Goal: Task Accomplishment & Management: Complete application form

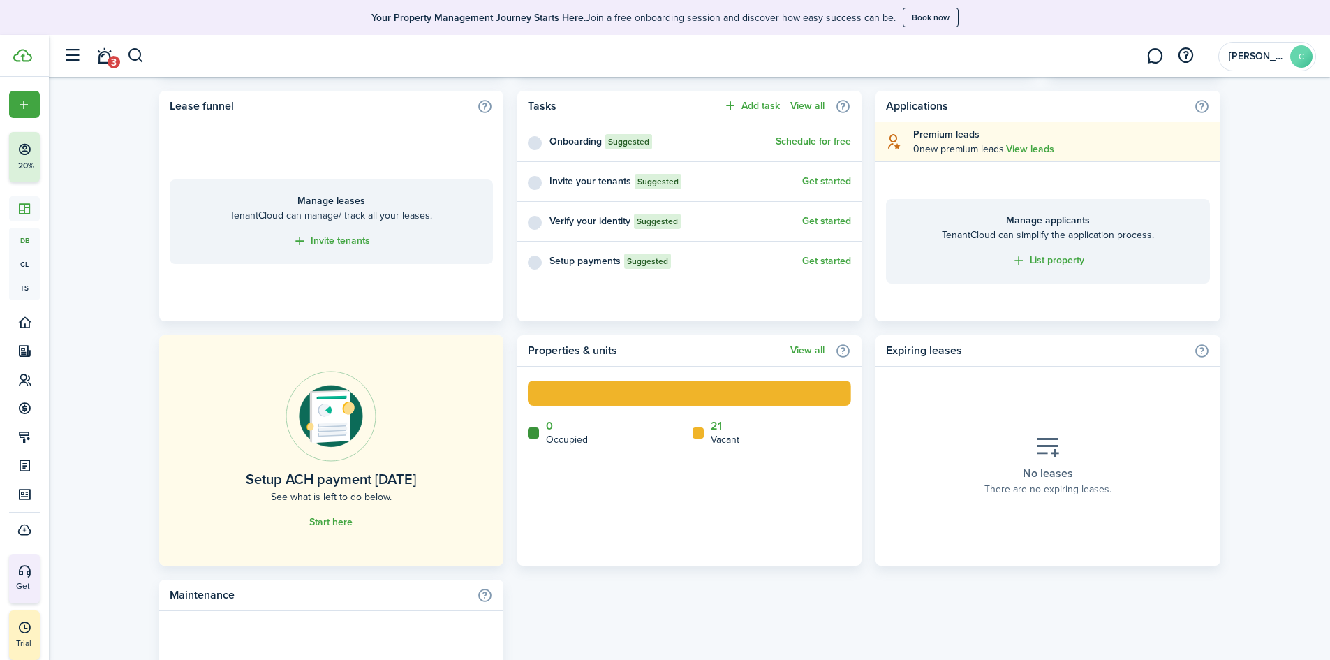
scroll to position [558, 0]
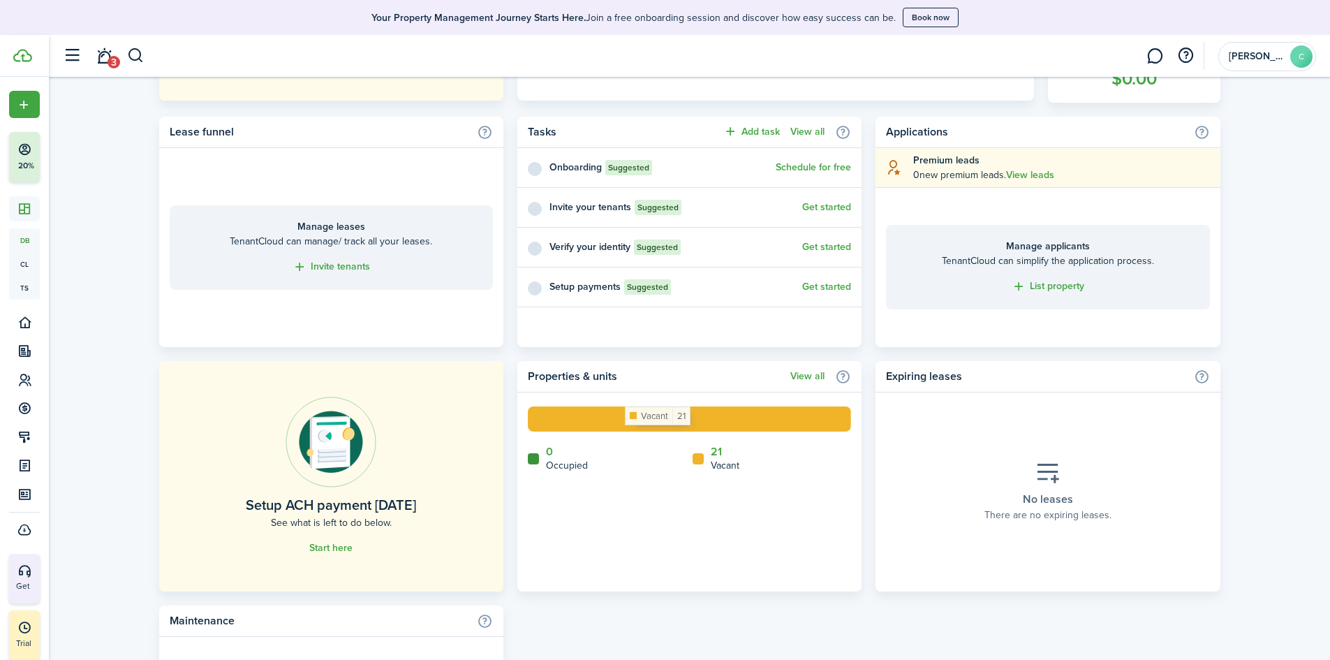
drag, startPoint x: 625, startPoint y: 431, endPoint x: 681, endPoint y: 453, distance: 60.1
click at [625, 431] on rect at bounding box center [689, 418] width 323 height 25
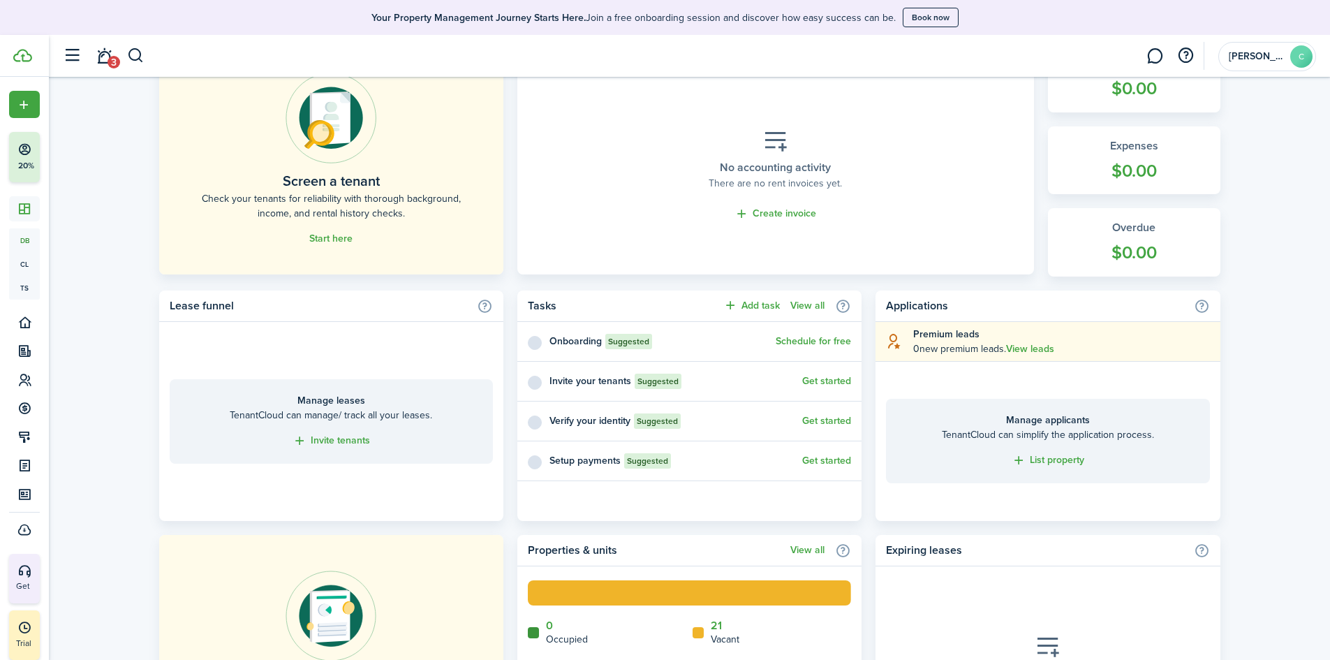
scroll to position [489, 0]
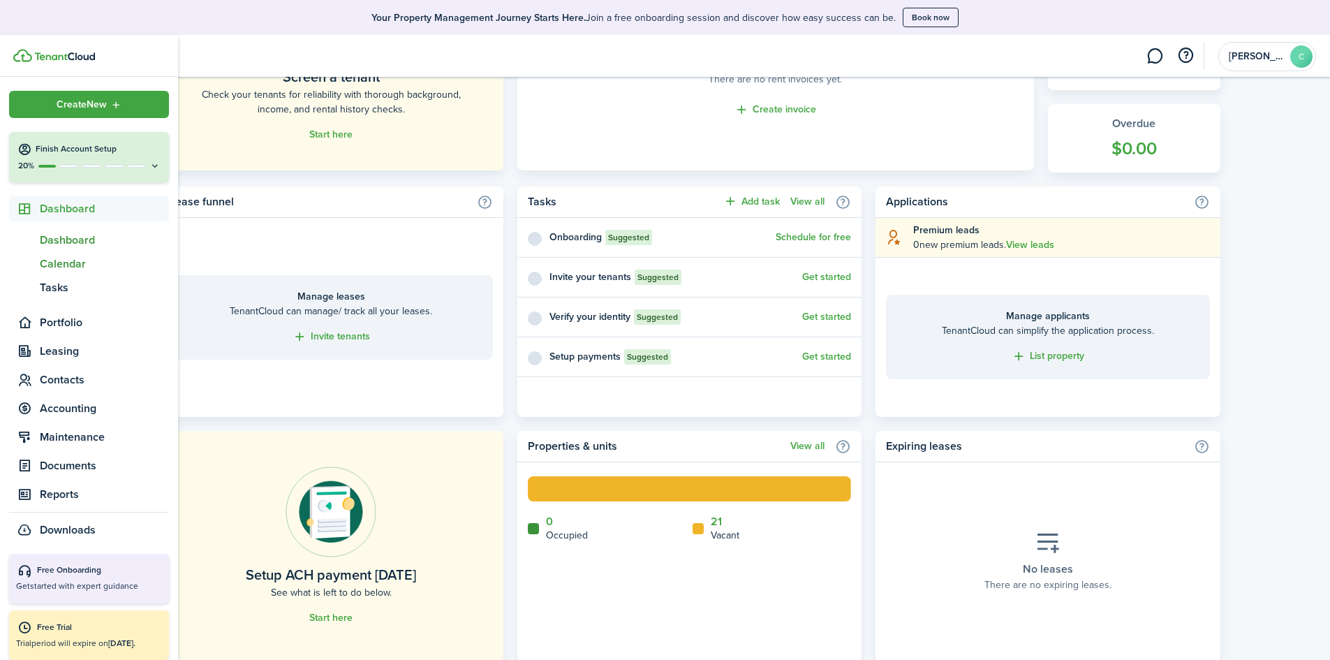
click at [48, 265] on span "Calendar" at bounding box center [104, 263] width 129 height 17
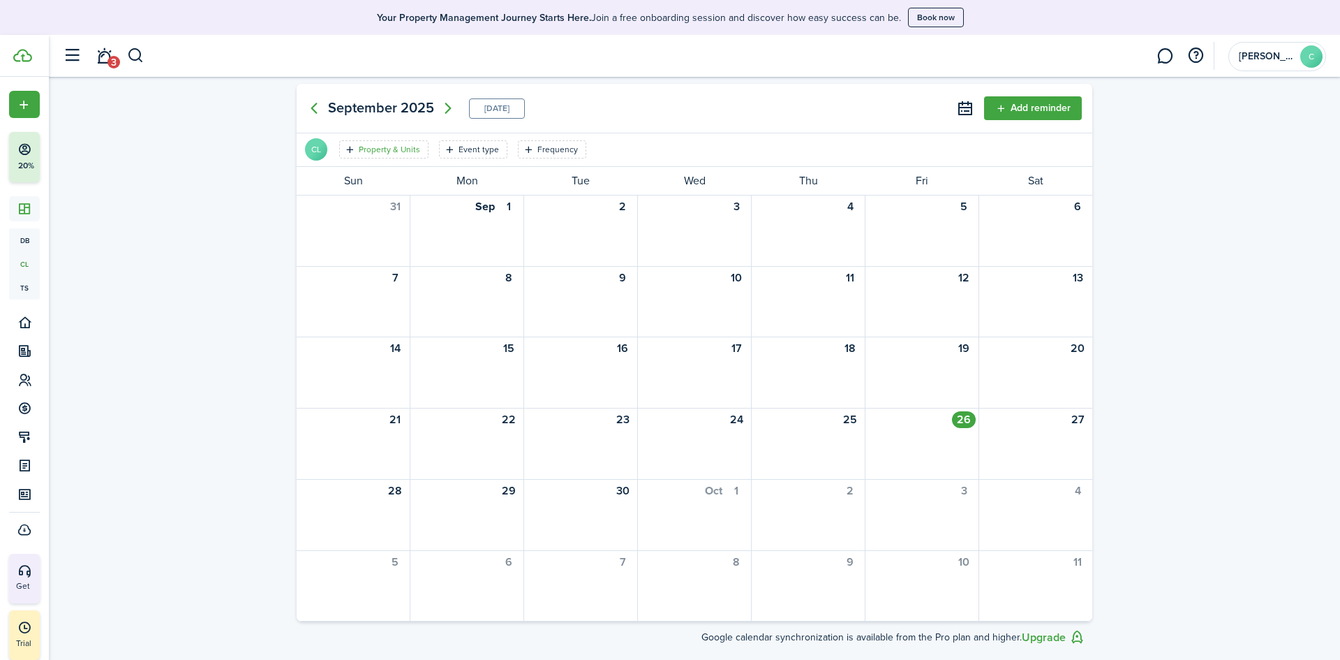
click at [379, 142] on filter-tag "Property & Units" at bounding box center [383, 149] width 89 height 18
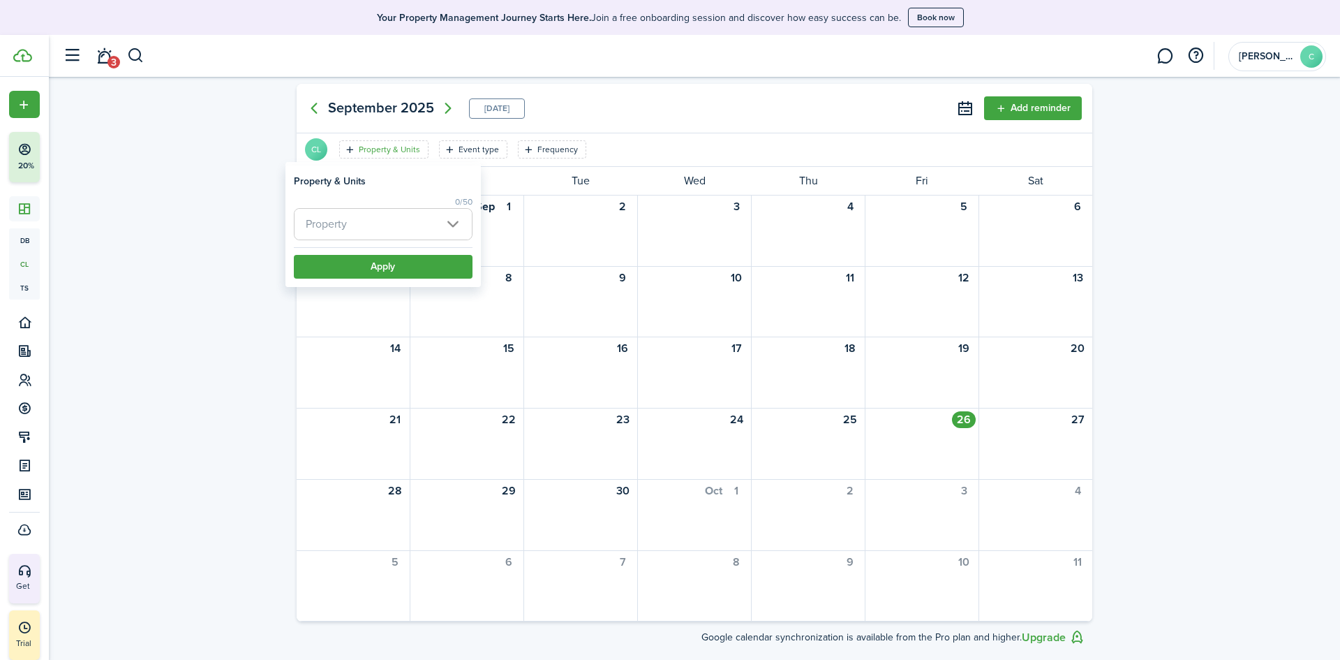
click at [453, 230] on span "Property" at bounding box center [383, 224] width 177 height 31
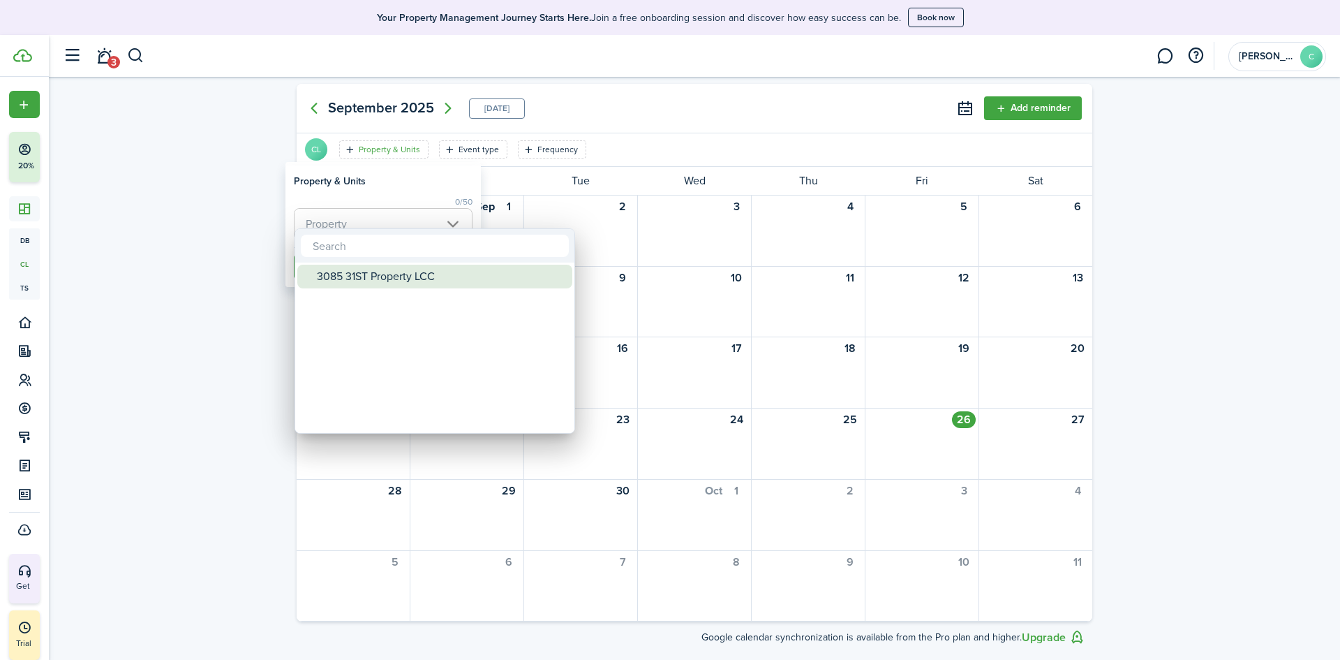
click at [382, 288] on div "3085 31ST Property LCC" at bounding box center [440, 277] width 247 height 24
type input "3085 31ST Property LCC"
drag, startPoint x: 50, startPoint y: 267, endPoint x: 138, endPoint y: 273, distance: 88.8
click at [50, 267] on div at bounding box center [670, 329] width 1564 height 883
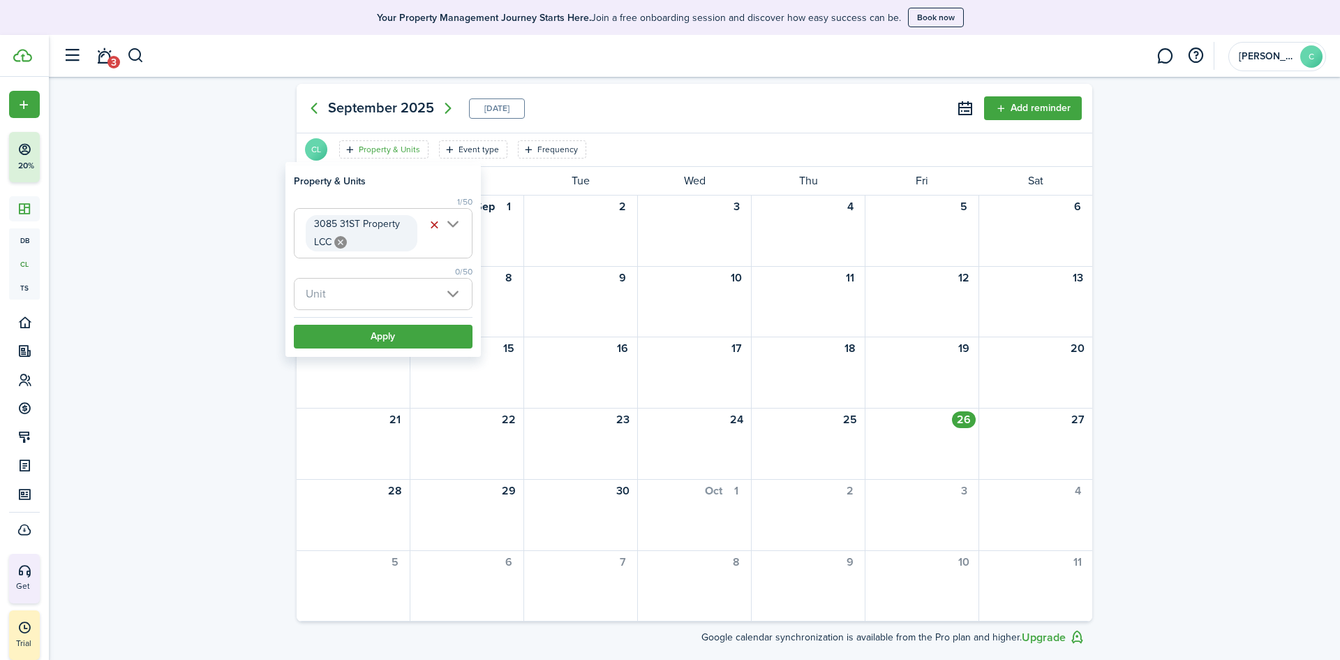
click at [430, 281] on span "Unit" at bounding box center [383, 294] width 177 height 31
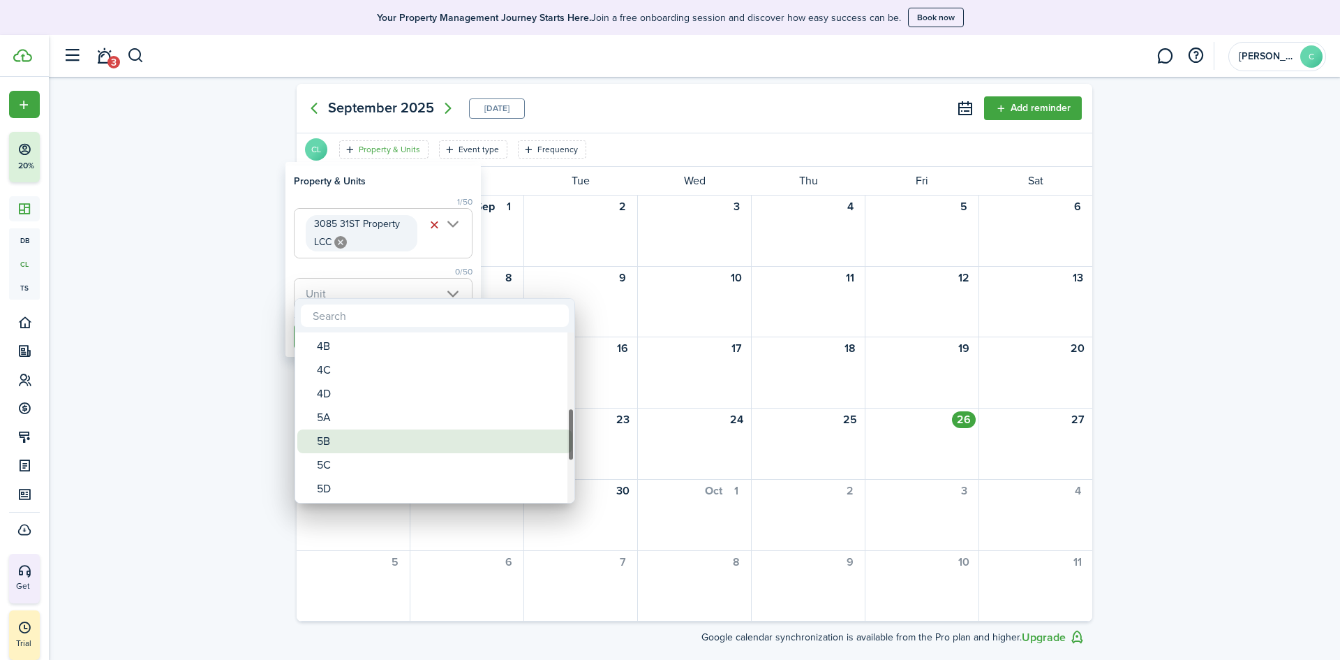
click at [361, 443] on div "5B" at bounding box center [440, 441] width 247 height 24
type input "5B"
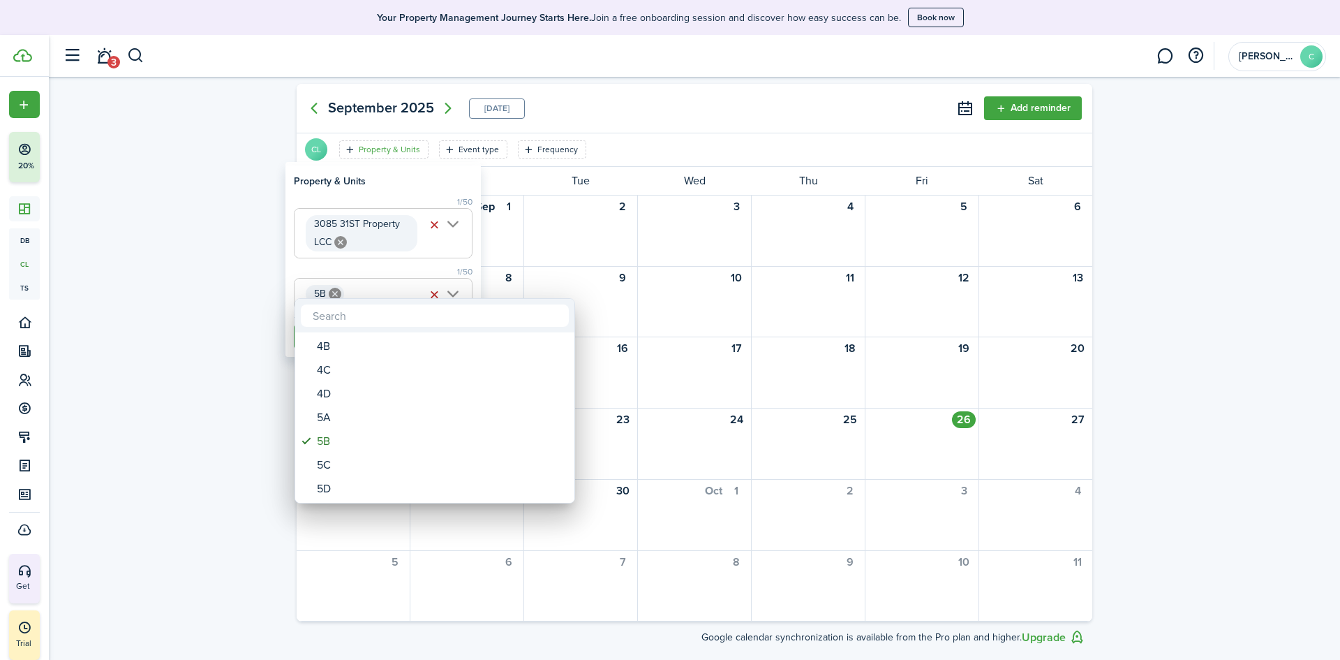
click at [239, 353] on div at bounding box center [670, 329] width 1564 height 883
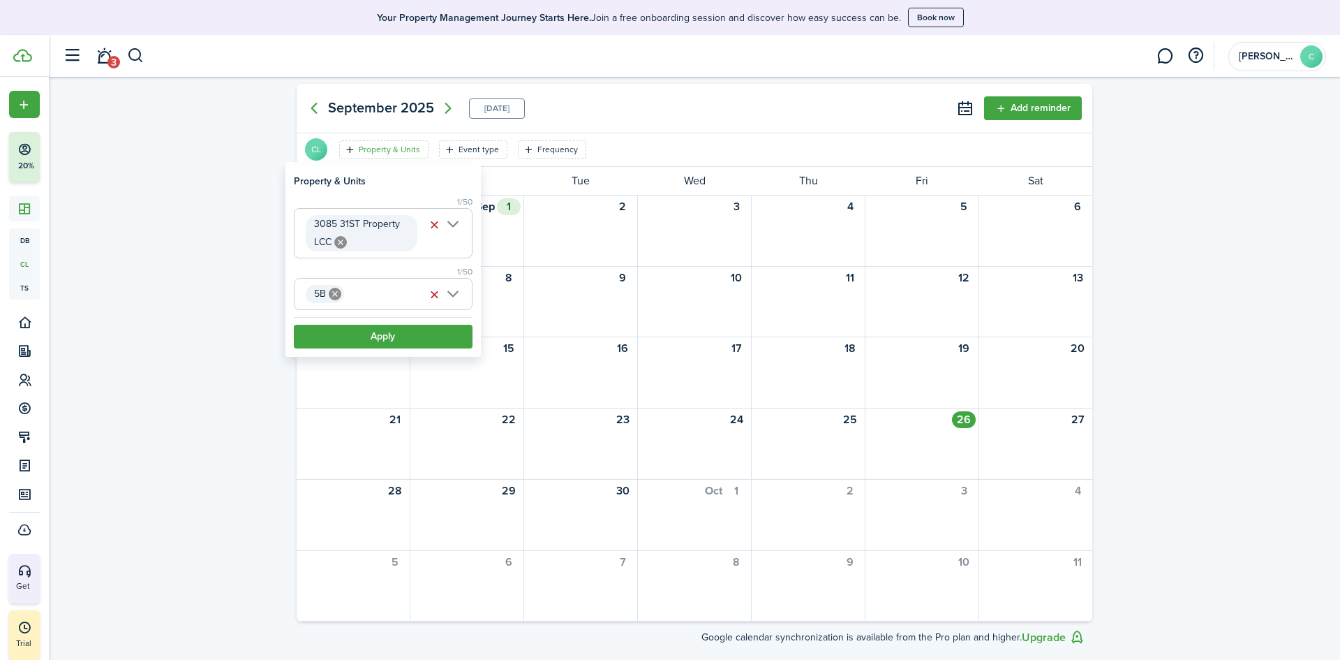
click at [505, 223] on div at bounding box center [466, 224] width 112 height 13
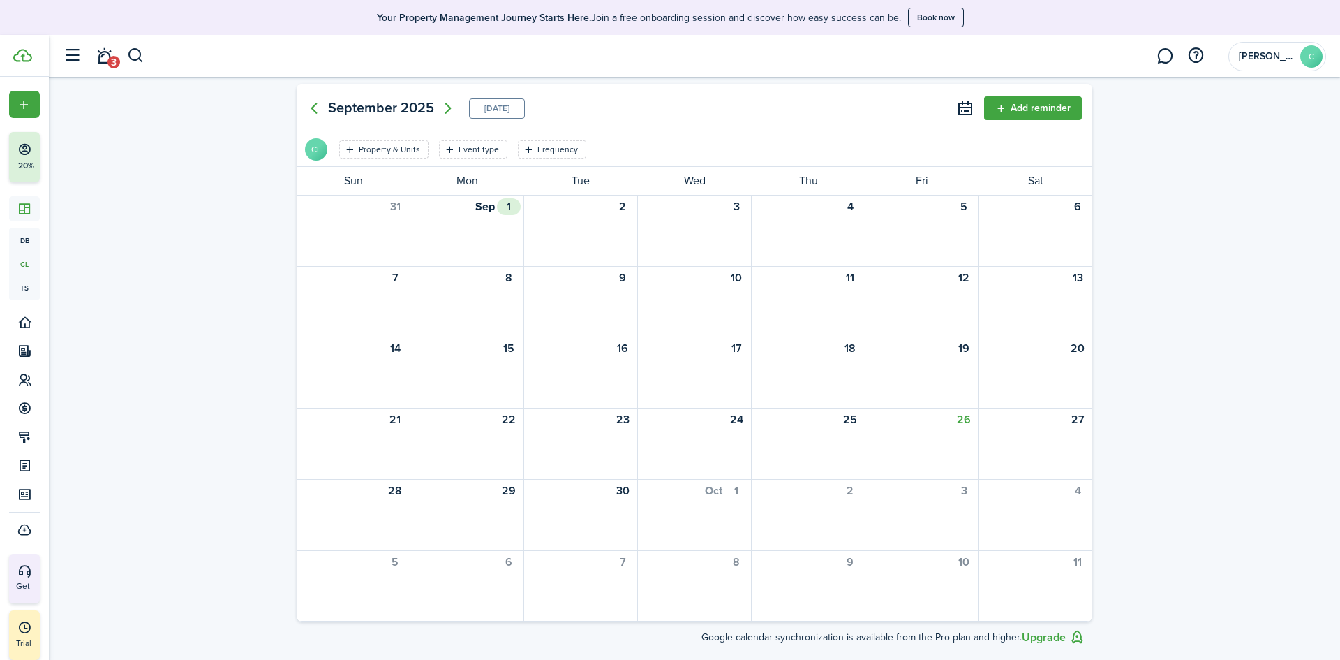
click at [507, 207] on div "1" at bounding box center [509, 206] width 24 height 17
click at [386, 151] on filter-tag-label "Property & Units" at bounding box center [389, 149] width 61 height 13
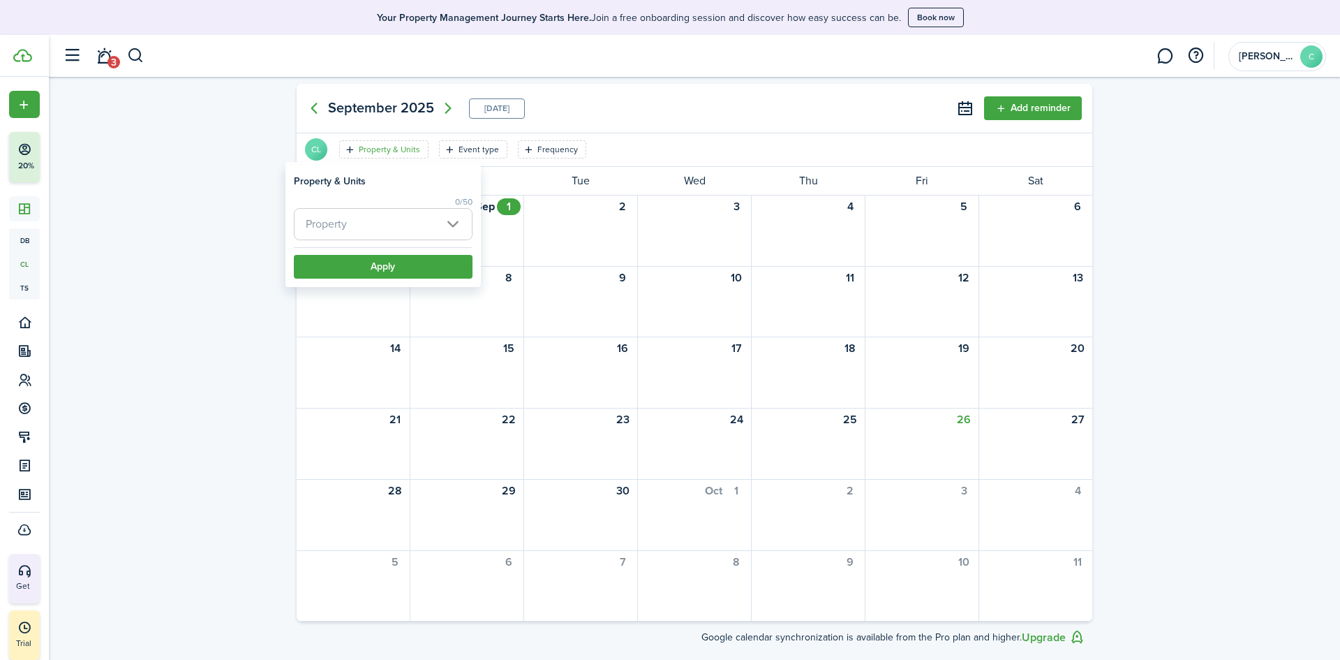
click at [400, 237] on span "Property" at bounding box center [383, 224] width 177 height 31
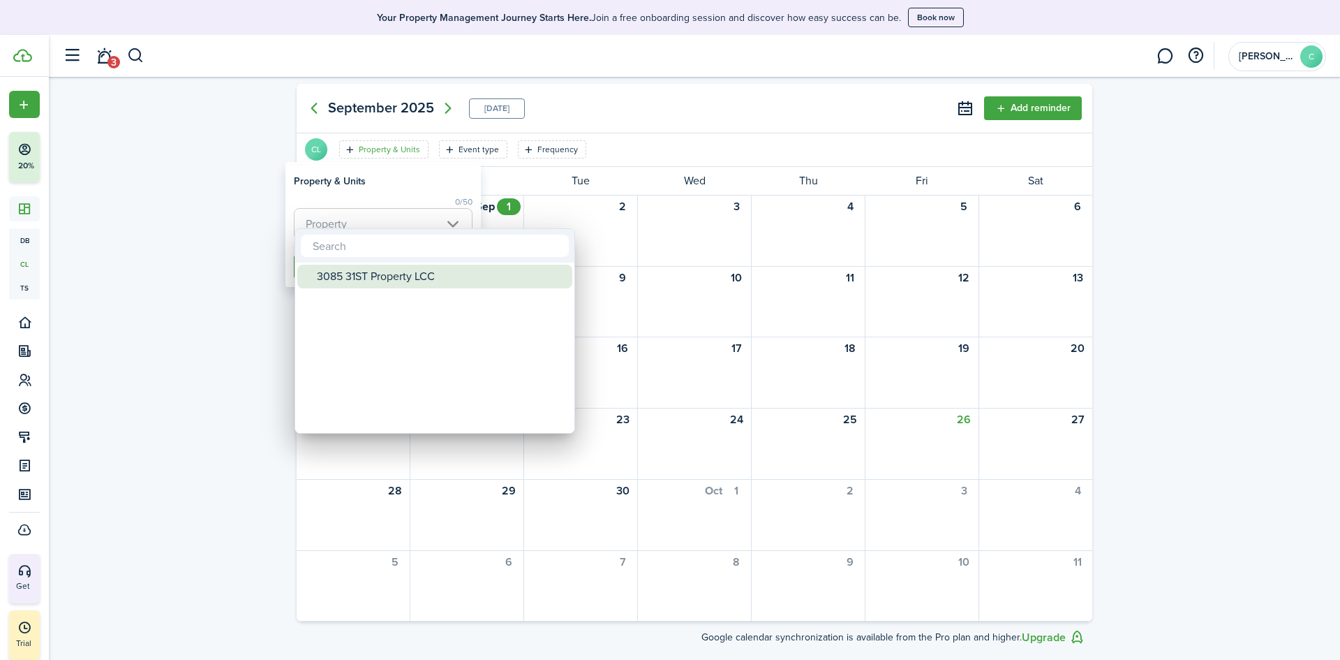
click at [421, 276] on div "3085 31ST Property LCC" at bounding box center [440, 277] width 247 height 24
type input "3085 31ST Property LCC"
drag, startPoint x: 212, startPoint y: 324, endPoint x: 245, endPoint y: 327, distance: 32.9
click at [215, 324] on div at bounding box center [670, 329] width 1564 height 883
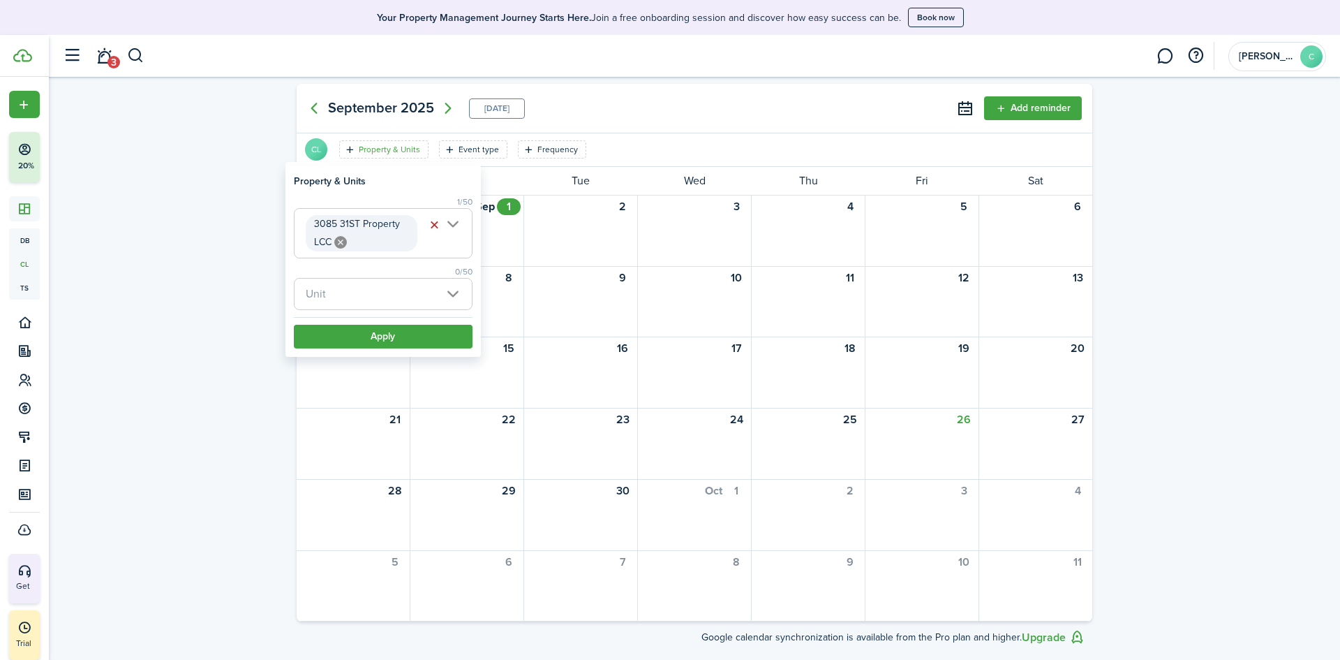
click at [419, 288] on span "Unit" at bounding box center [383, 294] width 177 height 31
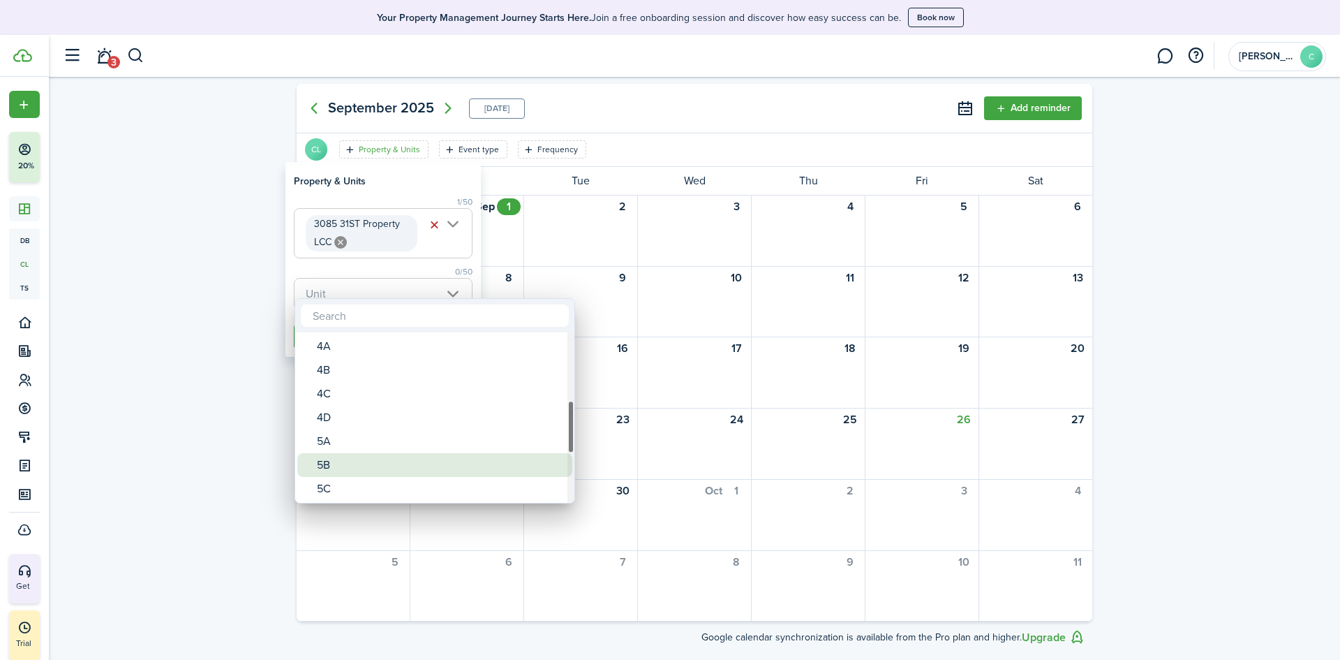
click at [360, 455] on div "5B" at bounding box center [440, 465] width 247 height 24
click at [252, 318] on div at bounding box center [670, 329] width 1564 height 883
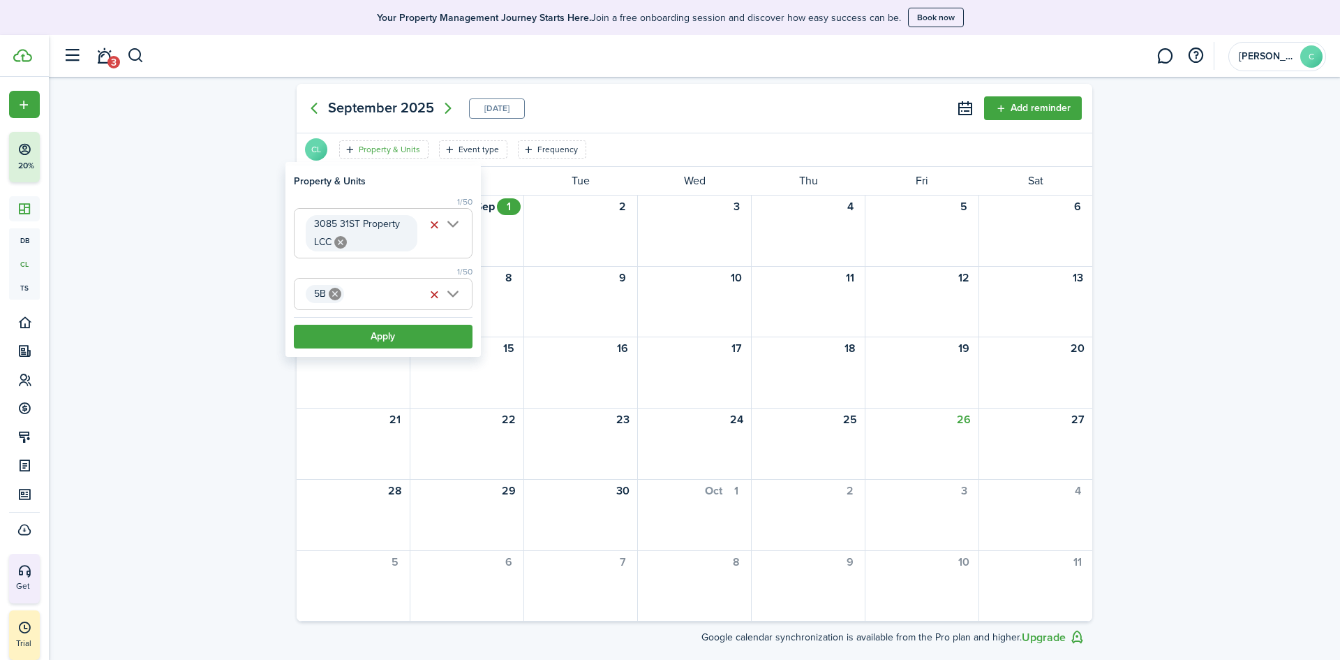
click at [456, 297] on span "5B" at bounding box center [383, 294] width 177 height 31
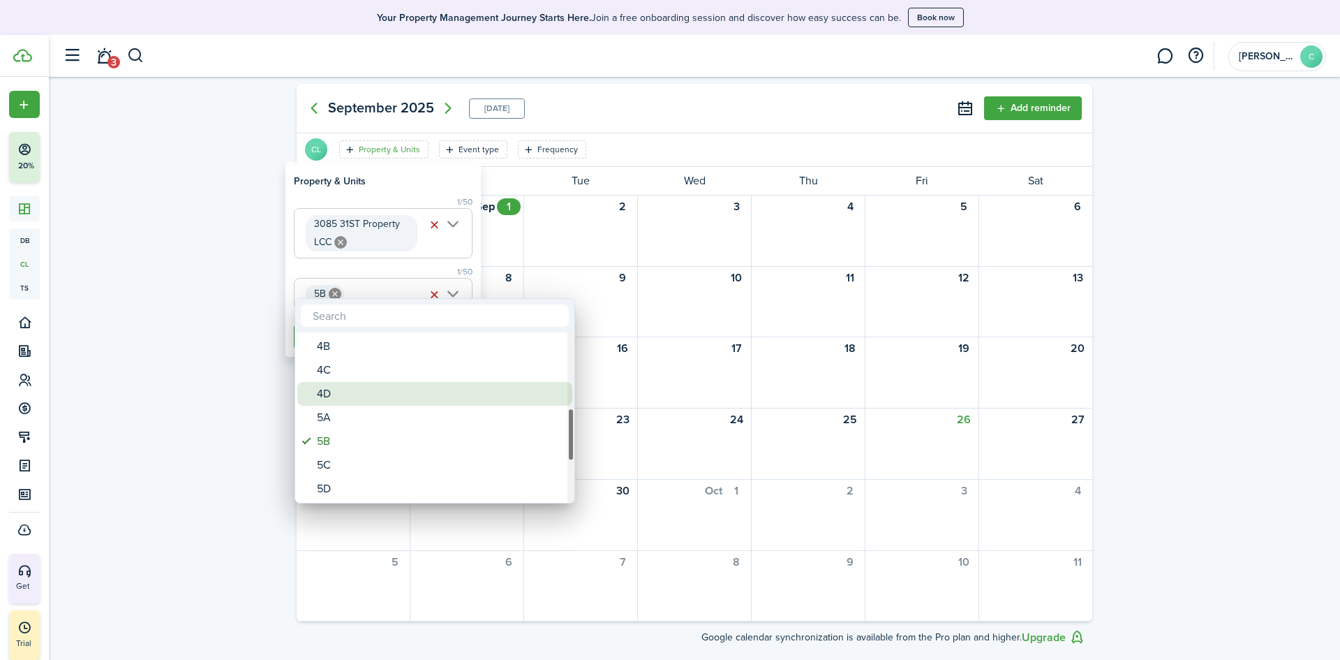
click at [352, 404] on div "4D" at bounding box center [440, 394] width 247 height 24
click at [356, 390] on div "4C" at bounding box center [440, 394] width 247 height 24
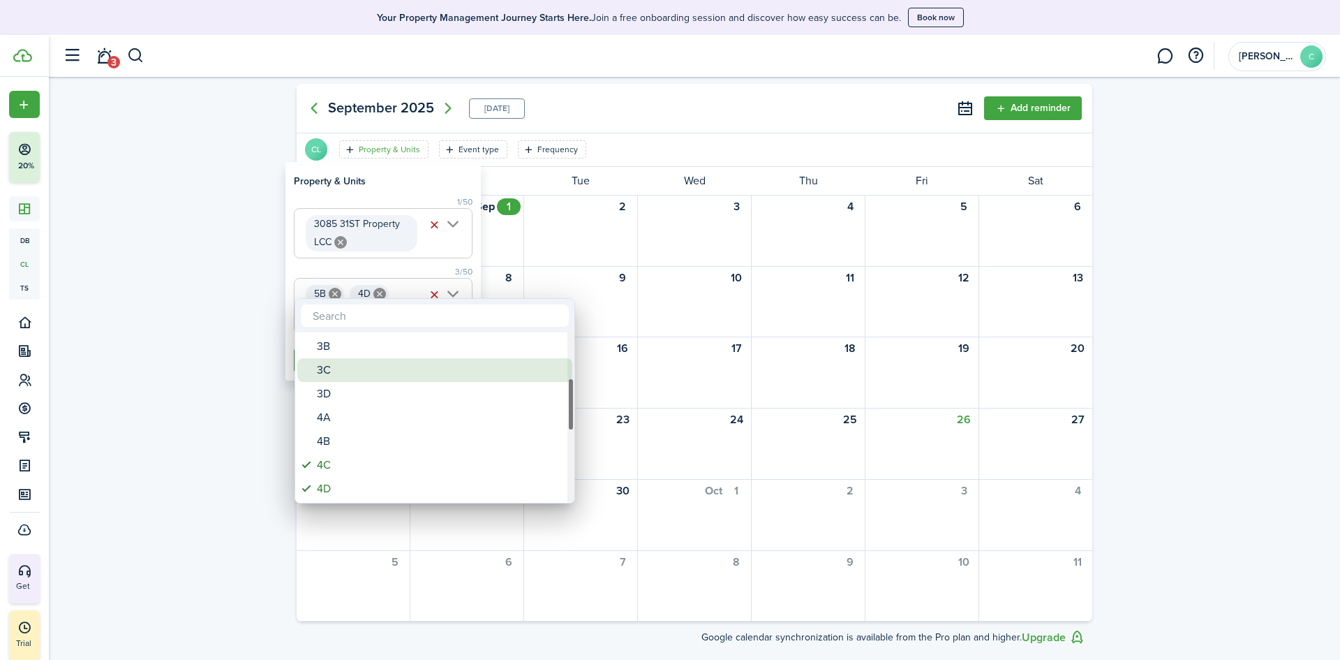
click at [371, 380] on div "3C" at bounding box center [440, 370] width 247 height 24
type input "5B, 4D, 4C, 3C"
click at [268, 358] on div at bounding box center [670, 329] width 1564 height 883
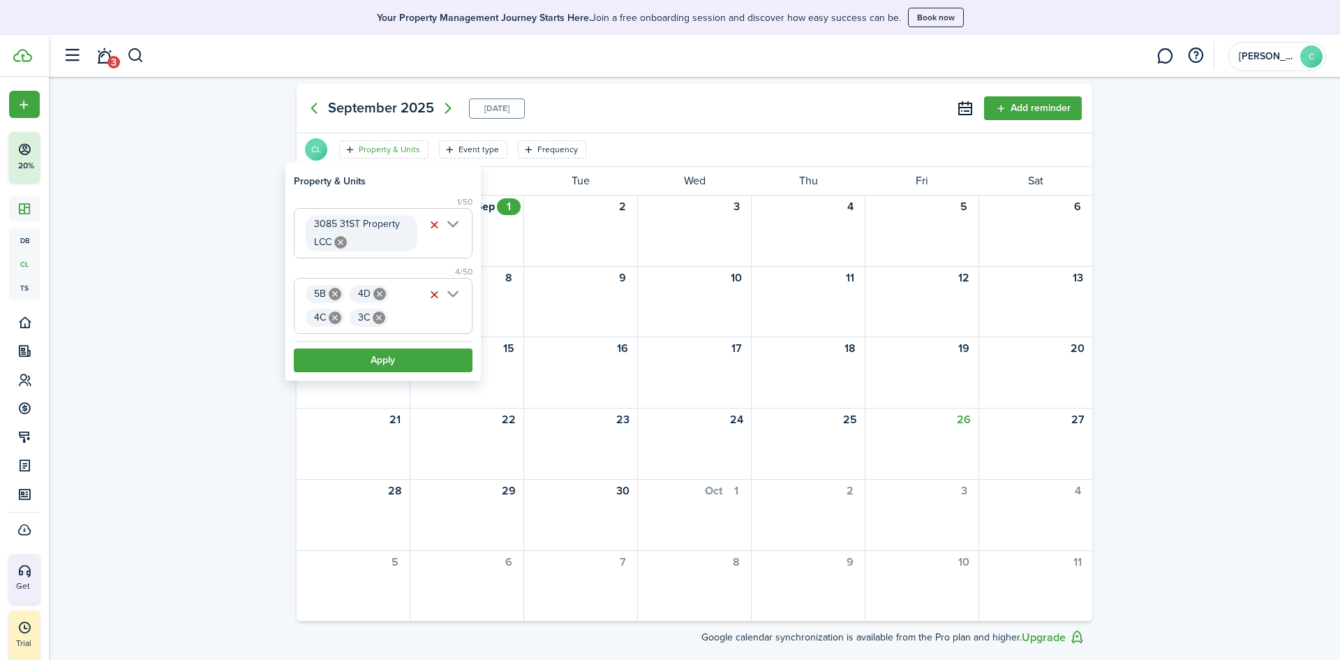
click at [417, 364] on button "Apply" at bounding box center [383, 360] width 179 height 24
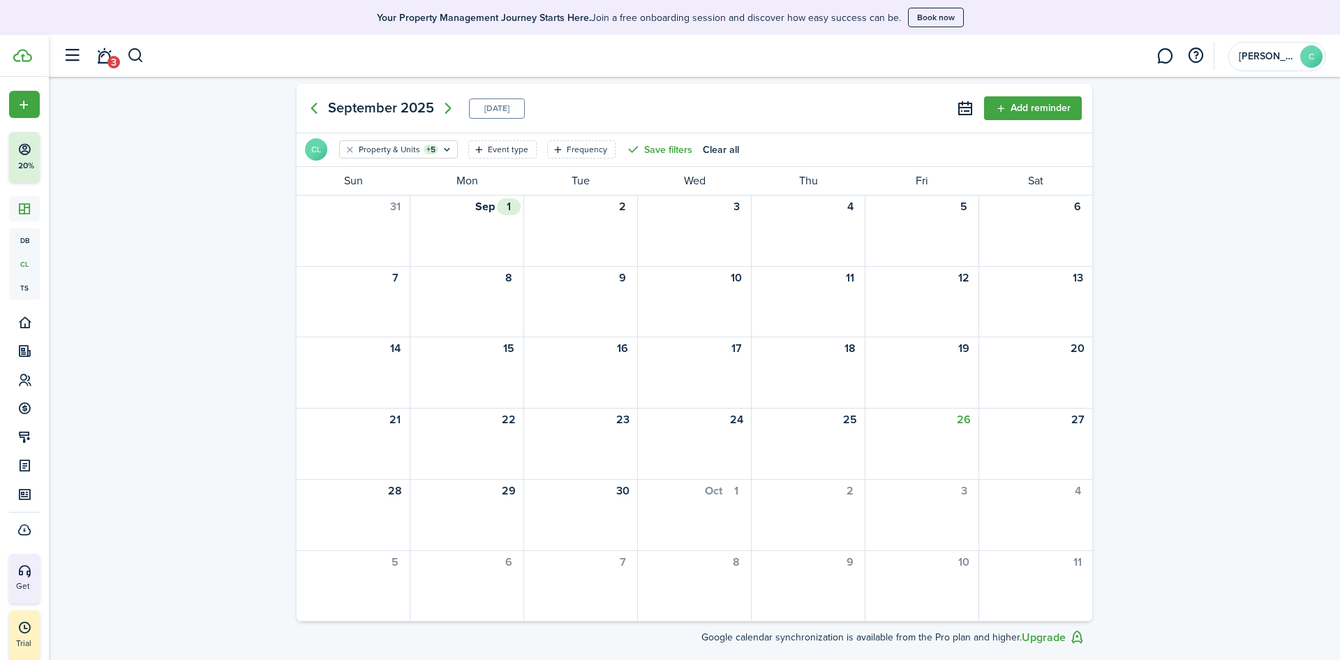
click at [481, 203] on div "Sep" at bounding box center [485, 206] width 20 height 17
click at [514, 202] on div "1" at bounding box center [509, 206] width 24 height 17
click at [489, 246] on div "[DATE]" at bounding box center [467, 230] width 114 height 71
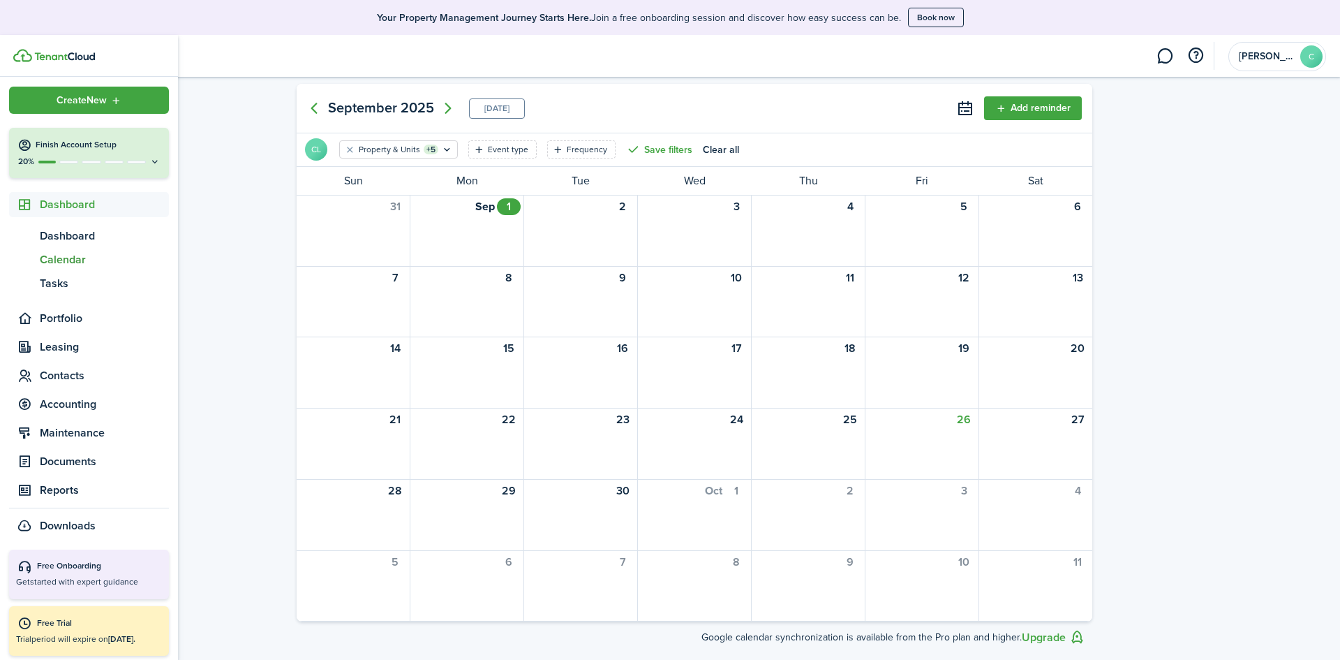
scroll to position [7, 0]
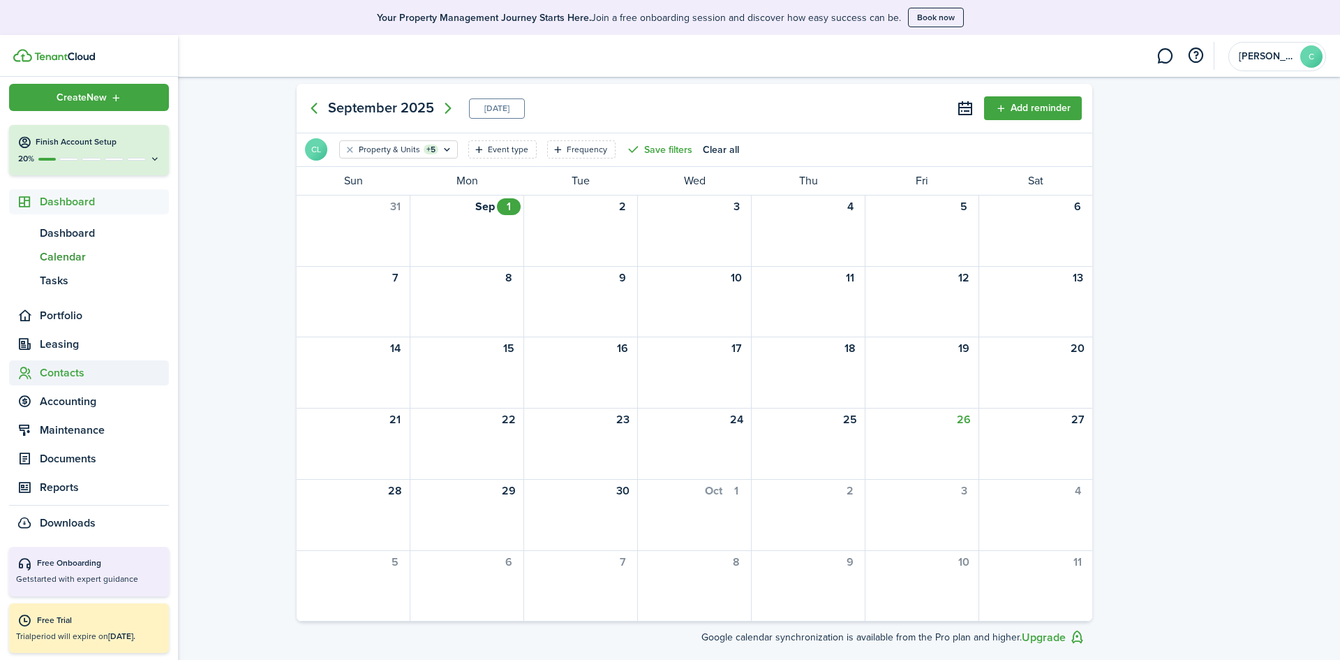
click at [86, 383] on span "Contacts" at bounding box center [89, 372] width 160 height 25
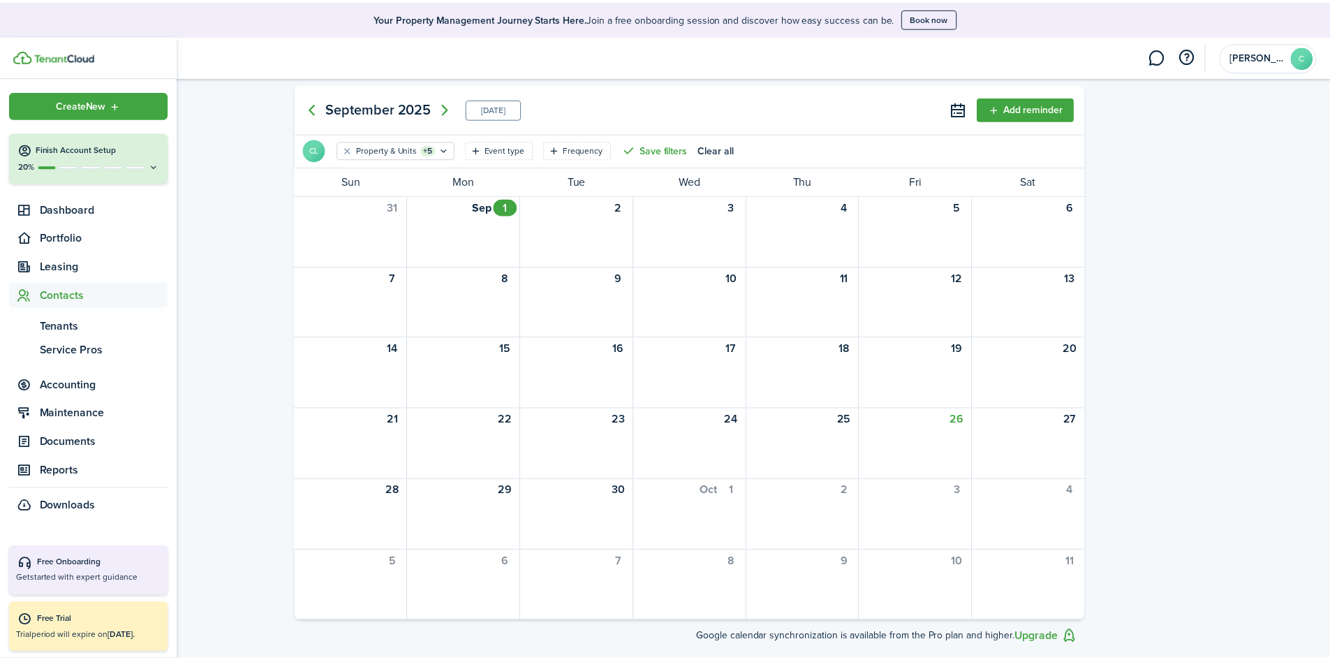
scroll to position [0, 0]
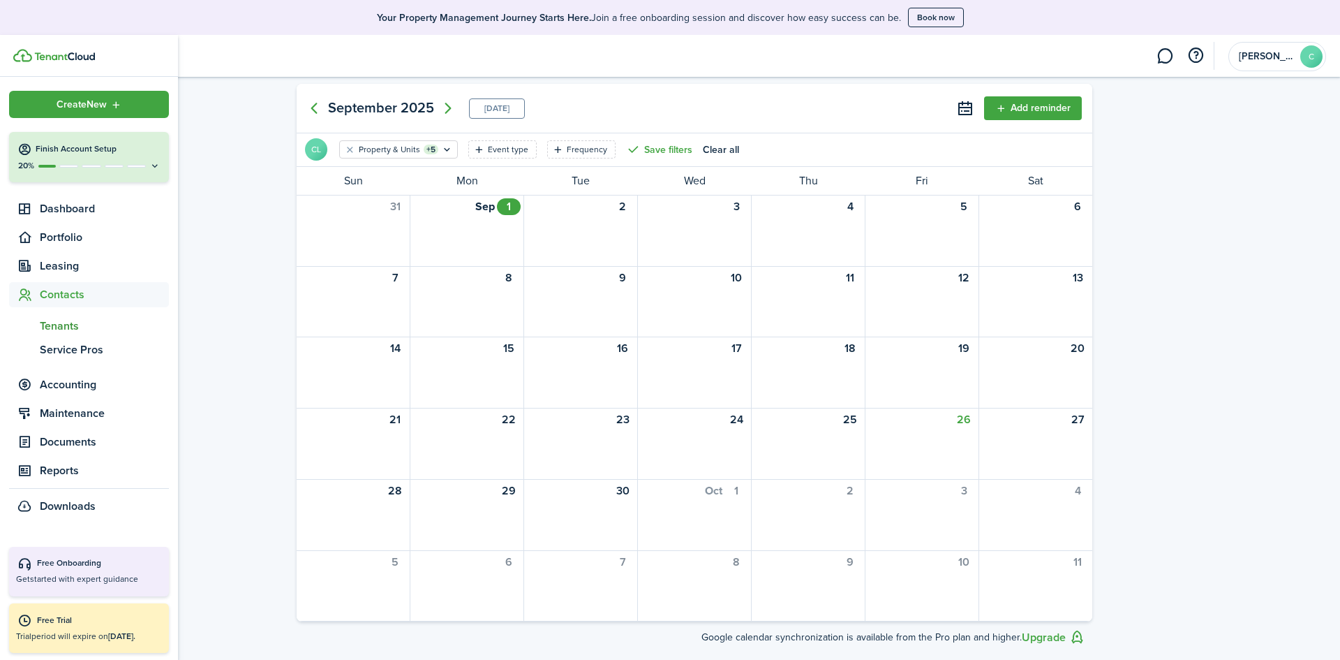
click at [90, 331] on span "Tenants" at bounding box center [104, 326] width 129 height 17
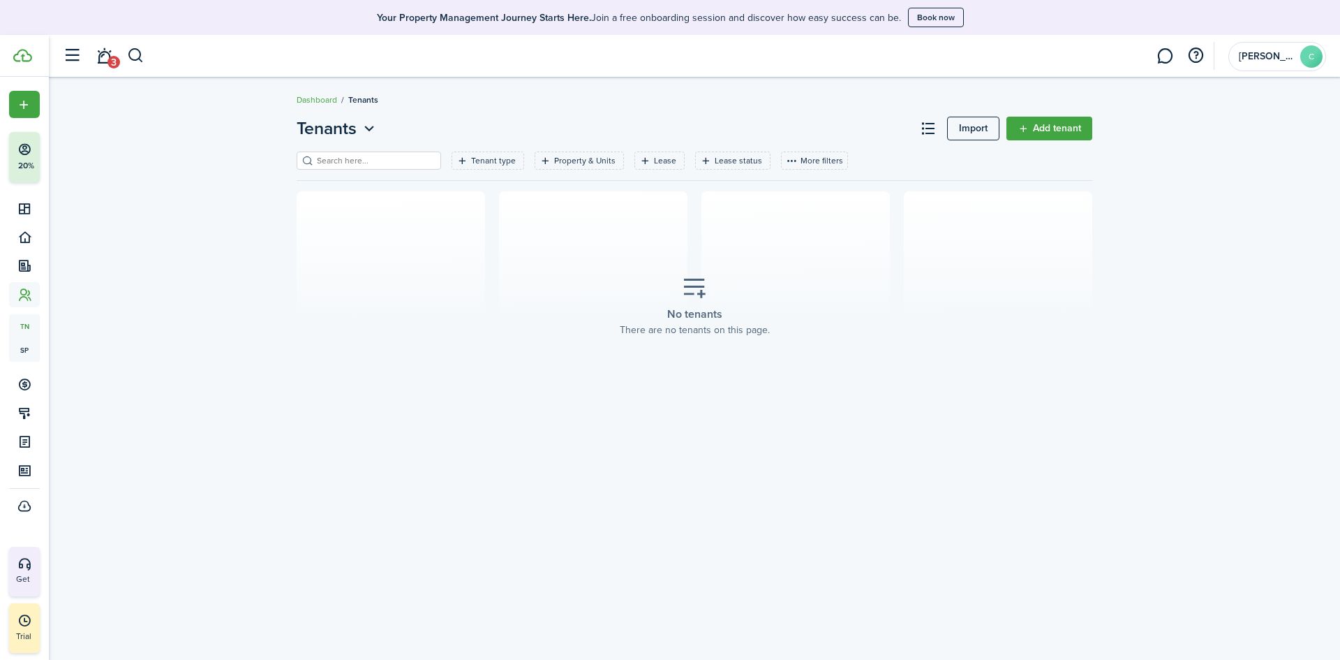
click at [373, 152] on filter-search at bounding box center [369, 160] width 145 height 18
click at [715, 290] on div "No tenants There are no tenants on this page." at bounding box center [694, 306] width 171 height 82
click at [683, 295] on icon at bounding box center [694, 288] width 25 height 24
click at [1030, 138] on link "Add tenant" at bounding box center [1050, 129] width 86 height 24
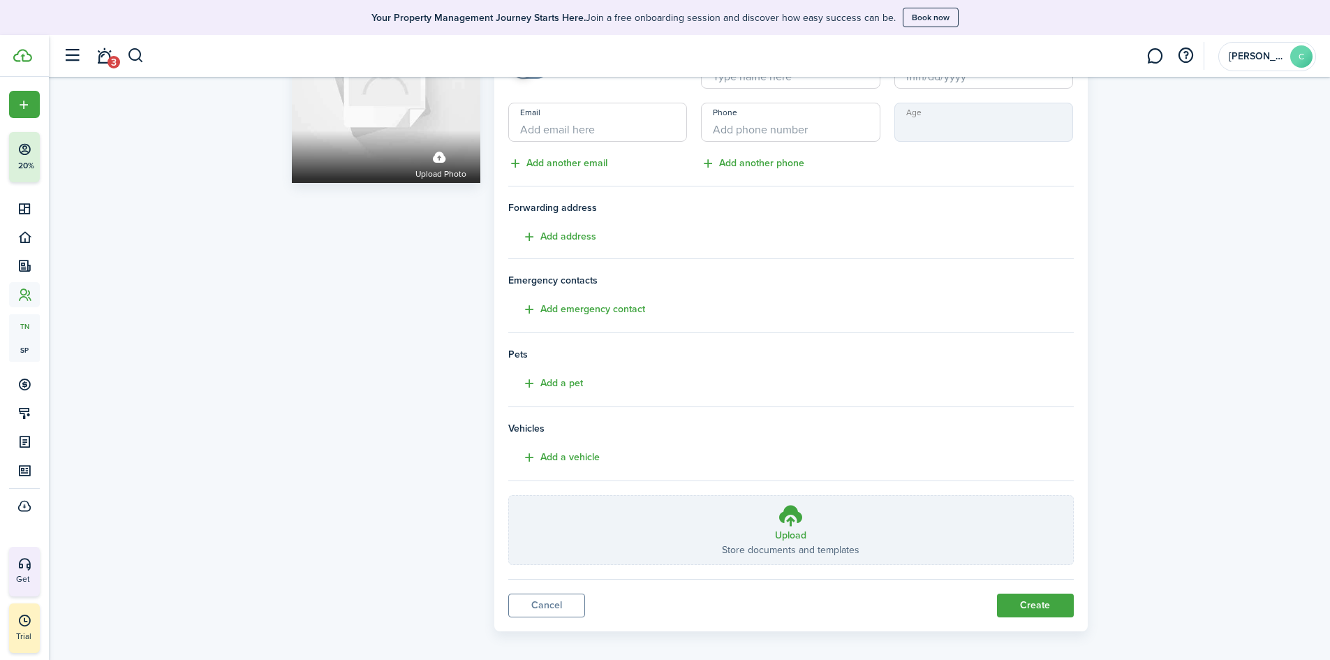
scroll to position [140, 0]
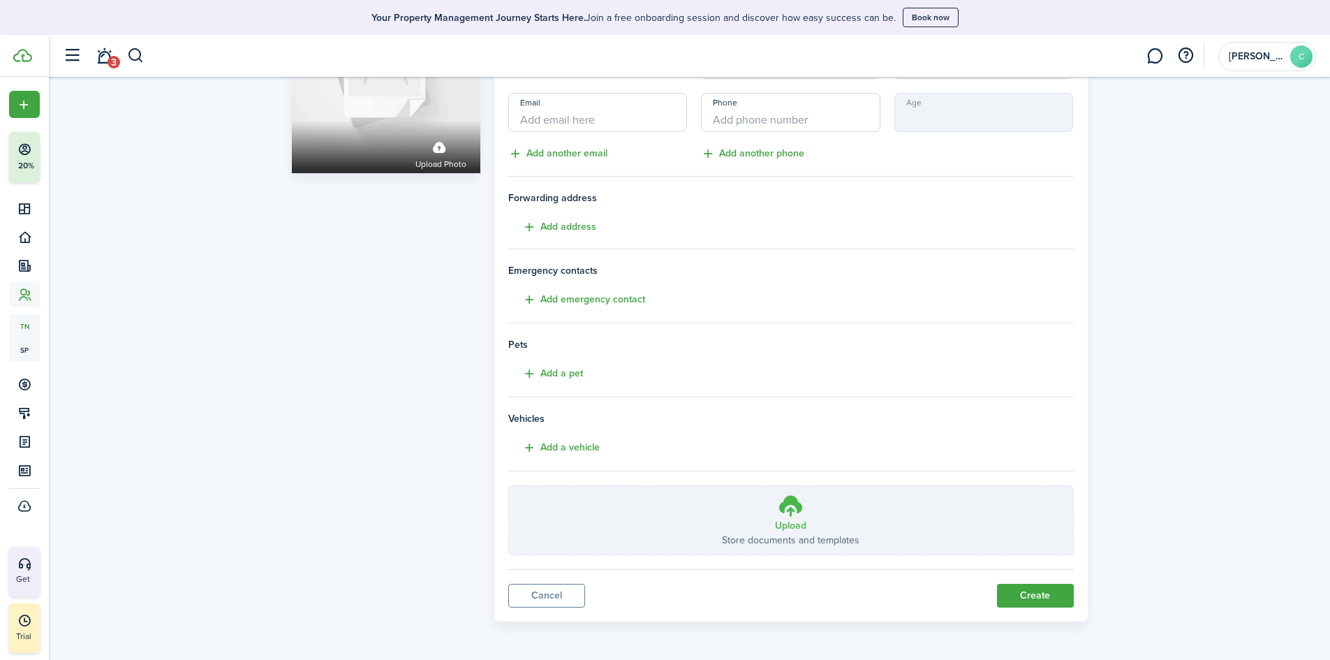
click at [789, 525] on h3 "Upload" at bounding box center [790, 525] width 31 height 15
click at [509, 486] on input "Upload Store documents and templates Choose file" at bounding box center [509, 486] width 0 height 0
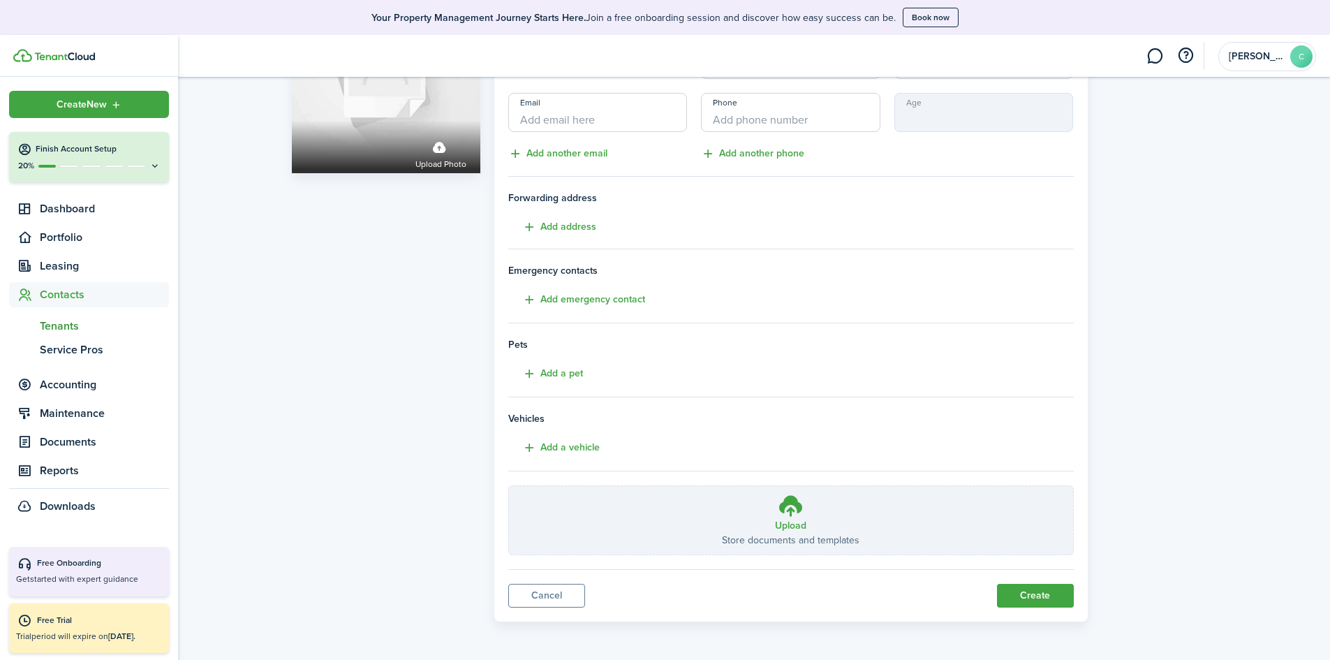
click at [98, 142] on button "Finish Account Setup 20%" at bounding box center [89, 157] width 160 height 50
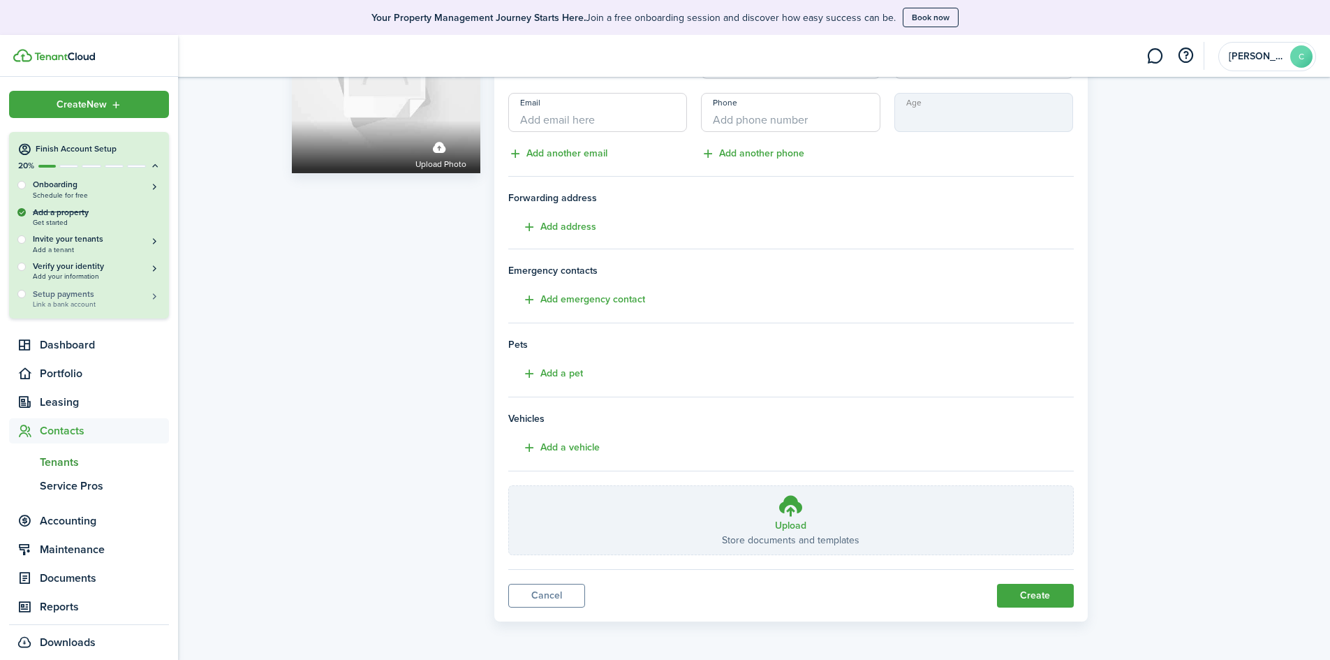
click at [108, 302] on span "Link a bank account" at bounding box center [97, 304] width 128 height 8
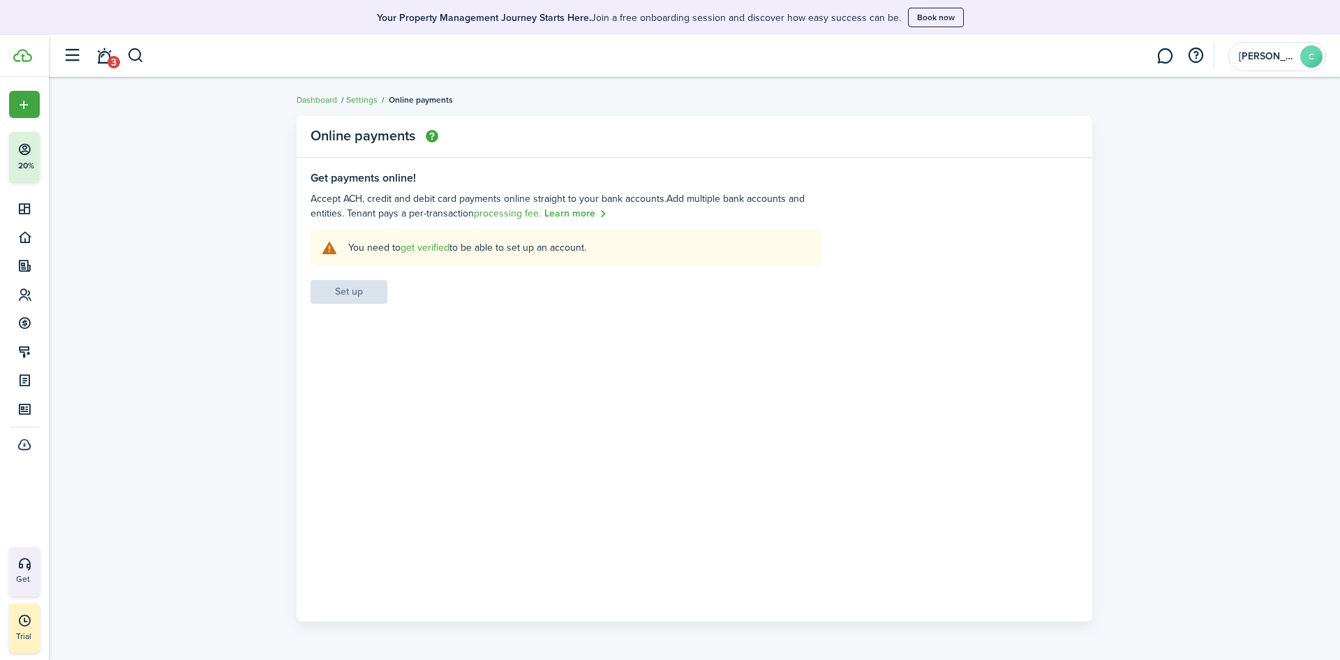
click at [332, 285] on settings-fieldset-body "You need to get verified to be able to set up an account. Set up" at bounding box center [567, 266] width 512 height 75
click at [417, 248] on link "get verified" at bounding box center [425, 247] width 49 height 15
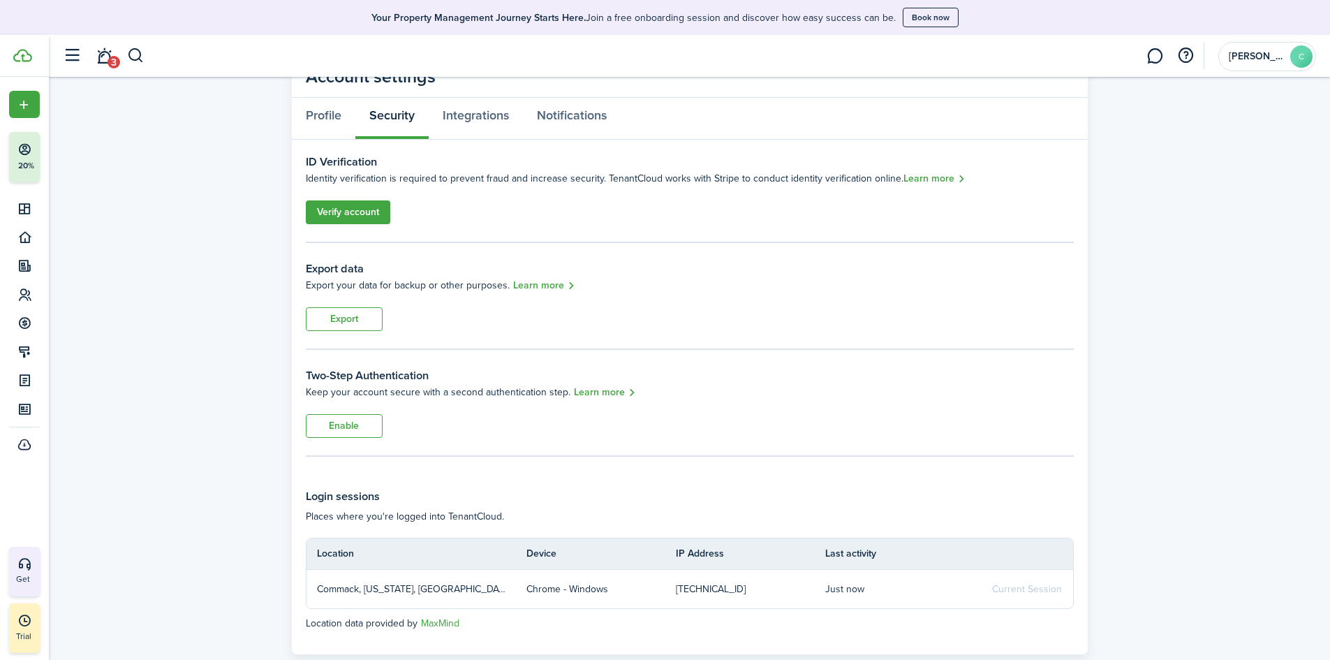
scroll to position [23, 0]
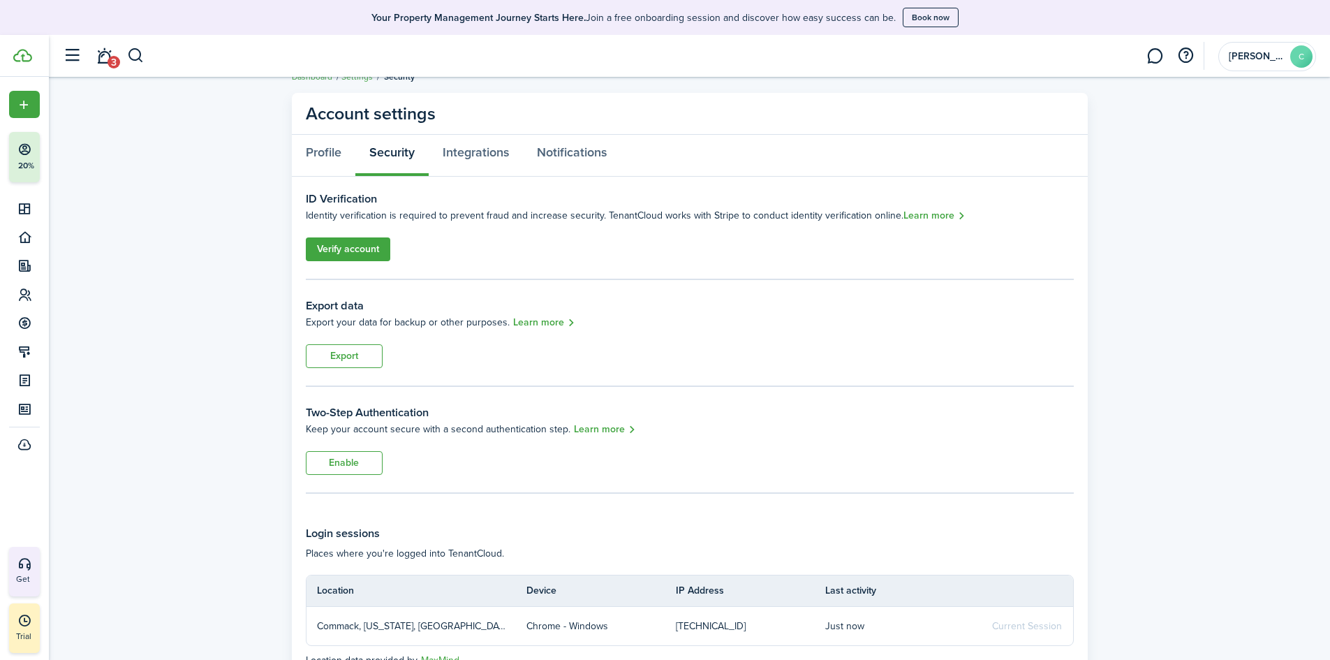
click at [364, 249] on link "Verify account" at bounding box center [348, 249] width 84 height 24
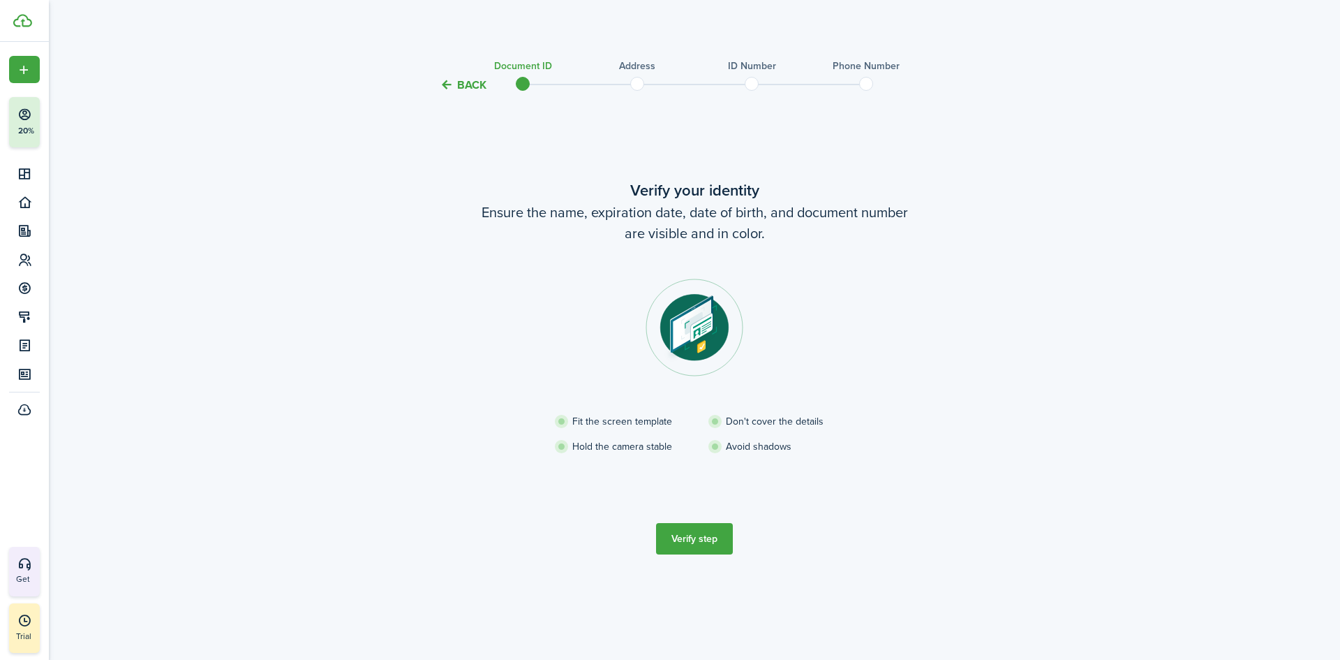
click at [677, 528] on button "Verify step" at bounding box center [694, 538] width 77 height 31
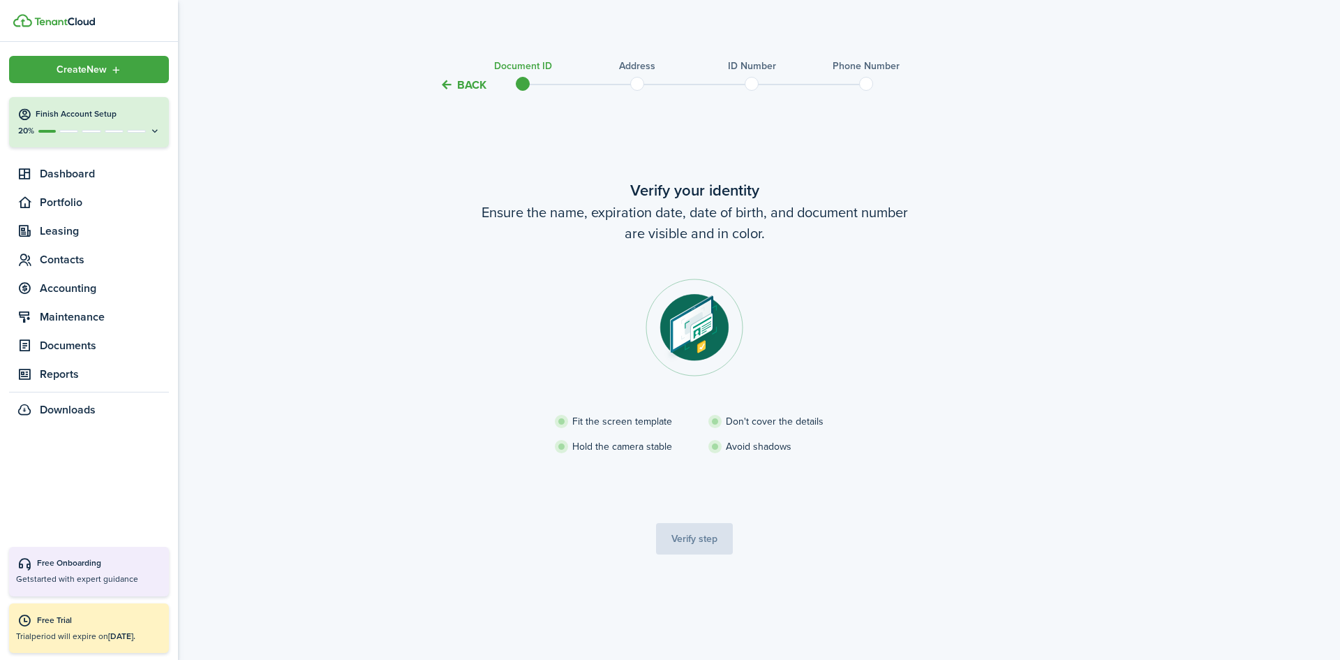
click at [90, 124] on button "Finish Account Setup 20%" at bounding box center [89, 122] width 160 height 50
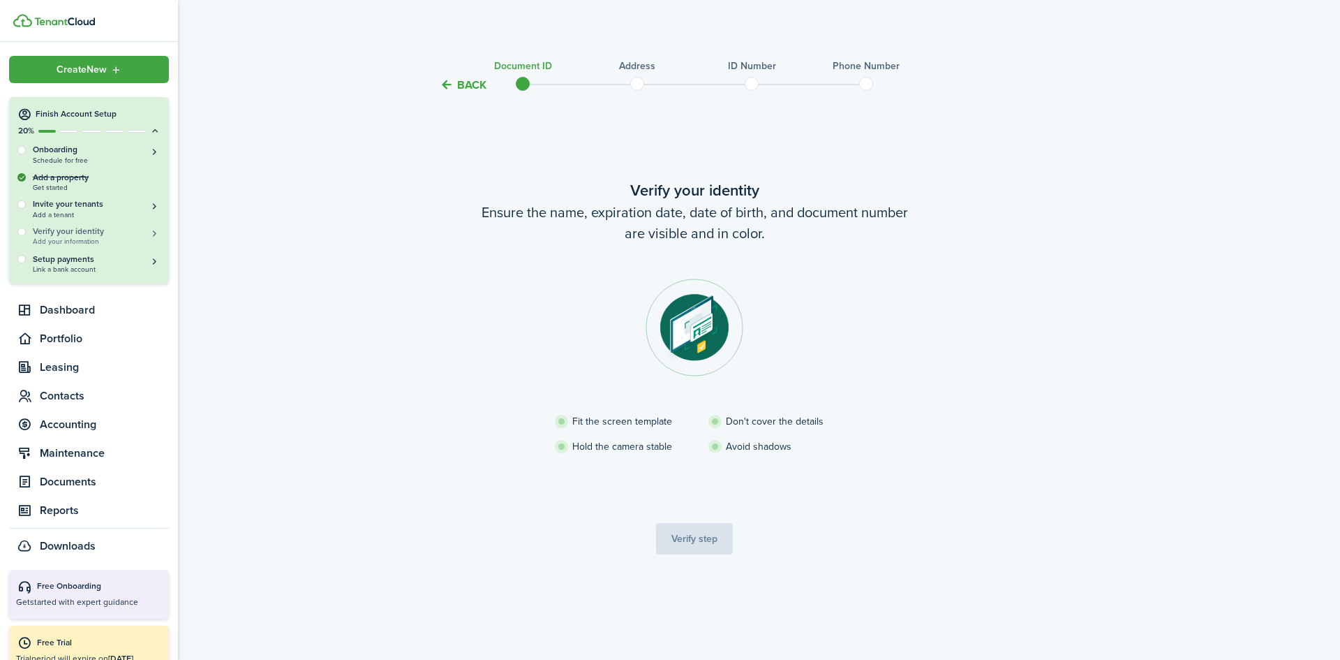
click at [105, 238] on span "Add your information" at bounding box center [97, 241] width 128 height 8
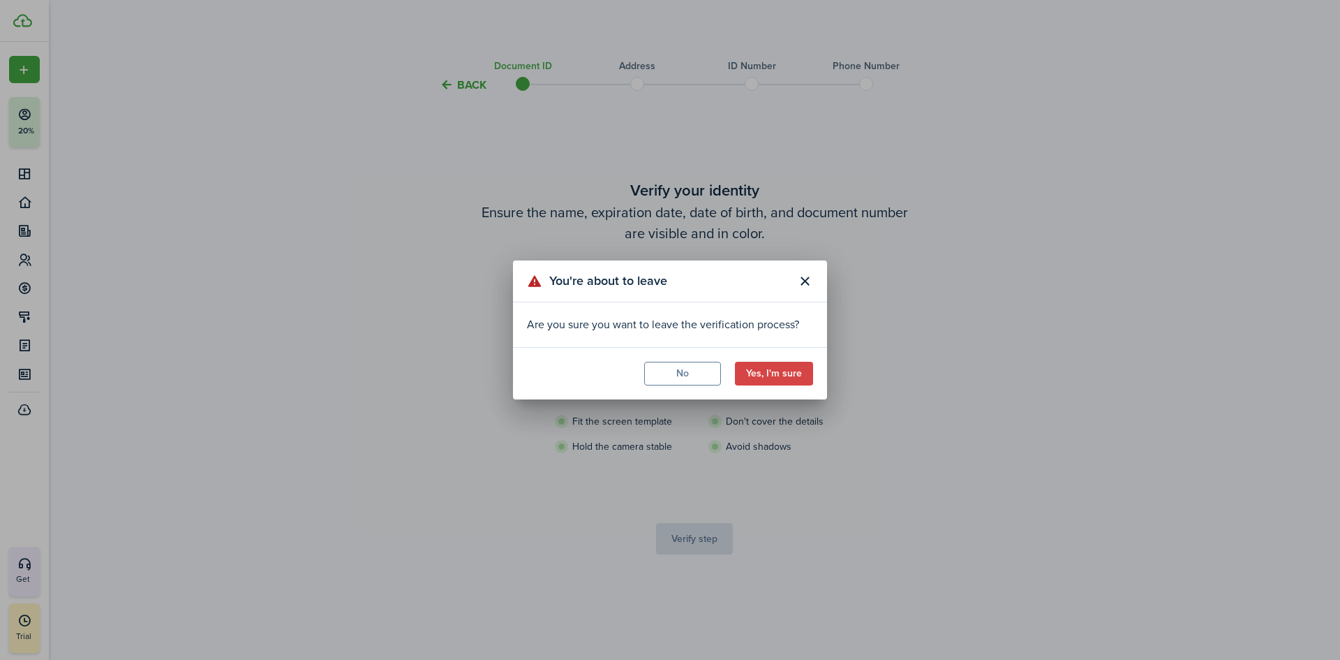
click at [770, 373] on button "Yes, I'm sure" at bounding box center [774, 374] width 78 height 24
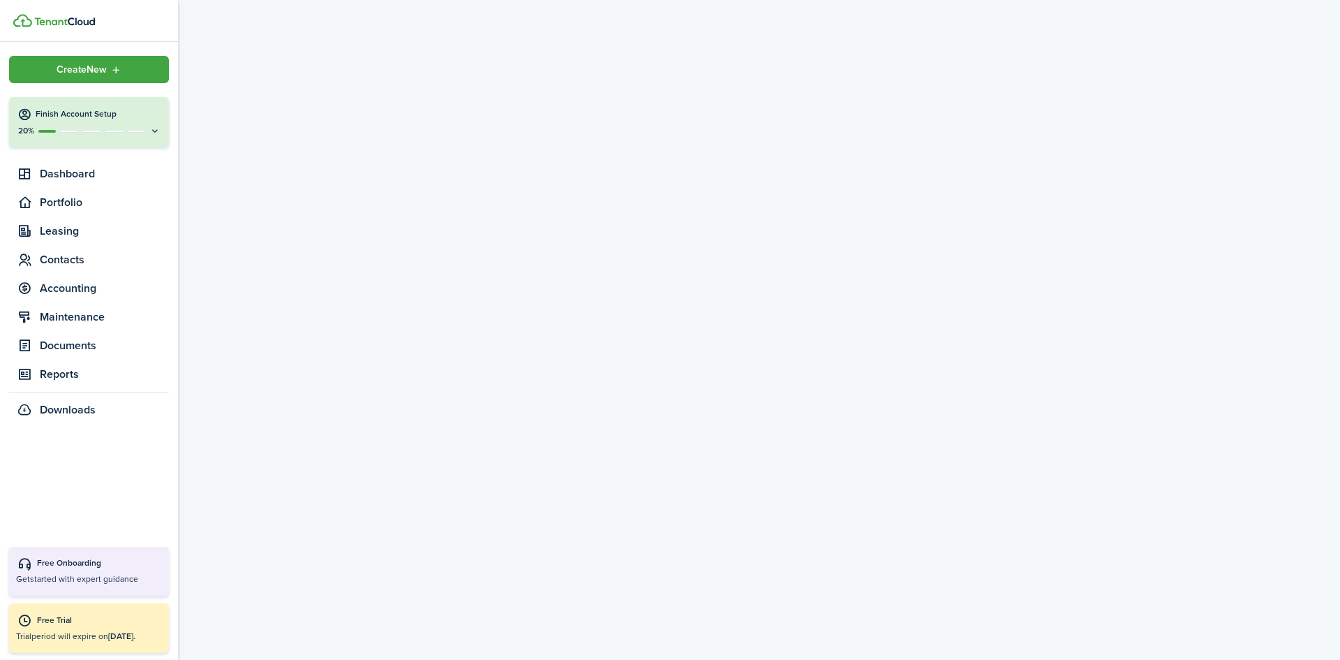
click at [110, 126] on div "20%" at bounding box center [88, 131] width 143 height 12
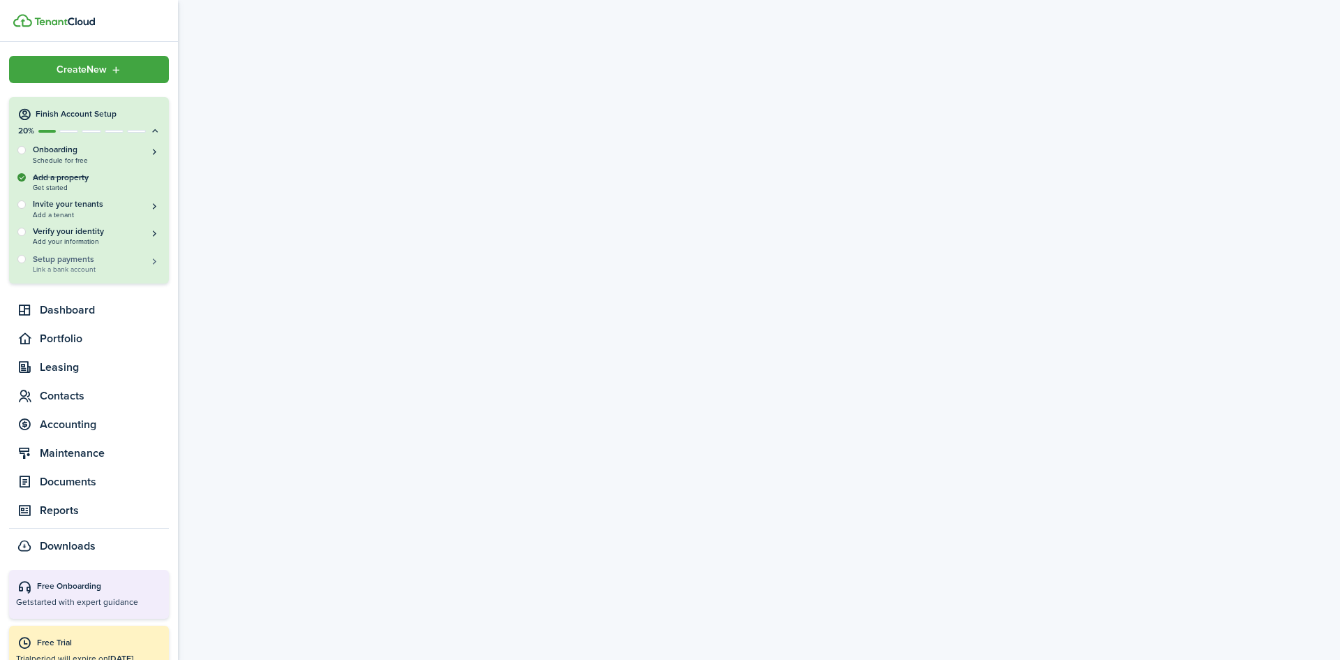
click at [67, 262] on h5 "Setup payments" at bounding box center [97, 259] width 128 height 13
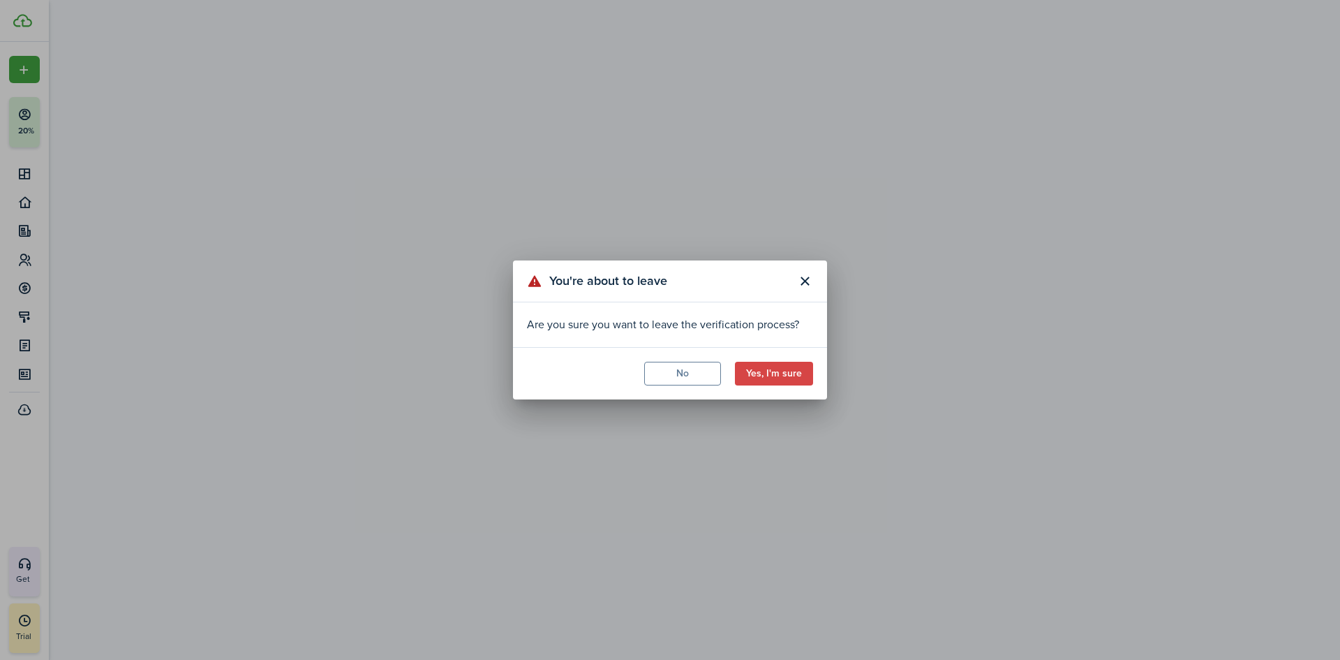
click at [751, 368] on button "Yes, I'm sure" at bounding box center [774, 374] width 78 height 24
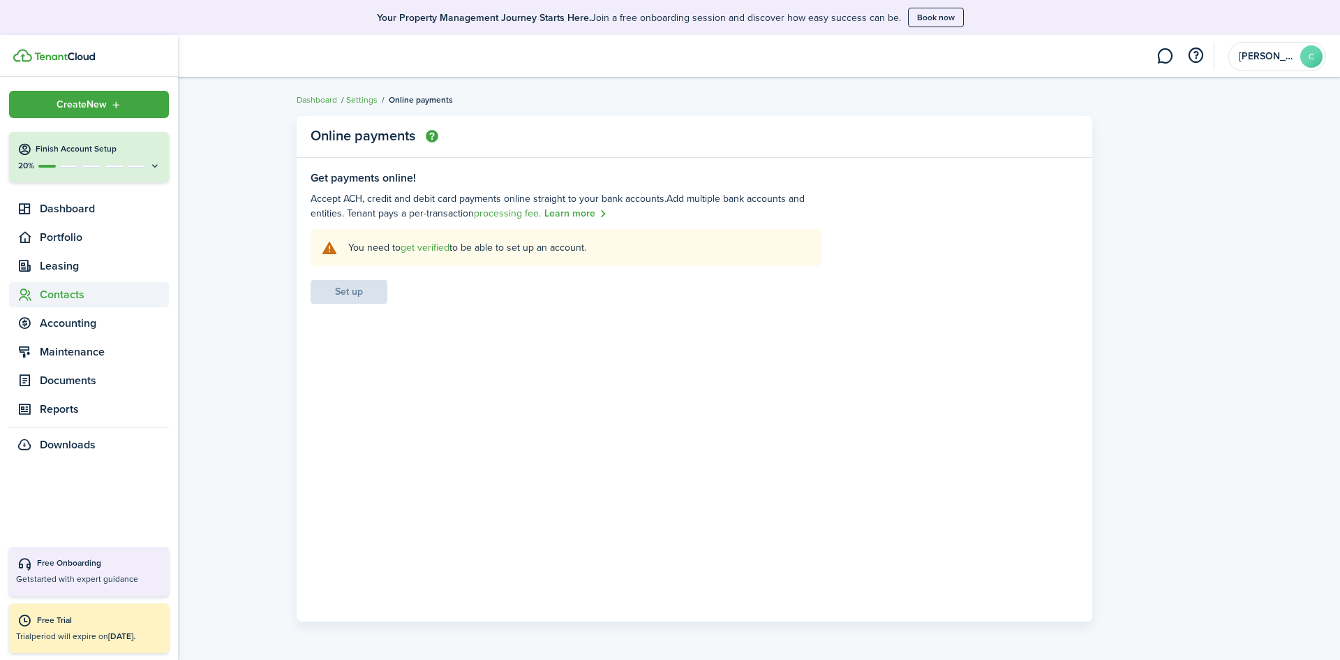
click at [83, 292] on span "Contacts" at bounding box center [104, 294] width 129 height 17
click at [98, 295] on span "Contacts" at bounding box center [104, 294] width 129 height 17
click at [91, 286] on span "Contacts" at bounding box center [104, 294] width 129 height 17
click at [67, 323] on span "Tenants" at bounding box center [104, 326] width 129 height 17
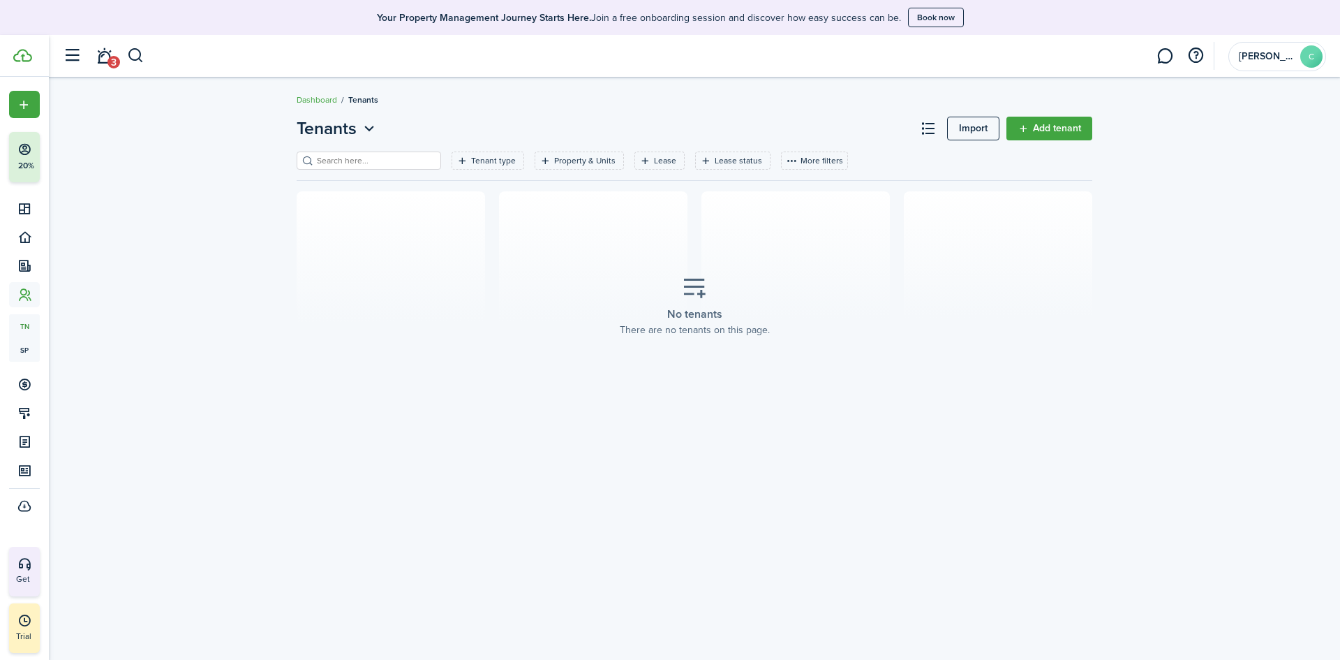
click at [1066, 120] on link "Add tenant" at bounding box center [1050, 129] width 86 height 24
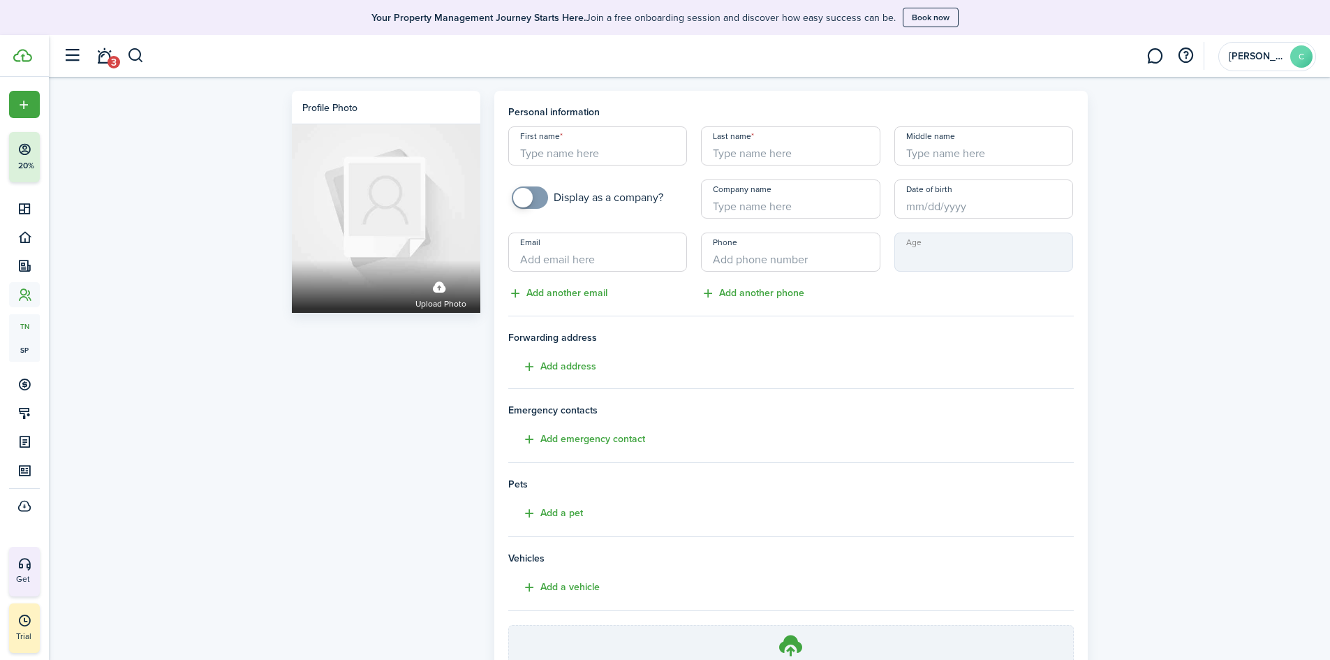
click at [603, 140] on input "First name" at bounding box center [597, 145] width 179 height 39
click at [540, 223] on div "First name Last name Middle name Display as a company? Company name Date of bir…" at bounding box center [790, 213] width 579 height 175
click at [94, 53] on link "3" at bounding box center [104, 56] width 27 height 36
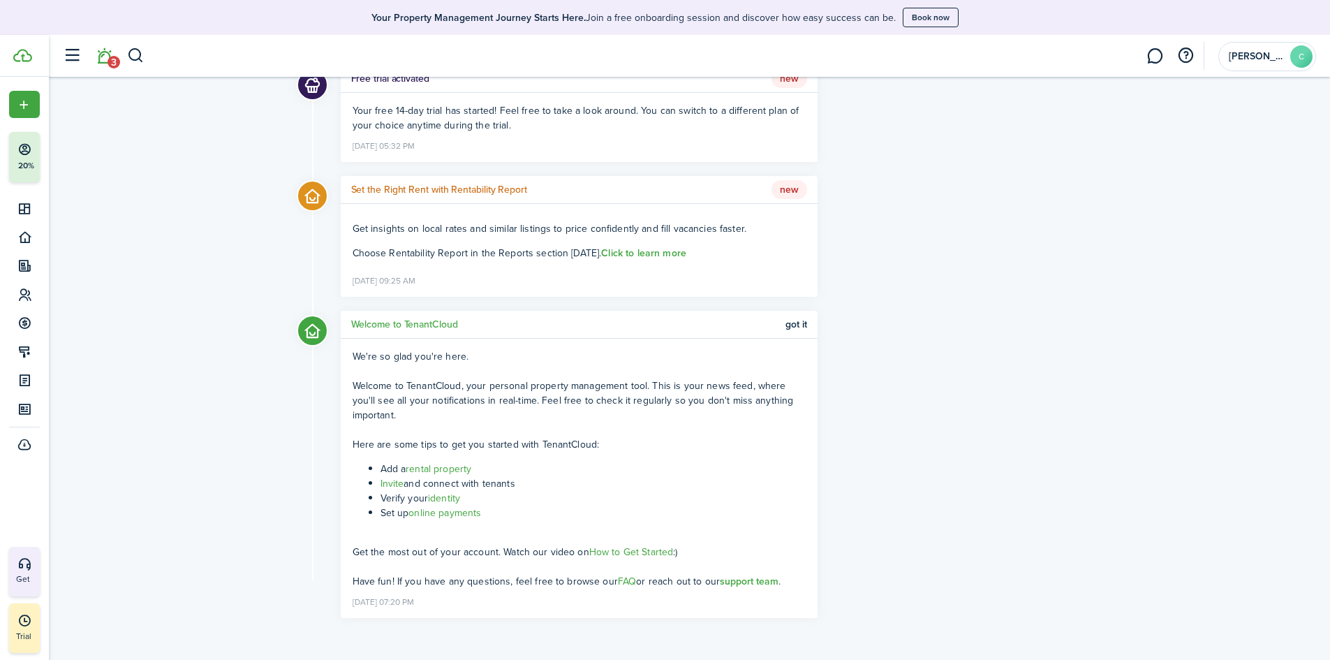
scroll to position [117, 0]
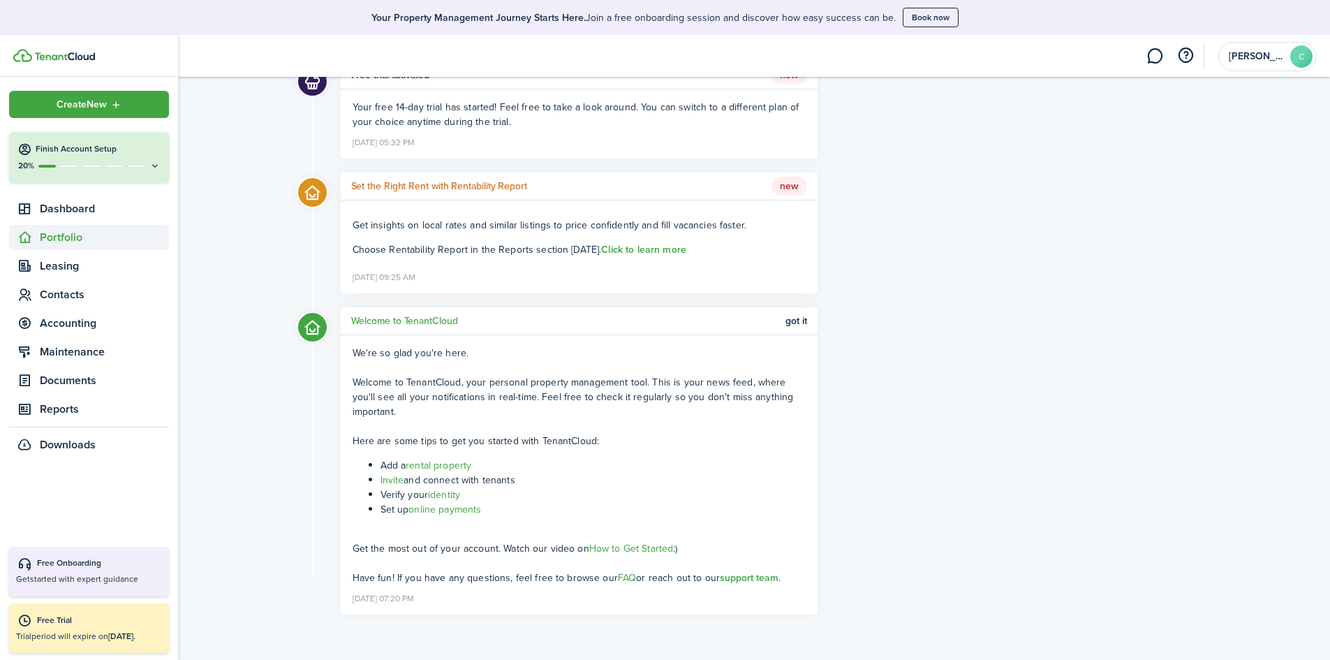
click at [86, 248] on span "Portfolio" at bounding box center [89, 237] width 160 height 25
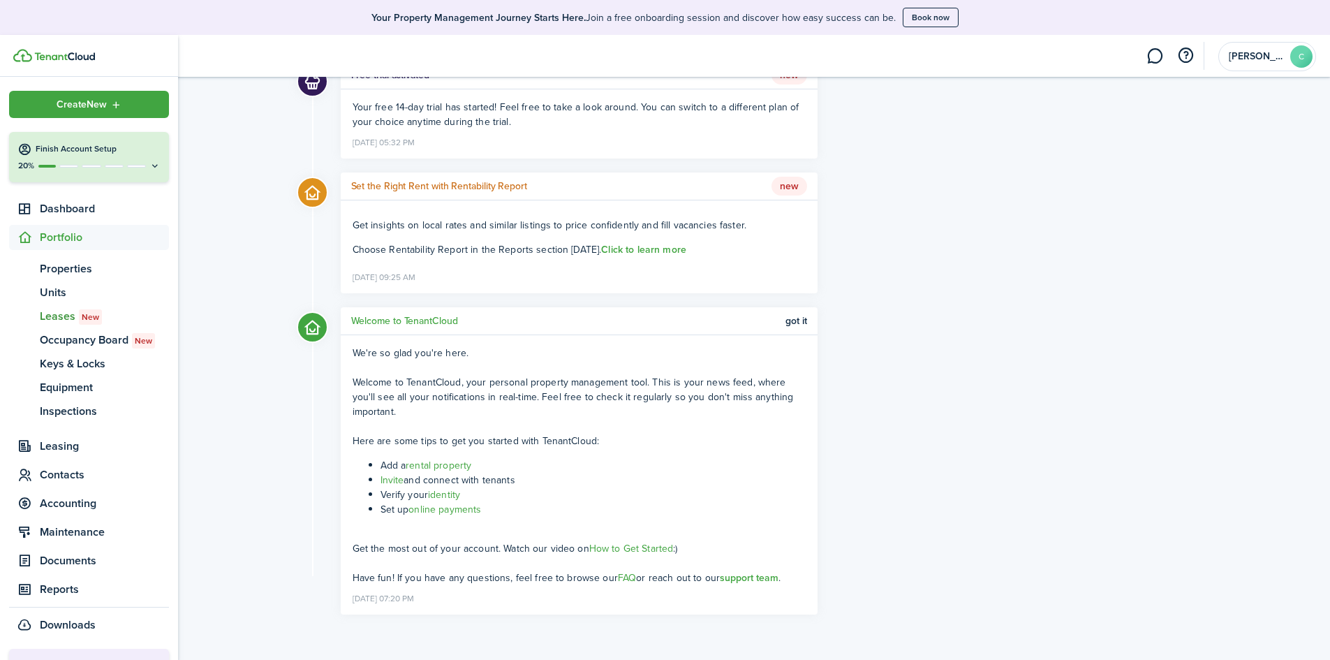
click at [60, 311] on span "Leases New" at bounding box center [104, 316] width 129 height 17
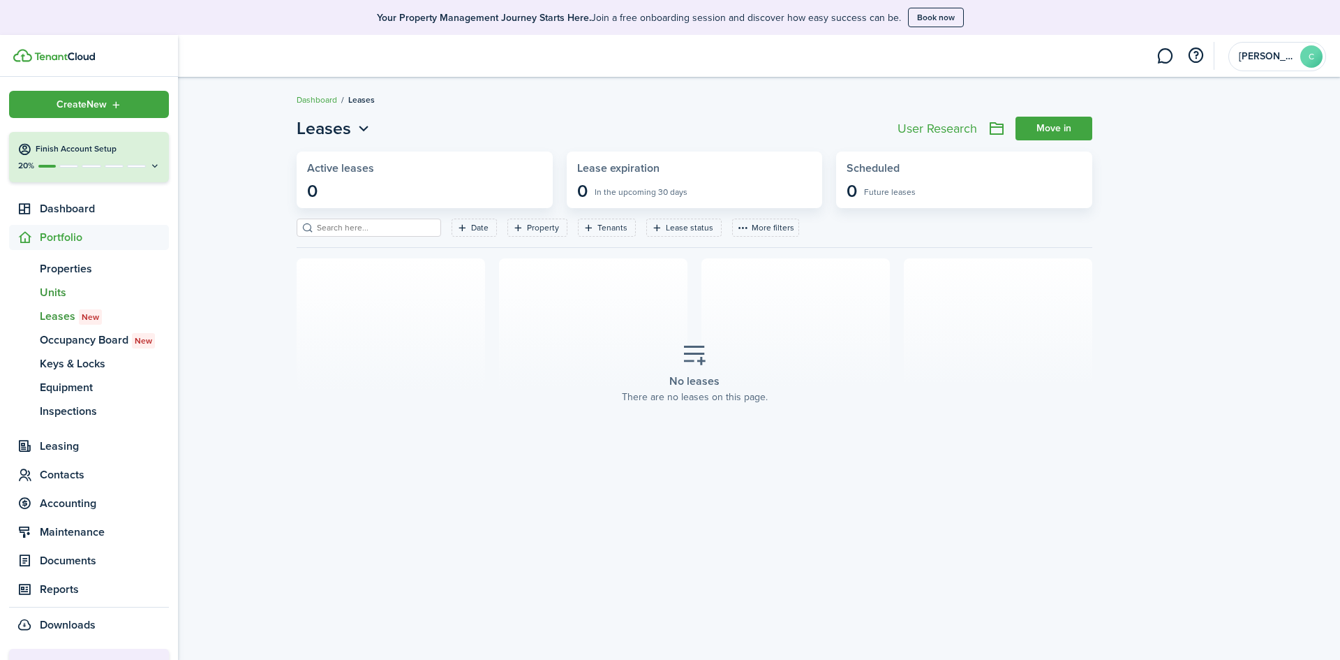
click at [61, 288] on span "Units" at bounding box center [104, 292] width 129 height 17
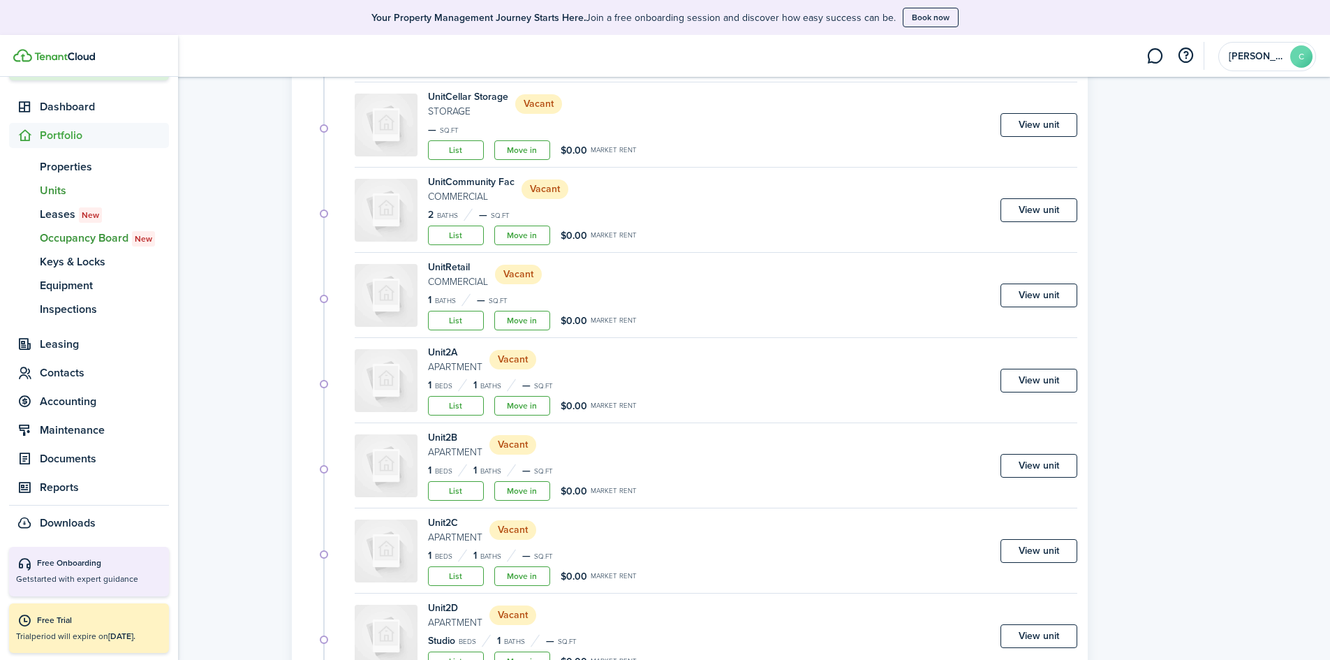
scroll to position [258, 0]
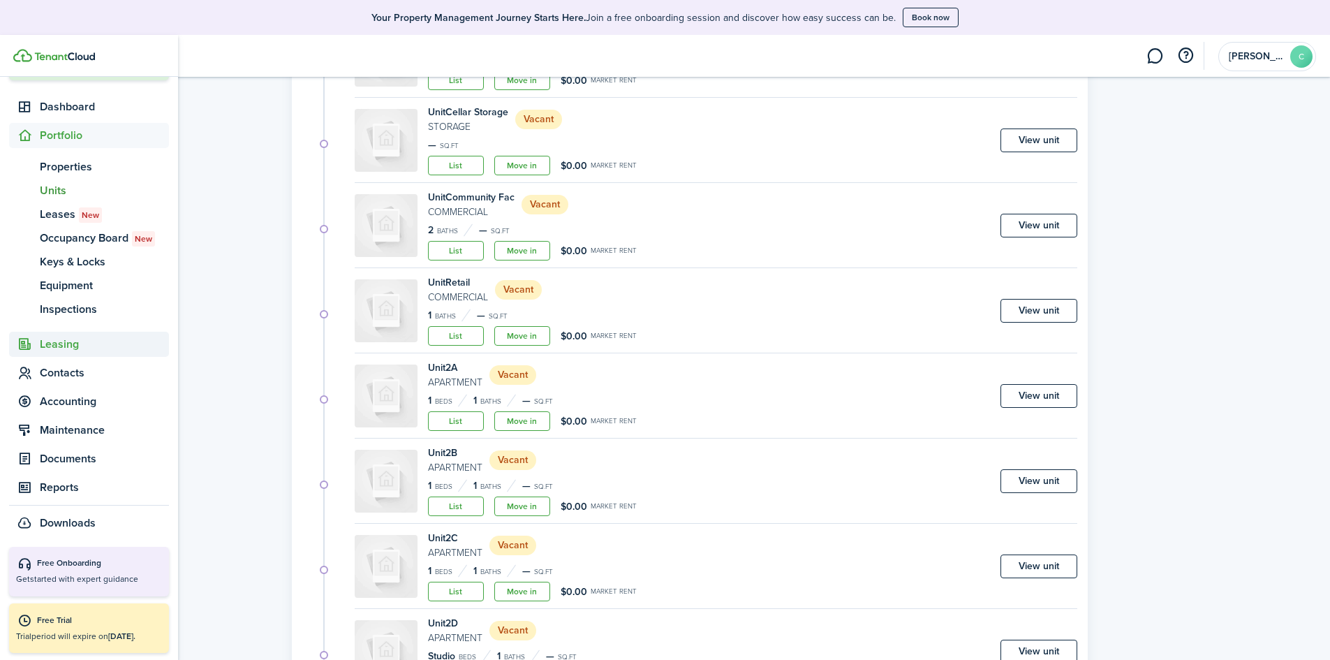
click at [67, 352] on span "Leasing" at bounding box center [104, 344] width 129 height 17
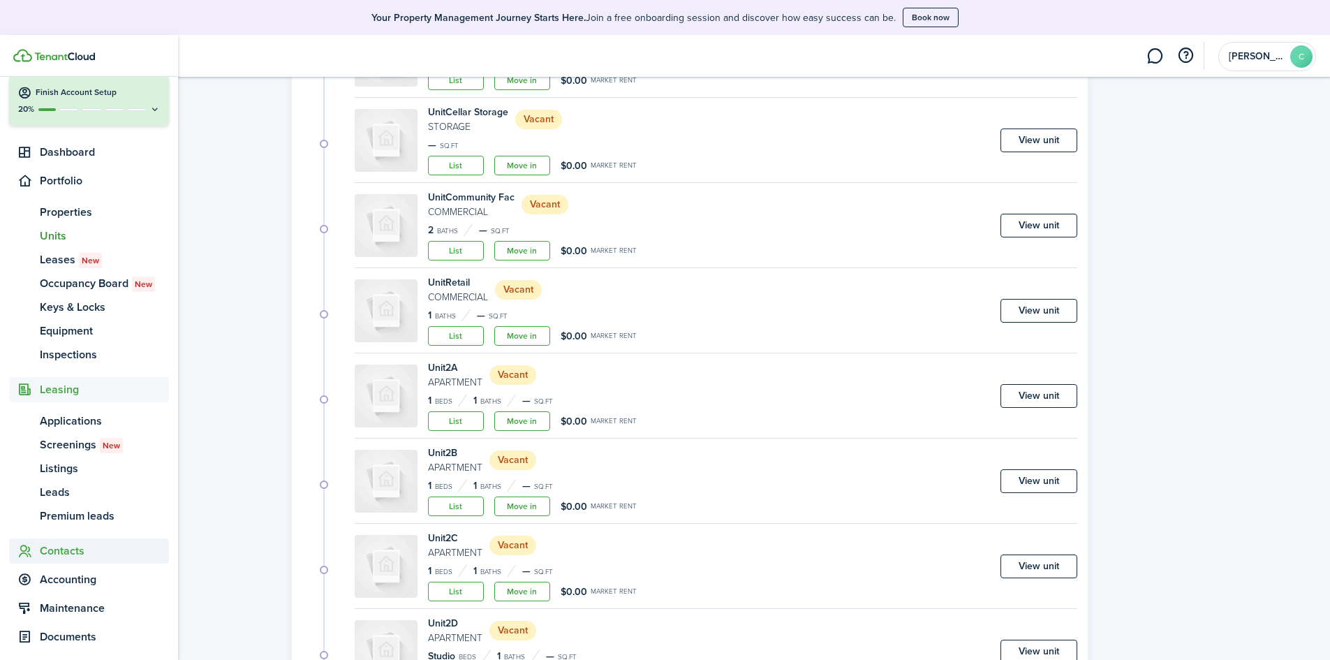
scroll to position [54, 0]
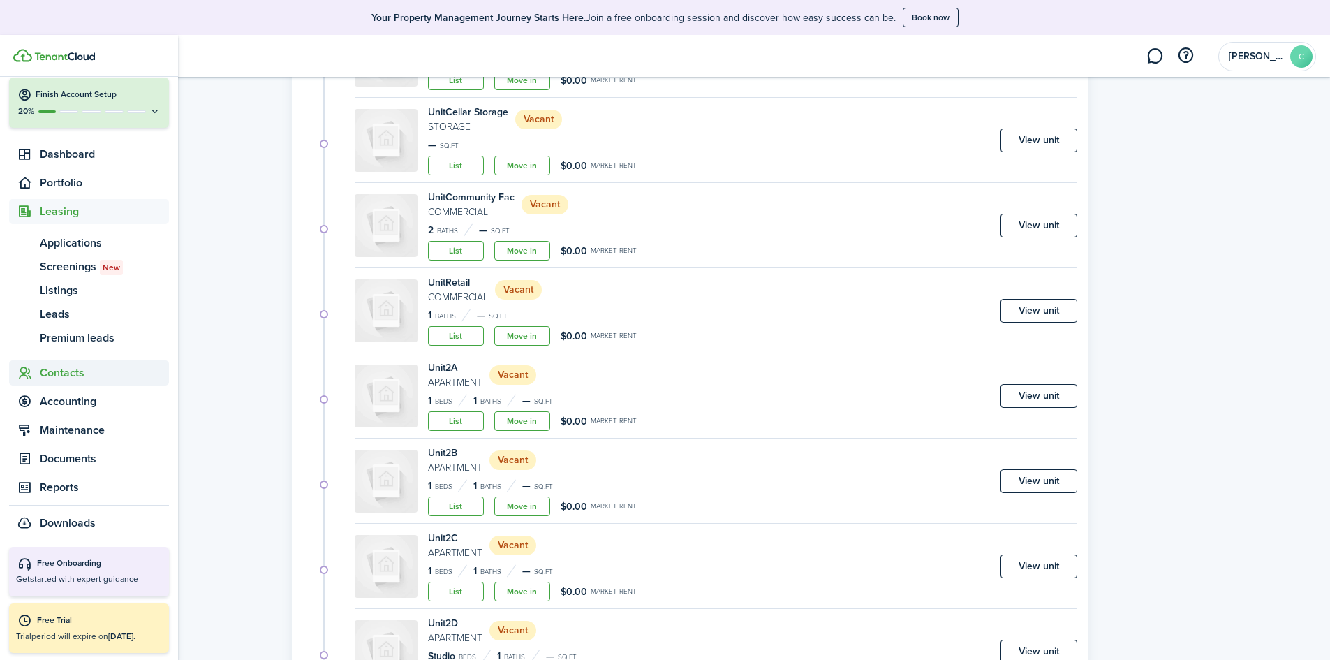
click at [77, 377] on span "Contacts" at bounding box center [104, 372] width 129 height 17
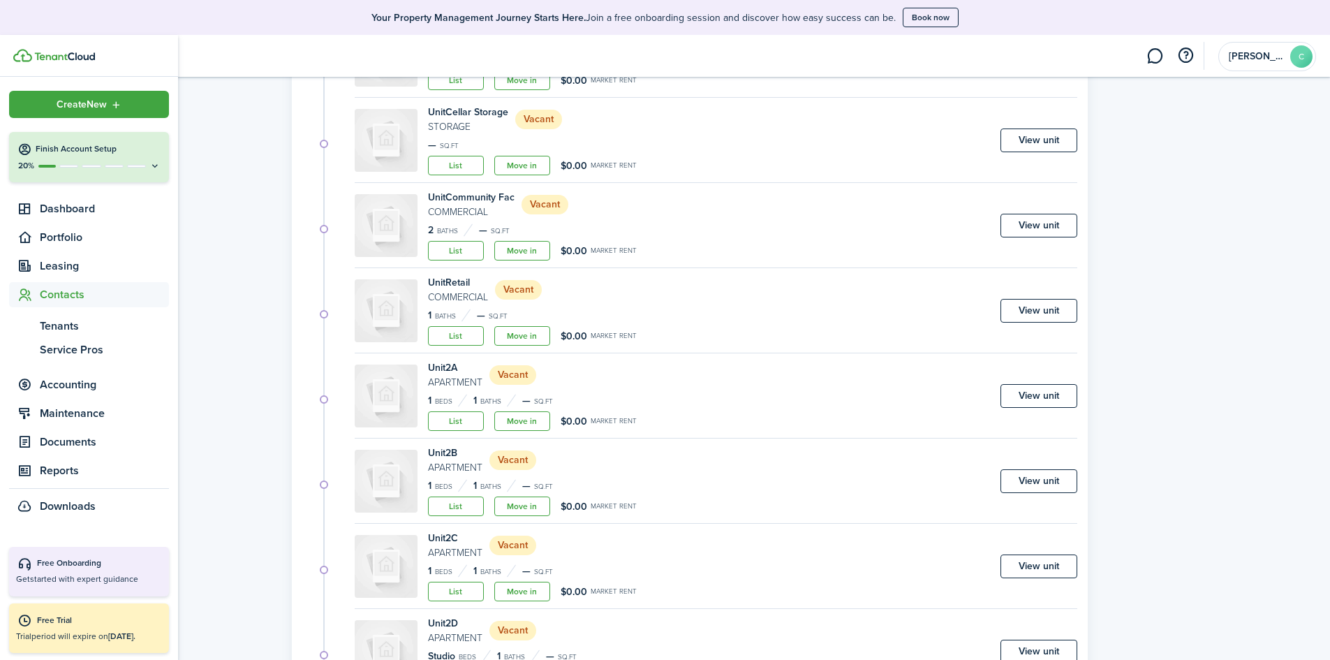
scroll to position [0, 0]
click at [75, 383] on span "Accounting" at bounding box center [104, 384] width 129 height 17
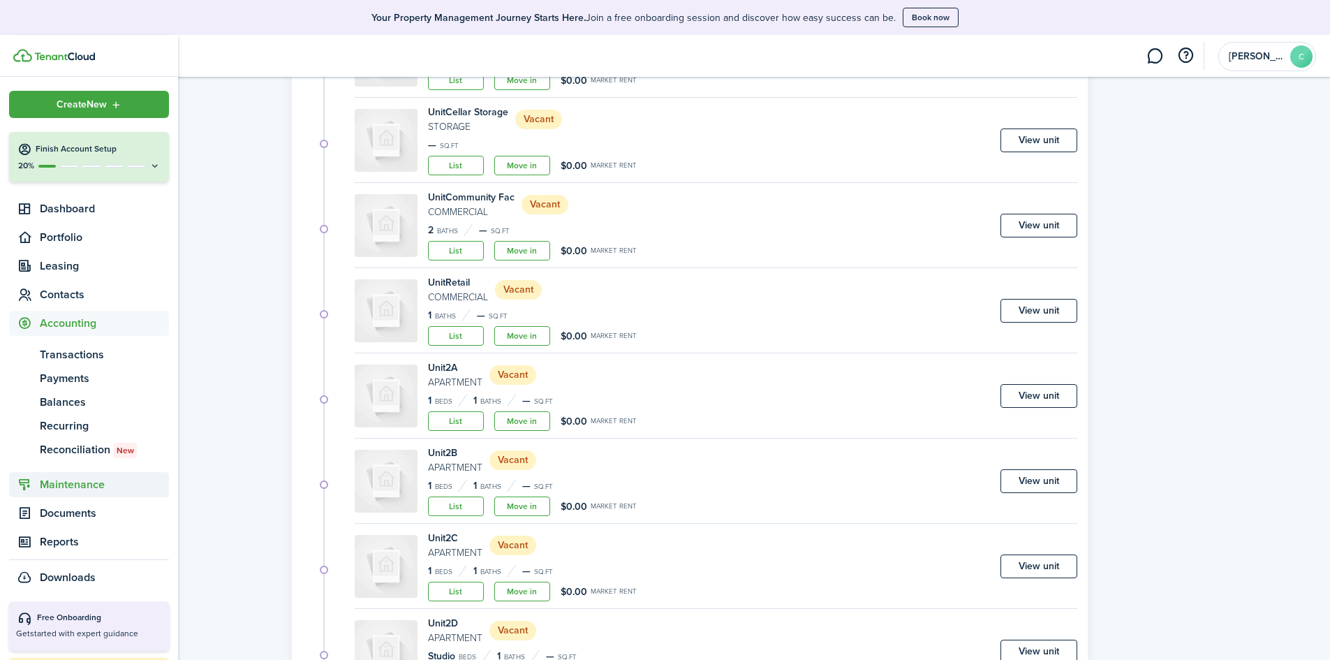
click at [84, 483] on span "Maintenance" at bounding box center [104, 484] width 129 height 17
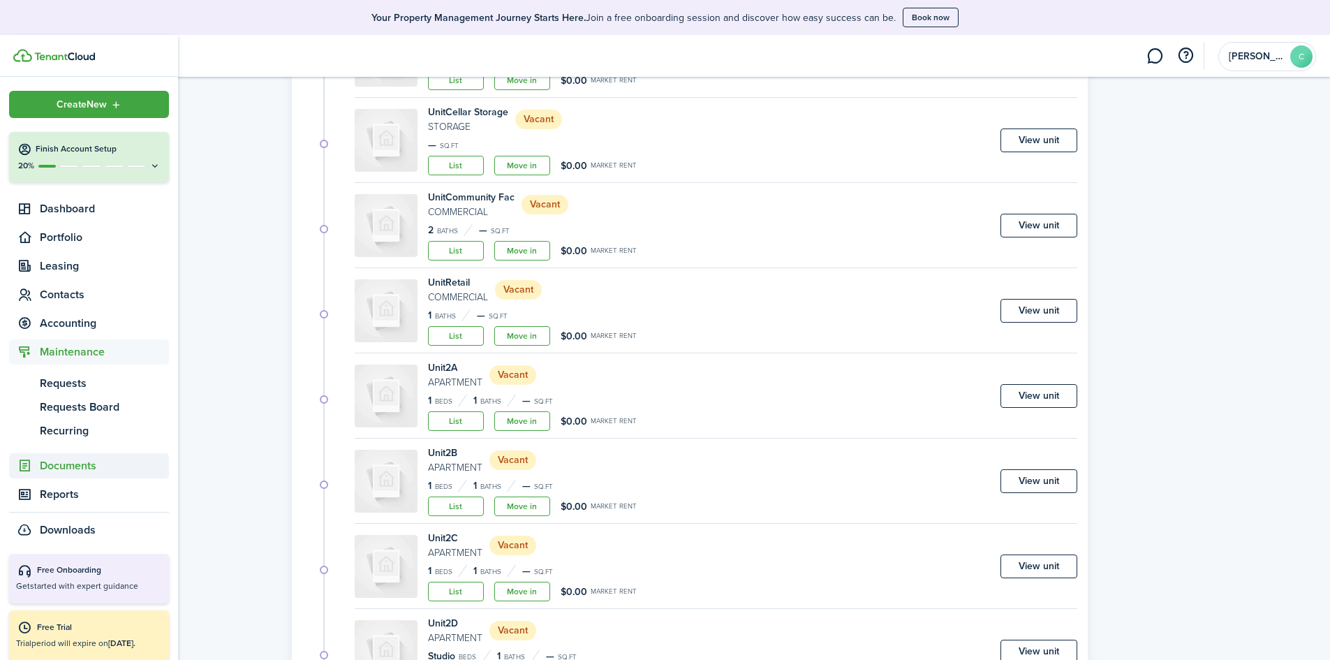
click at [63, 466] on span "Documents" at bounding box center [104, 465] width 129 height 17
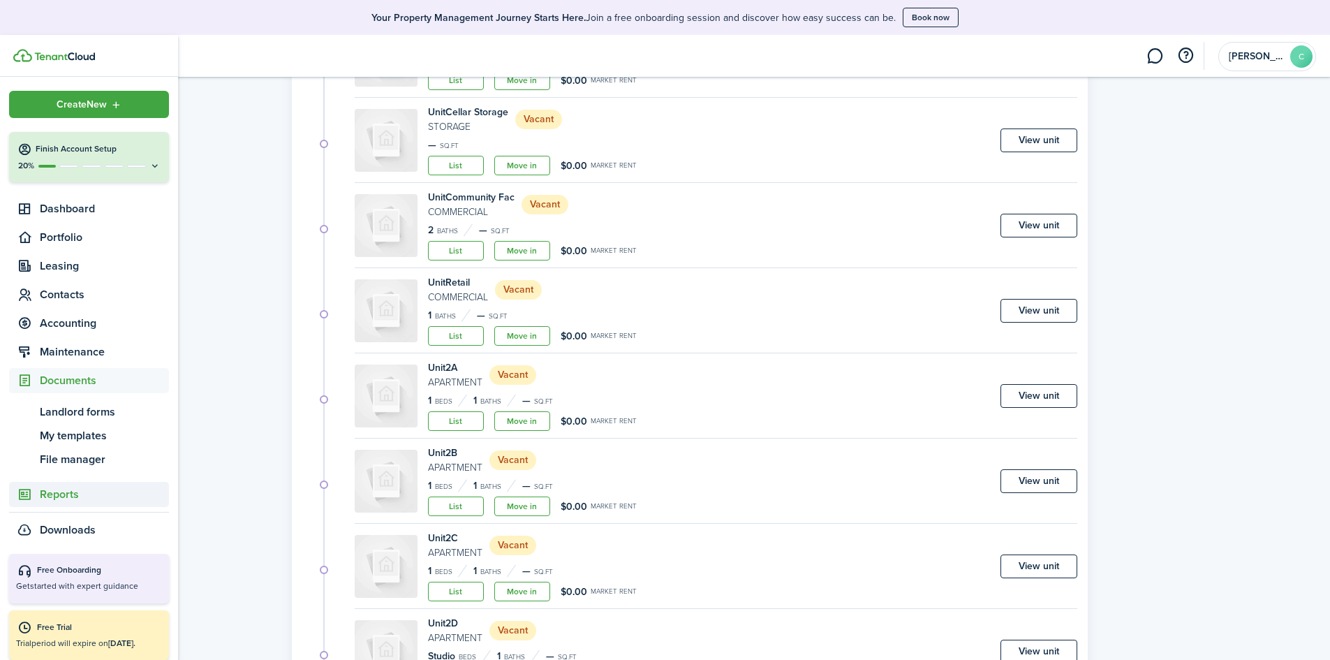
click at [66, 489] on span "Reports" at bounding box center [104, 494] width 129 height 17
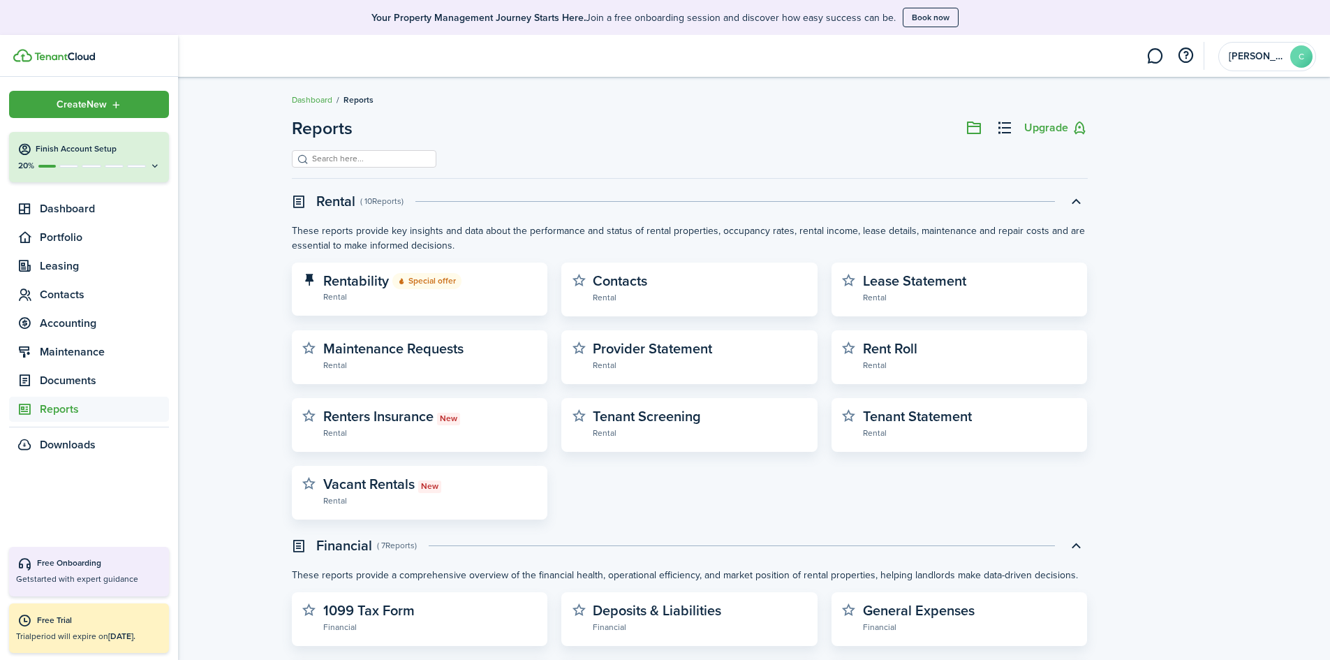
click at [13, 158] on button "Finish Account Setup 20%" at bounding box center [89, 157] width 160 height 50
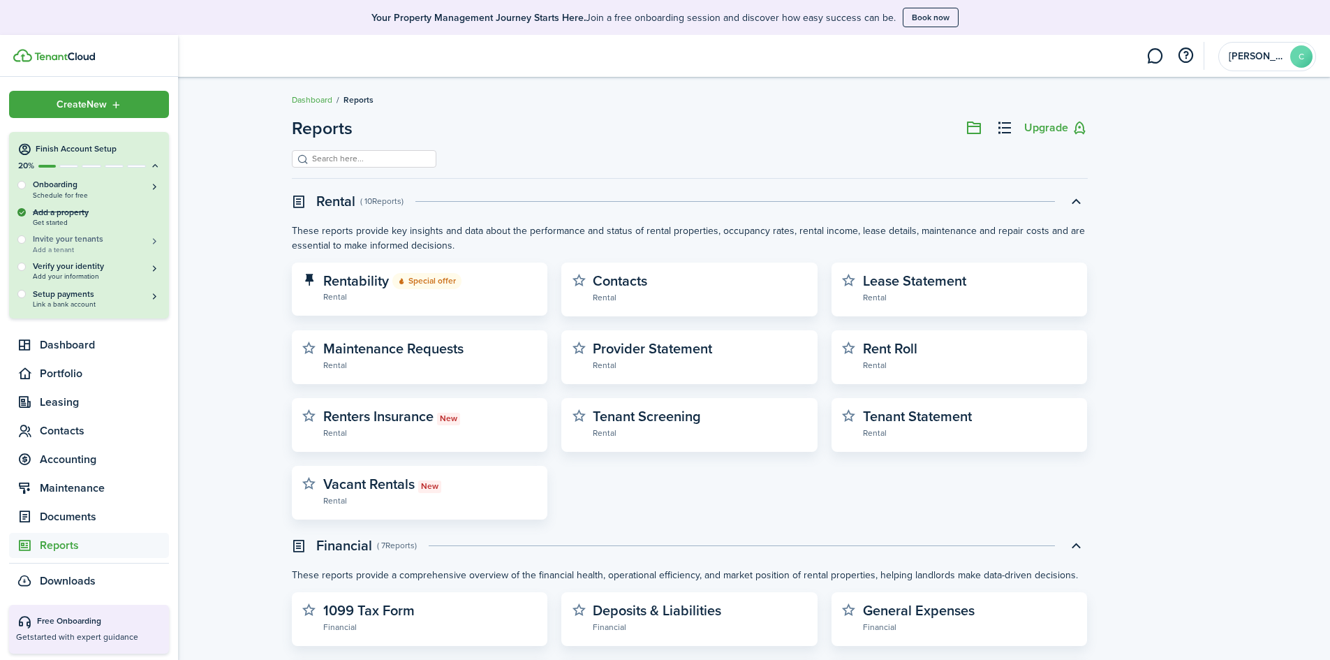
click at [129, 240] on h5 "Invite your tenants" at bounding box center [97, 239] width 128 height 12
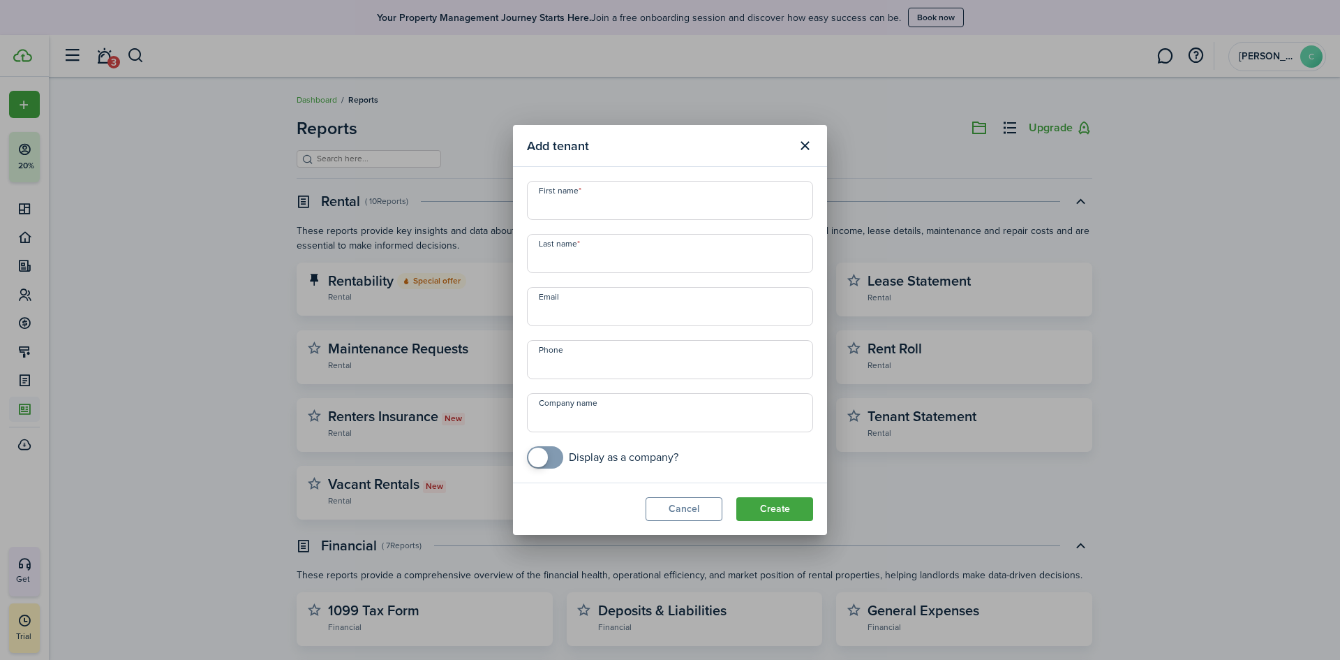
click at [808, 138] on button "Close modal" at bounding box center [805, 146] width 24 height 24
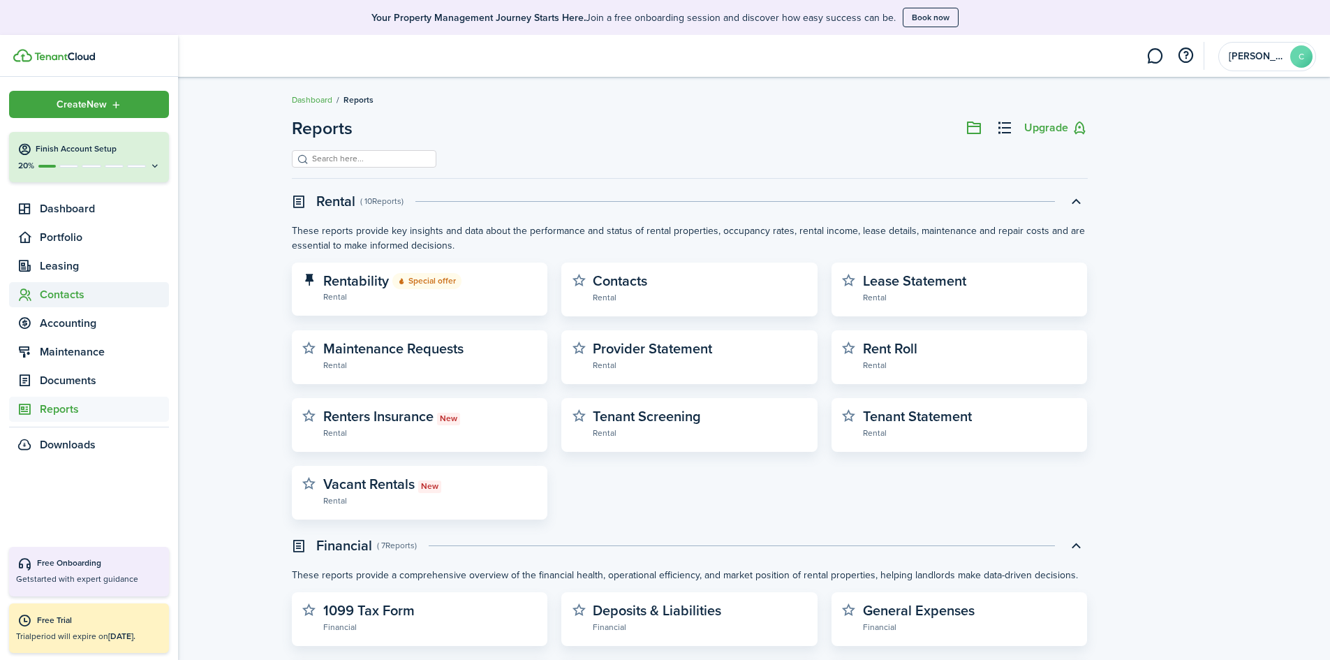
click at [86, 306] on span "Contacts" at bounding box center [89, 294] width 160 height 25
click at [86, 334] on span "Tenants" at bounding box center [104, 326] width 129 height 17
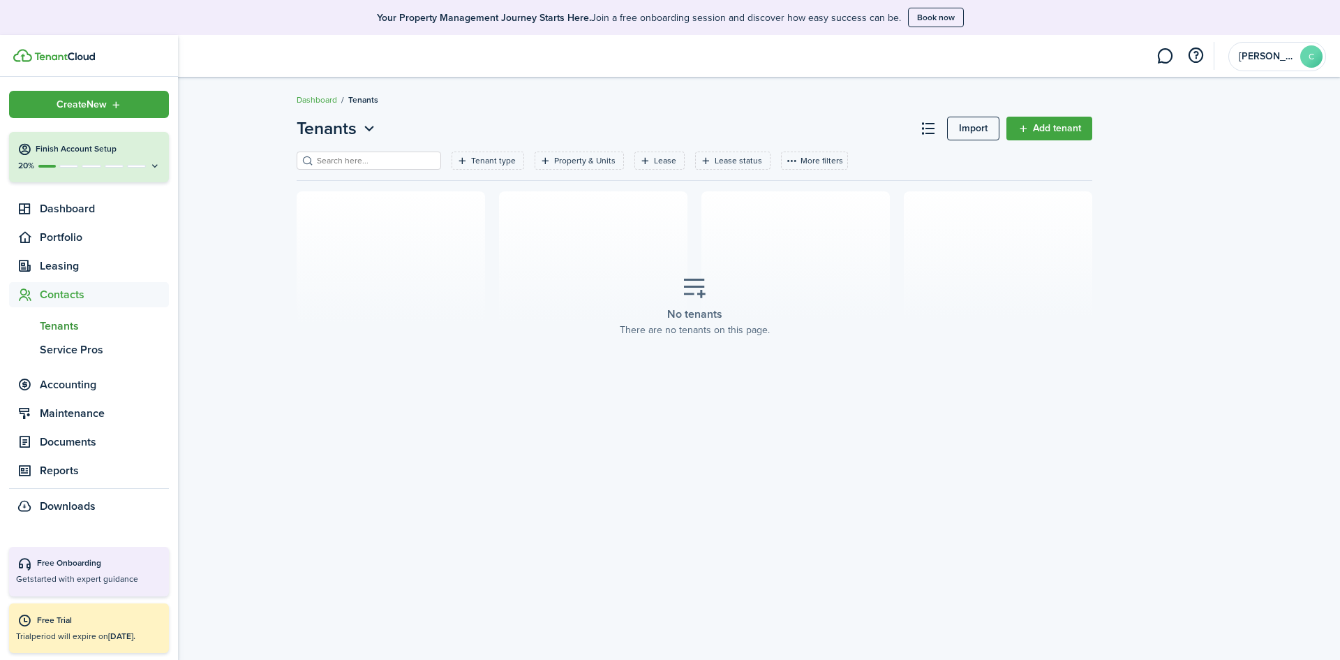
click at [66, 320] on span "Tenants" at bounding box center [104, 326] width 129 height 17
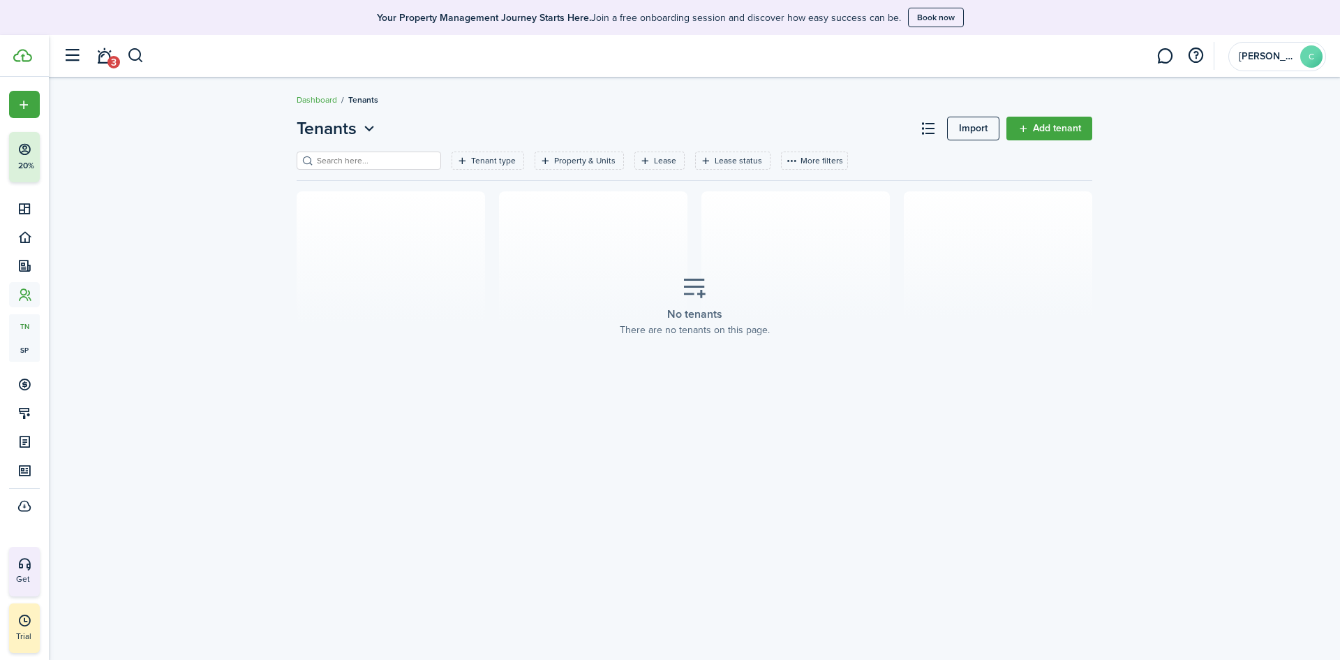
click at [1078, 127] on link "Add tenant" at bounding box center [1050, 129] width 86 height 24
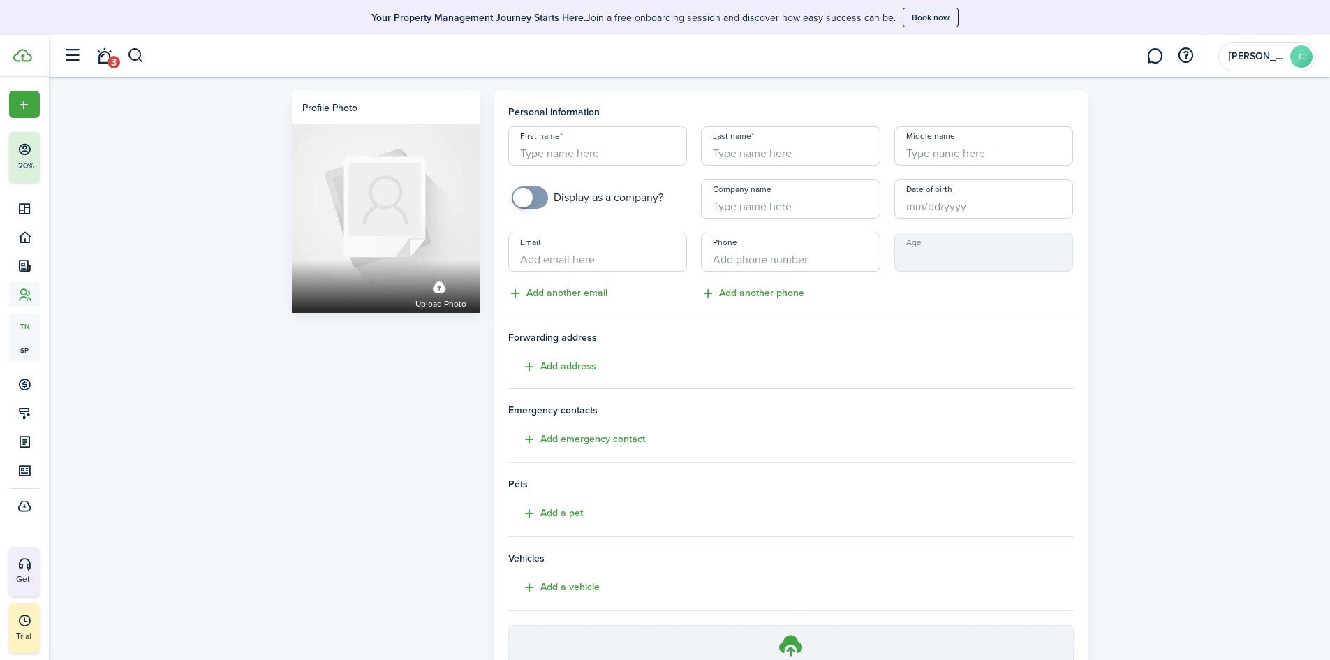
click at [625, 149] on input "First name" at bounding box center [597, 145] width 179 height 39
type input "[PERSON_NAME]"
click at [757, 269] on input "+1" at bounding box center [790, 251] width 179 height 39
type input "[PHONE_NUMBER]"
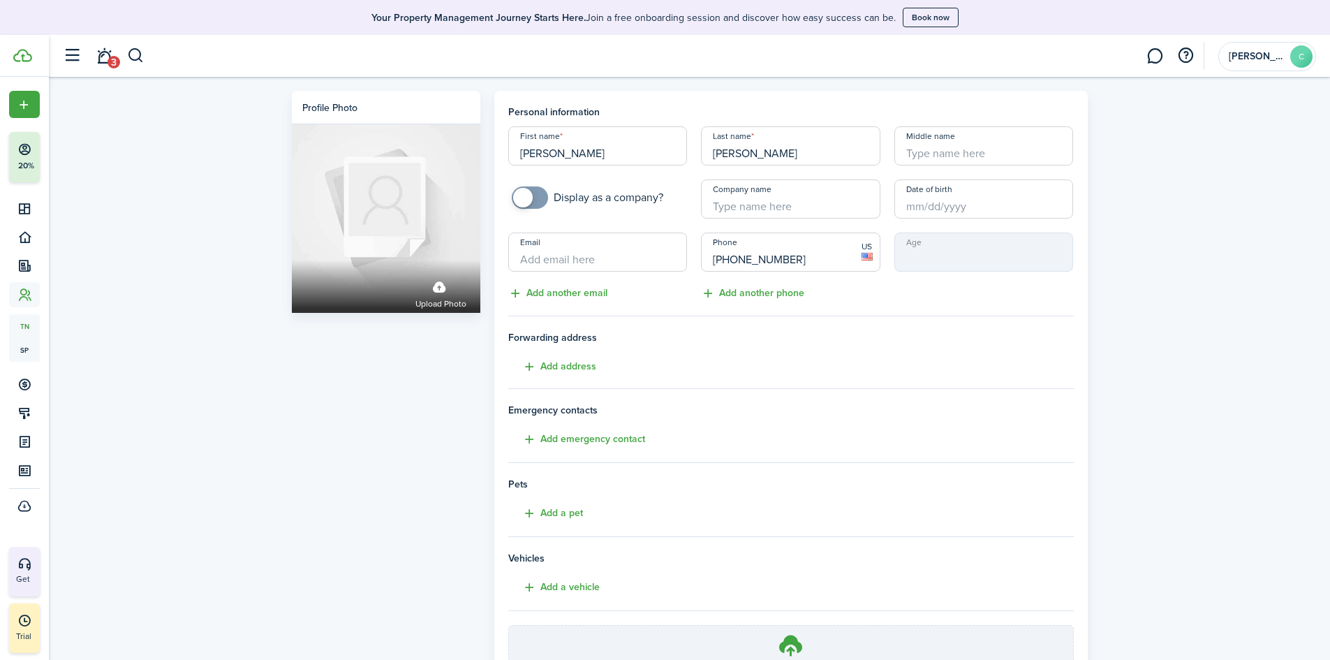
click at [571, 154] on input "[PERSON_NAME]" at bounding box center [597, 145] width 179 height 39
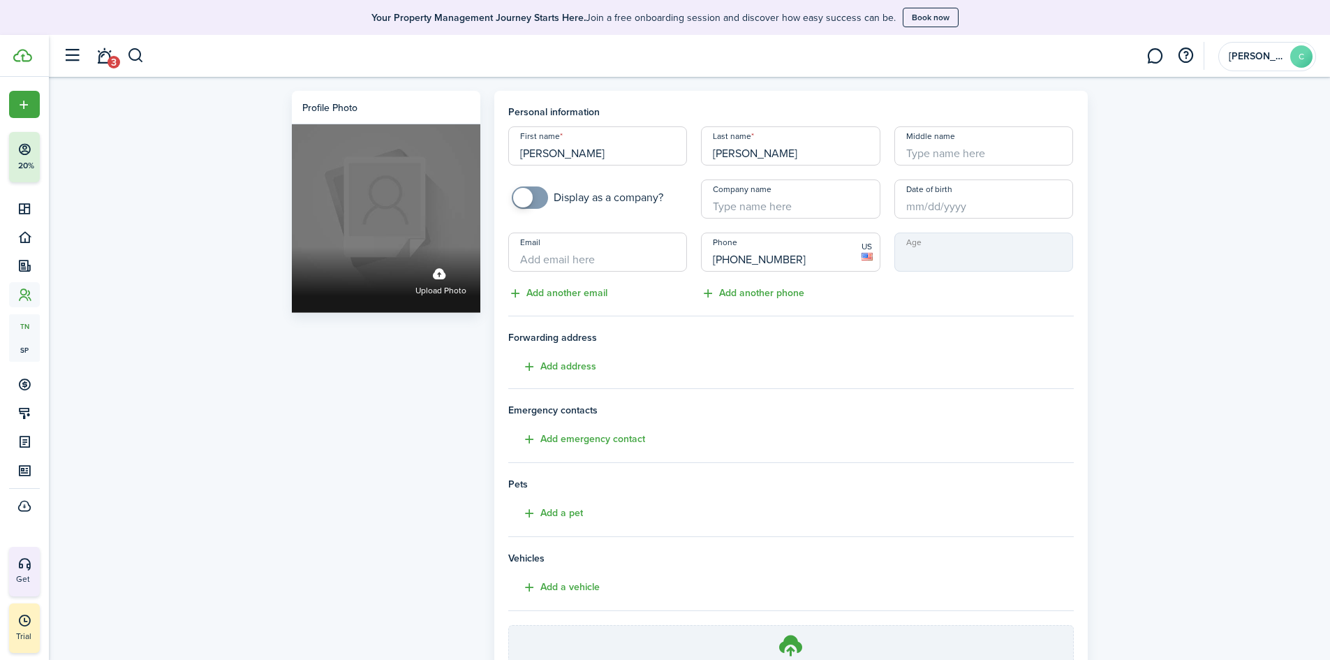
drag, startPoint x: 595, startPoint y: 147, endPoint x: 447, endPoint y: 149, distance: 147.3
click at [447, 149] on div "Profile photo Upload photo Personal information First name [PERSON_NAME] Last n…" at bounding box center [690, 426] width 810 height 670
drag, startPoint x: 586, startPoint y: 158, endPoint x: 477, endPoint y: 145, distance: 109.7
click at [477, 145] on div "Profile photo Upload photo Personal information First name [PERSON_NAME] Last n…" at bounding box center [690, 426] width 810 height 670
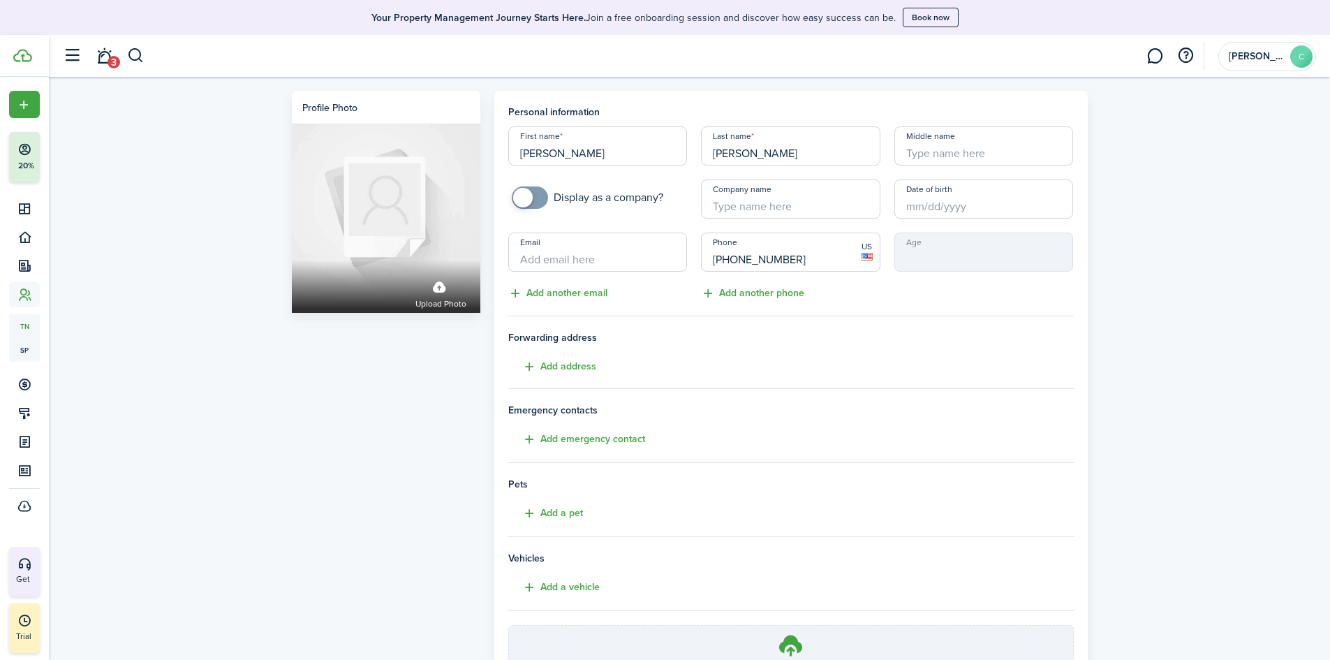
type input "[PERSON_NAME]"
click at [966, 158] on input "Middle name" at bounding box center [983, 145] width 179 height 39
paste input "[PERSON_NAME]"
type input "[PERSON_NAME]"
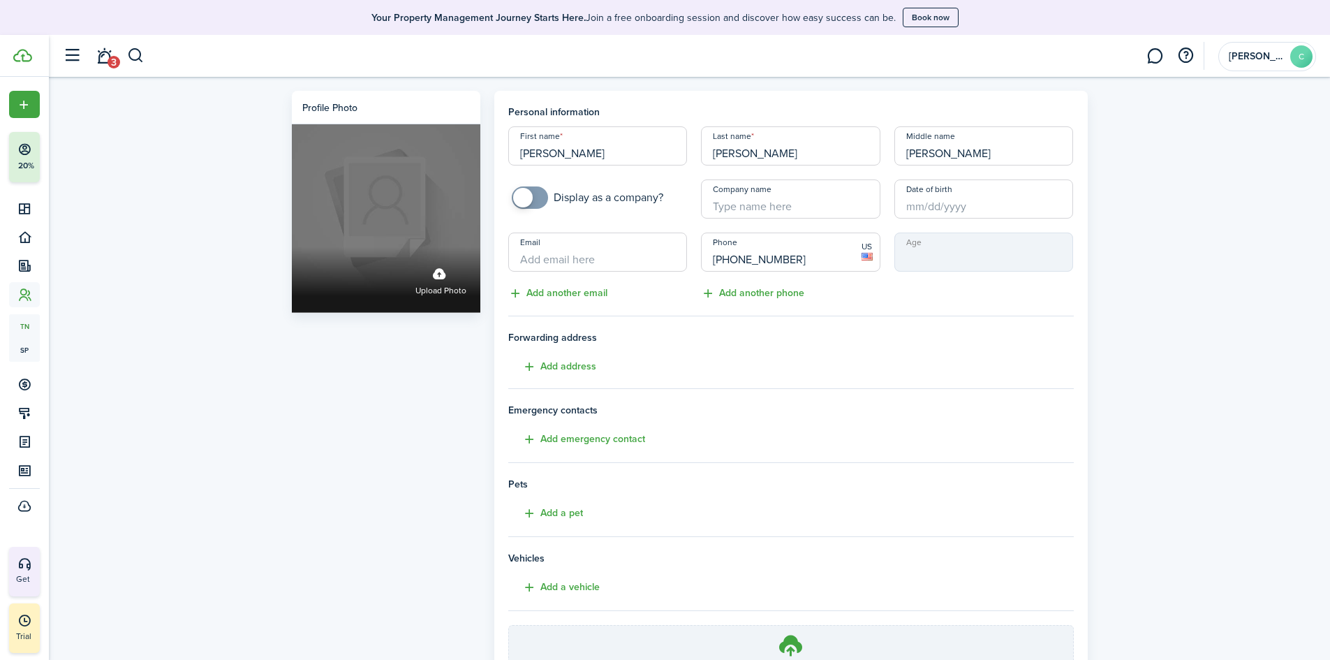
drag, startPoint x: 585, startPoint y: 157, endPoint x: 355, endPoint y: 170, distance: 230.7
click at [363, 170] on div "Profile photo Upload photo Personal information First name [PERSON_NAME] Last n…" at bounding box center [690, 426] width 810 height 670
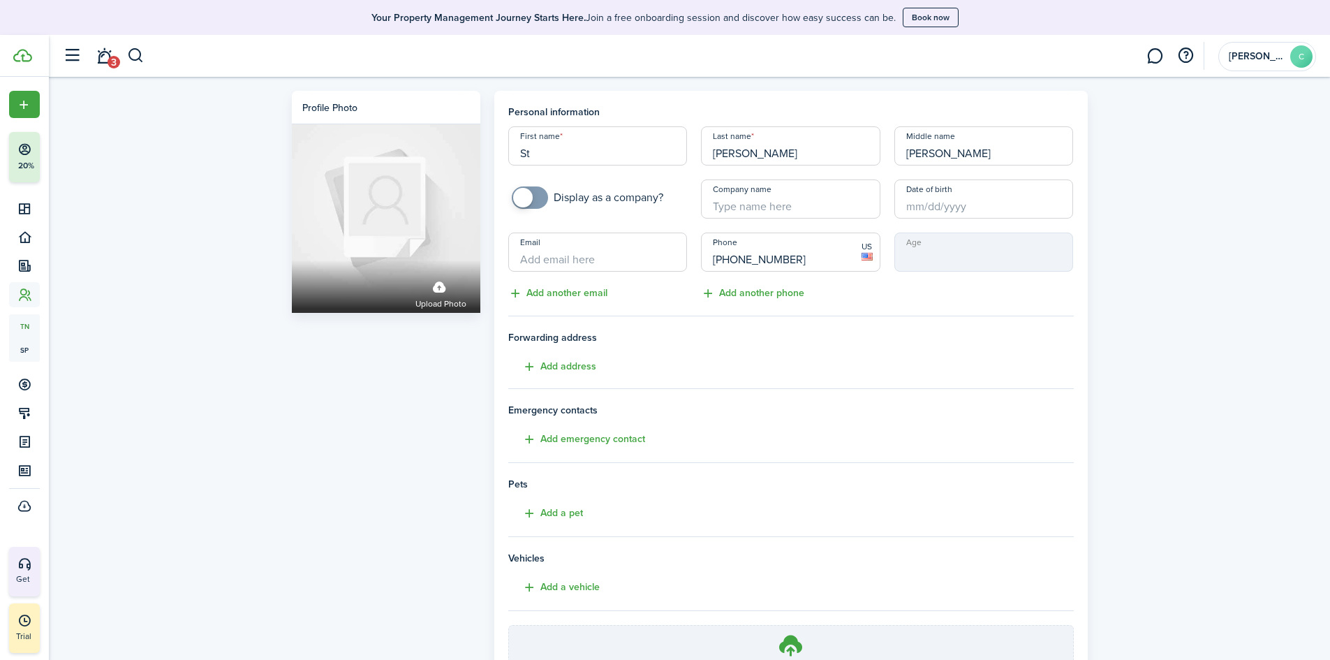
type input "St"
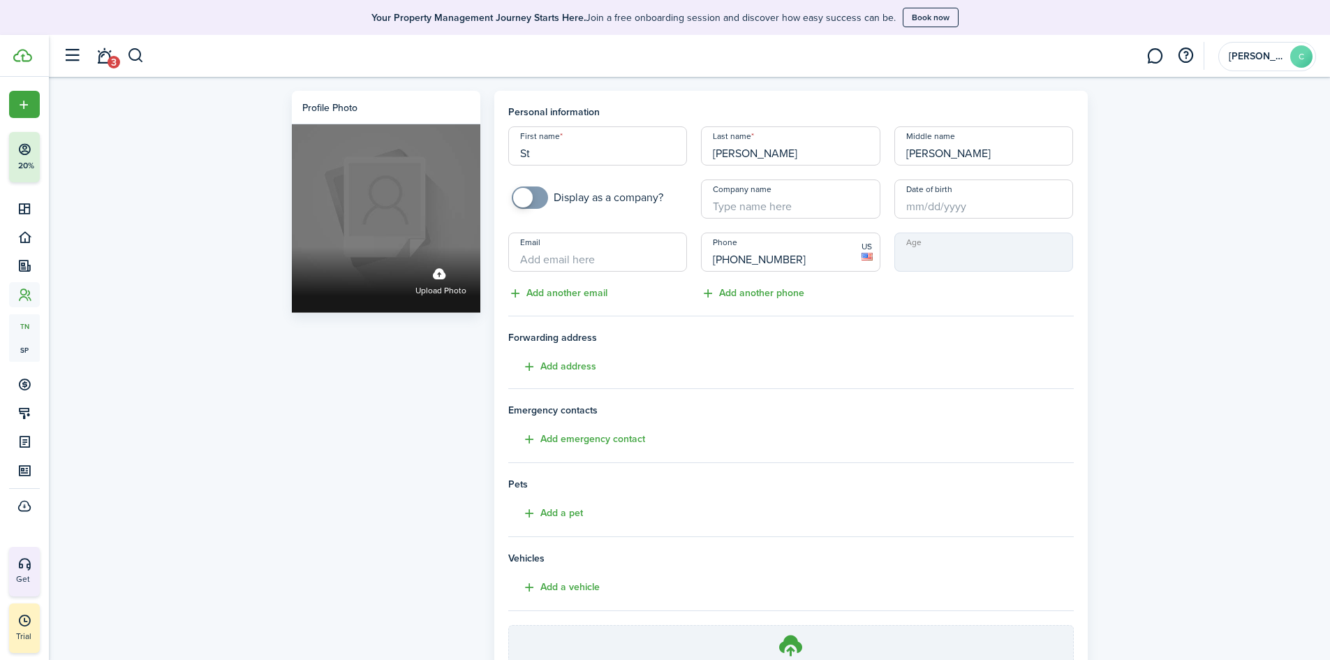
drag, startPoint x: 581, startPoint y: 151, endPoint x: 438, endPoint y: 128, distance: 145.6
click at [438, 128] on div "Profile photo Upload photo Personal information First name St Last name [PERSON…" at bounding box center [690, 426] width 810 height 670
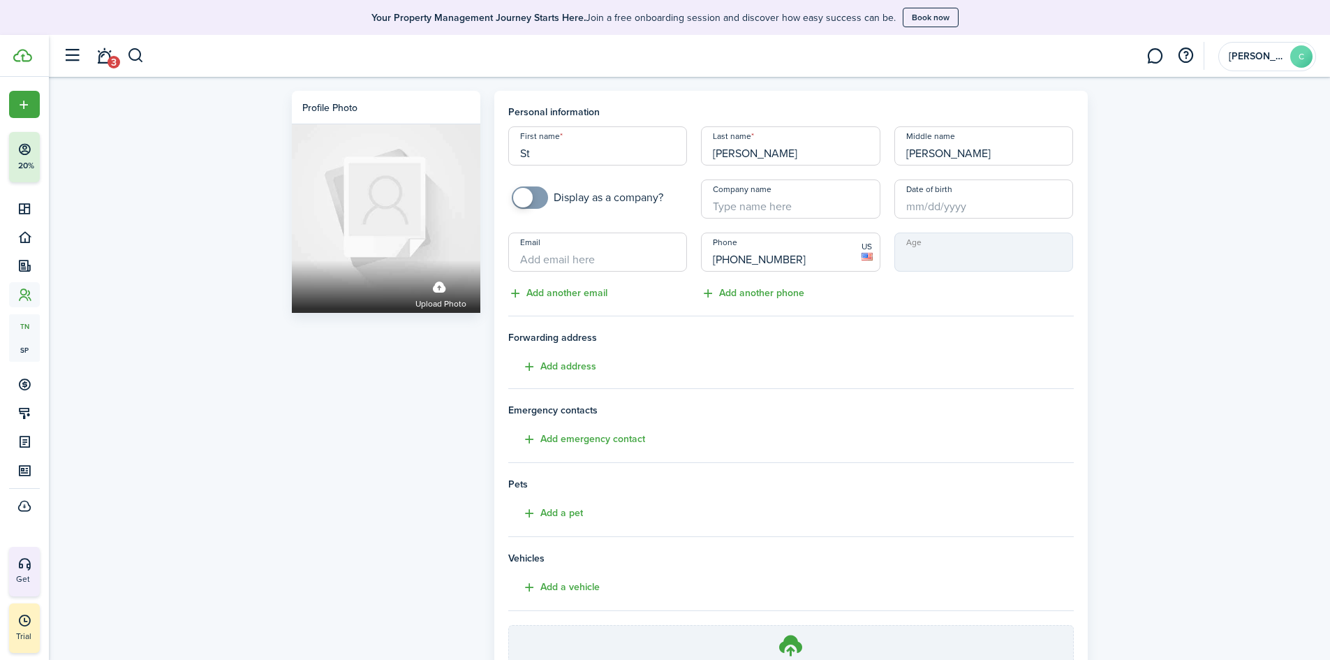
click at [581, 253] on input "Email" at bounding box center [597, 251] width 179 height 39
paste input "[EMAIL_ADDRESS][DOMAIN_NAME]"
type input "[EMAIL_ADDRESS][DOMAIN_NAME]"
click at [555, 145] on input "St" at bounding box center [597, 145] width 179 height 39
click at [607, 150] on input "St" at bounding box center [597, 145] width 179 height 39
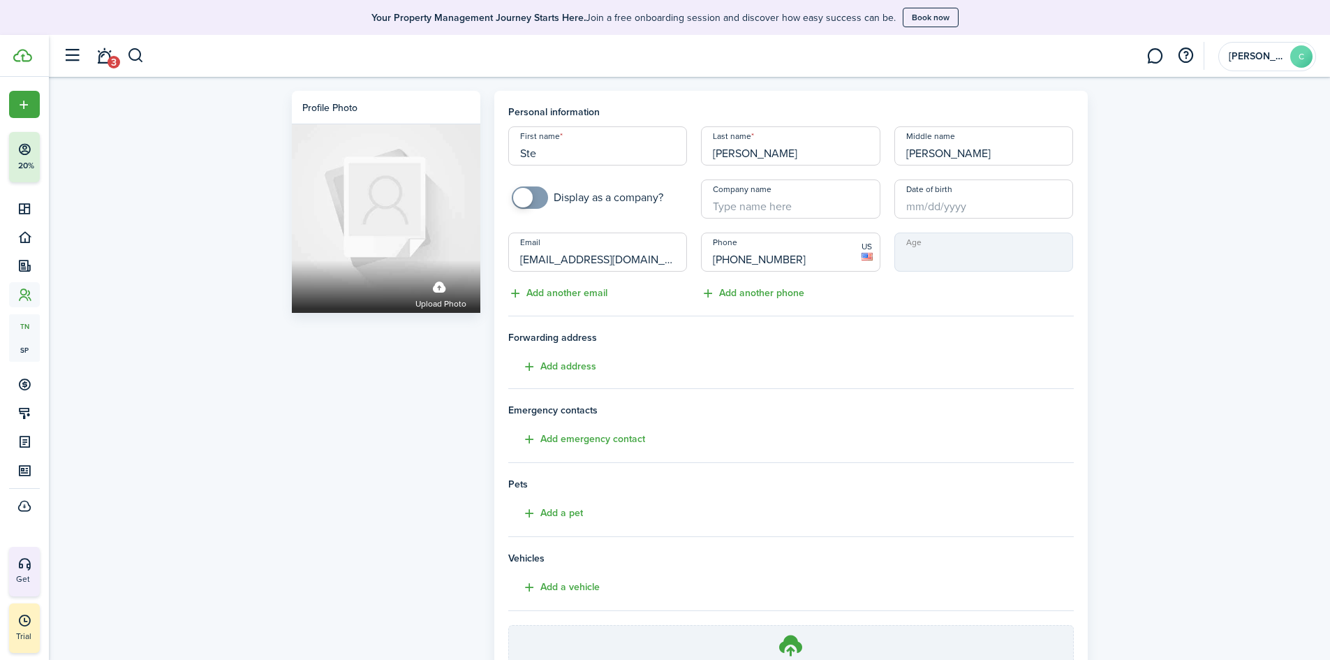
drag, startPoint x: 991, startPoint y: 150, endPoint x: 854, endPoint y: 143, distance: 136.3
click at [854, 143] on div "First name Ste Last name [PERSON_NAME] Middle name [PERSON_NAME] Display as a c…" at bounding box center [790, 213] width 579 height 175
drag, startPoint x: 556, startPoint y: 139, endPoint x: 494, endPoint y: 154, distance: 63.2
click at [491, 156] on div "Personal information First name Ste Last name [PERSON_NAME] Middle name [PERSON…" at bounding box center [790, 426] width 607 height 670
paste input "[PERSON_NAME]"
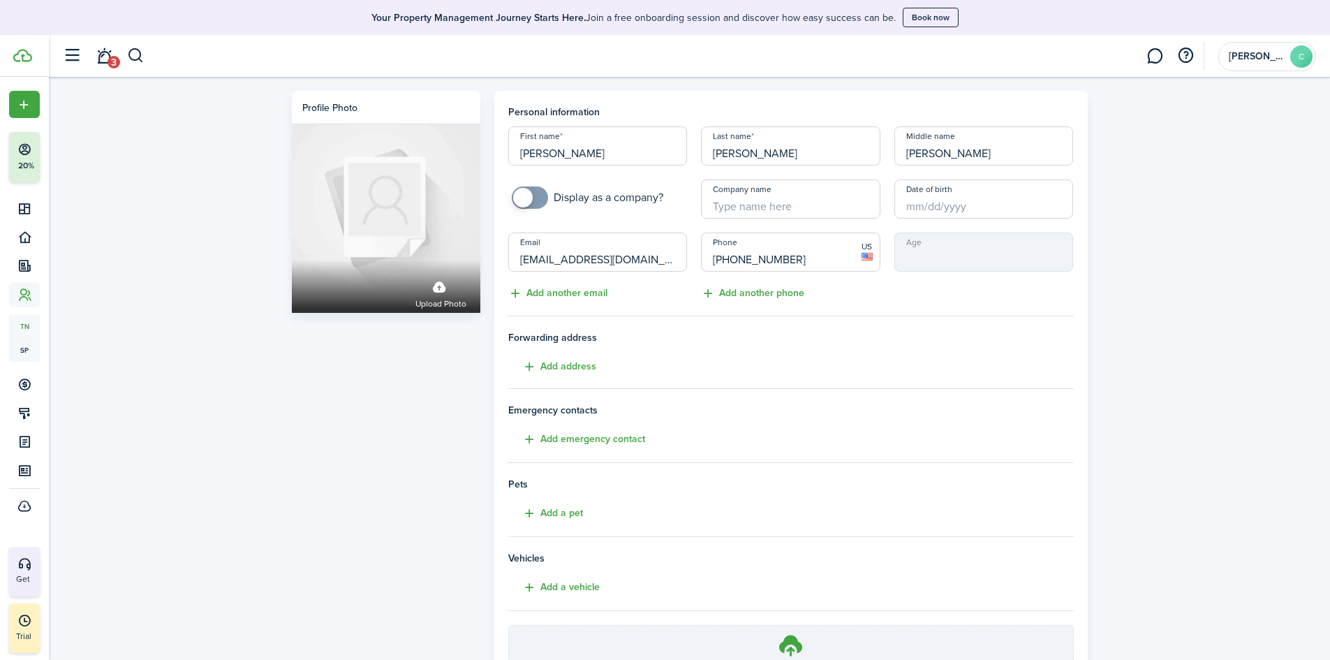
type input "[PERSON_NAME]"
click at [938, 158] on input "[PERSON_NAME]" at bounding box center [983, 145] width 179 height 39
drag, startPoint x: 1004, startPoint y: 145, endPoint x: 835, endPoint y: 141, distance: 169.0
click at [835, 141] on div "First name [PERSON_NAME] Last name [PERSON_NAME] Middle name [PERSON_NAME] Disp…" at bounding box center [790, 213] width 579 height 175
type input "S"
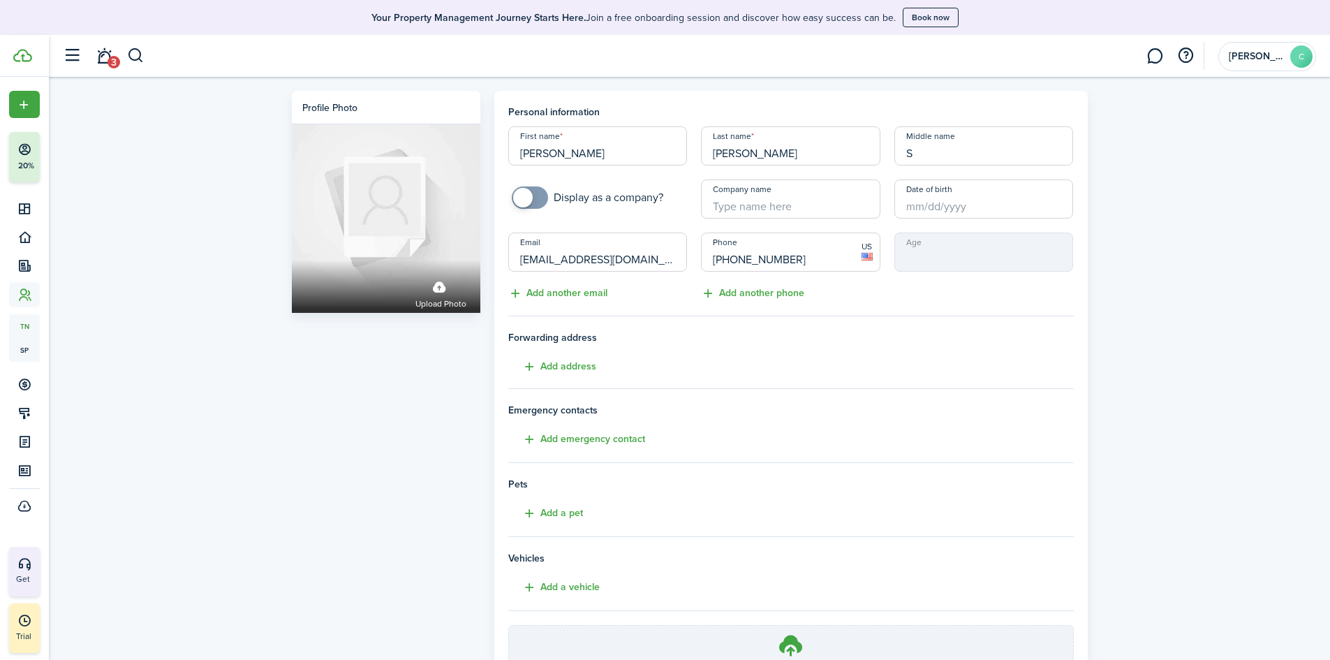
click at [563, 510] on button "Add a pet" at bounding box center [545, 513] width 75 height 16
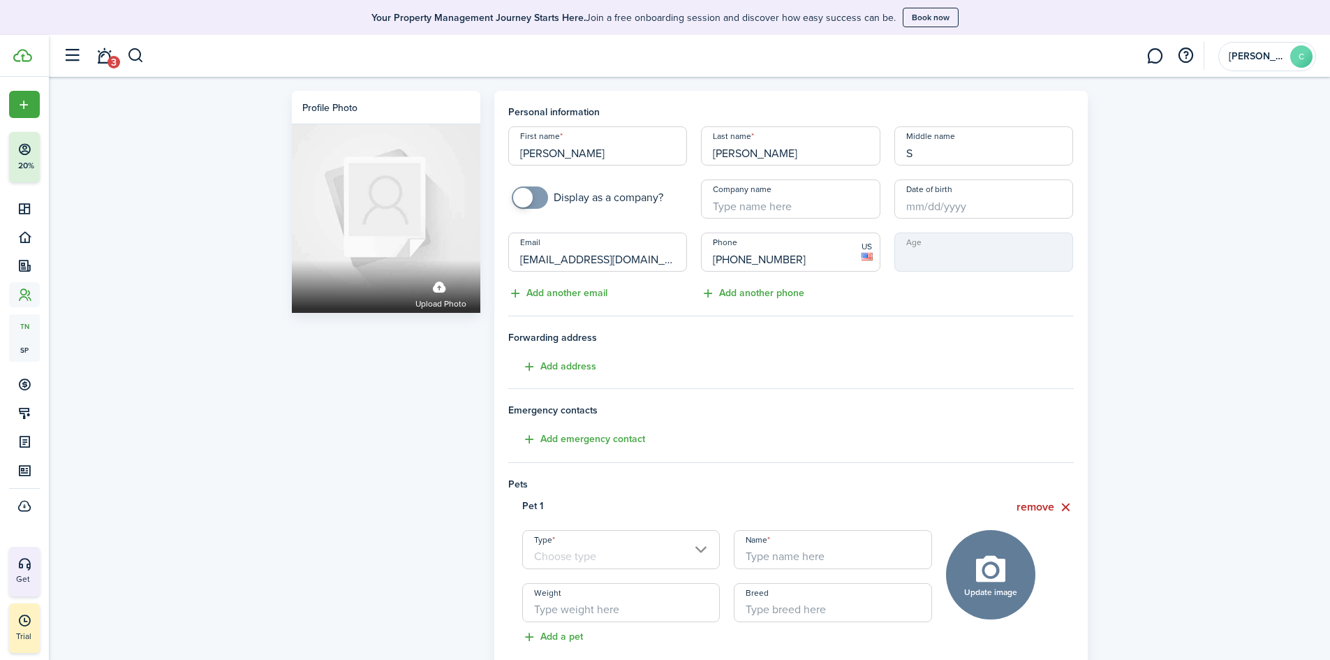
click at [679, 549] on input "Type" at bounding box center [621, 549] width 198 height 39
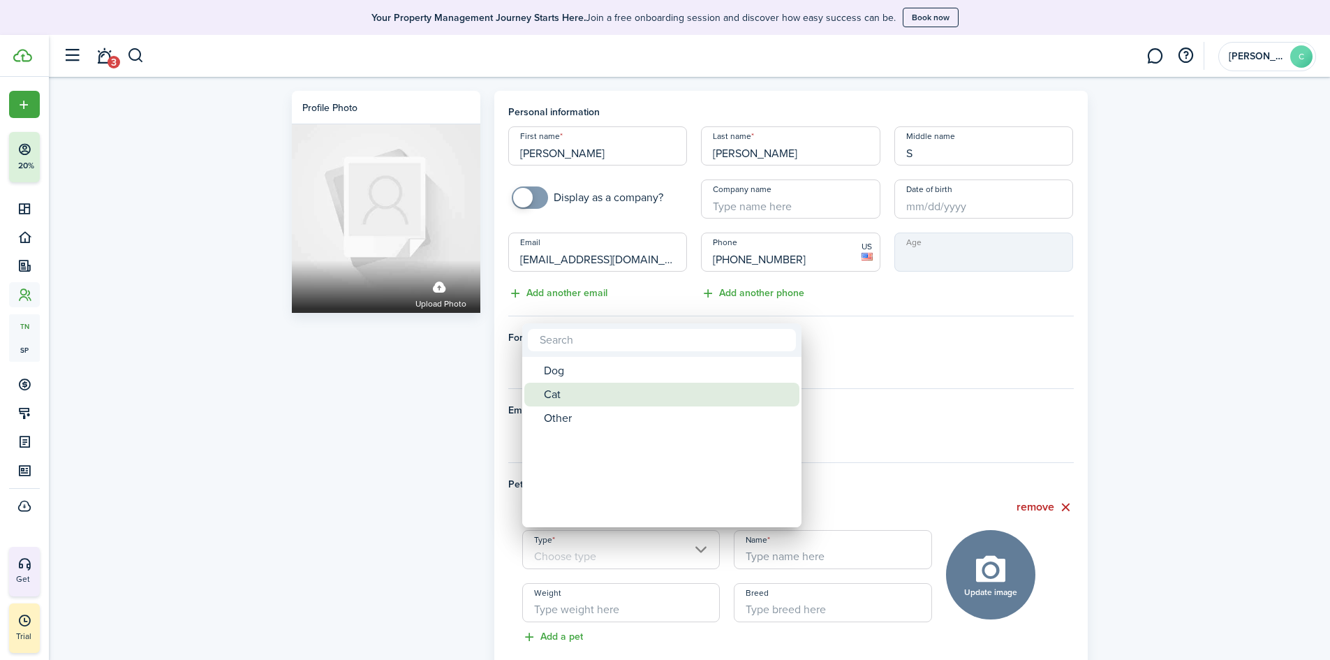
click at [660, 387] on div "Cat" at bounding box center [667, 395] width 247 height 24
type input "Cat"
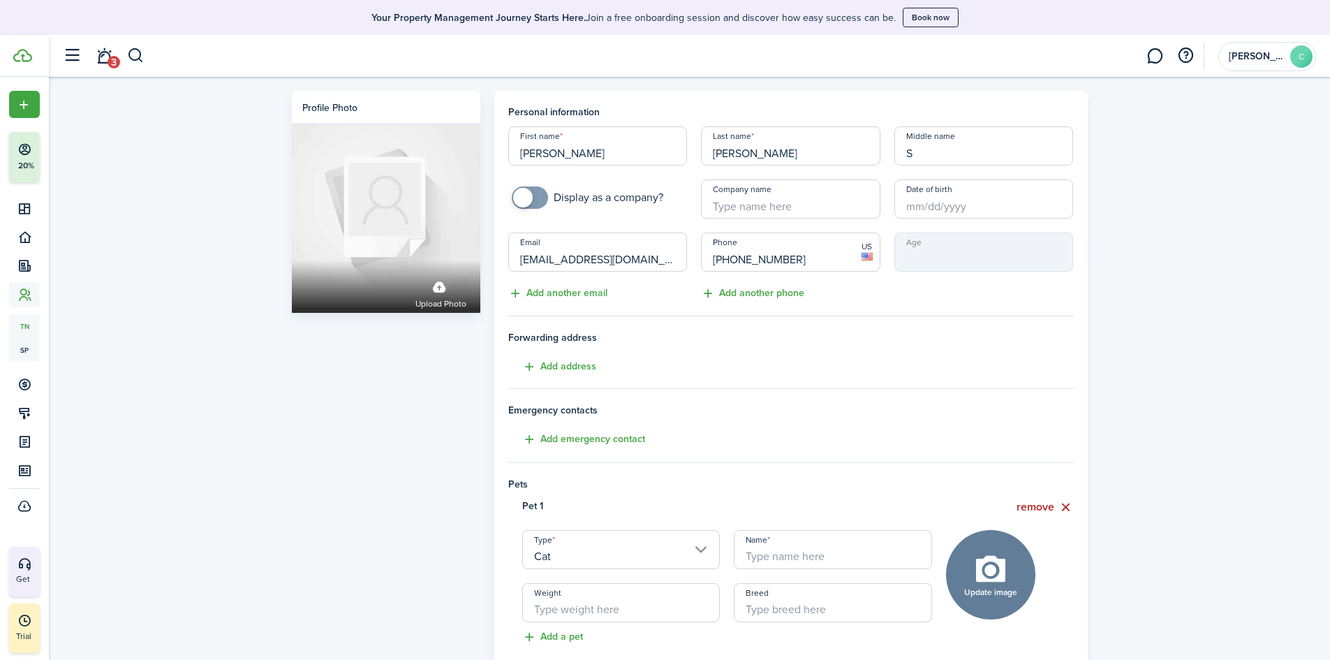
drag, startPoint x: 787, startPoint y: 548, endPoint x: 802, endPoint y: 544, distance: 15.1
click at [787, 548] on input "Name" at bounding box center [833, 549] width 198 height 39
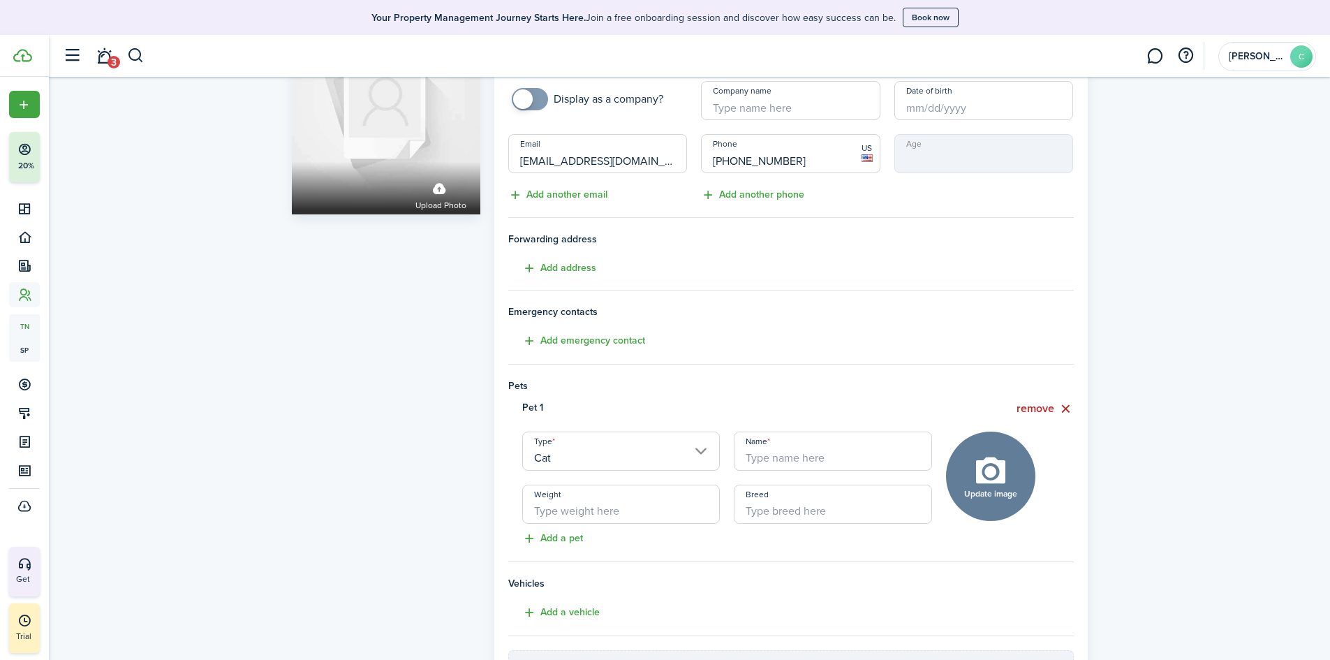
scroll to position [140, 0]
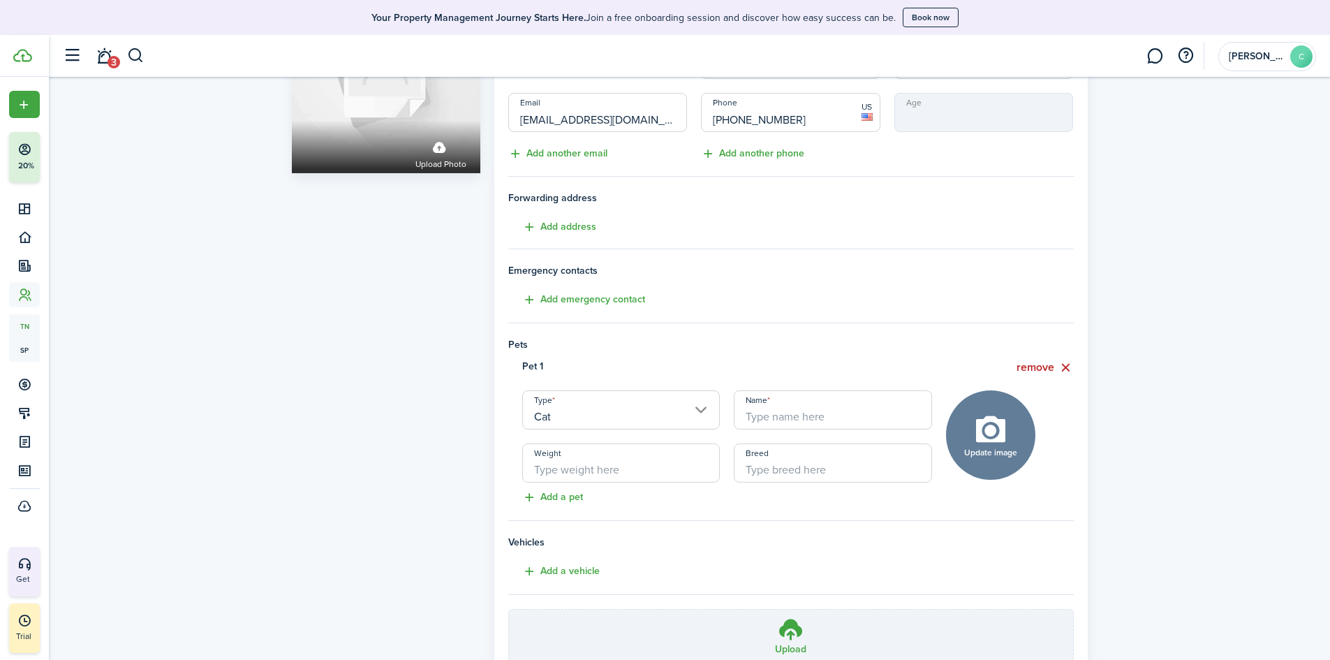
click at [663, 467] on input "Weight" at bounding box center [621, 462] width 198 height 39
click at [780, 459] on input "Breed" at bounding box center [833, 462] width 198 height 39
click at [673, 480] on input "Weight" at bounding box center [621, 462] width 198 height 39
click at [769, 403] on input "Name" at bounding box center [833, 409] width 198 height 39
click at [756, 417] on input "Name" at bounding box center [833, 409] width 198 height 39
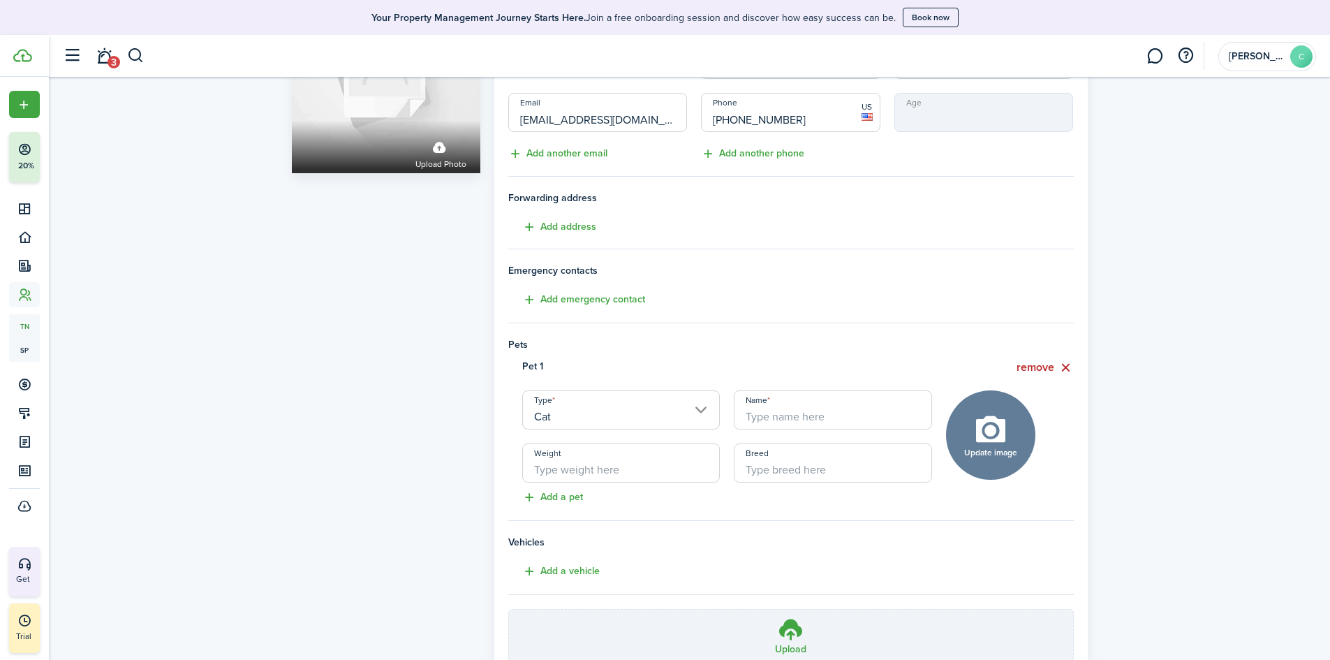
click at [825, 427] on input "Name" at bounding box center [833, 409] width 198 height 39
type input "t"
type input "d"
type input "Dou"
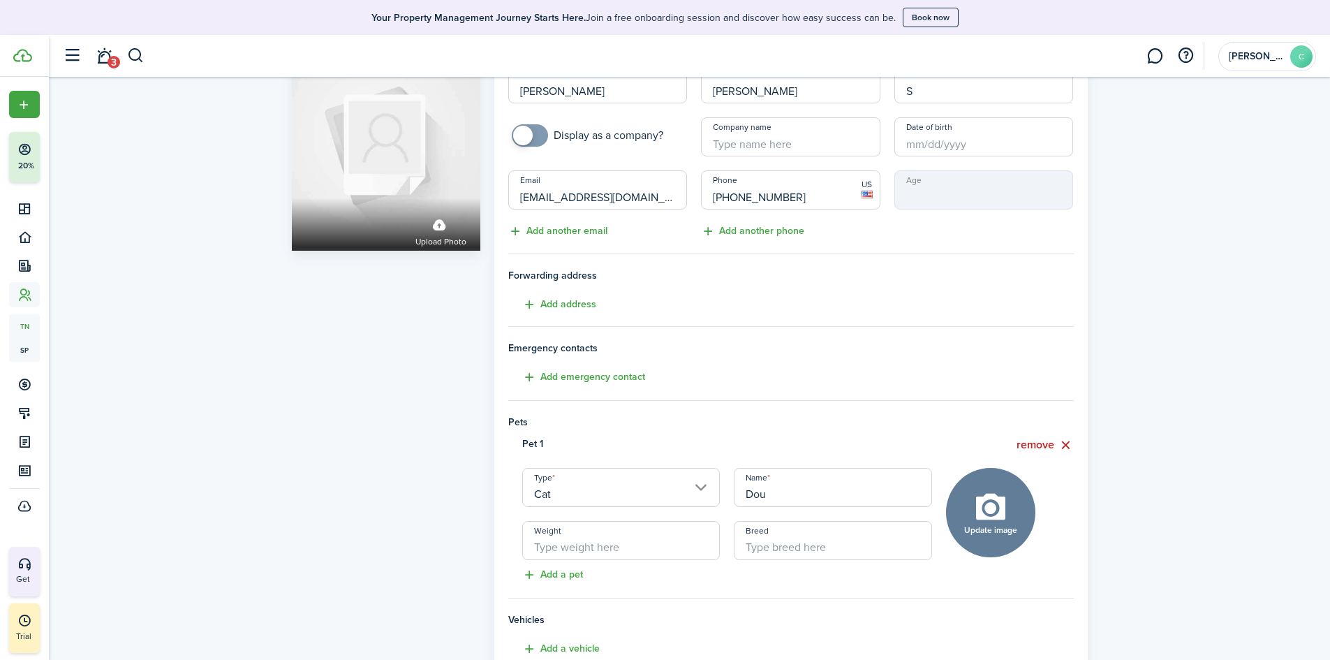
scroll to position [0, 0]
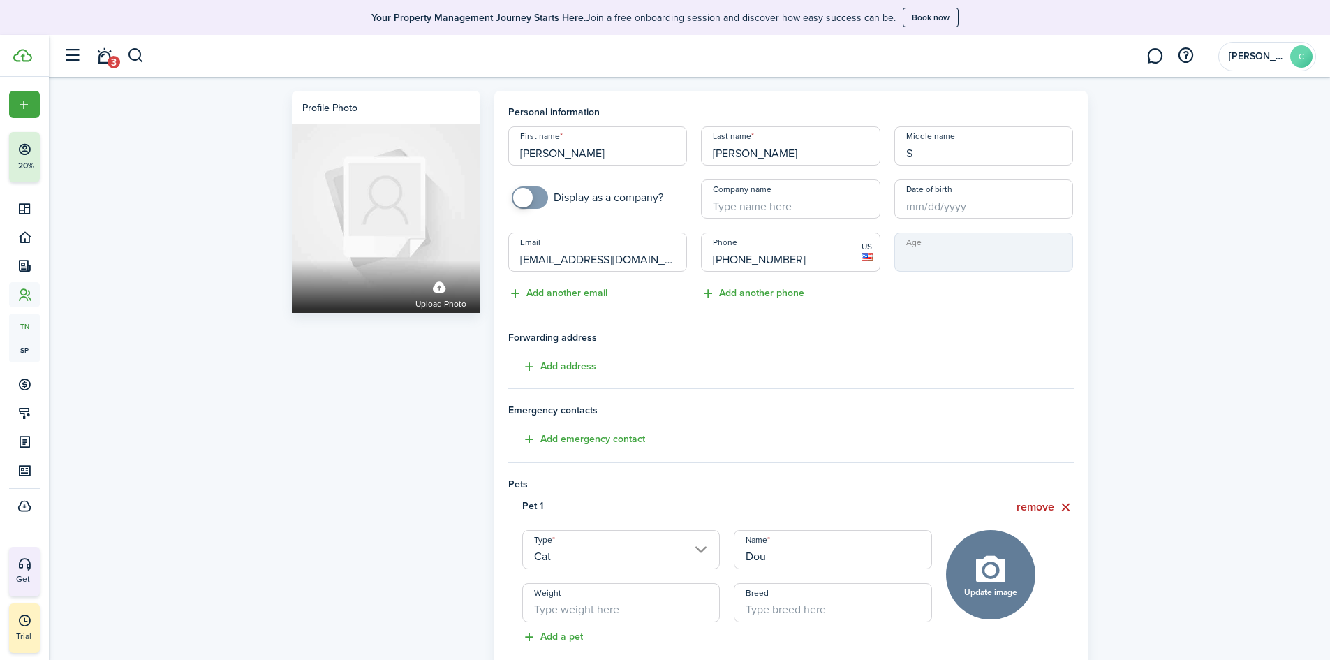
click at [977, 156] on input "S" at bounding box center [983, 145] width 179 height 39
drag, startPoint x: 938, startPoint y: 143, endPoint x: 854, endPoint y: 154, distance: 83.7
click at [854, 154] on div "First name [PERSON_NAME] Last name [PERSON_NAME] Middle name S Display as a com…" at bounding box center [790, 213] width 579 height 175
click at [803, 218] on input "Company name" at bounding box center [790, 198] width 179 height 39
drag, startPoint x: 777, startPoint y: 207, endPoint x: 624, endPoint y: 201, distance: 153.0
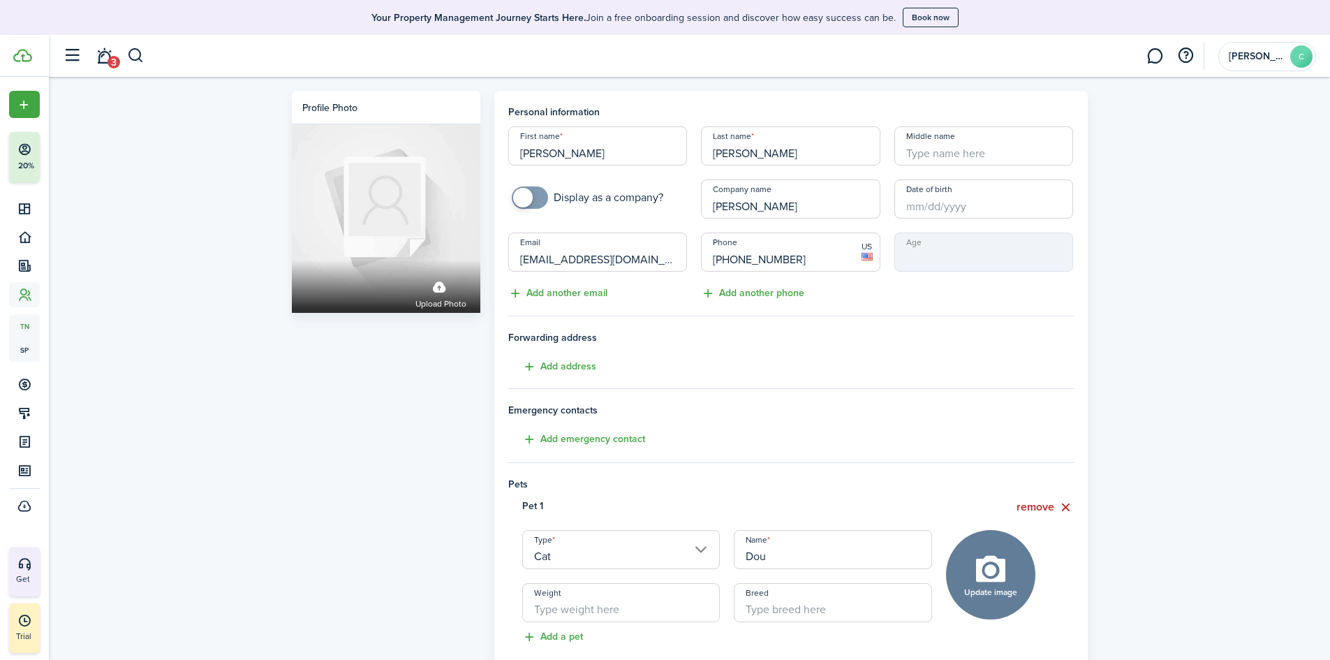
click at [624, 201] on div "First name [PERSON_NAME] Last name [PERSON_NAME] Middle name Display as a compa…" at bounding box center [790, 213] width 579 height 175
type input "[PERSON_NAME]"
drag, startPoint x: 951, startPoint y: 153, endPoint x: 928, endPoint y: 165, distance: 25.3
click at [951, 153] on input "Middle name" at bounding box center [983, 145] width 179 height 39
paste input "[PERSON_NAME]"
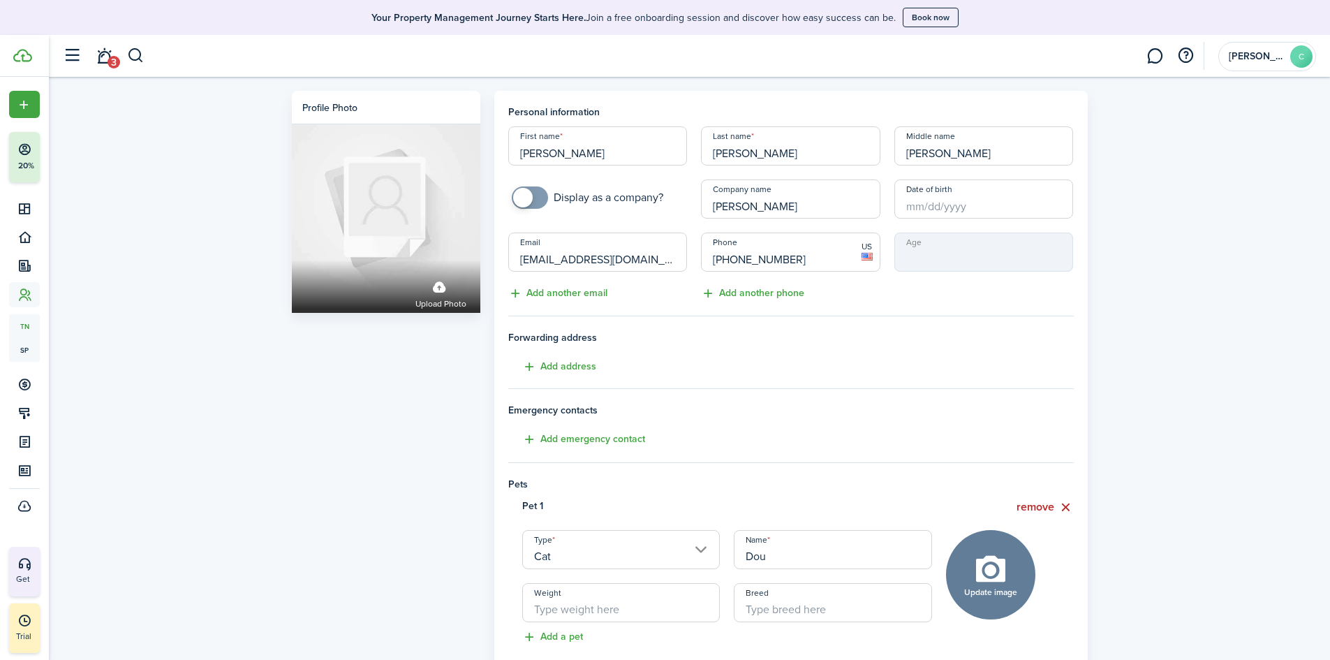
type input "[PERSON_NAME]"
drag, startPoint x: 824, startPoint y: 202, endPoint x: 624, endPoint y: 212, distance: 199.9
click at [624, 212] on div "First name [PERSON_NAME] Last name [PERSON_NAME] Middle name [PERSON_NAME] as a…" at bounding box center [790, 213] width 579 height 175
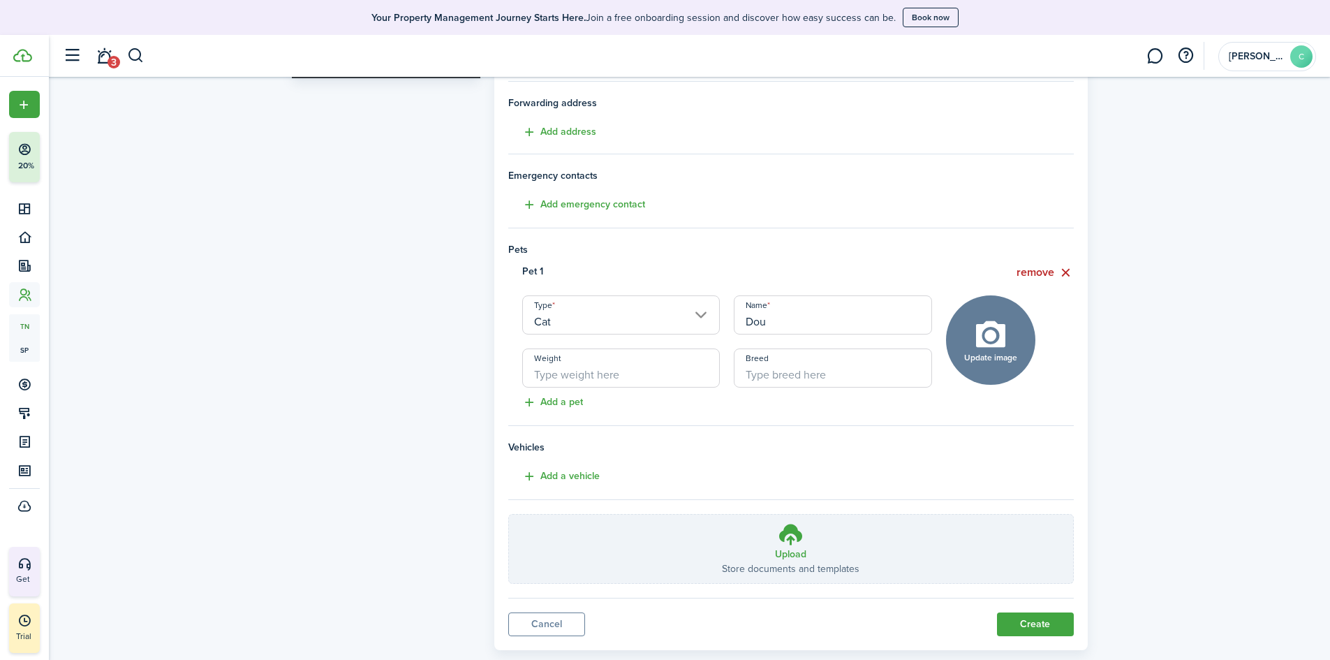
scroll to position [263, 0]
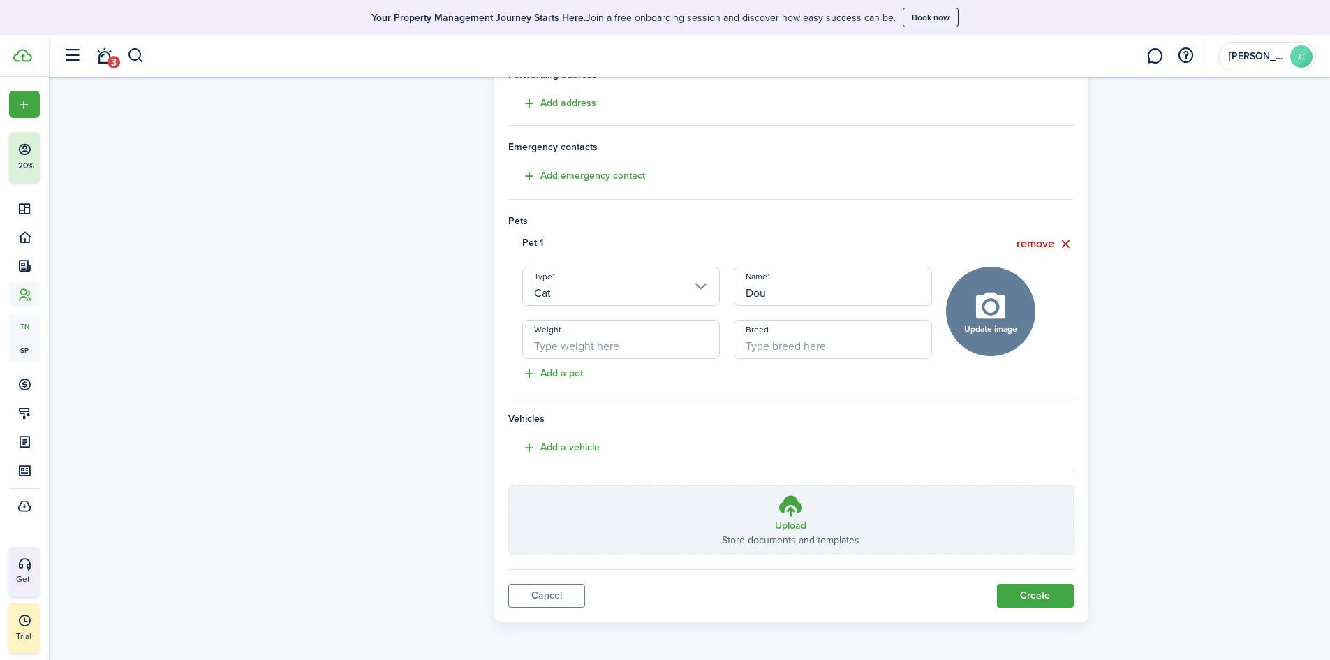
click at [1042, 593] on button "Create" at bounding box center [1035, 596] width 77 height 24
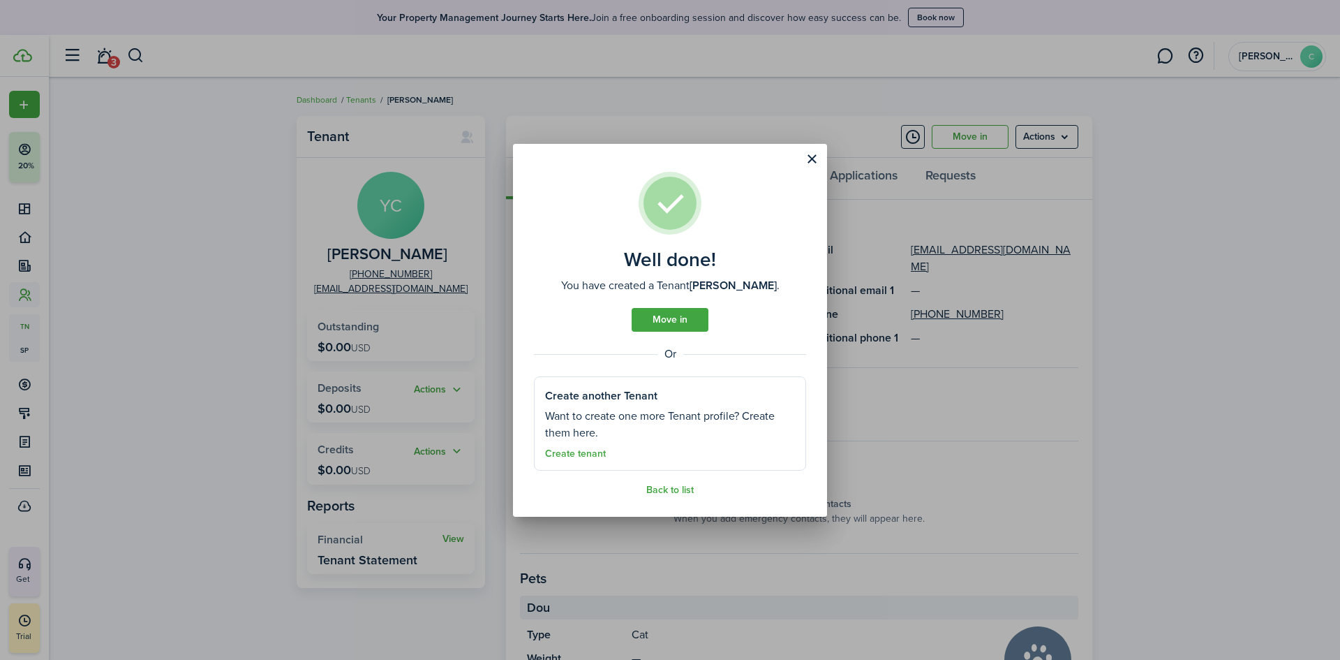
click at [657, 320] on link "Move in" at bounding box center [670, 320] width 77 height 24
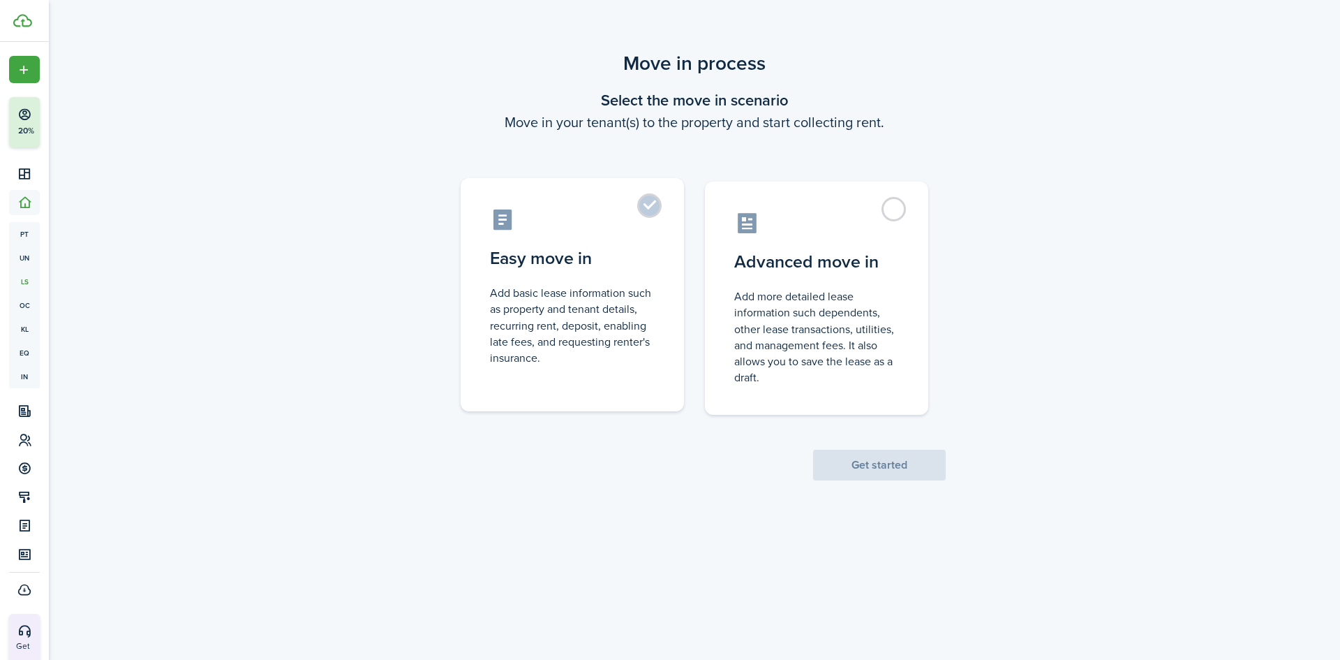
click at [645, 207] on label "Easy move in Add basic lease information such as property and tenant details, r…" at bounding box center [572, 294] width 223 height 233
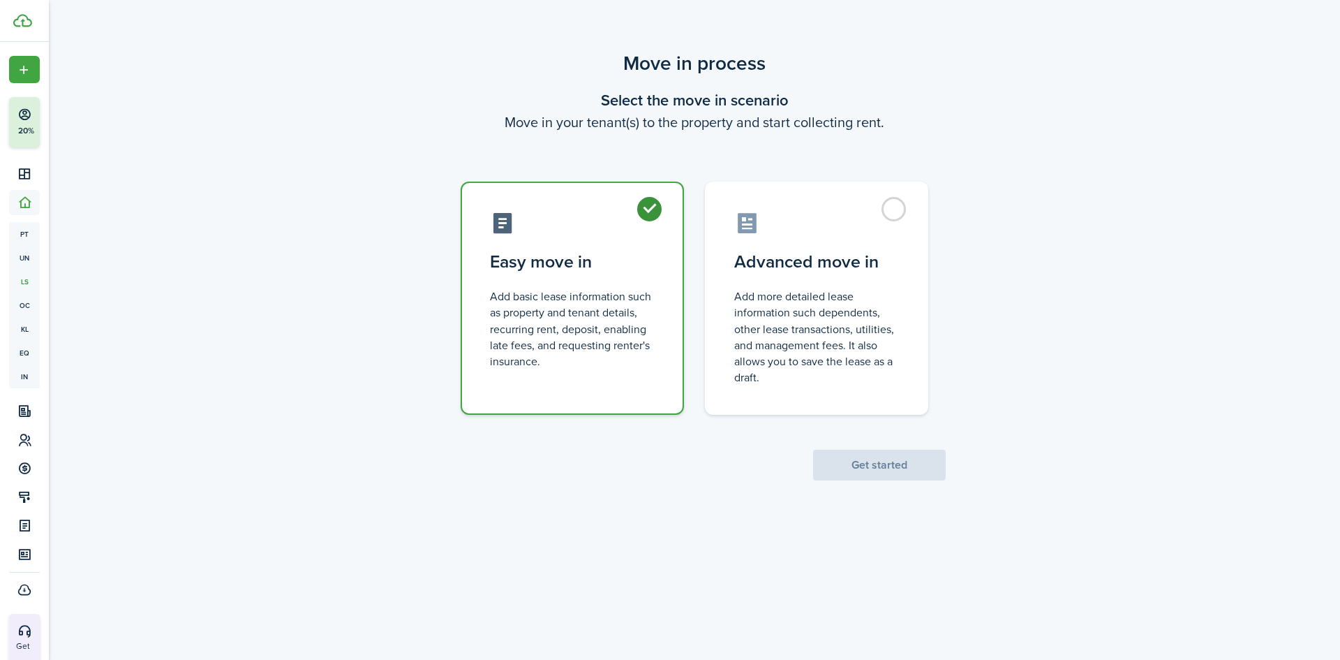
radio input "true"
click at [853, 458] on button "Get started" at bounding box center [879, 465] width 133 height 31
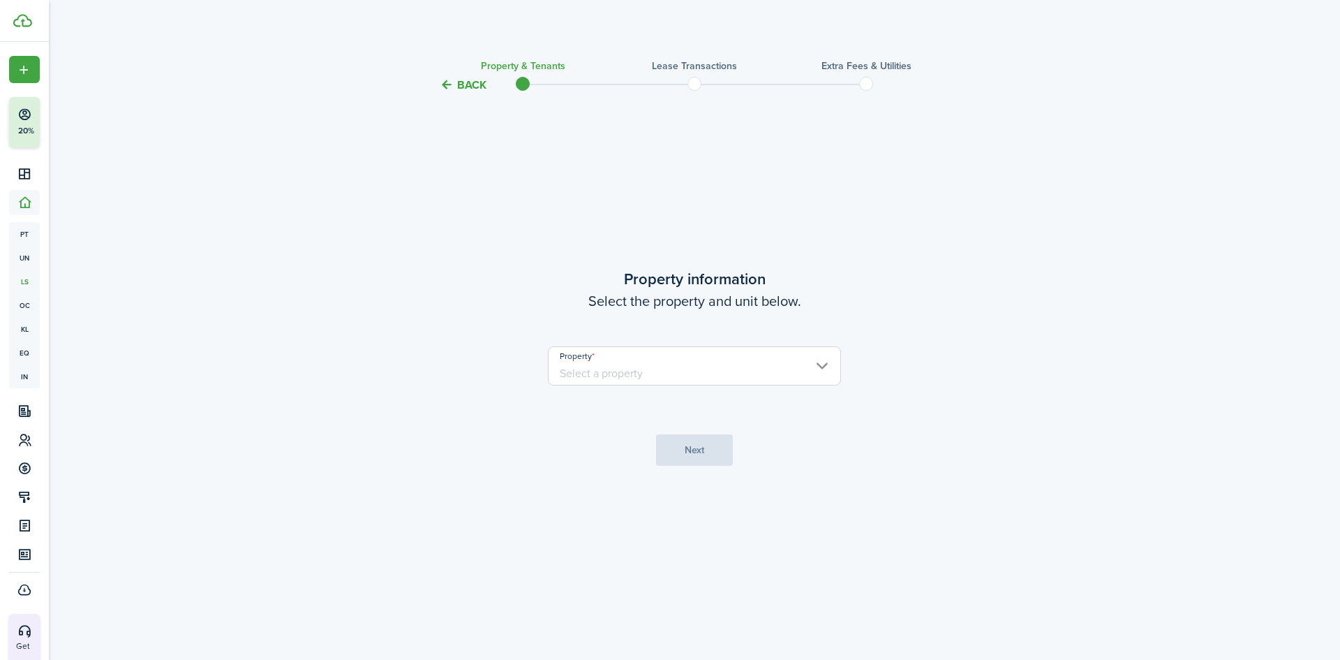
click at [740, 362] on input "Property" at bounding box center [694, 365] width 293 height 39
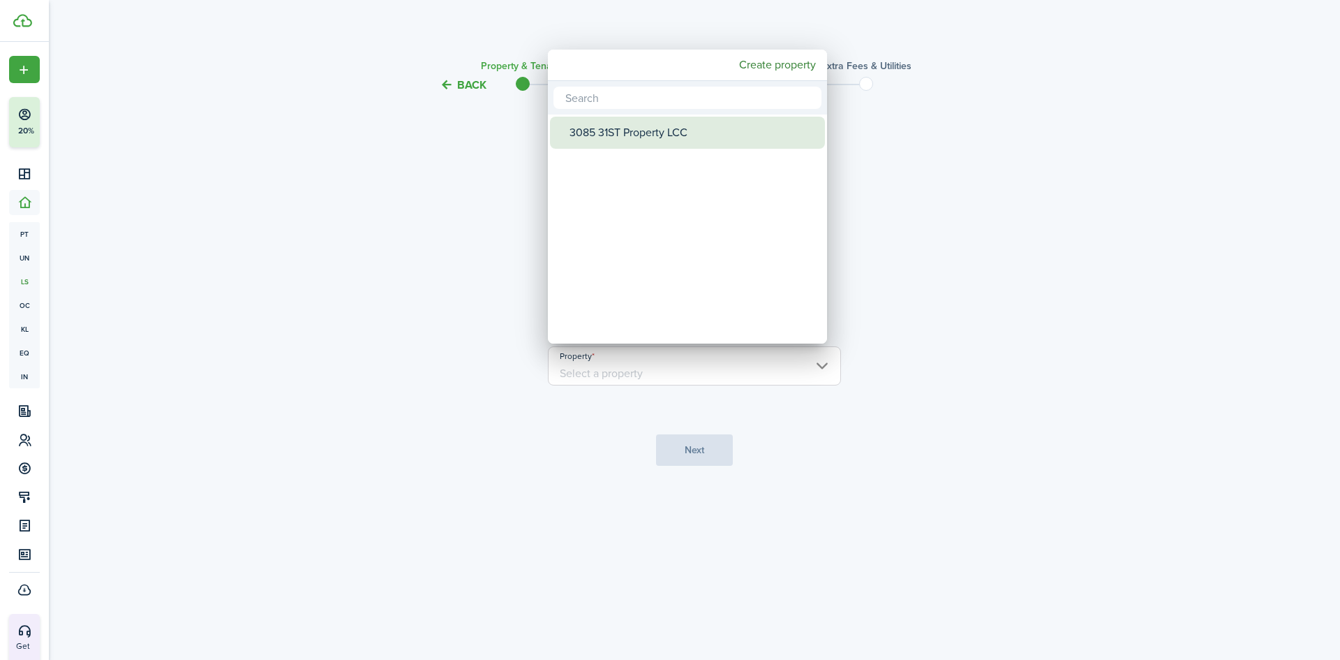
click at [628, 131] on div "3085 31ST Property LCC" at bounding box center [693, 133] width 247 height 32
type input "3085 31ST Property LCC"
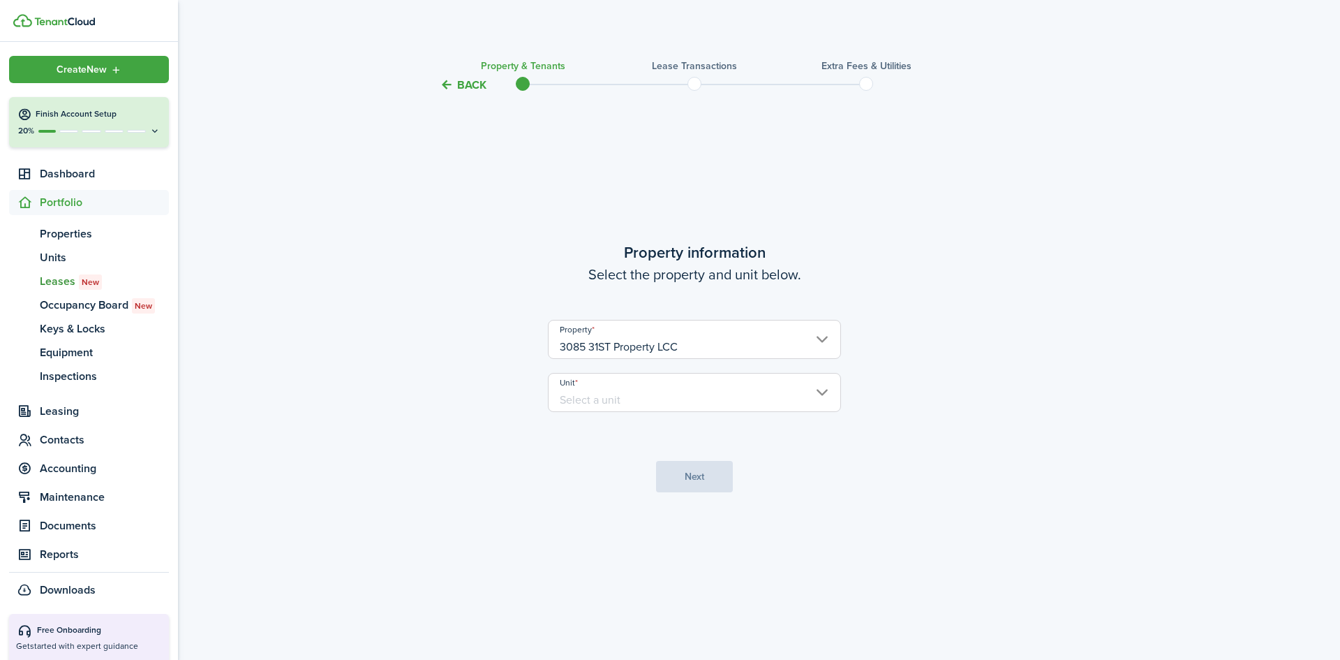
click at [120, 110] on h4 "Finish Account Setup" at bounding box center [98, 114] width 125 height 12
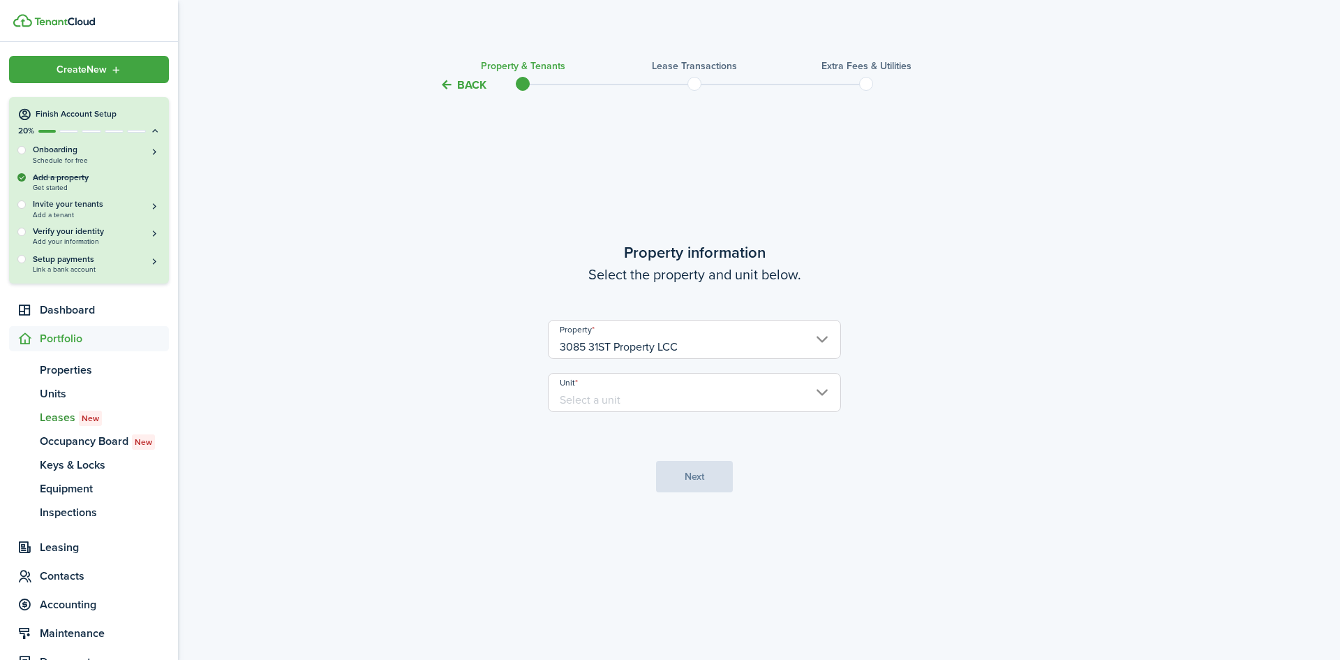
click at [123, 113] on h4 "Finish Account Setup" at bounding box center [98, 114] width 125 height 12
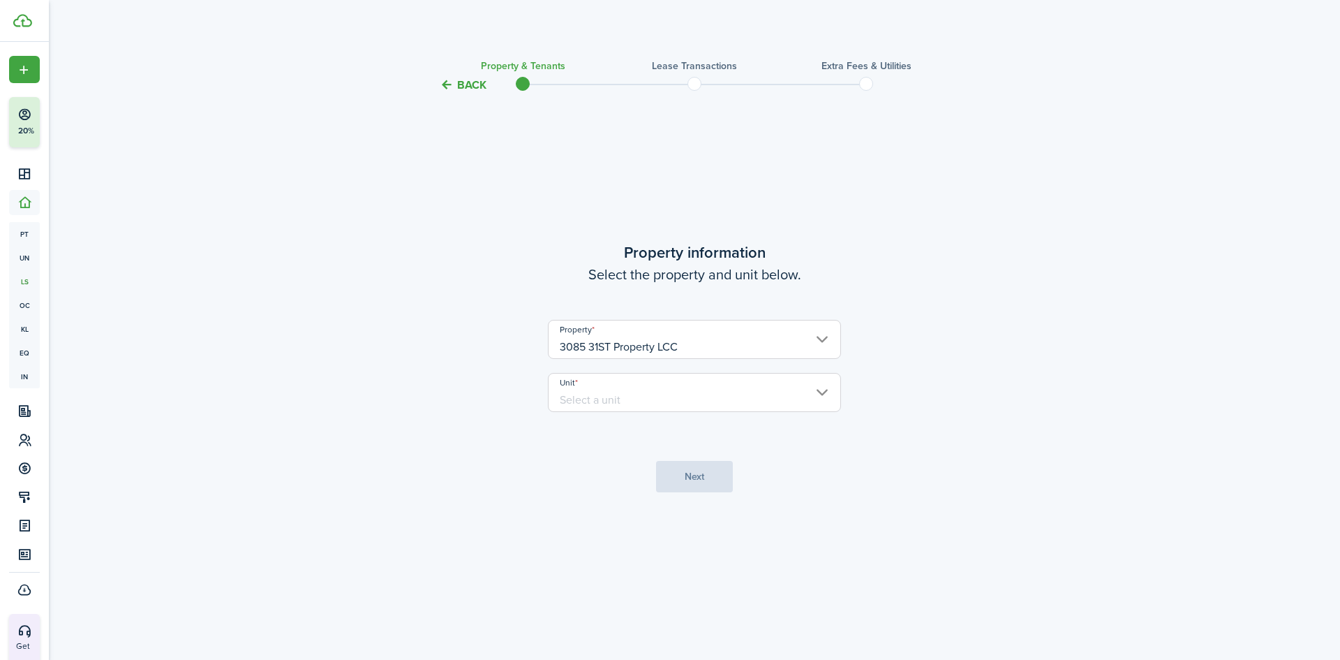
click at [824, 404] on input "Unit" at bounding box center [694, 392] width 293 height 39
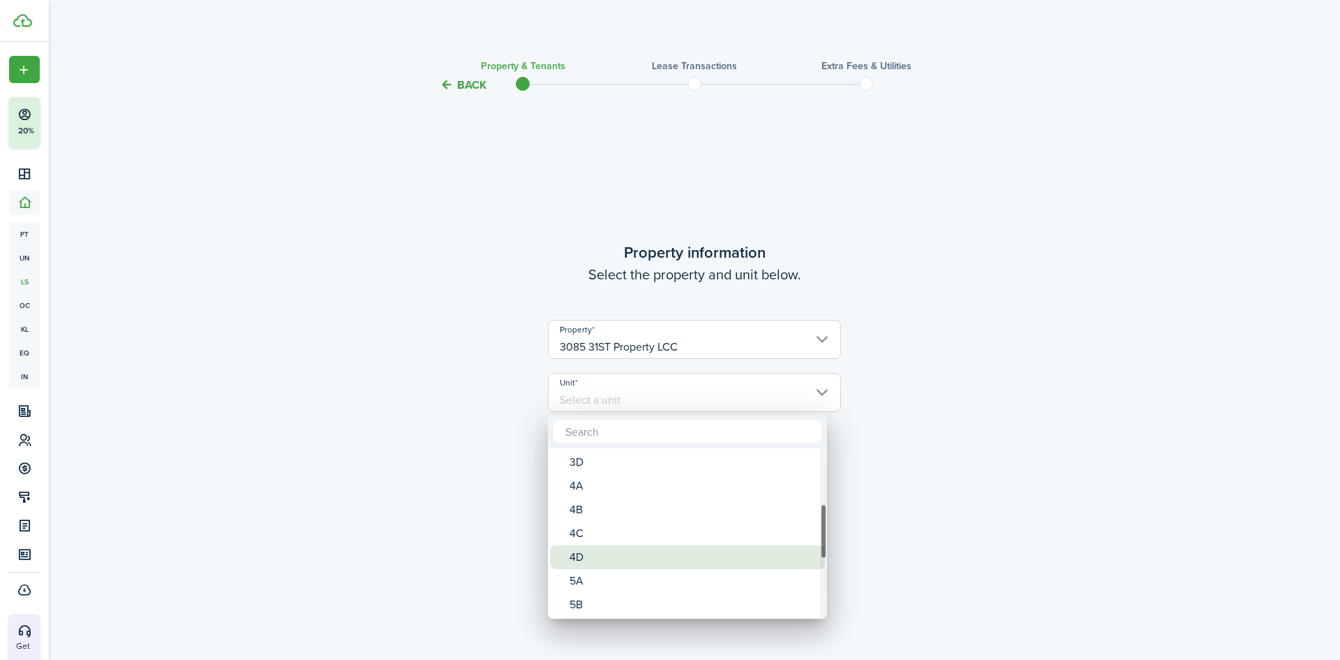
click at [615, 555] on div "4D" at bounding box center [693, 557] width 247 height 24
type input "4D"
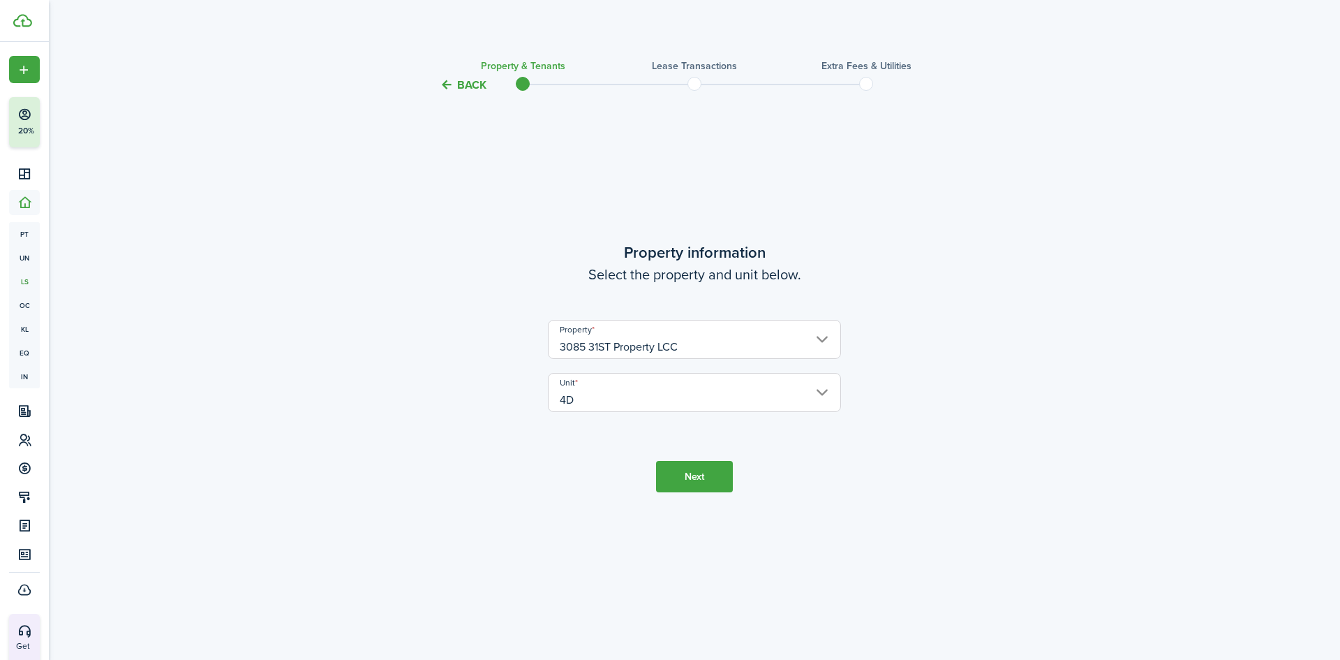
click at [711, 470] on button "Next" at bounding box center [694, 476] width 77 height 31
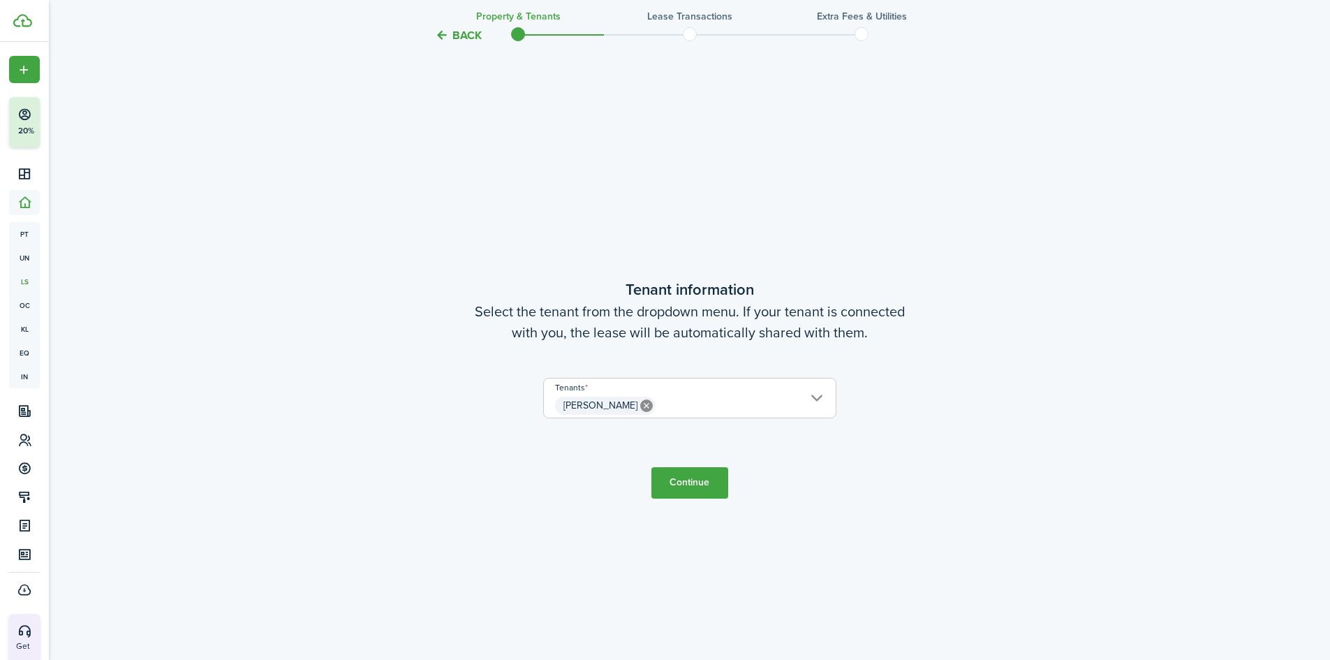
scroll to position [566, 0]
click at [822, 397] on span "[PERSON_NAME]" at bounding box center [690, 403] width 292 height 24
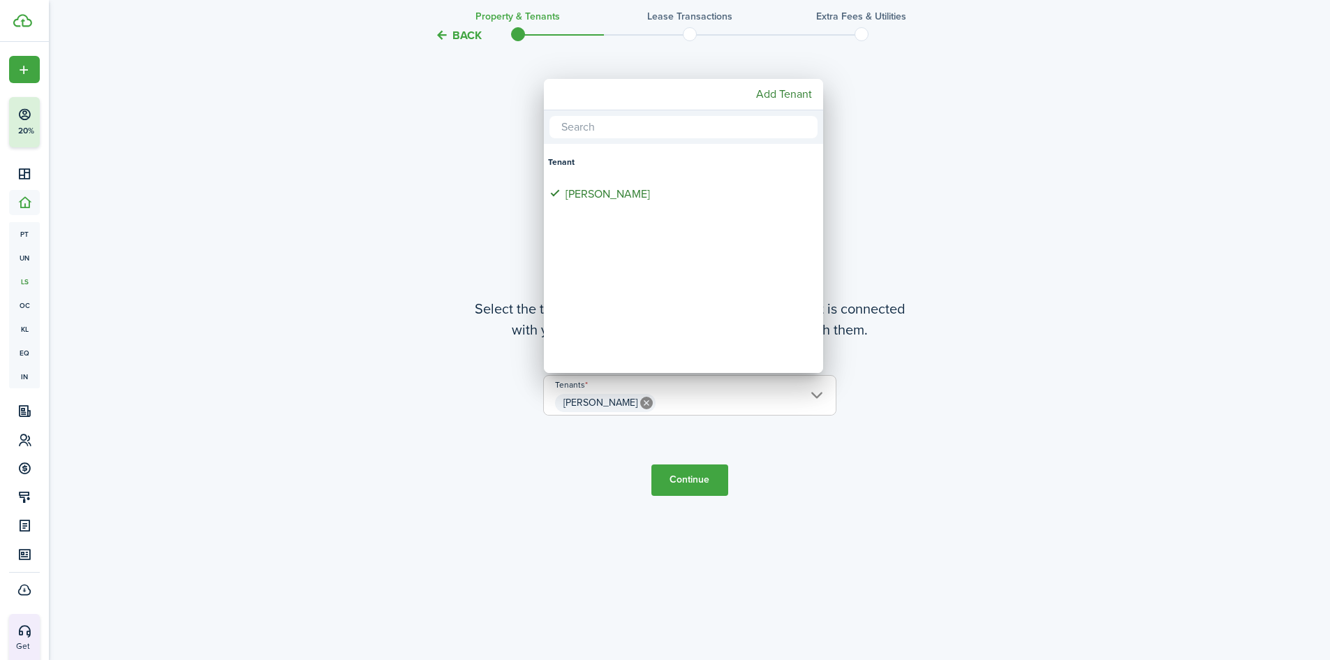
click at [934, 414] on div at bounding box center [664, 329] width 1553 height 883
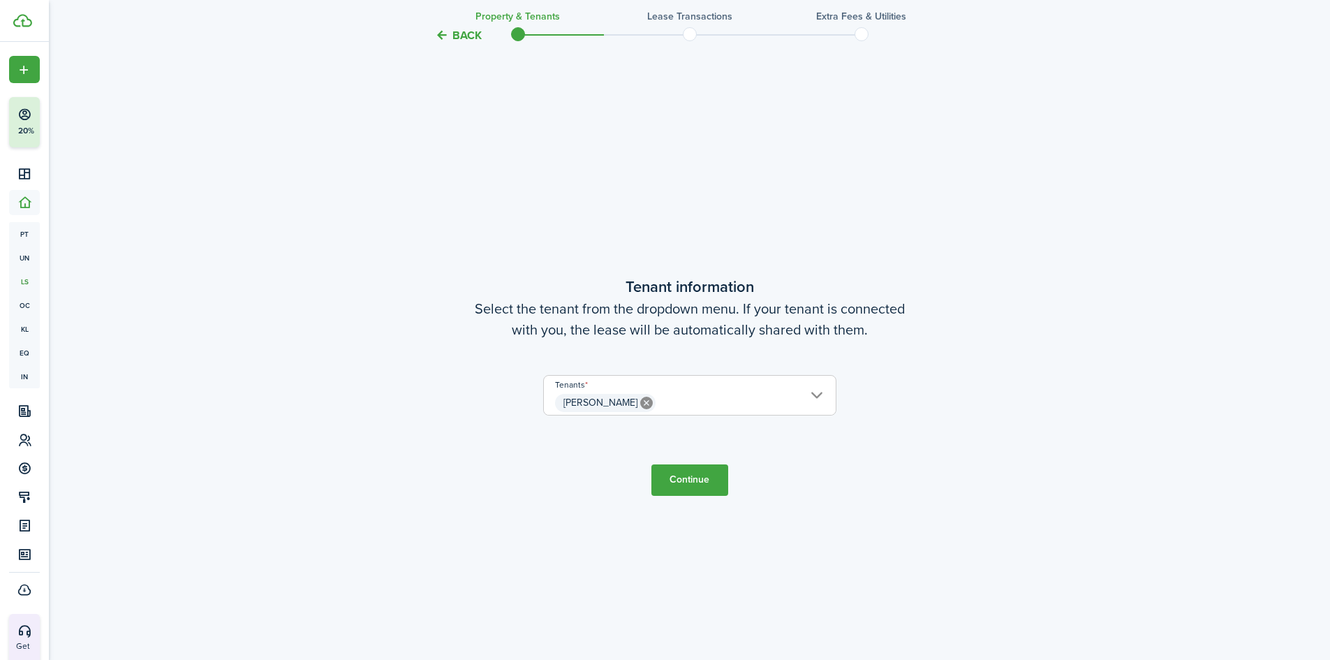
click at [688, 483] on button "Continue" at bounding box center [689, 479] width 77 height 31
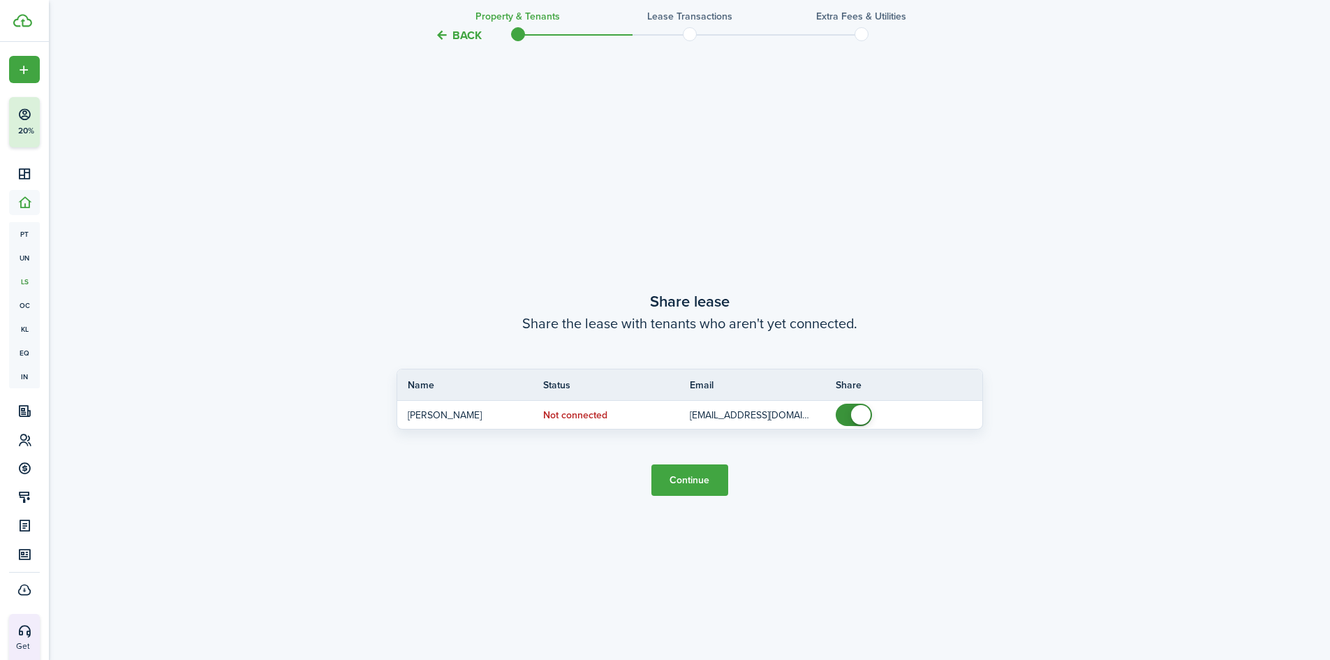
scroll to position [1226, 0]
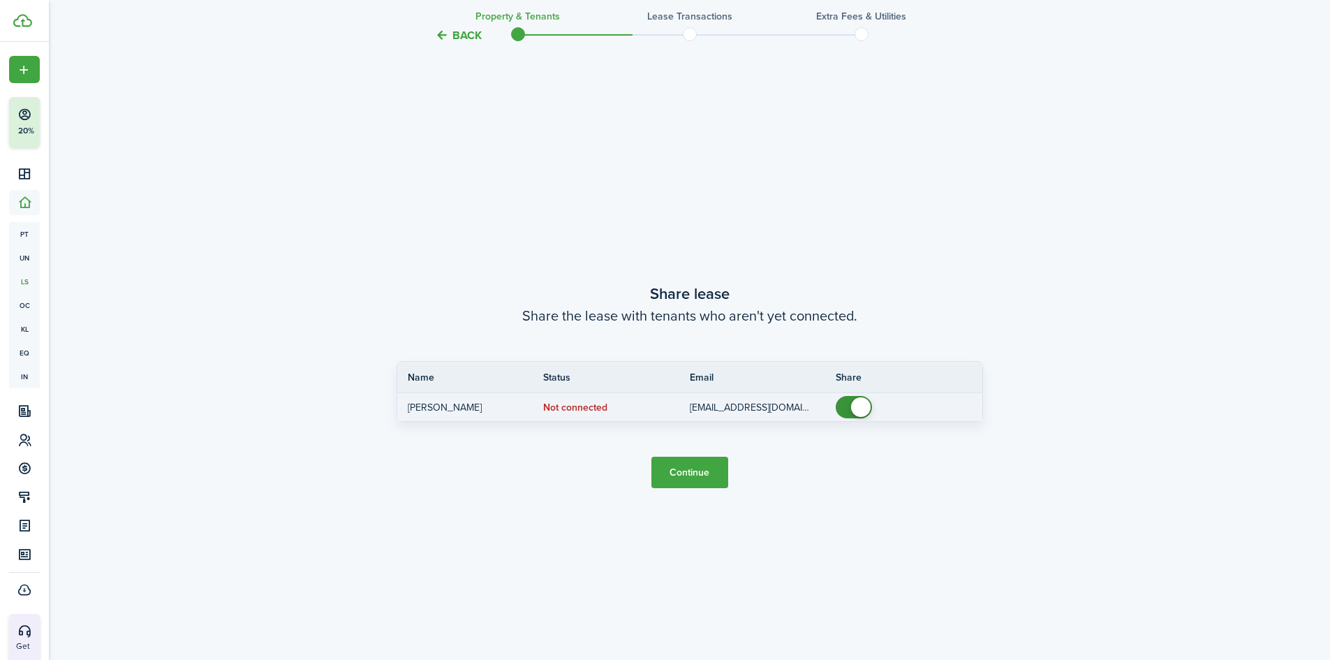
checkbox input "false"
click at [847, 407] on span at bounding box center [854, 407] width 14 height 22
click at [547, 407] on status "Not connected" at bounding box center [575, 407] width 64 height 11
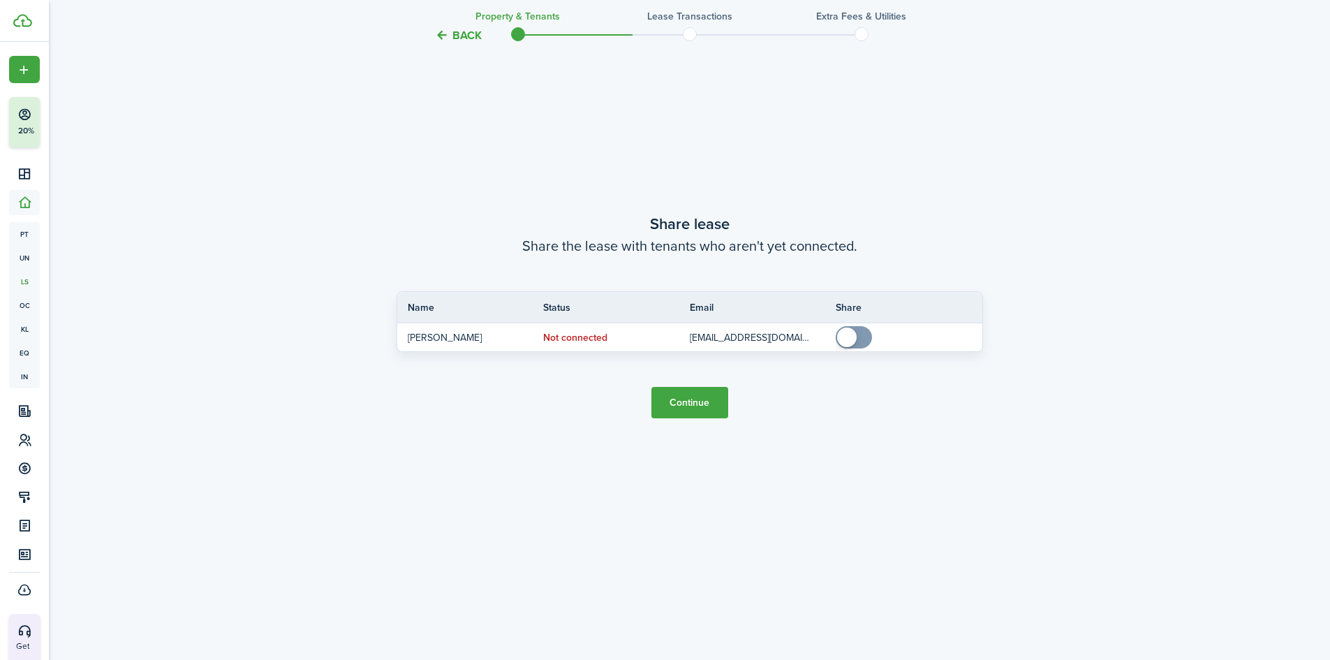
scroll to position [1319, 0]
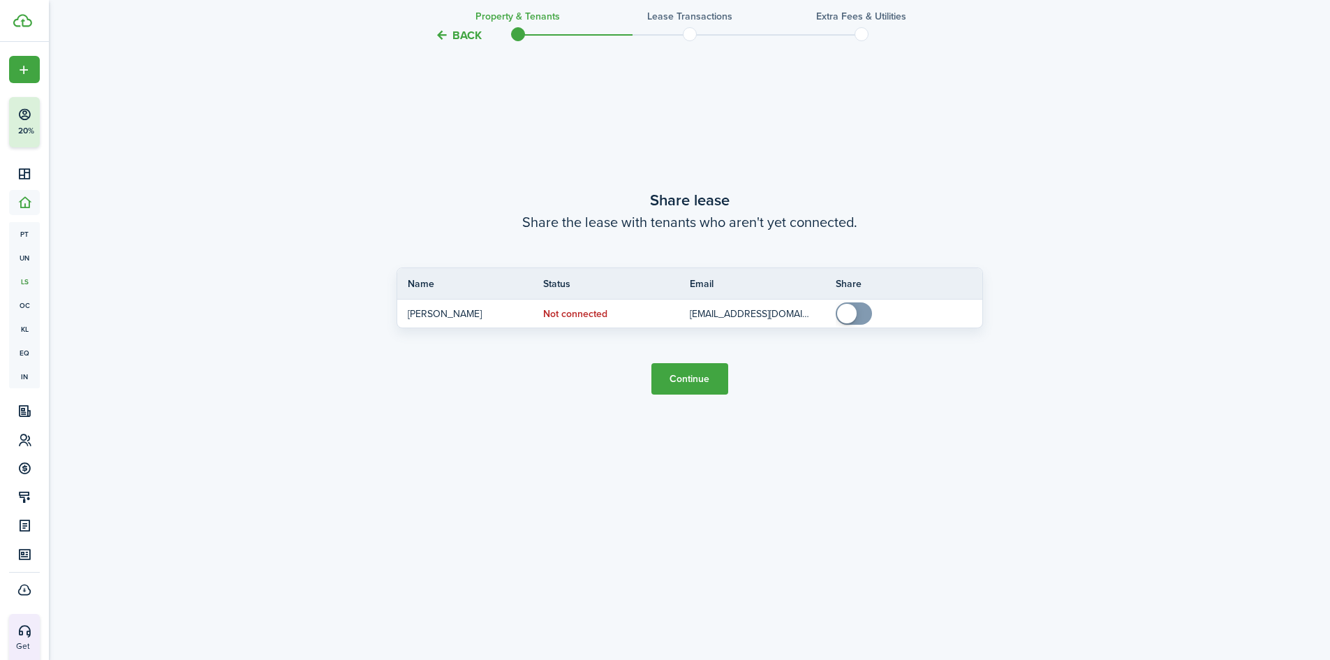
click at [445, 41] on button "Back" at bounding box center [458, 35] width 47 height 15
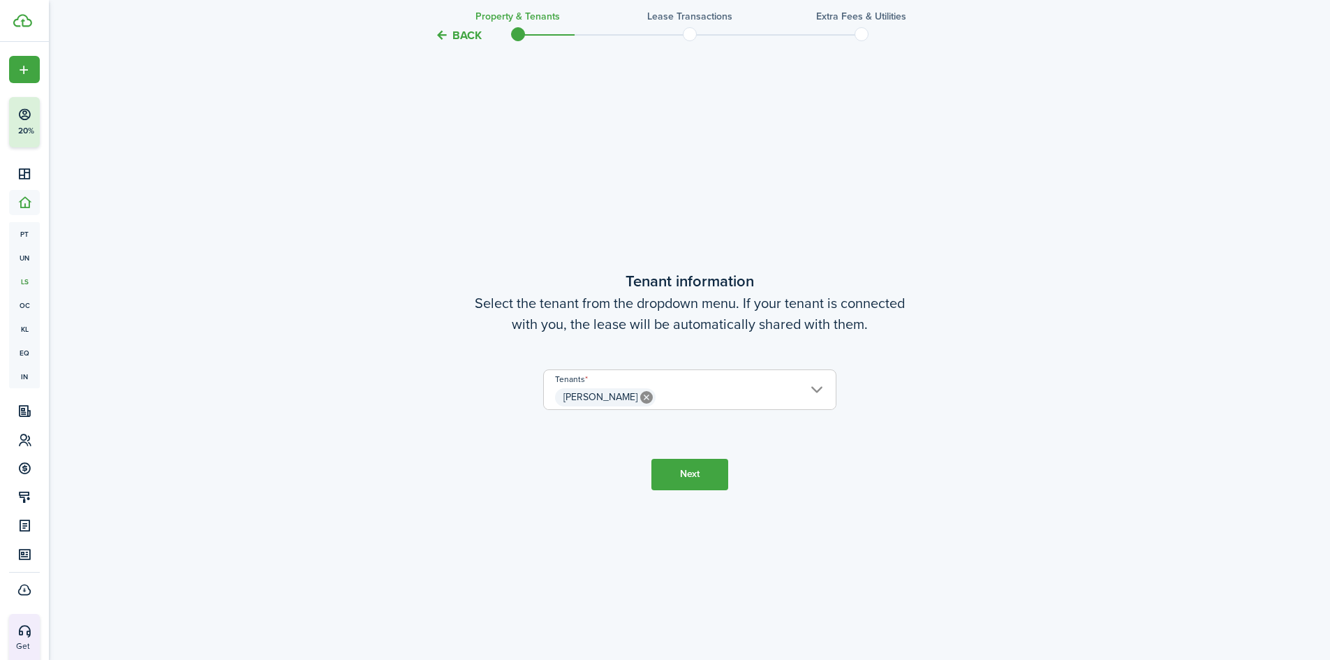
scroll to position [566, 0]
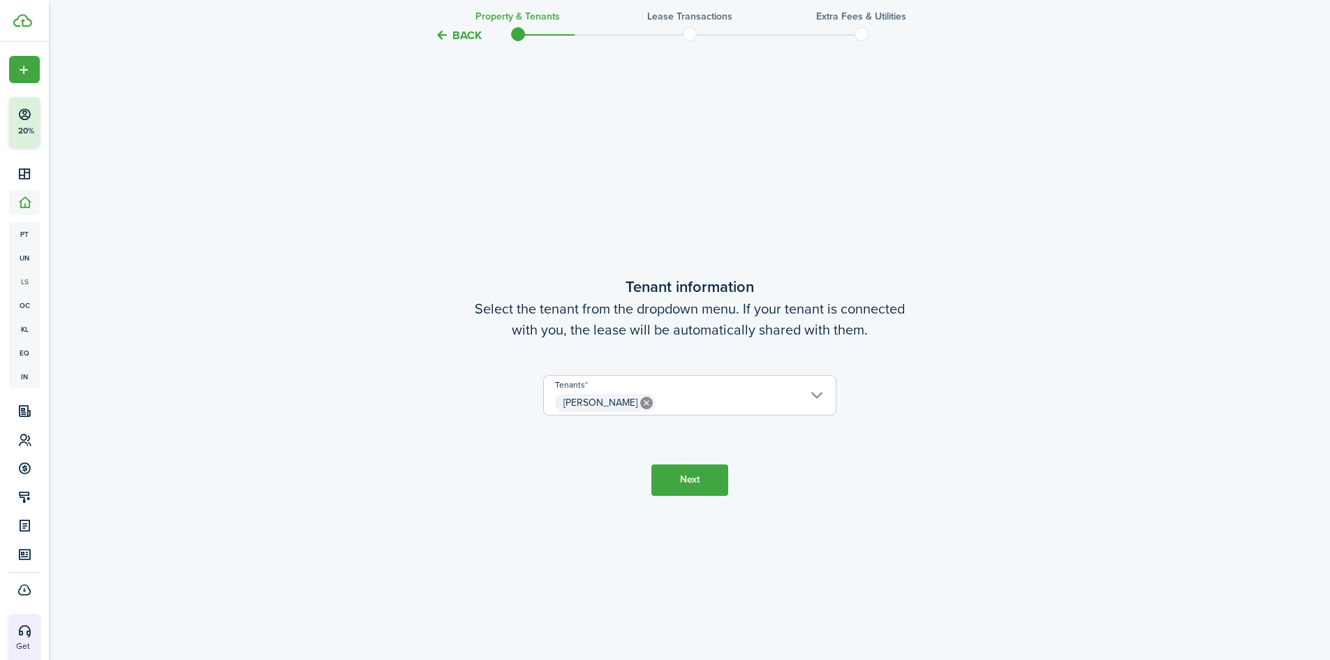
click at [450, 35] on button "Back" at bounding box center [458, 35] width 47 height 15
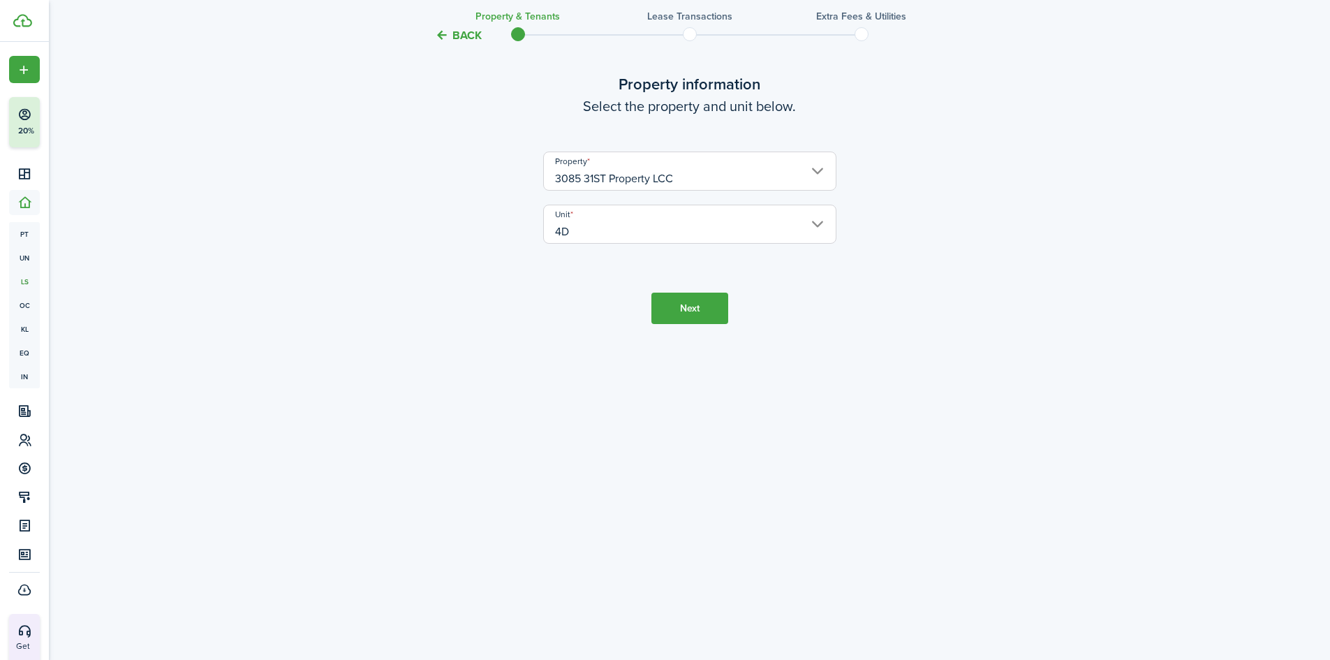
scroll to position [0, 0]
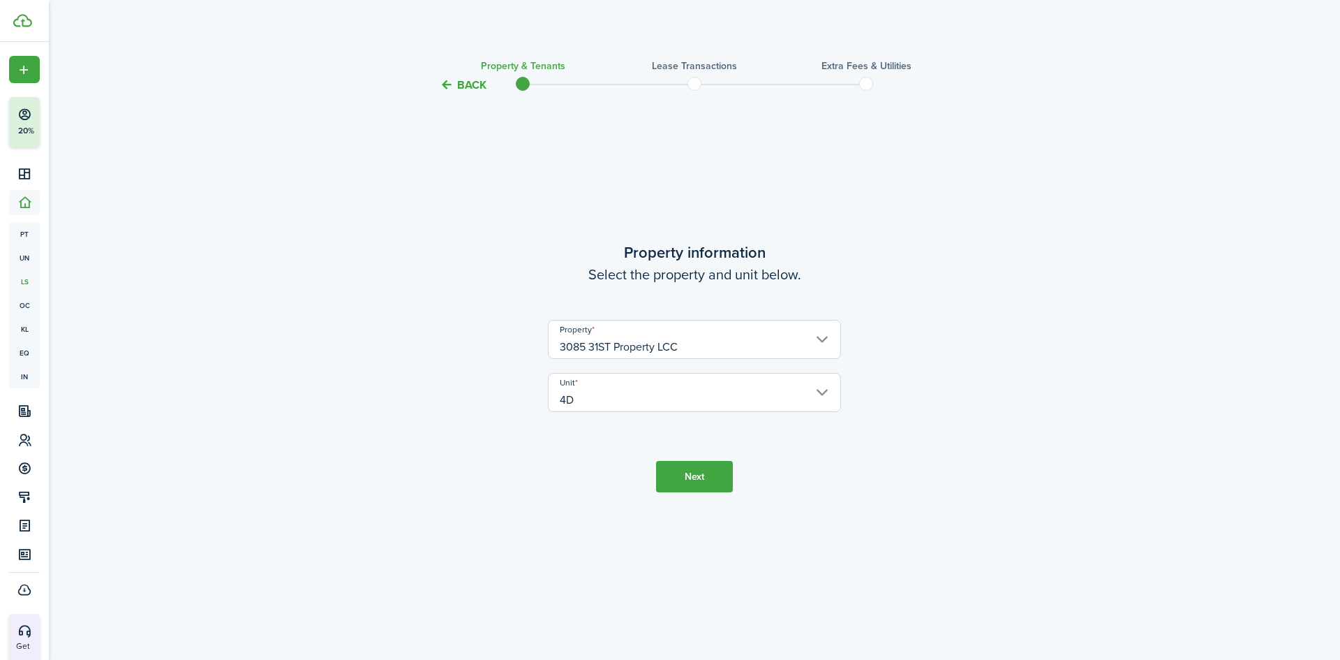
click at [446, 91] on button "Back" at bounding box center [463, 84] width 47 height 15
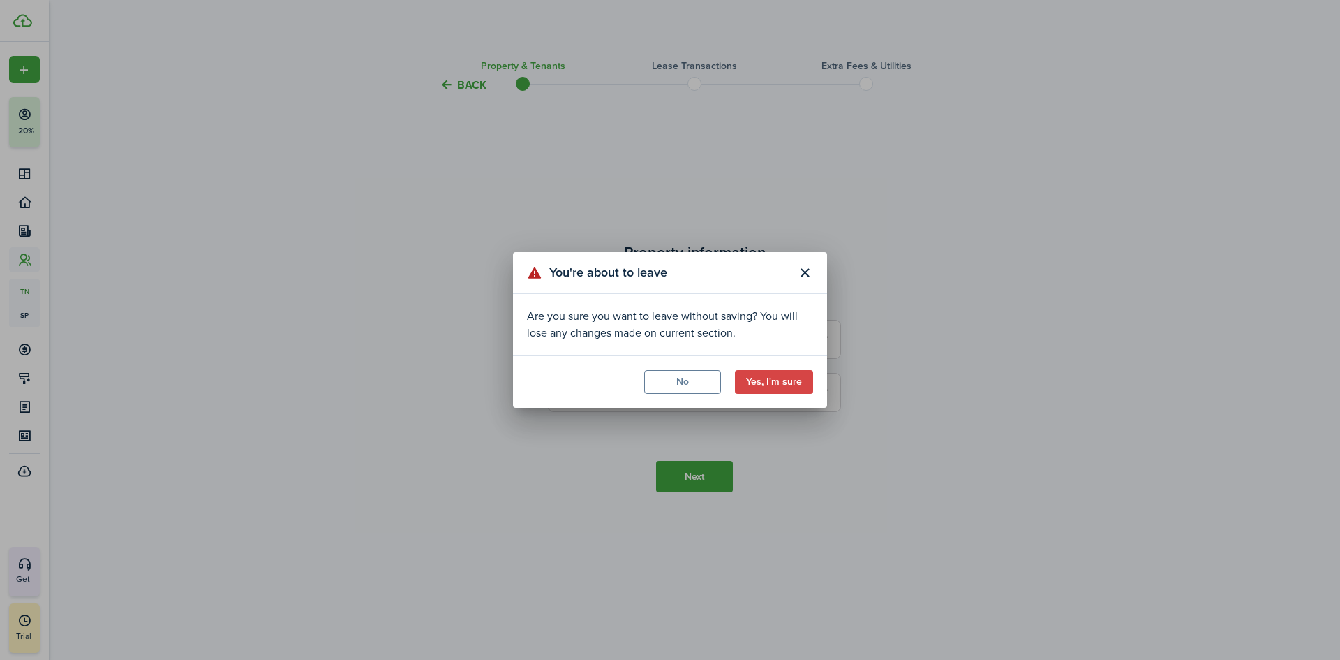
click at [695, 374] on button "No" at bounding box center [682, 382] width 77 height 24
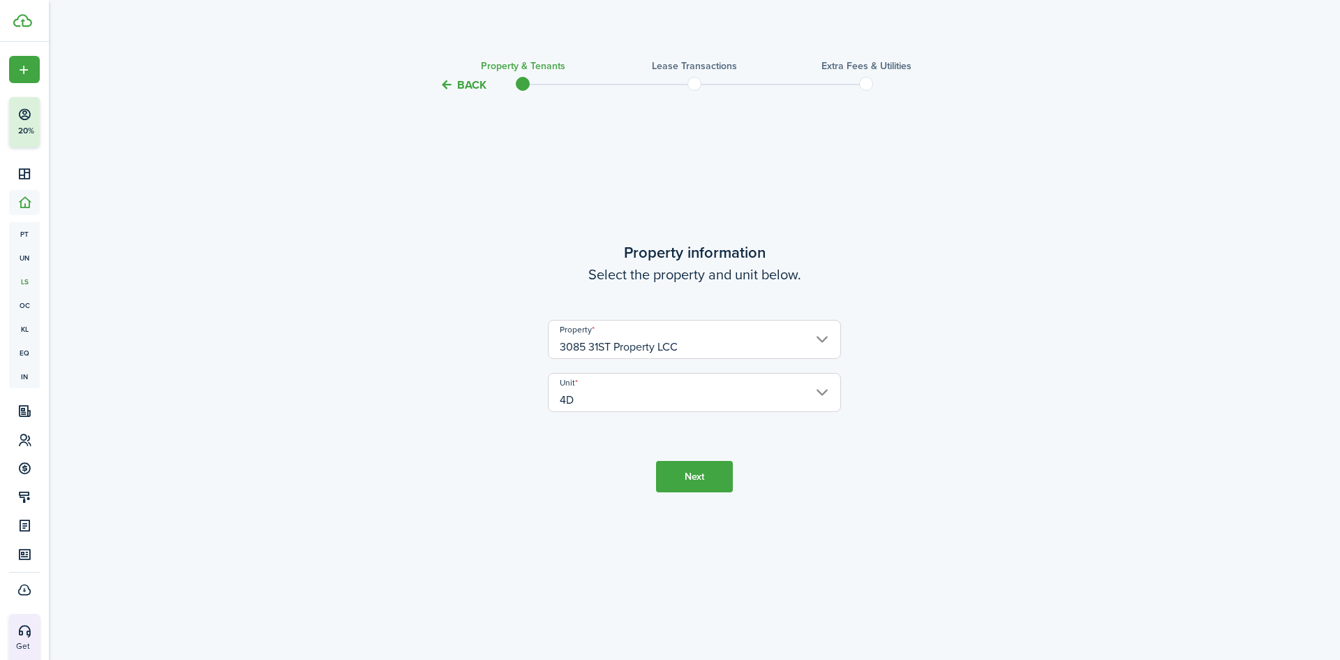
click at [451, 80] on button "Back" at bounding box center [463, 84] width 47 height 15
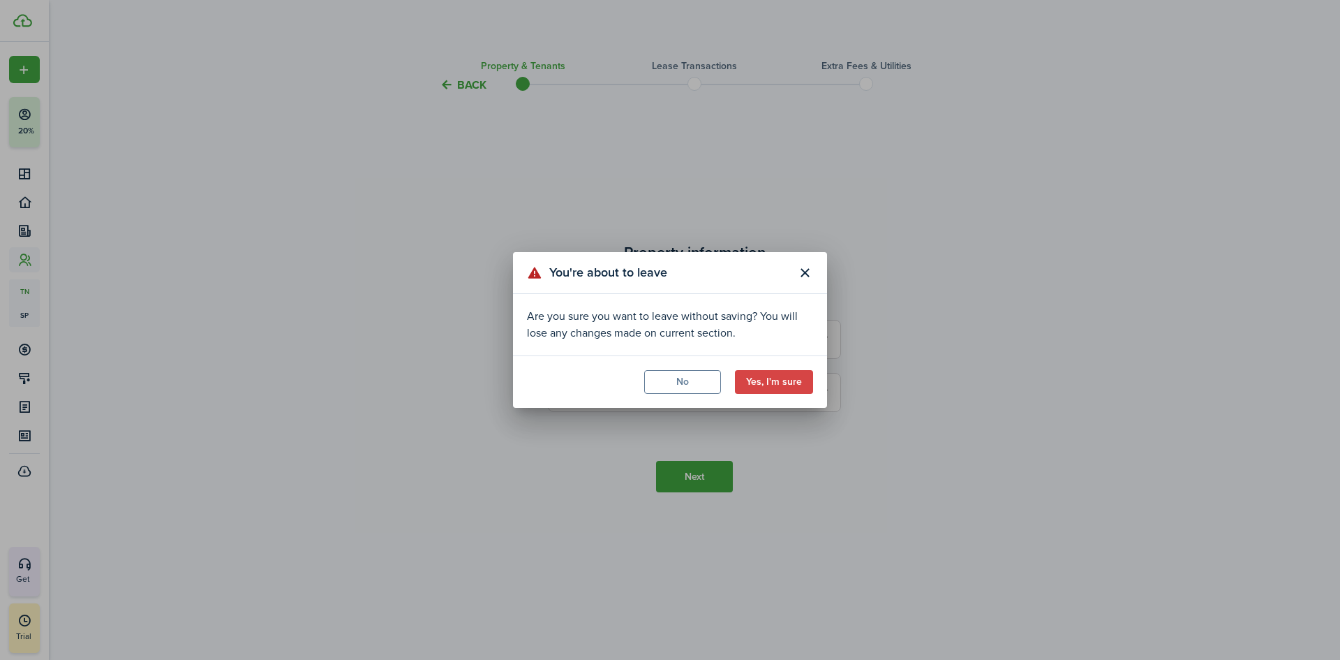
click at [704, 381] on button "No" at bounding box center [682, 382] width 77 height 24
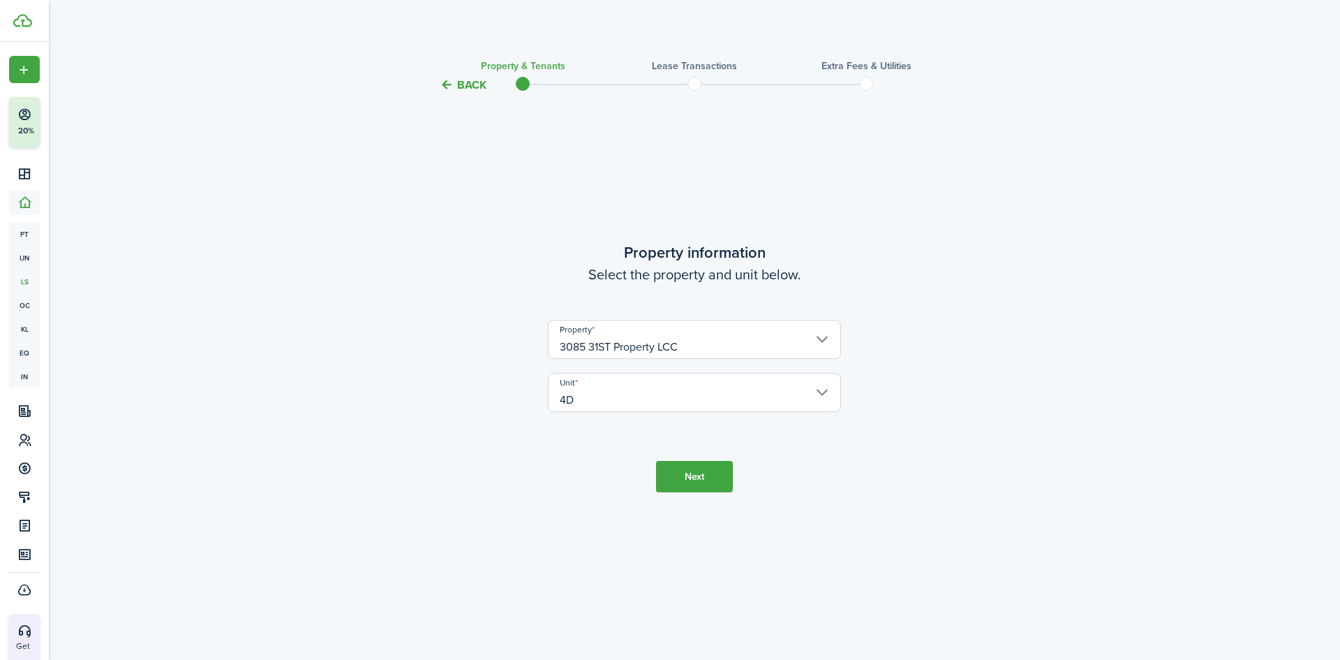
click at [457, 93] on tc-wizard-header "Back Property & Tenants Lease Transactions Extra fees & Utilities" at bounding box center [694, 80] width 607 height 63
click at [447, 74] on tc-wizard-header "Back Property & Tenants Lease Transactions Extra fees & Utilities" at bounding box center [694, 80] width 607 height 63
click at [438, 87] on tc-wizard-header "Back Property & Tenants Lease Transactions Extra fees & Utilities" at bounding box center [694, 80] width 607 height 63
click at [440, 87] on button "Back" at bounding box center [463, 84] width 47 height 15
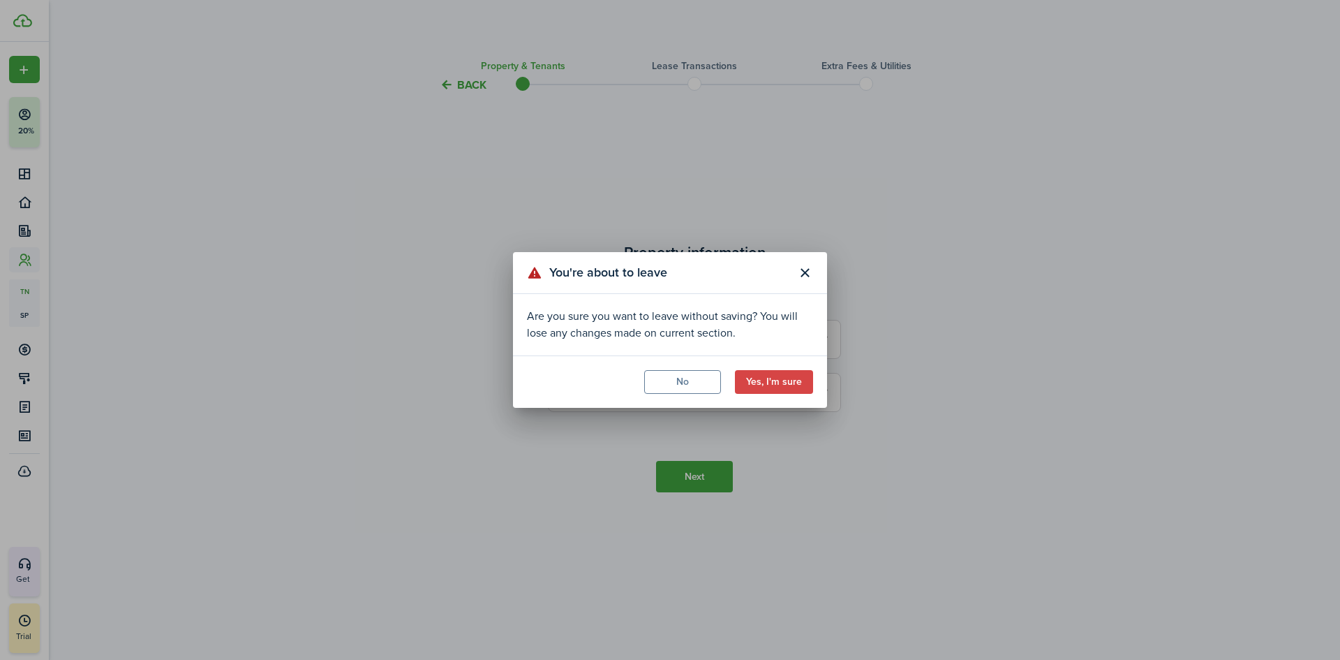
click at [787, 374] on button "Yes, I'm sure" at bounding box center [774, 382] width 78 height 24
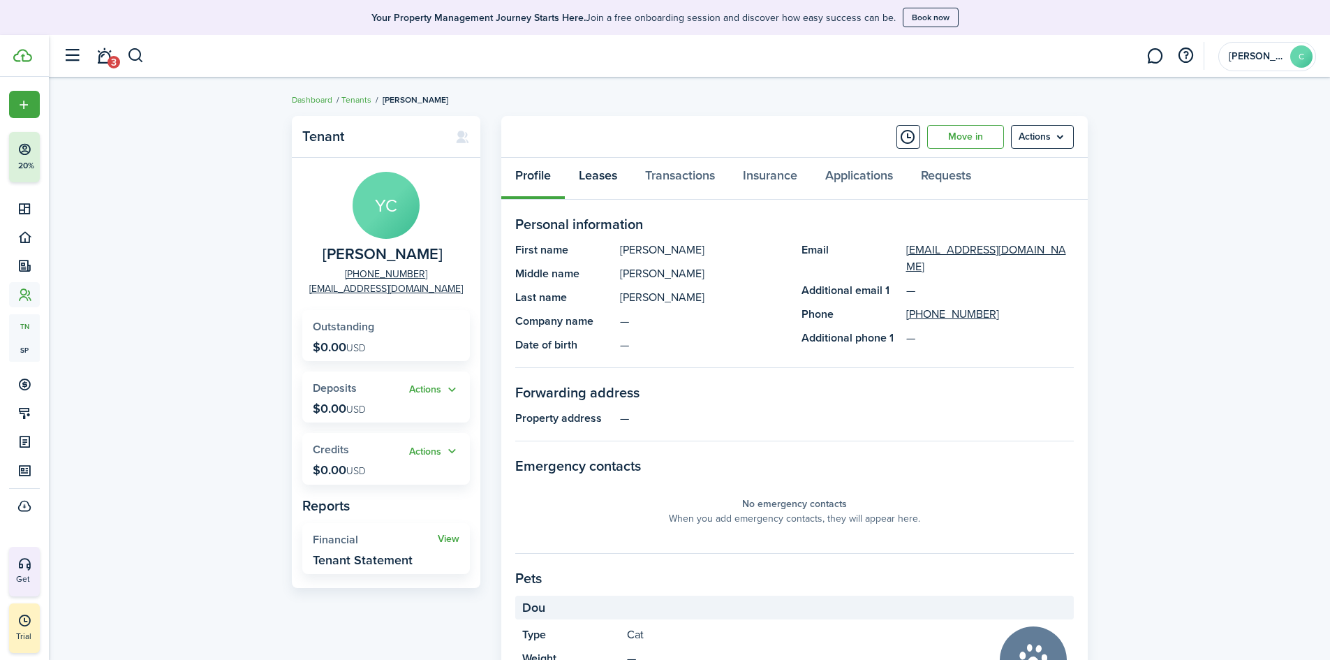
click at [605, 181] on link "Leases" at bounding box center [598, 179] width 66 height 42
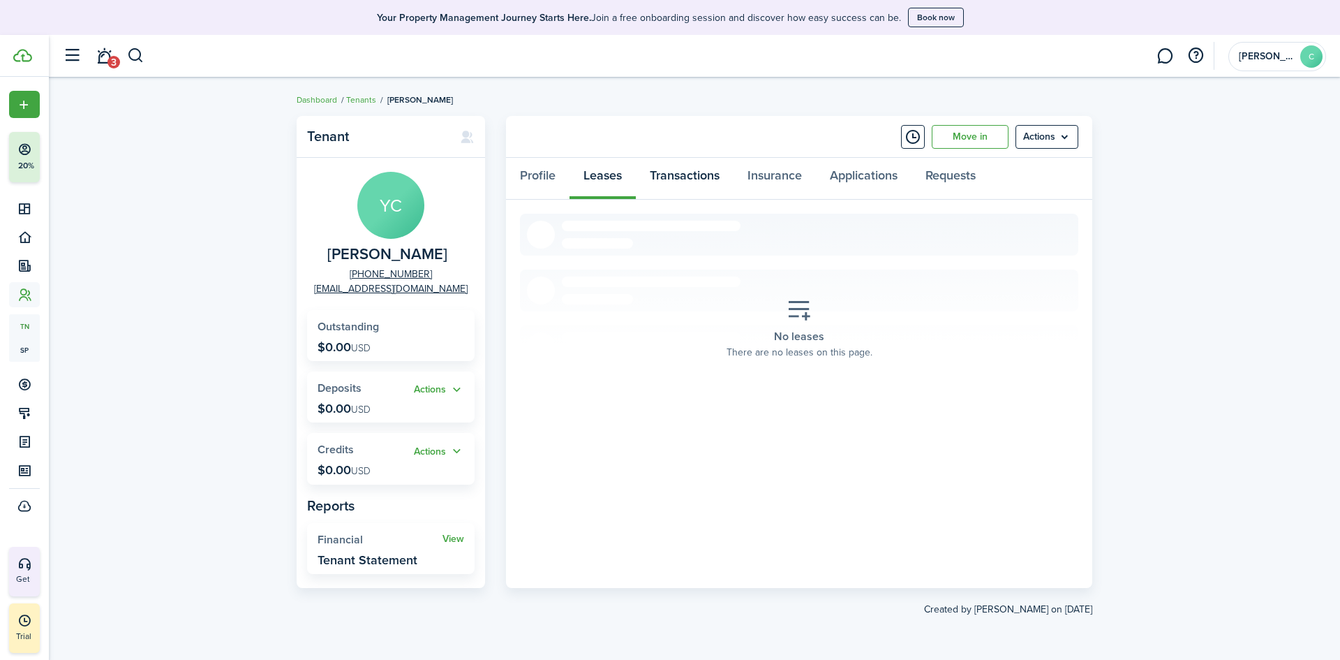
click at [692, 176] on link "Transactions" at bounding box center [685, 179] width 98 height 42
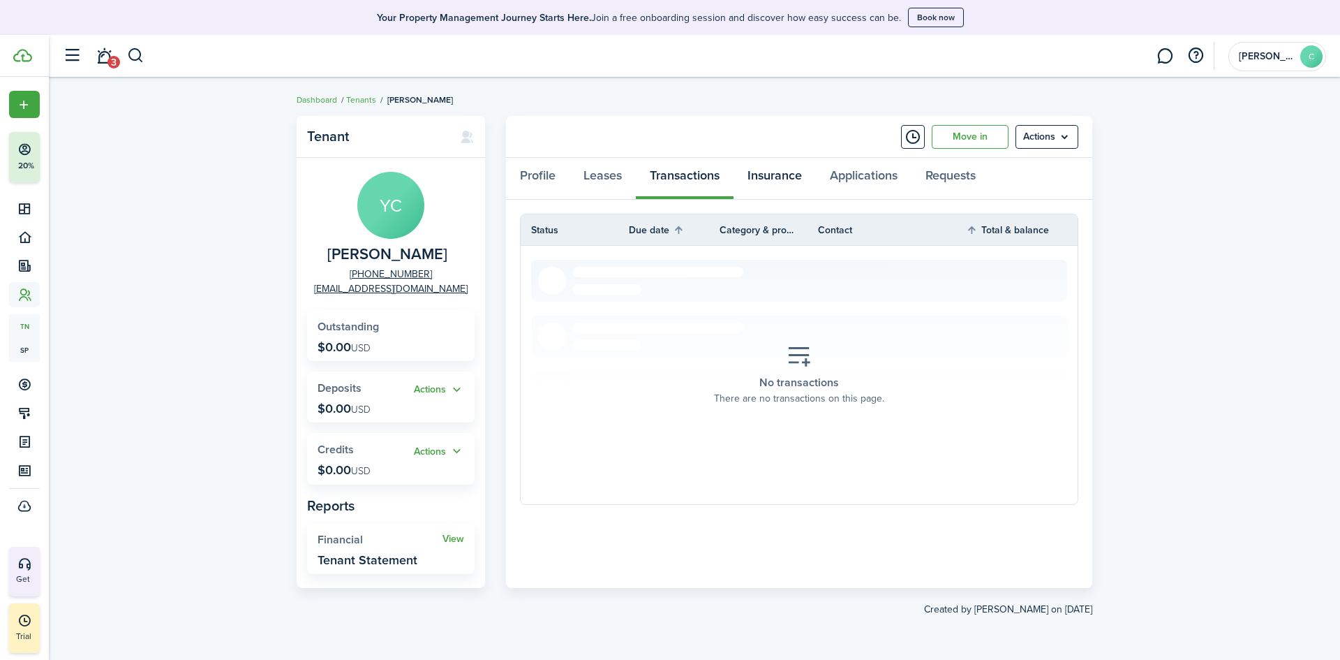
click at [787, 179] on link "Insurance" at bounding box center [775, 179] width 82 height 42
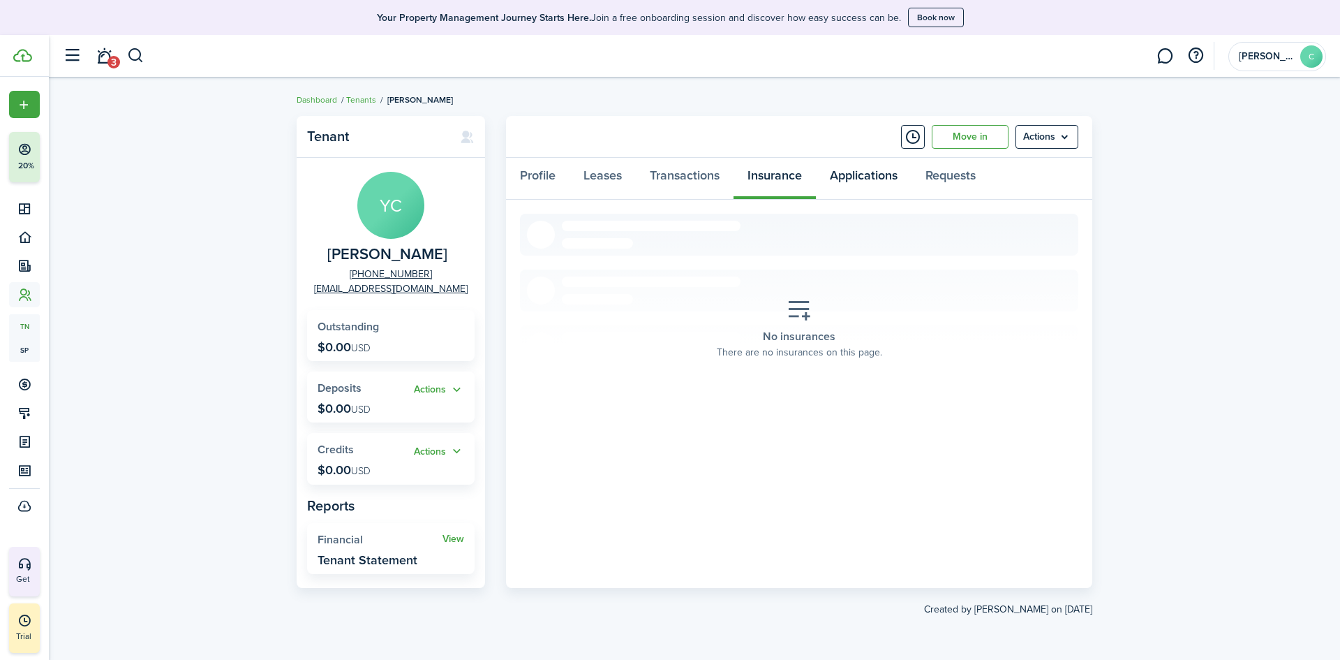
click at [875, 174] on link "Applications" at bounding box center [864, 179] width 96 height 42
click at [936, 170] on link "Requests" at bounding box center [951, 179] width 78 height 42
click at [518, 181] on link "Profile" at bounding box center [538, 179] width 64 height 42
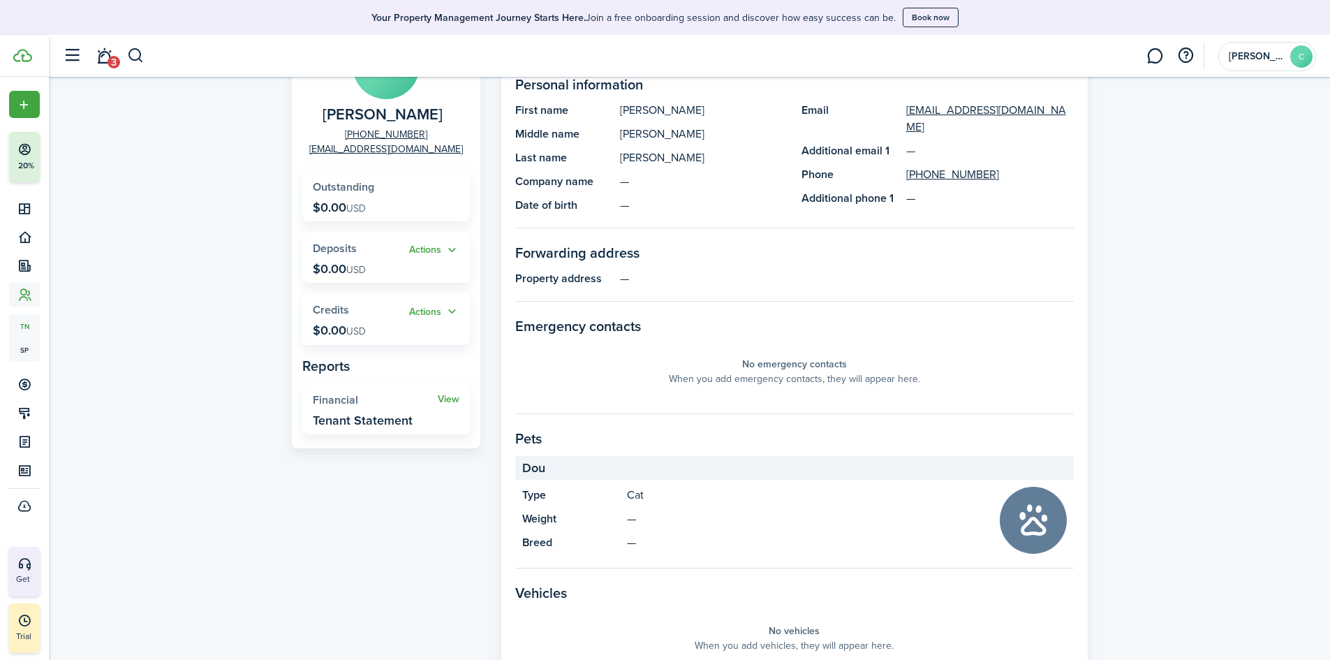
scroll to position [70, 0]
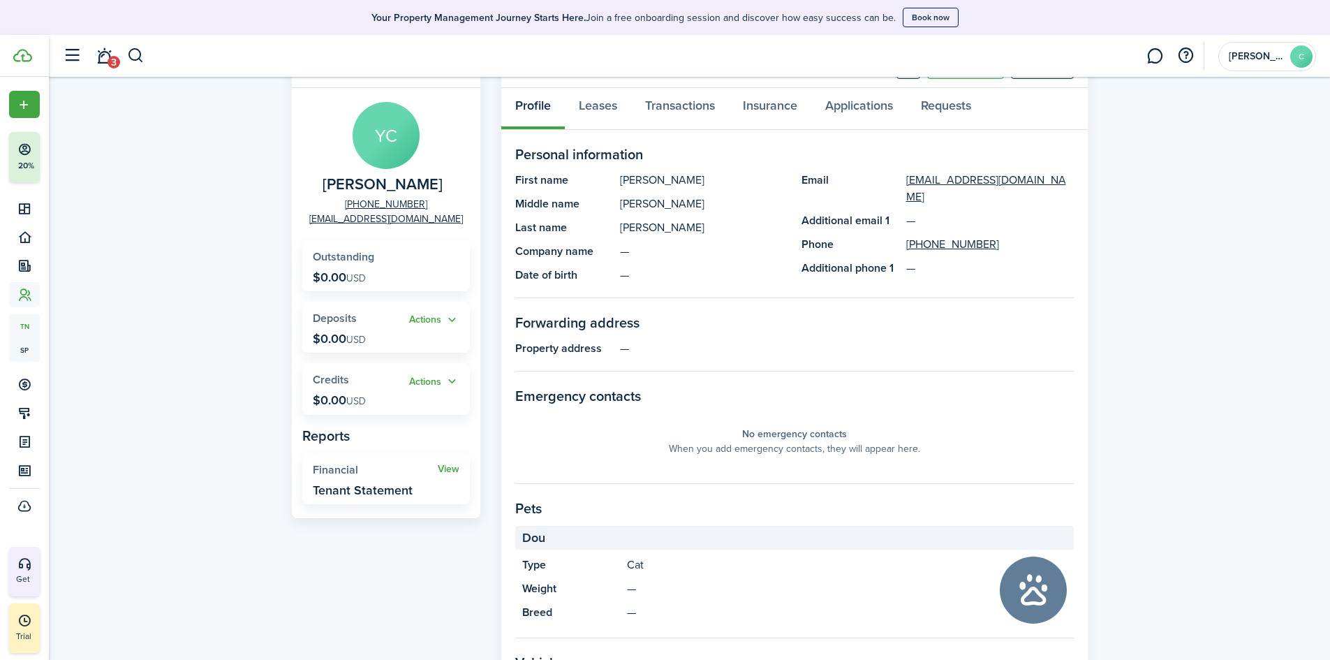
click at [441, 325] on button "Actions" at bounding box center [434, 320] width 50 height 16
click at [404, 348] on link "Add" at bounding box center [398, 347] width 122 height 24
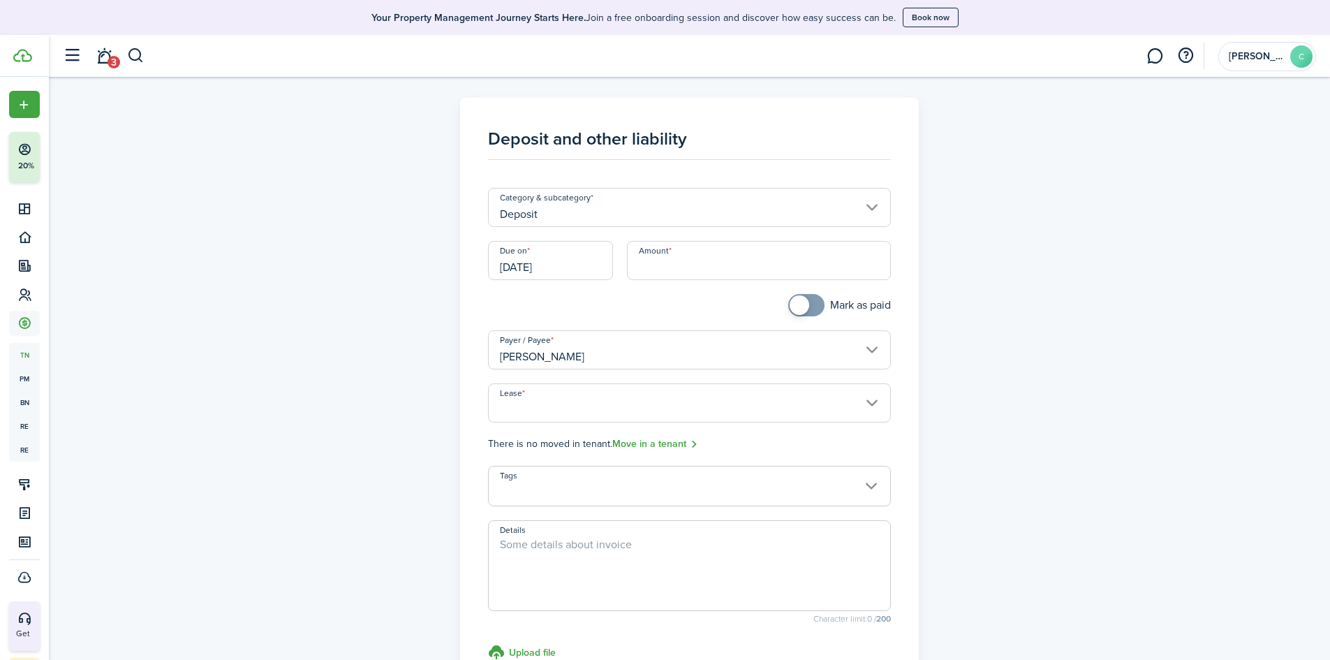
click at [565, 274] on input "[DATE]" at bounding box center [550, 260] width 125 height 39
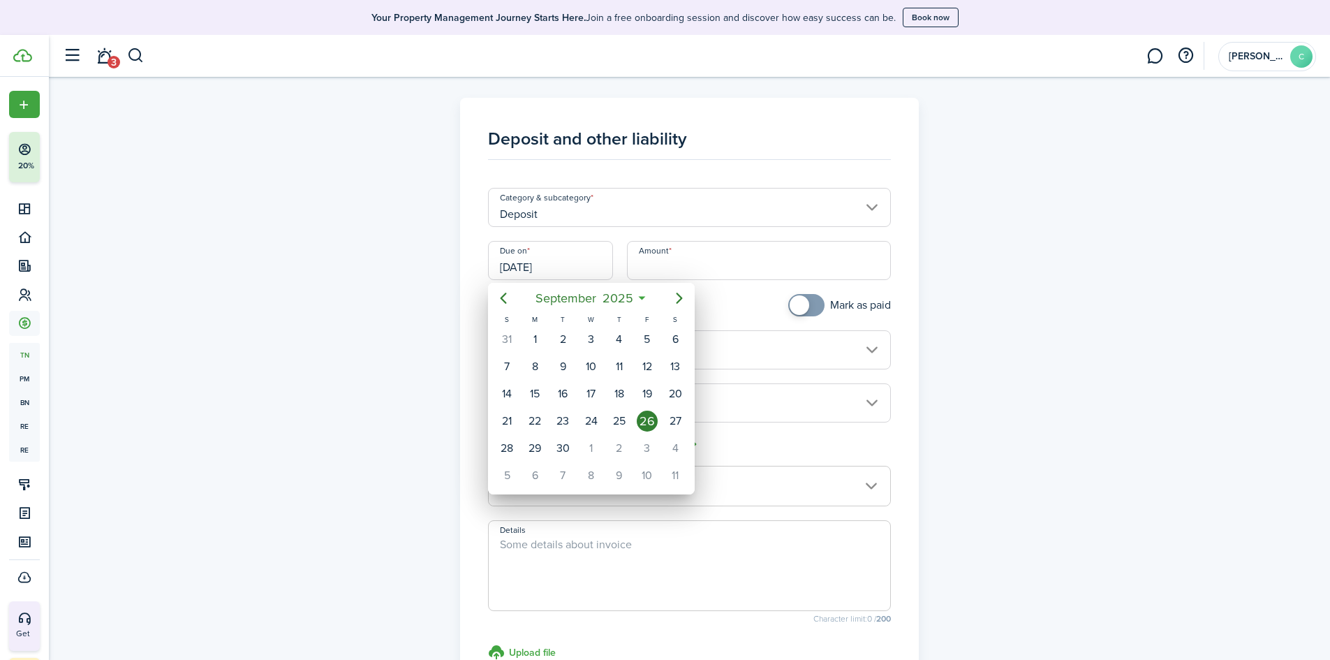
click at [808, 306] on div at bounding box center [664, 329] width 1553 height 883
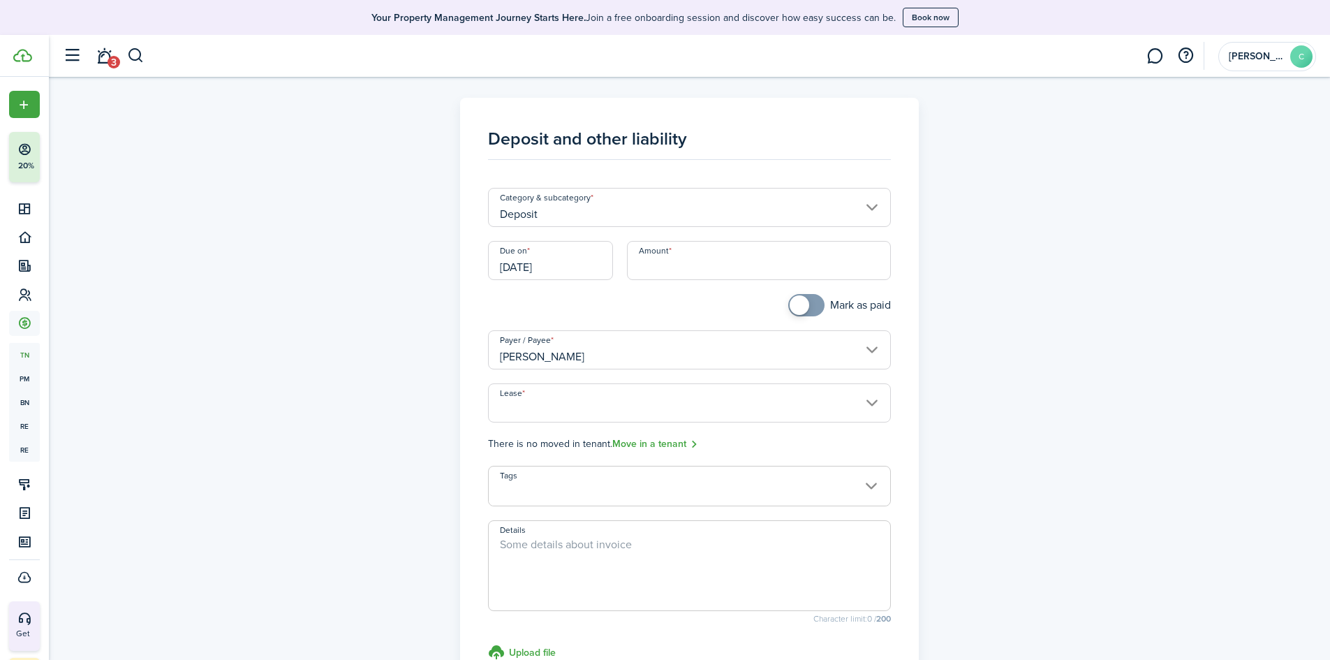
checkbox input "true"
click at [799, 306] on span at bounding box center [800, 305] width 20 height 20
click at [549, 266] on input "[DATE]" at bounding box center [550, 260] width 125 height 39
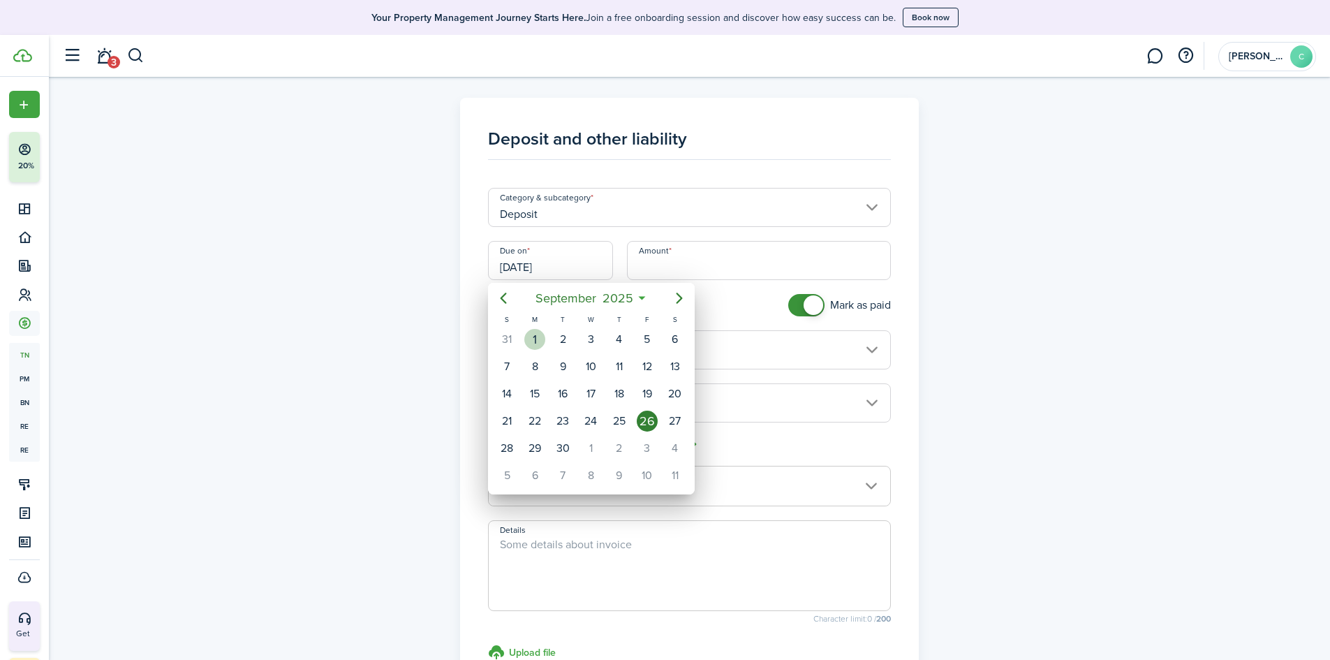
click at [536, 337] on div "1" at bounding box center [534, 339] width 21 height 21
type input "[DATE]"
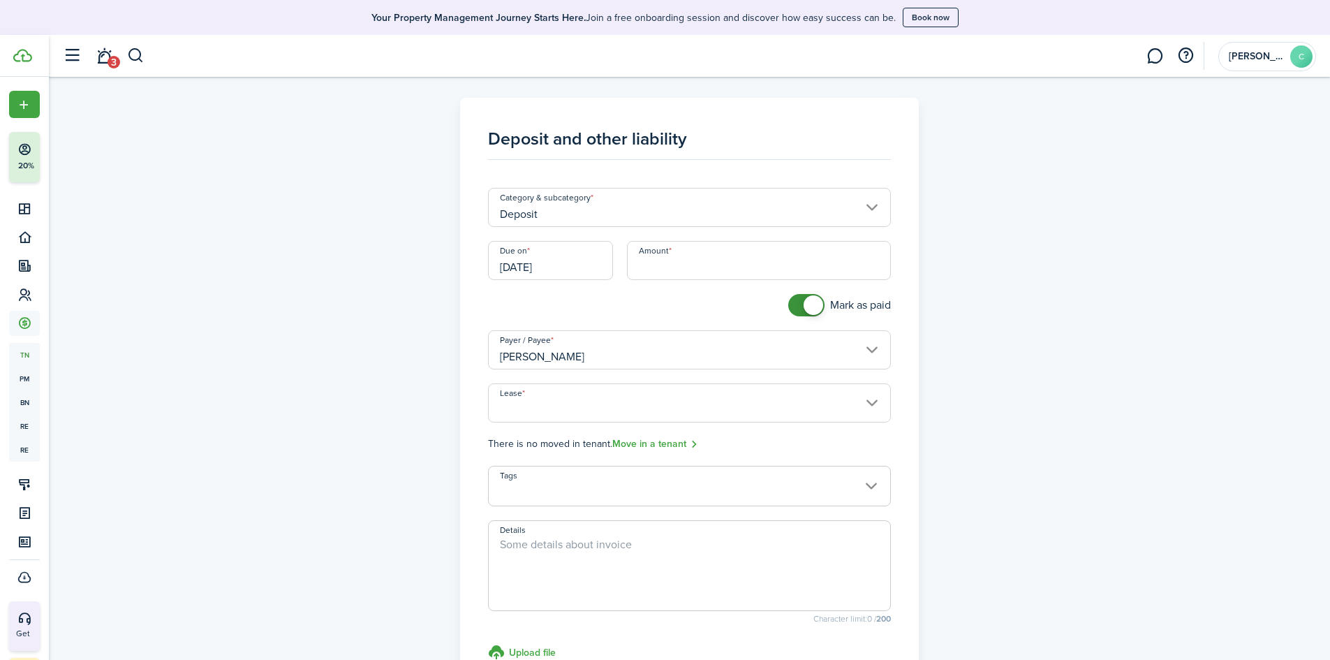
click at [694, 267] on input "Amount" at bounding box center [759, 260] width 264 height 39
click at [739, 272] on input "Amount" at bounding box center [759, 260] width 264 height 39
click at [753, 392] on input "Lease" at bounding box center [689, 402] width 403 height 39
type input "$3,150.00"
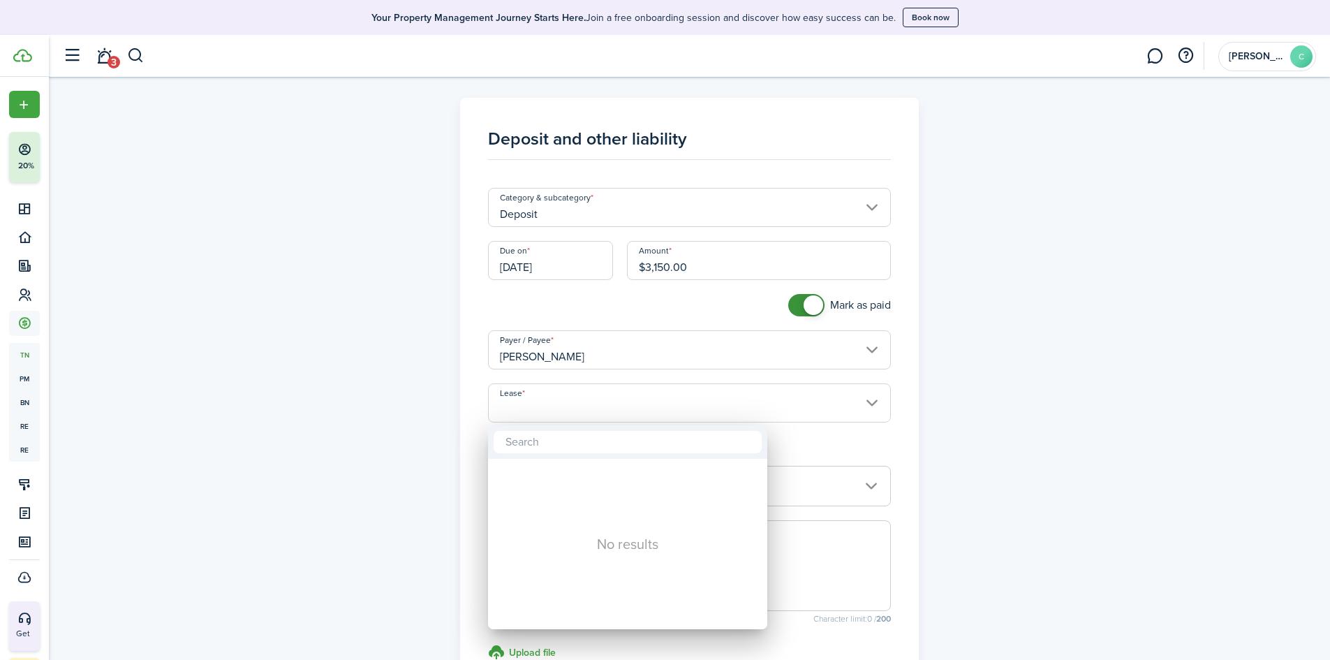
click at [709, 480] on div "No results" at bounding box center [627, 544] width 279 height 170
click at [625, 554] on div "No results" at bounding box center [627, 544] width 279 height 170
click at [1041, 451] on div at bounding box center [664, 329] width 1553 height 883
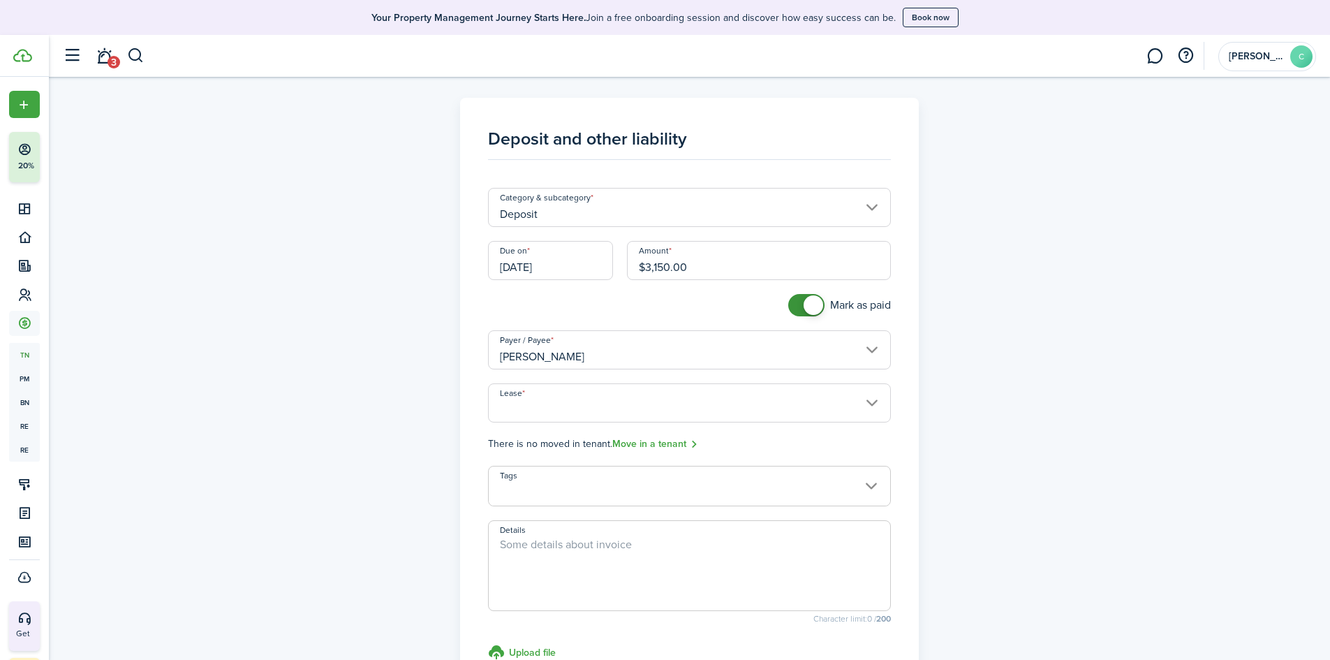
click at [847, 477] on input "Tags" at bounding box center [689, 474] width 401 height 17
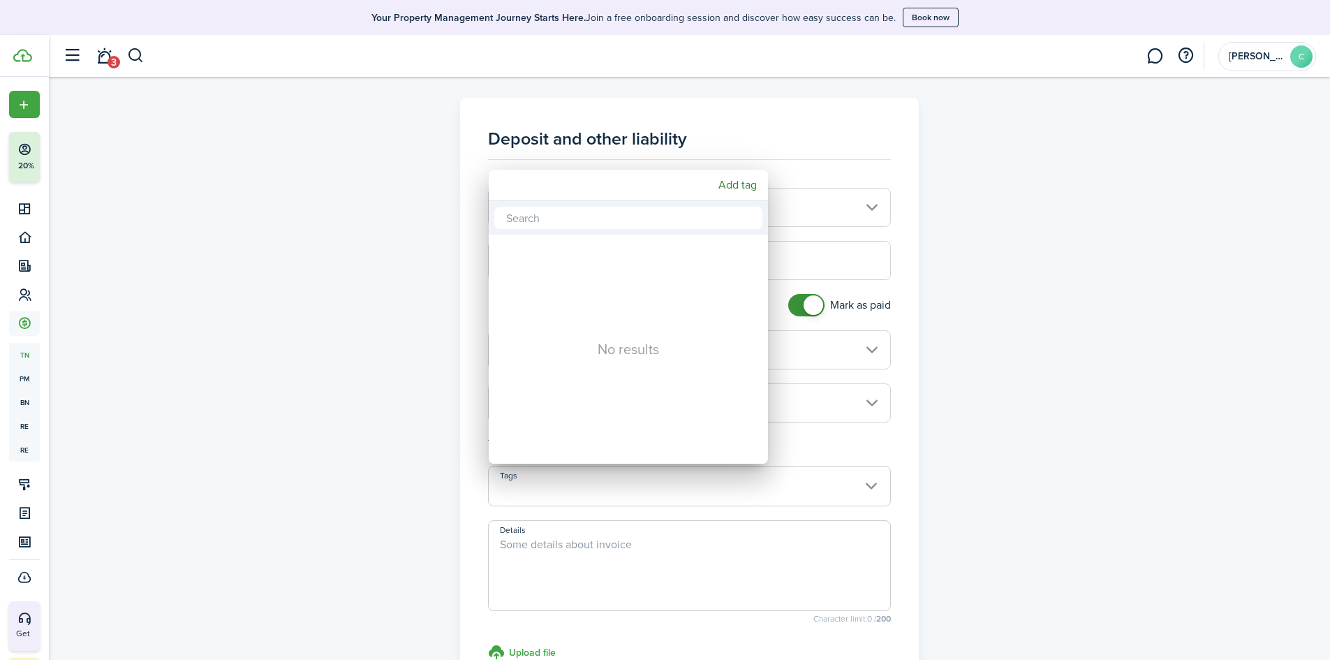
click at [847, 477] on div at bounding box center [664, 329] width 1553 height 883
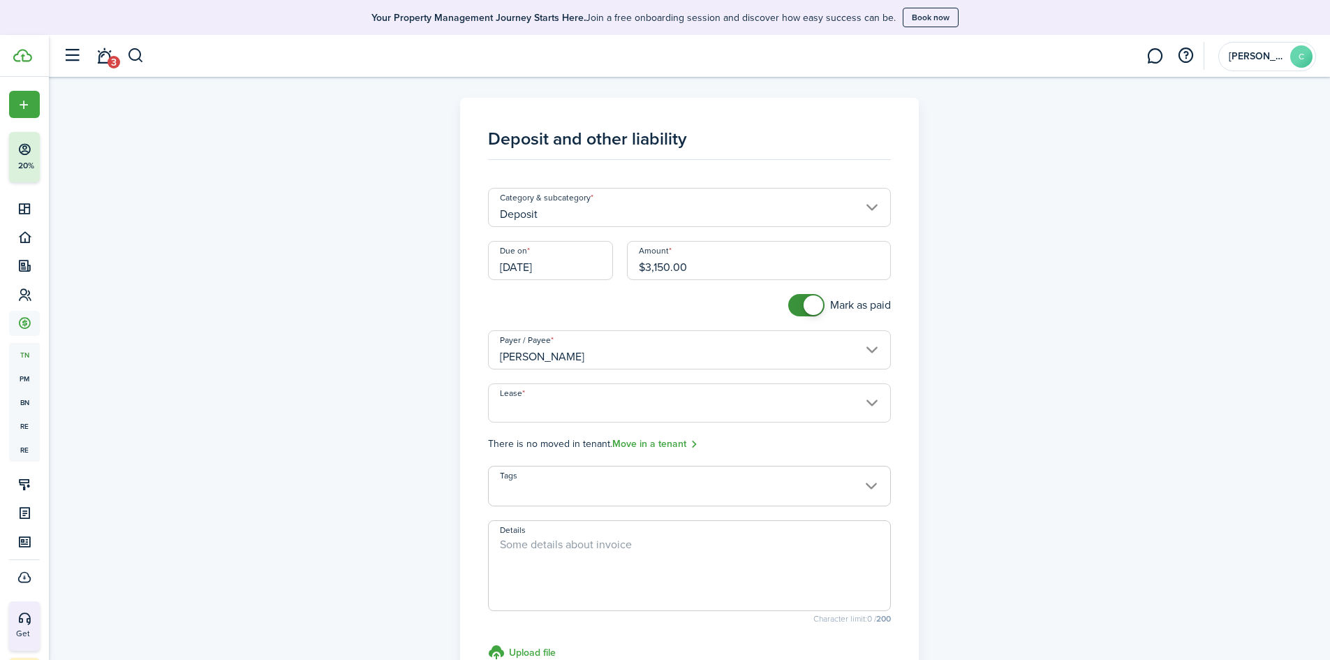
click at [967, 452] on div "Deposit and other liability Category & subcategory Deposit Due on [DATE] Amount…" at bounding box center [690, 428] width 810 height 661
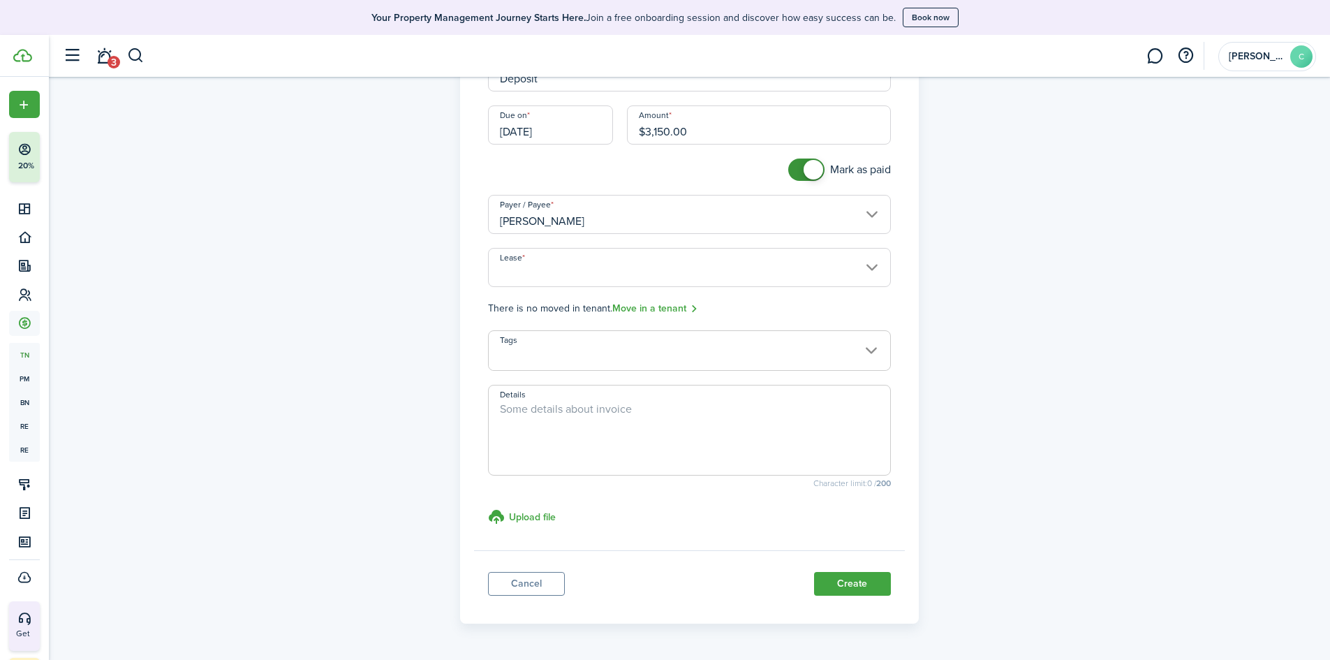
scroll to position [179, 0]
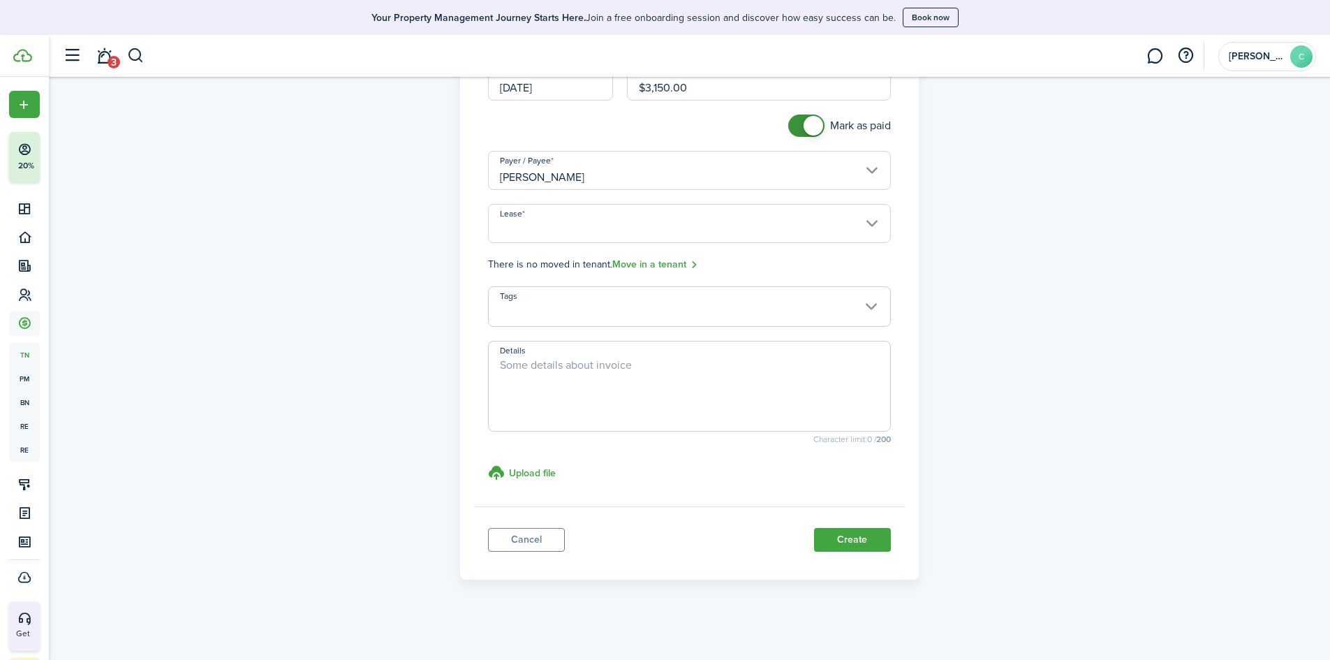
click at [540, 535] on link "Cancel" at bounding box center [526, 540] width 77 height 24
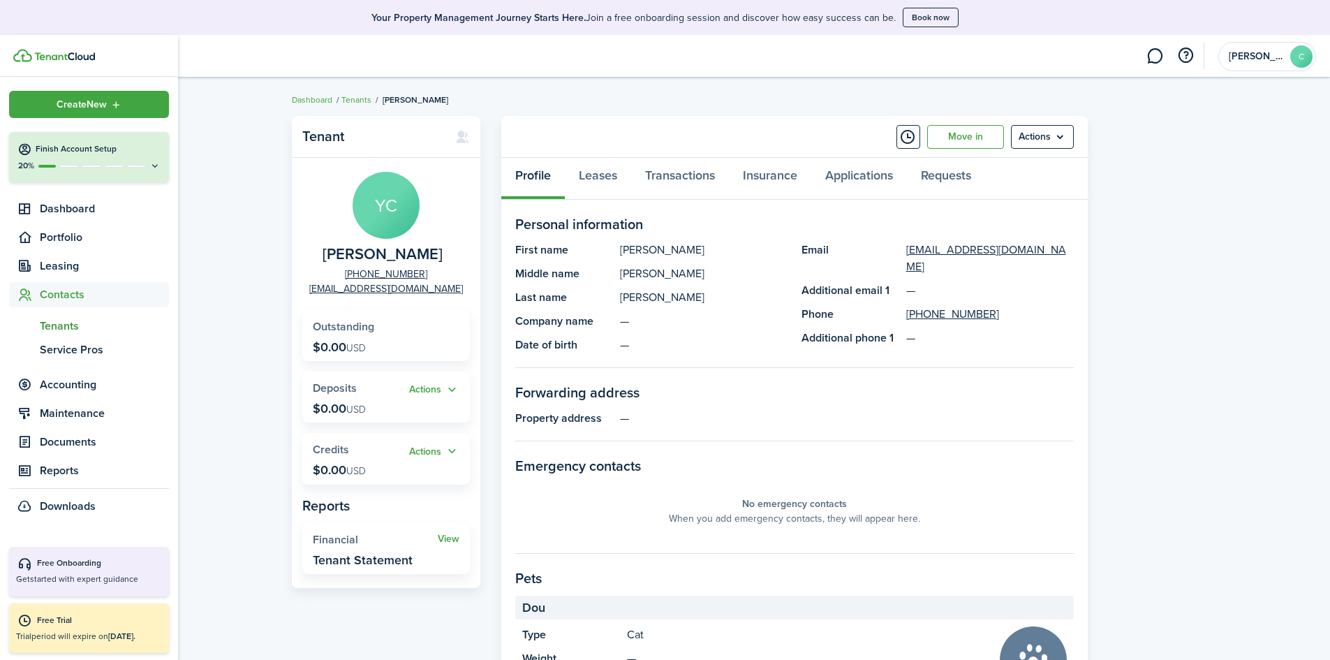
click at [99, 300] on span "Contacts" at bounding box center [104, 294] width 129 height 17
click at [147, 327] on span "Tenants" at bounding box center [104, 326] width 129 height 17
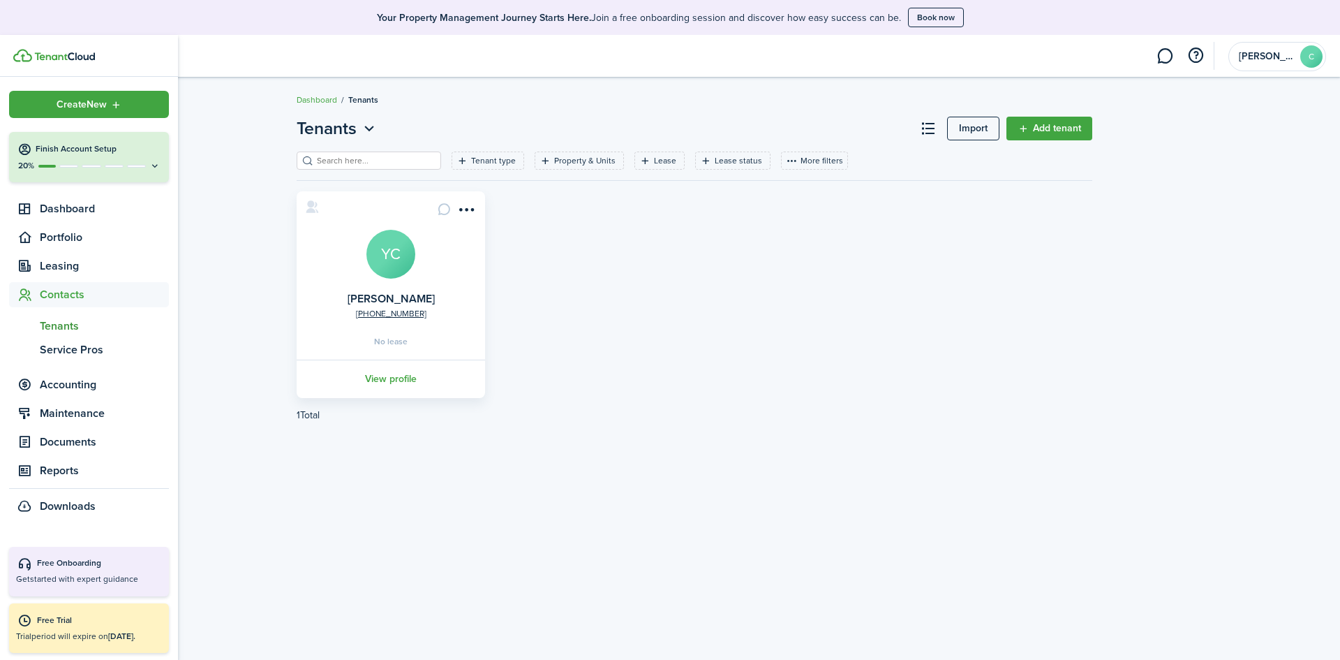
click at [105, 327] on span "Tenants" at bounding box center [104, 326] width 129 height 17
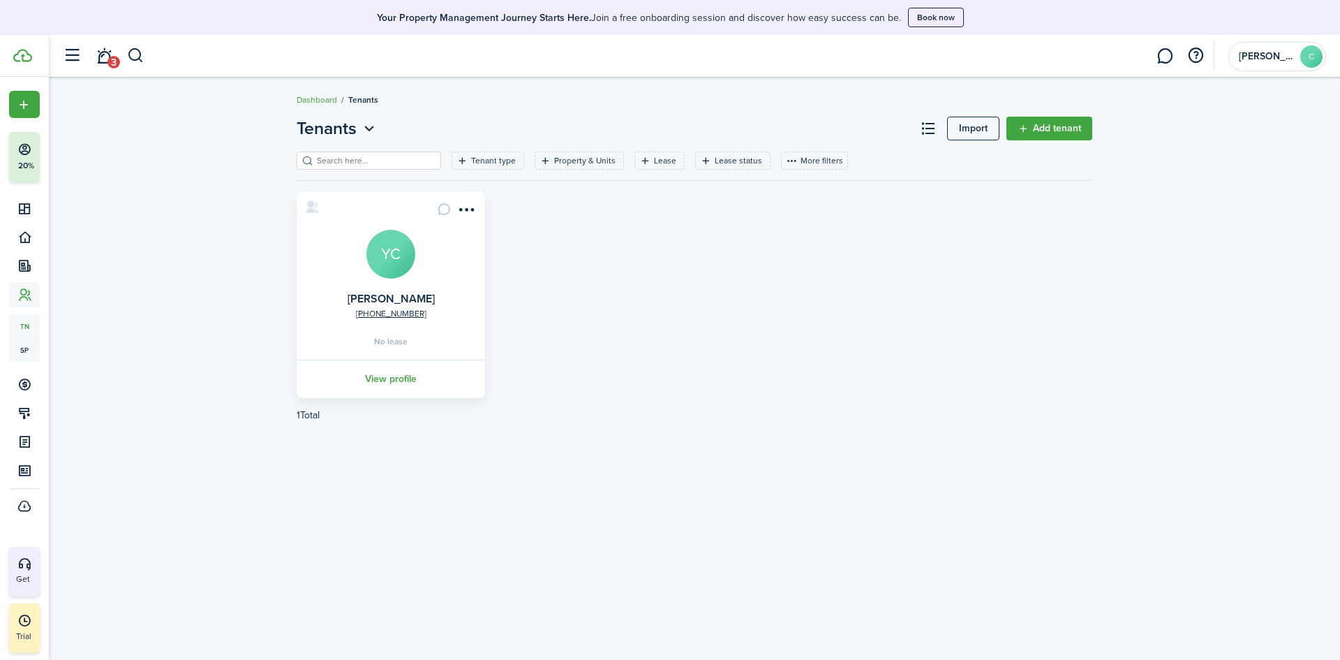
click at [1064, 128] on link "Add tenant" at bounding box center [1050, 129] width 86 height 24
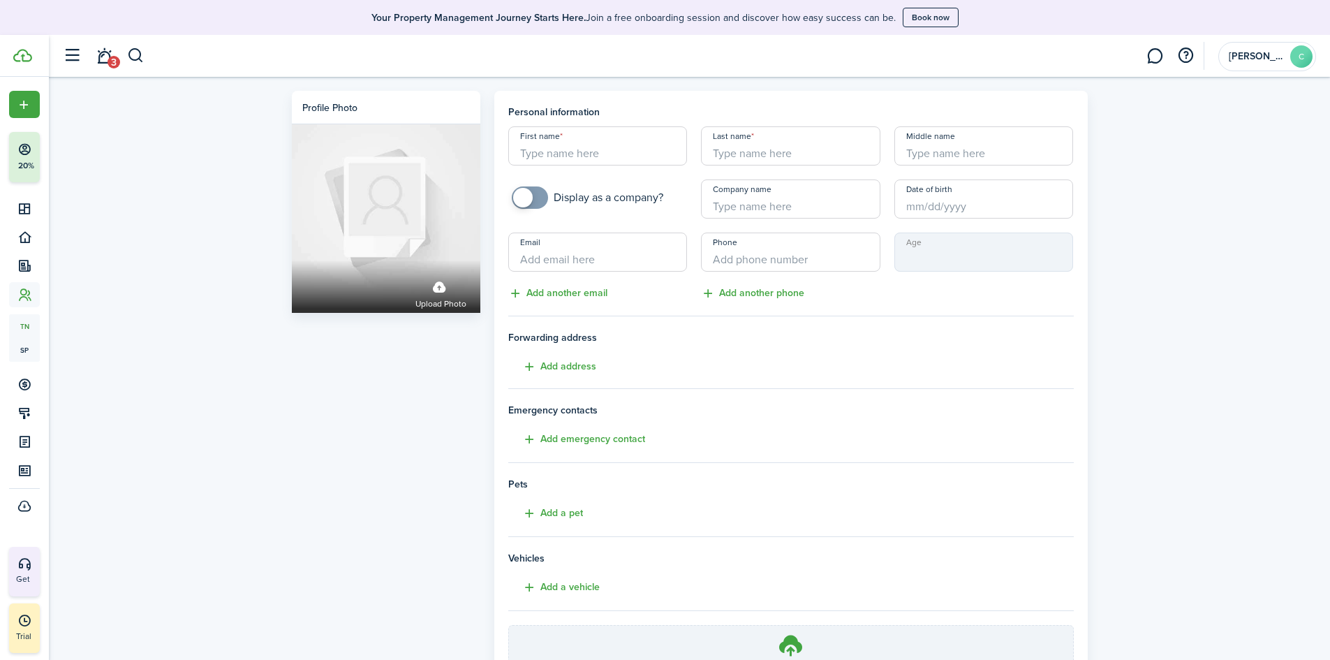
click at [644, 146] on input "First name" at bounding box center [597, 145] width 179 height 39
drag, startPoint x: 209, startPoint y: 30, endPoint x: 228, endPoint y: 38, distance: 20.6
click at [210, 31] on header-banner "Your Property Management Journey Starts Here. Join a free onboarding session an…" at bounding box center [665, 17] width 1330 height 35
click at [581, 145] on input "First name" at bounding box center [597, 145] width 179 height 39
type input "Evelise"
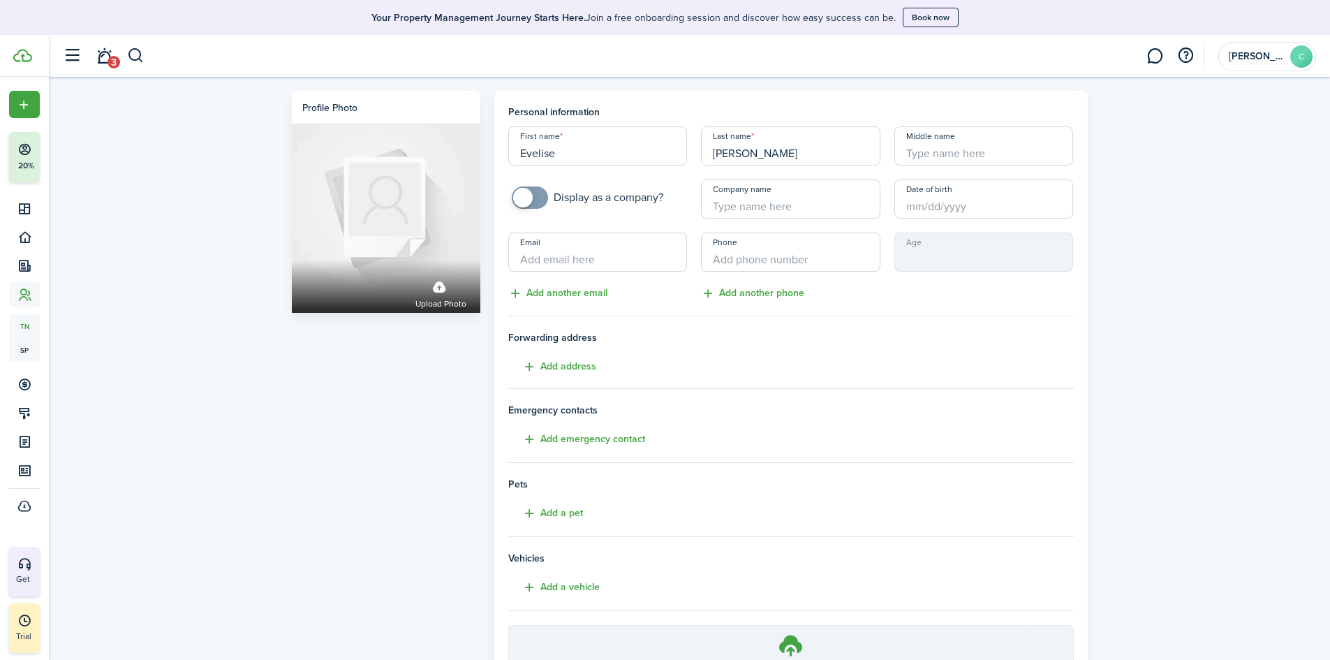
type input "[PERSON_NAME]"
type input "A."
click at [586, 261] on input "Email" at bounding box center [597, 251] width 179 height 39
click at [737, 265] on input "+1" at bounding box center [790, 251] width 179 height 39
type input "[PHONE_NUMBER]"
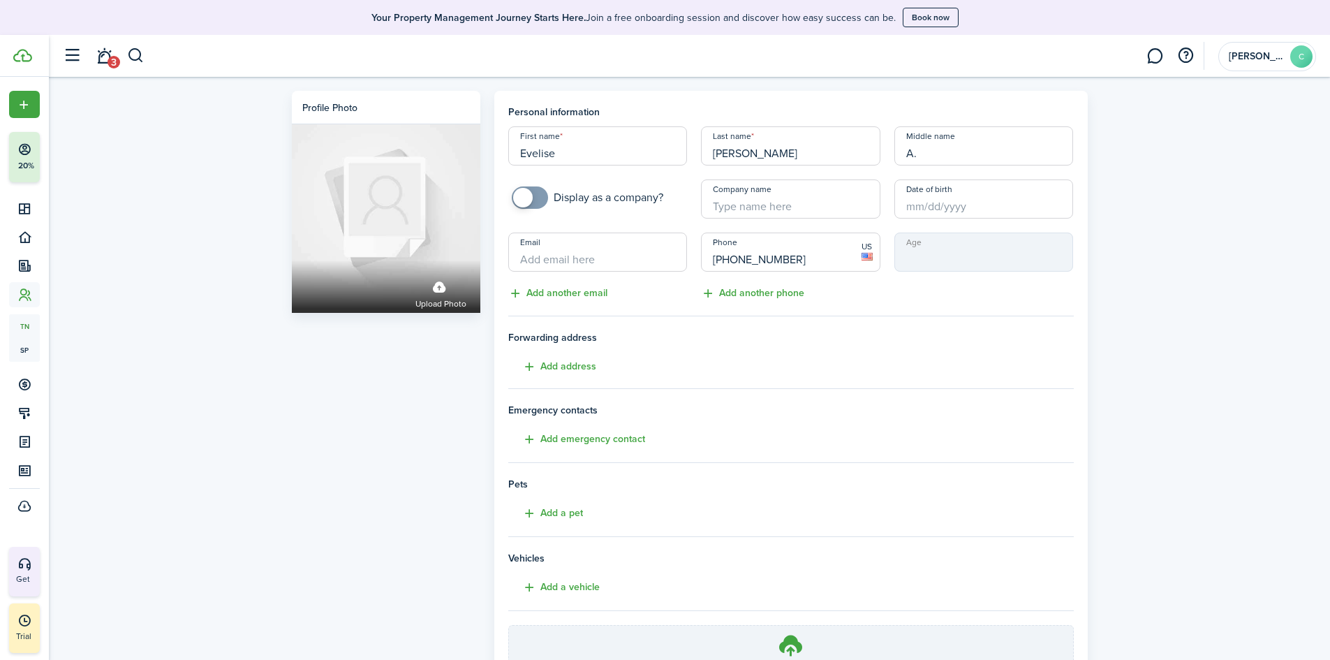
click at [602, 259] on input "Email" at bounding box center [597, 251] width 179 height 39
type input "[EMAIL_ADDRESS][DOMAIN_NAME]"
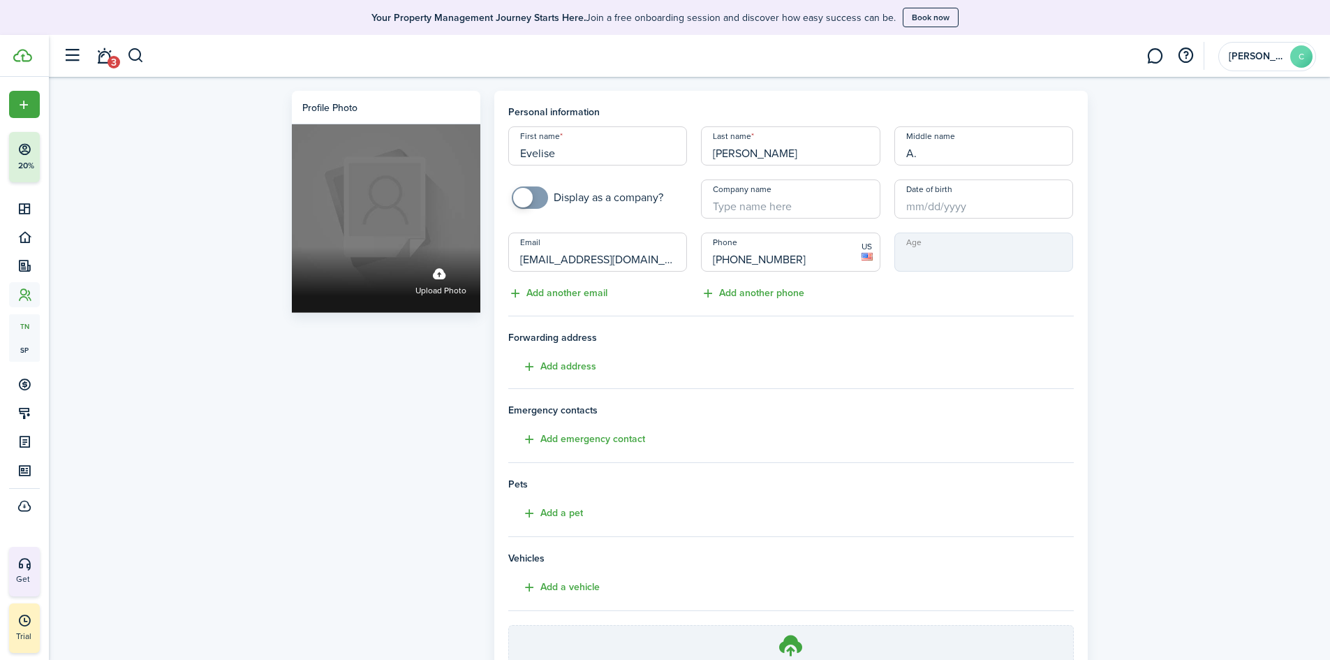
drag, startPoint x: 653, startPoint y: 262, endPoint x: 396, endPoint y: 284, distance: 258.6
click at [397, 284] on div "Profile photo Upload photo Personal information First name [PERSON_NAME] Last n…" at bounding box center [690, 426] width 810 height 670
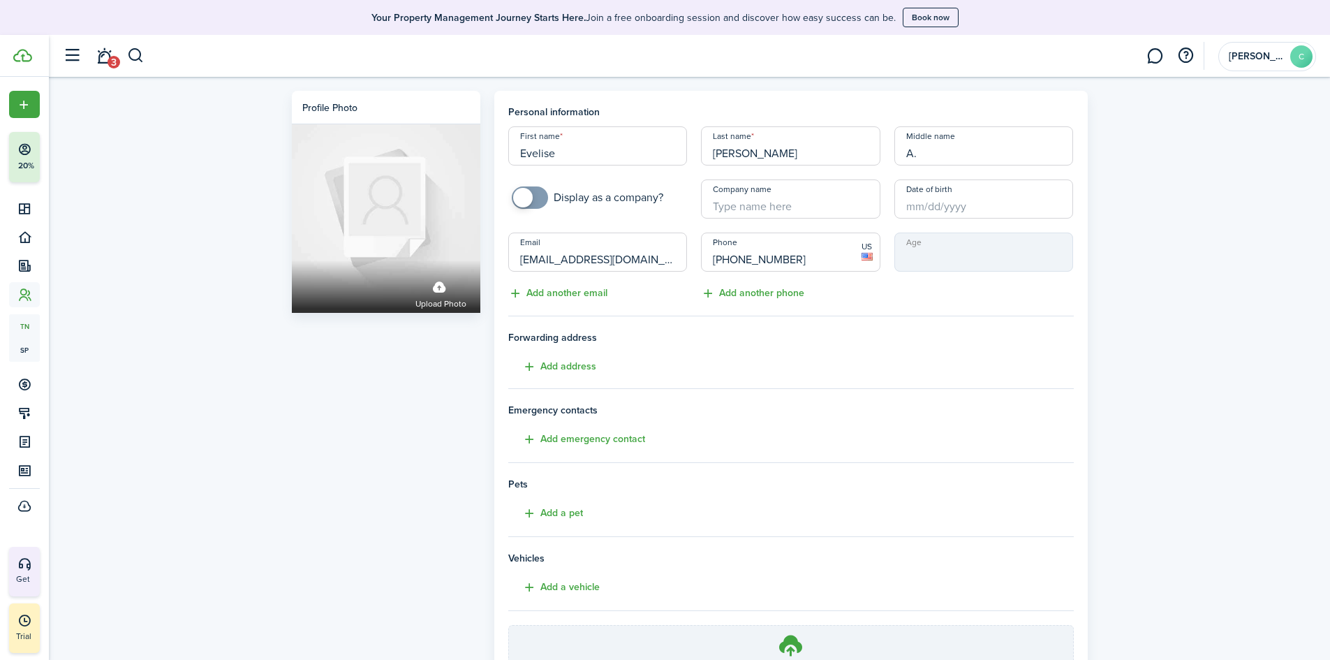
paste input "text"
click at [1147, 315] on div "Profile photo Upload photo Personal information First name [PERSON_NAME] Last n…" at bounding box center [689, 422] width 1281 height 691
click at [660, 264] on input "[EMAIL_ADDRESS][DOMAIN_NAME]" at bounding box center [597, 251] width 179 height 39
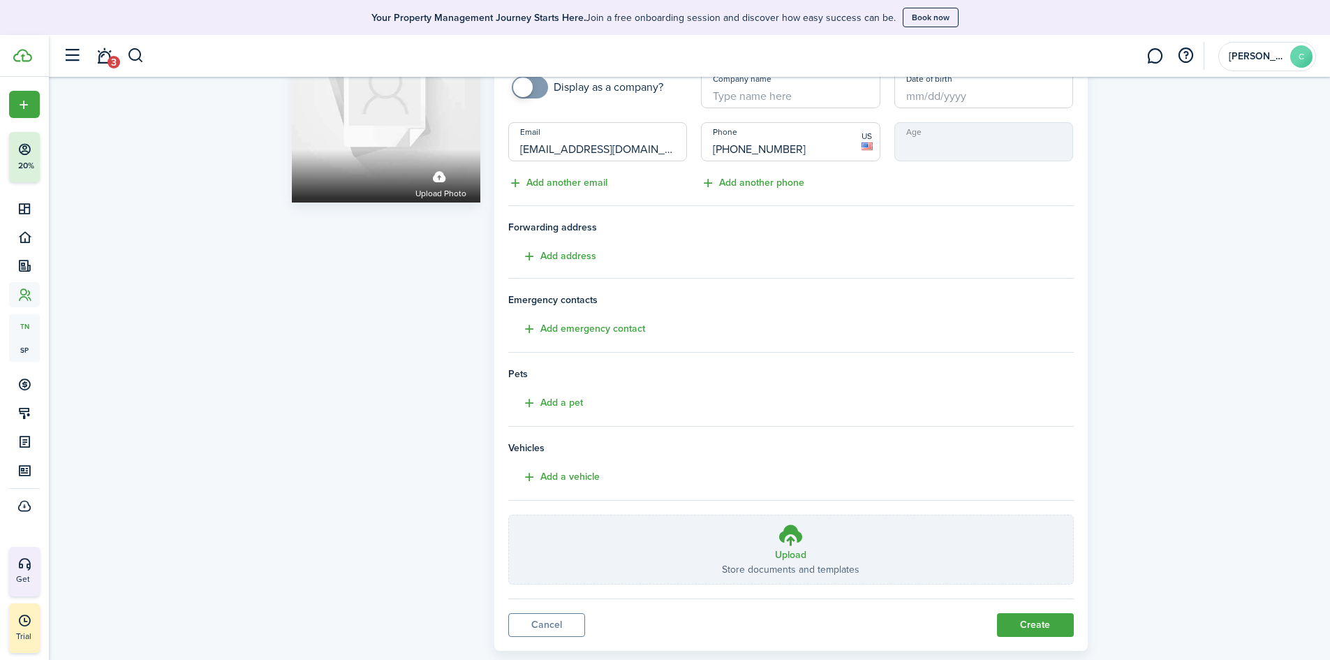
scroll to position [140, 0]
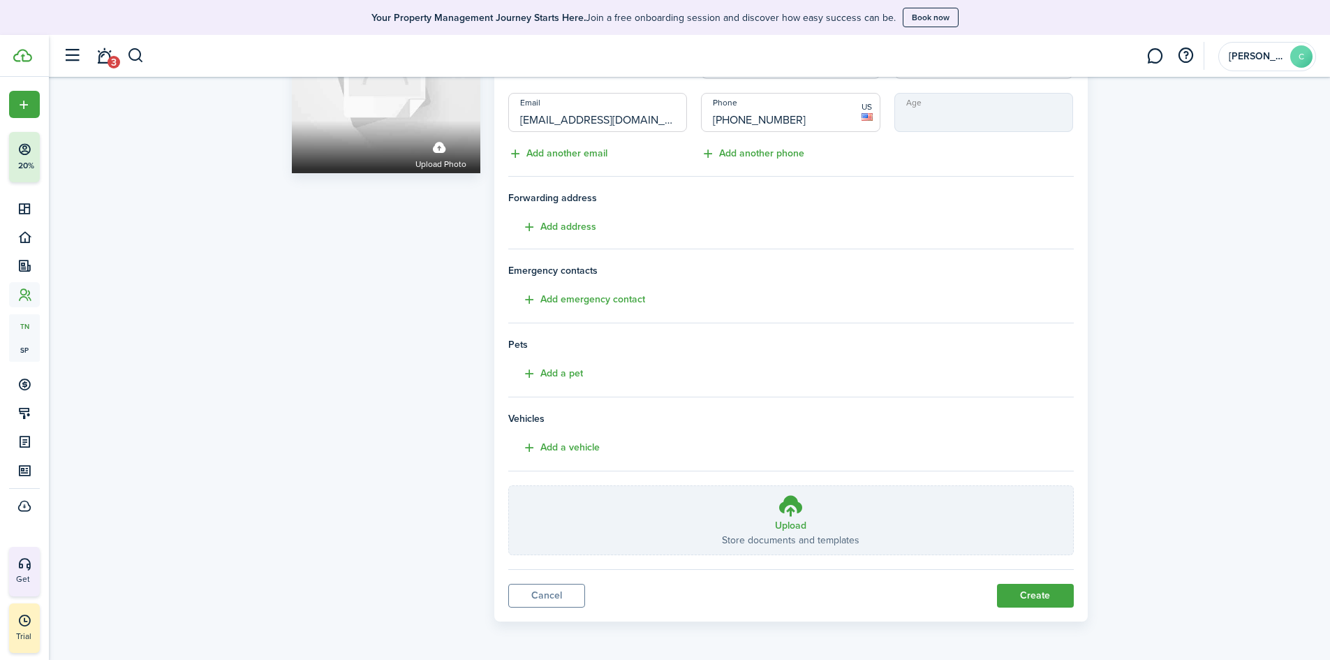
type input "[EMAIL_ADDRESS][DOMAIN_NAME]"
click at [1033, 602] on button "Create" at bounding box center [1035, 596] width 77 height 24
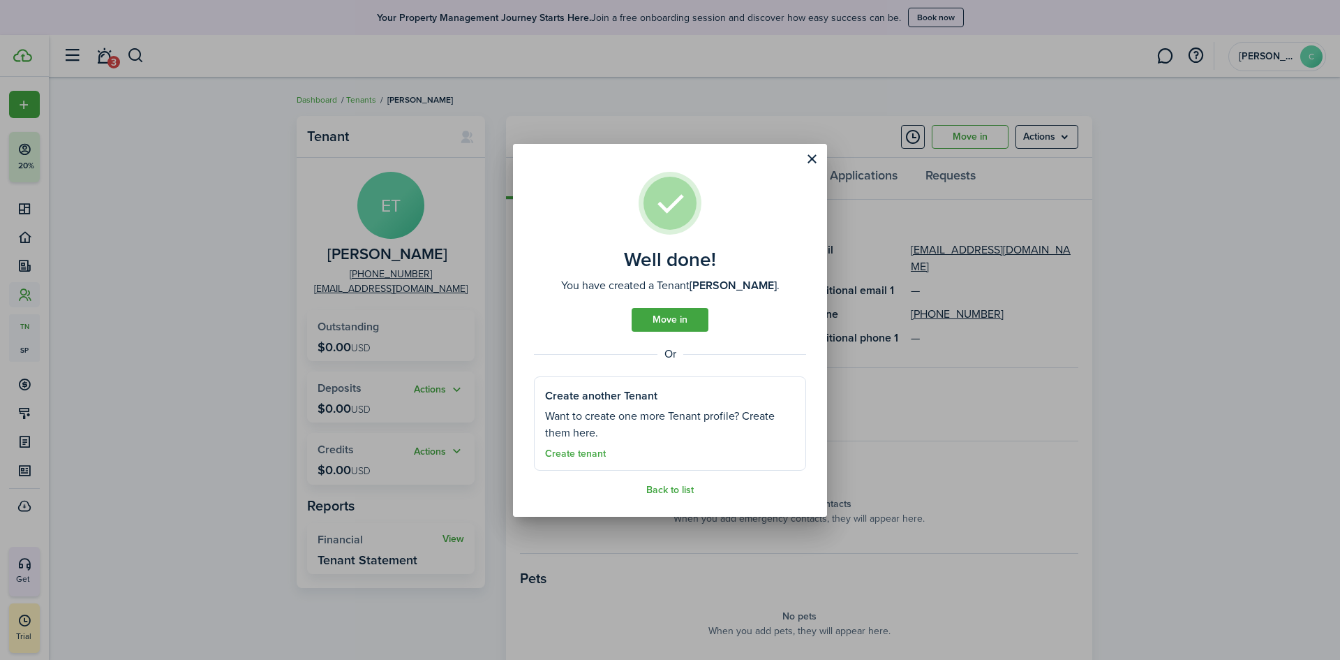
click at [580, 452] on link "Create tenant" at bounding box center [575, 453] width 61 height 11
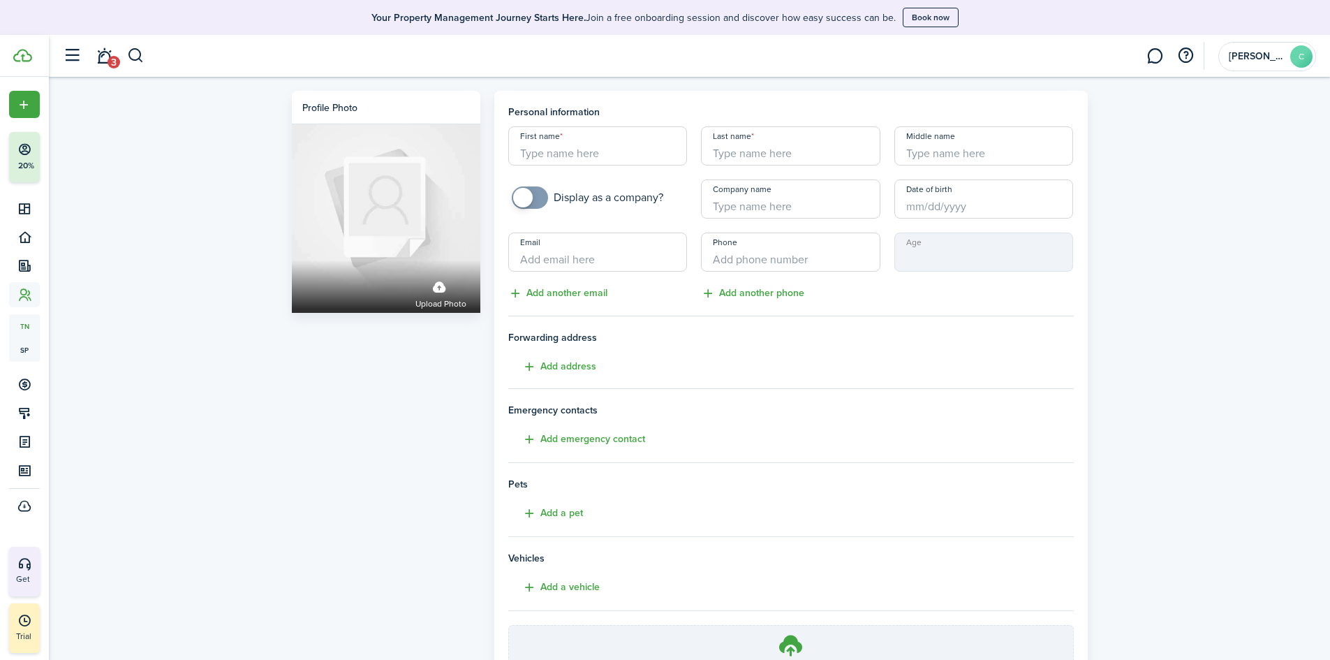
click at [573, 261] on input "Email" at bounding box center [597, 251] width 179 height 39
paste input "[DOMAIN_NAME][EMAIL_ADDRESS][PERSON_NAME][DOMAIN_NAME]"
type input "[DOMAIN_NAME][EMAIL_ADDRESS][PERSON_NAME][DOMAIN_NAME]"
drag, startPoint x: 611, startPoint y: 146, endPoint x: 635, endPoint y: 145, distance: 24.4
click at [611, 146] on input "First name" at bounding box center [597, 145] width 179 height 39
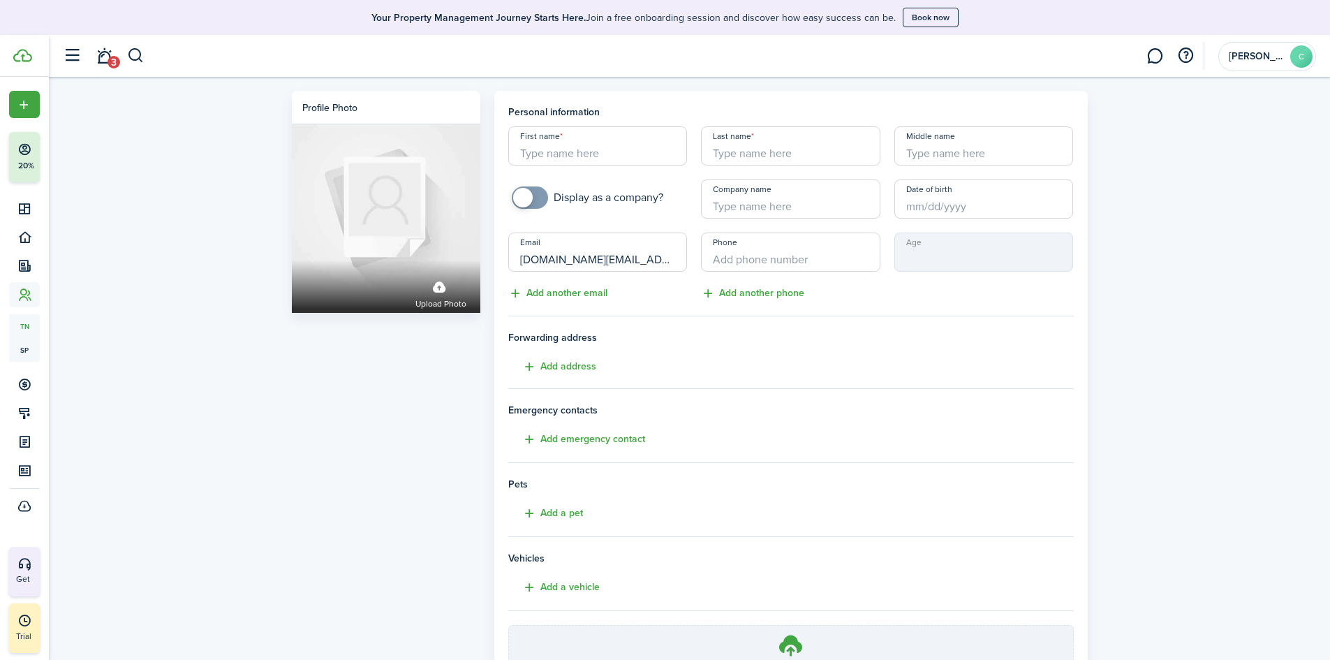
click at [616, 143] on input "First name" at bounding box center [597, 145] width 179 height 39
type input "J"
type input "Jeaneyoung"
type input "[PERSON_NAME]"
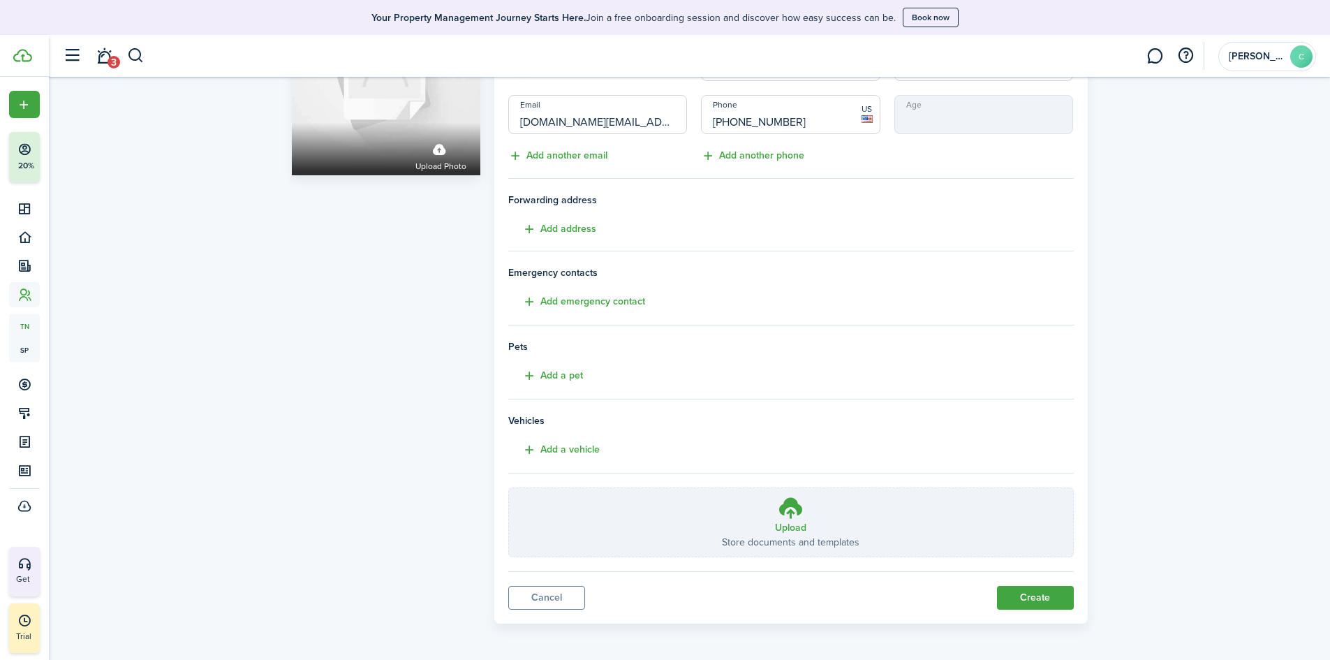
scroll to position [140, 0]
type input "[PHONE_NUMBER]"
click at [1020, 590] on button "Create" at bounding box center [1035, 596] width 77 height 24
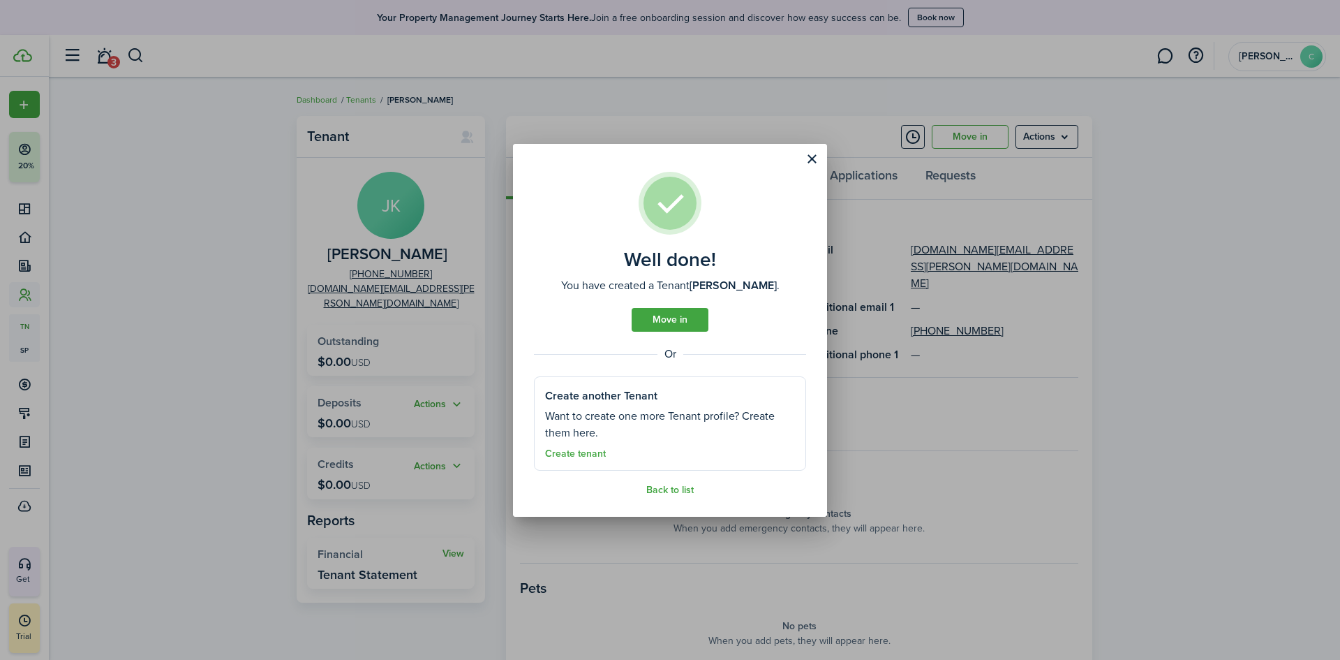
click at [577, 452] on link "Create tenant" at bounding box center [575, 453] width 61 height 11
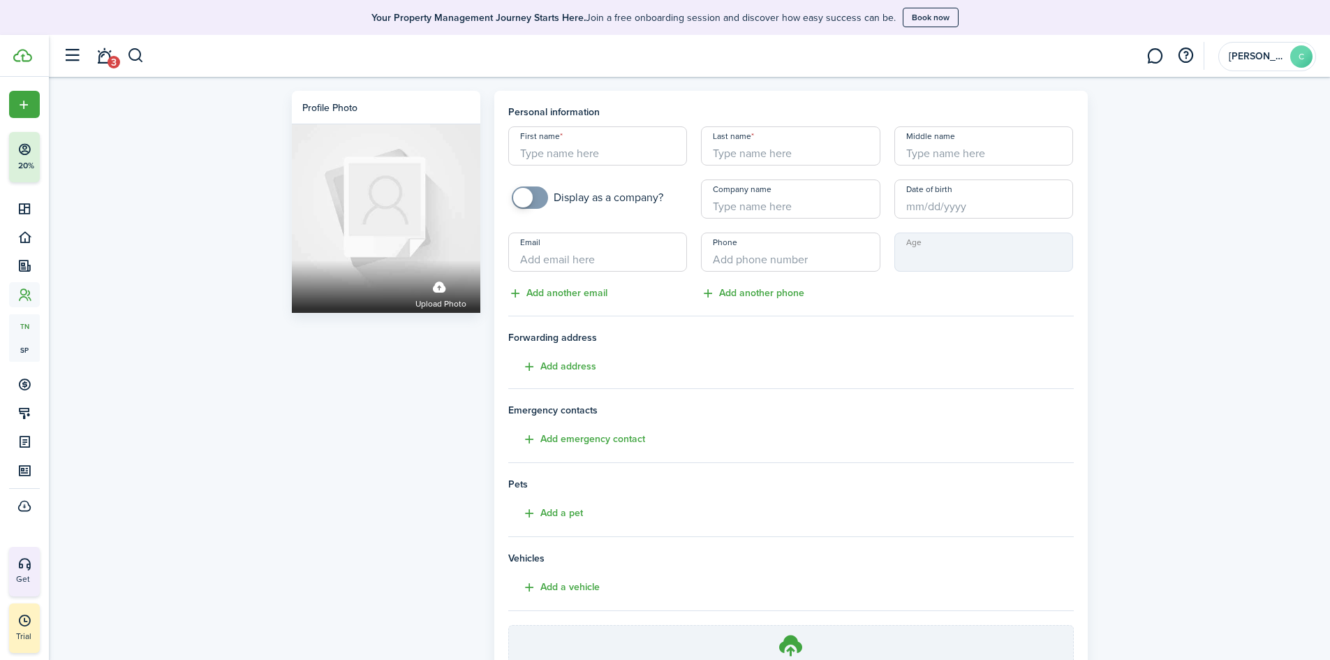
click at [597, 161] on input "First name" at bounding box center [597, 145] width 179 height 39
click at [580, 244] on input "Email" at bounding box center [597, 251] width 179 height 39
paste input "[EMAIL_ADDRESS][DOMAIN_NAME]"
type input "[EMAIL_ADDRESS][DOMAIN_NAME]"
click at [594, 148] on input "First name" at bounding box center [597, 145] width 179 height 39
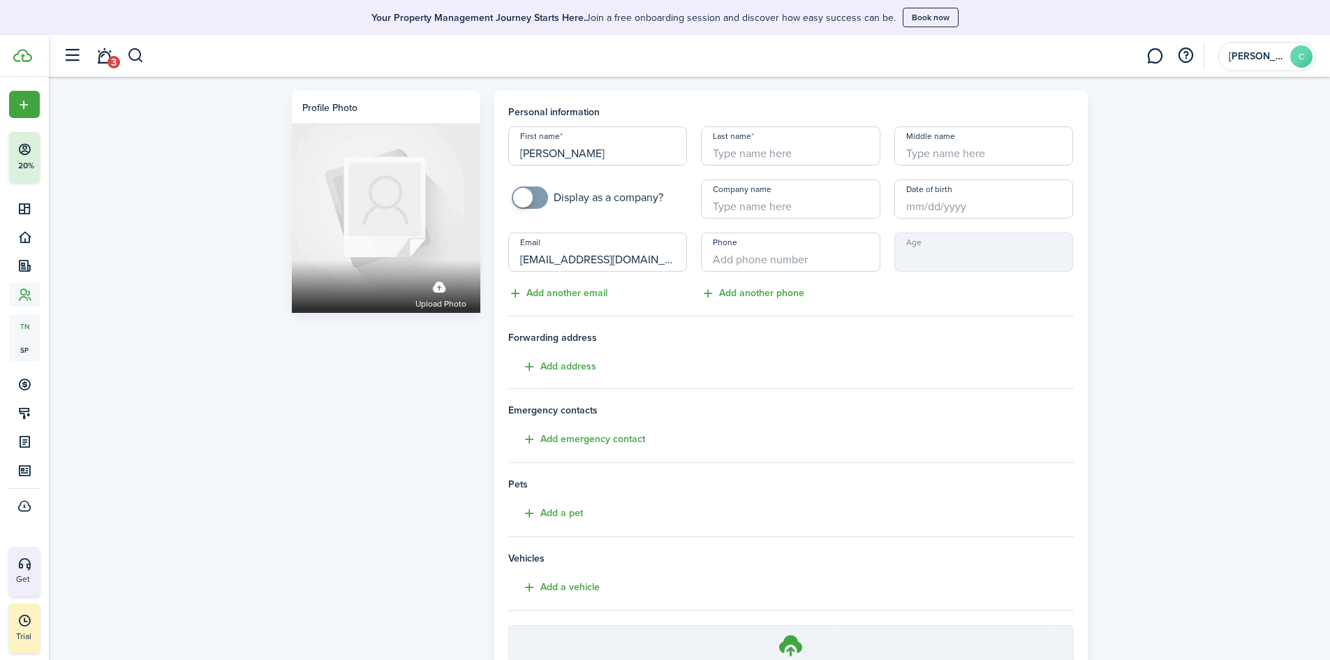
type input "[PERSON_NAME]"
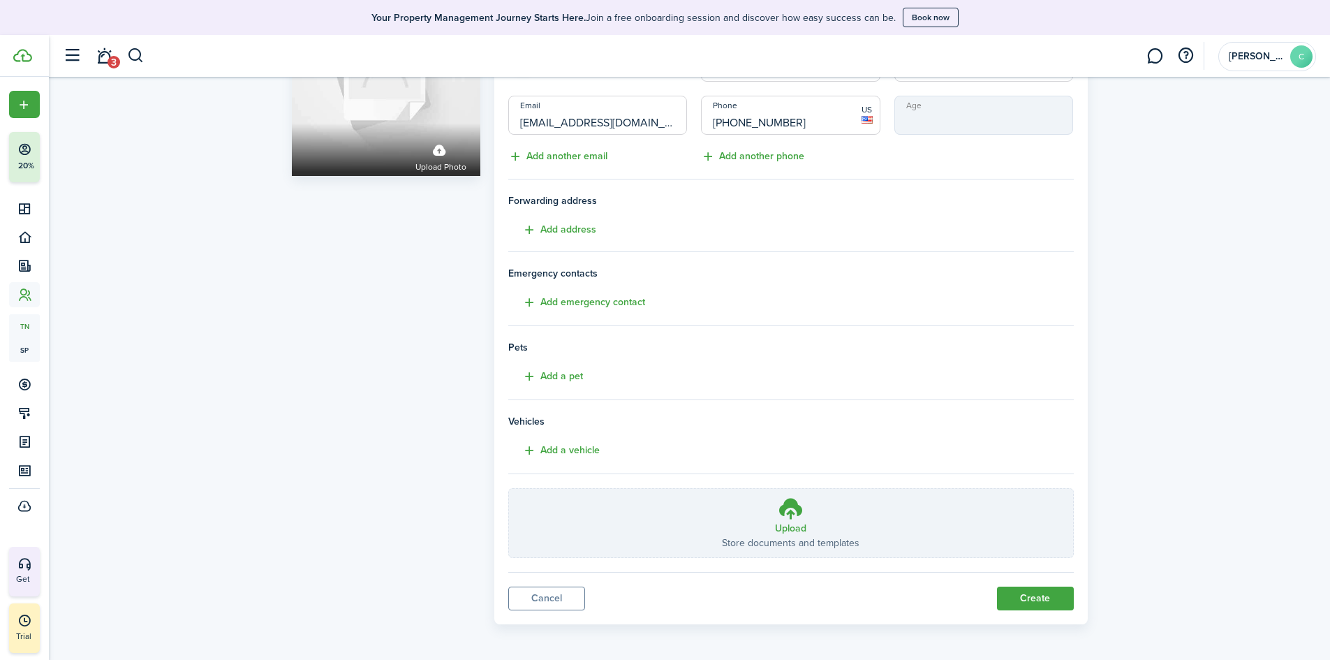
scroll to position [140, 0]
type input "[PHONE_NUMBER]"
click at [1039, 593] on button "Create" at bounding box center [1035, 596] width 77 height 24
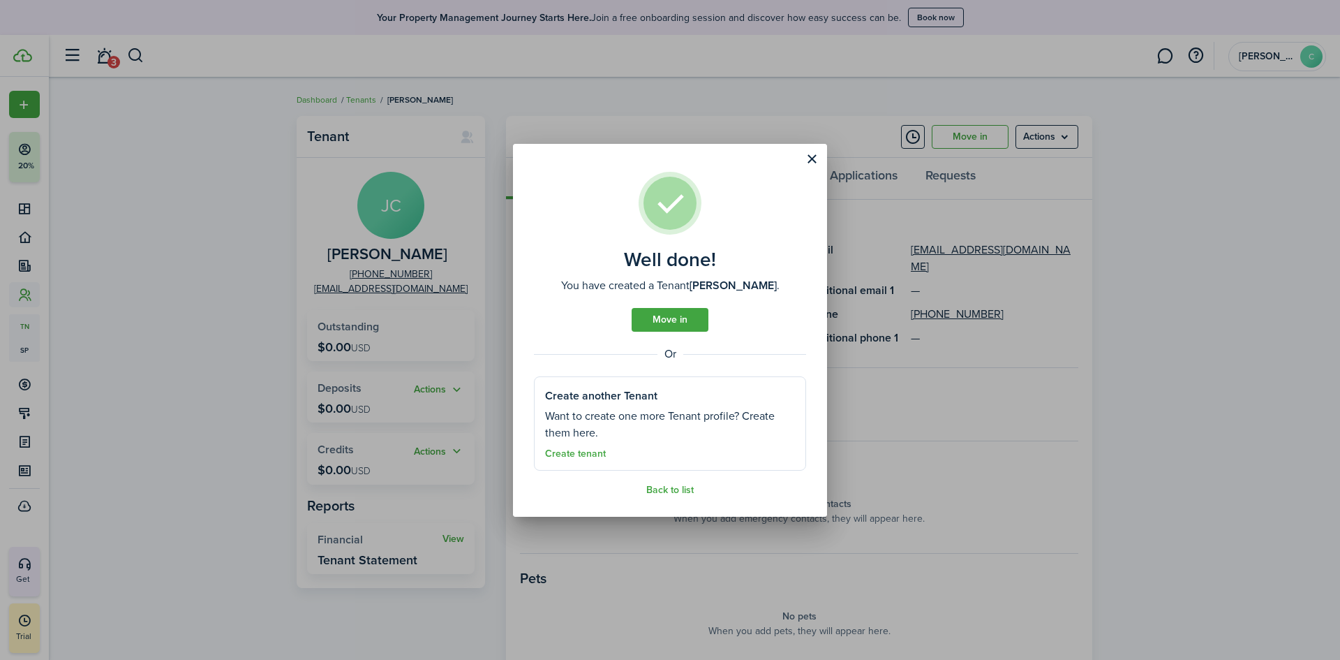
click at [683, 493] on link "Back to list" at bounding box center [669, 489] width 47 height 11
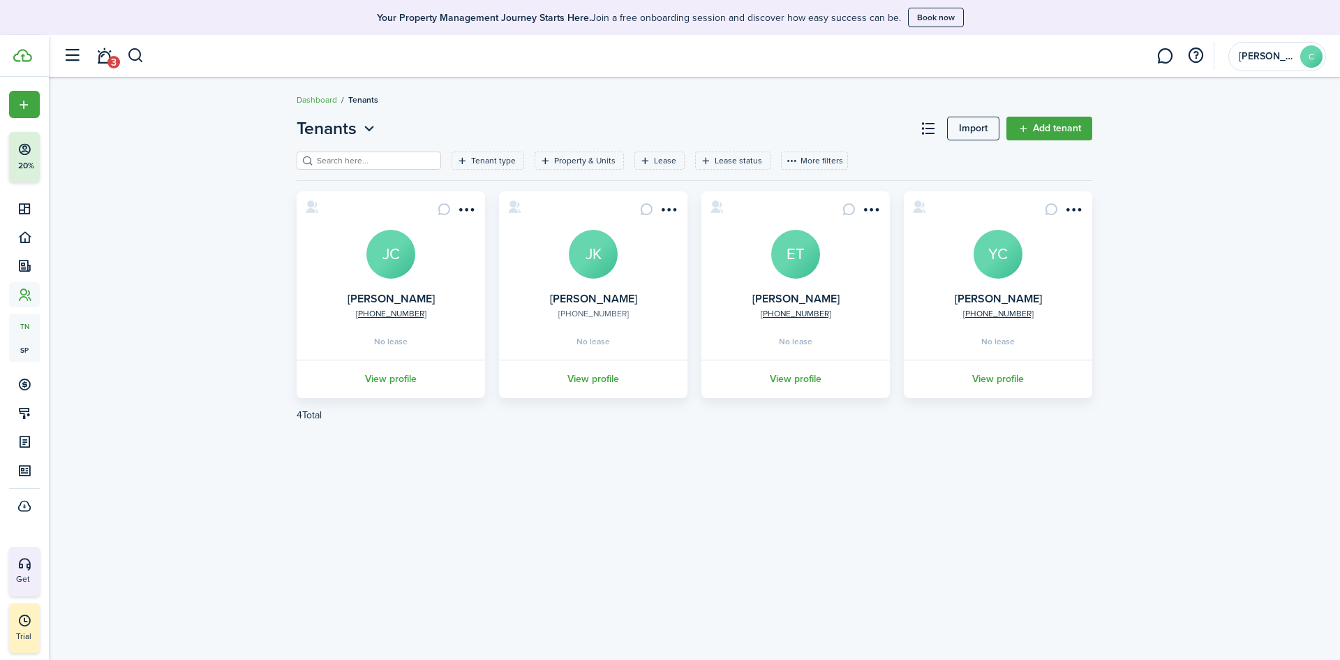
click at [567, 311] on link "[PHONE_NUMBER]" at bounding box center [593, 313] width 71 height 13
click at [589, 257] on avatar-text "JK" at bounding box center [593, 254] width 49 height 49
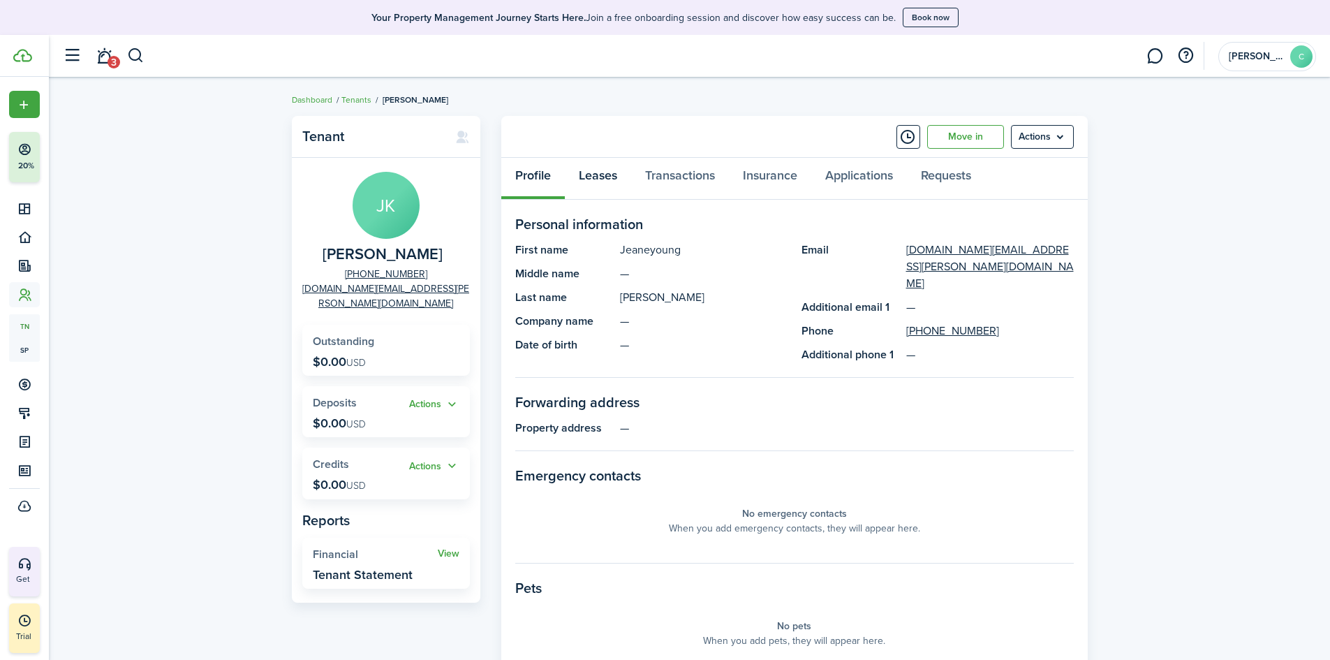
click at [611, 186] on link "Leases" at bounding box center [598, 179] width 66 height 42
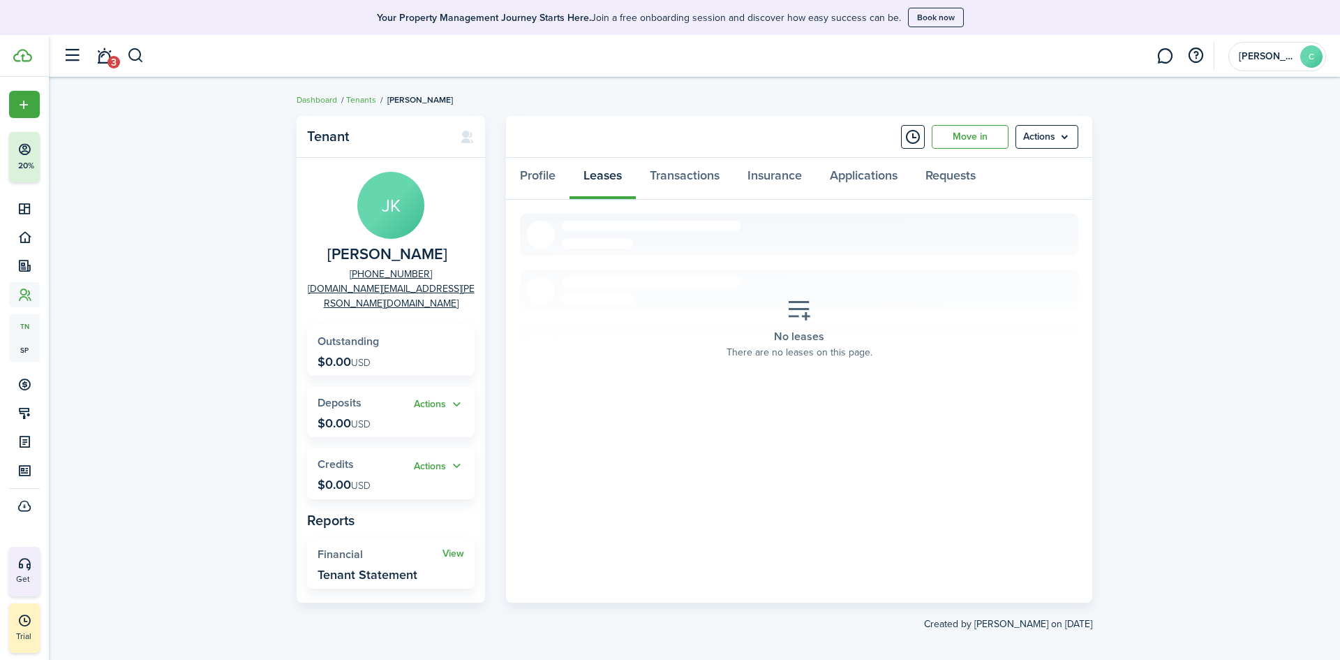
click at [791, 323] on div "No leases There are no leases on this page." at bounding box center [799, 329] width 167 height 82
click at [444, 458] on button "Actions" at bounding box center [439, 466] width 50 height 16
click at [508, 443] on panel-main-body "No leases There are no leases on this page. «« « » »»" at bounding box center [799, 401] width 586 height 403
click at [453, 397] on button "Actions" at bounding box center [439, 405] width 50 height 16
click at [413, 414] on link "Add" at bounding box center [403, 417] width 122 height 24
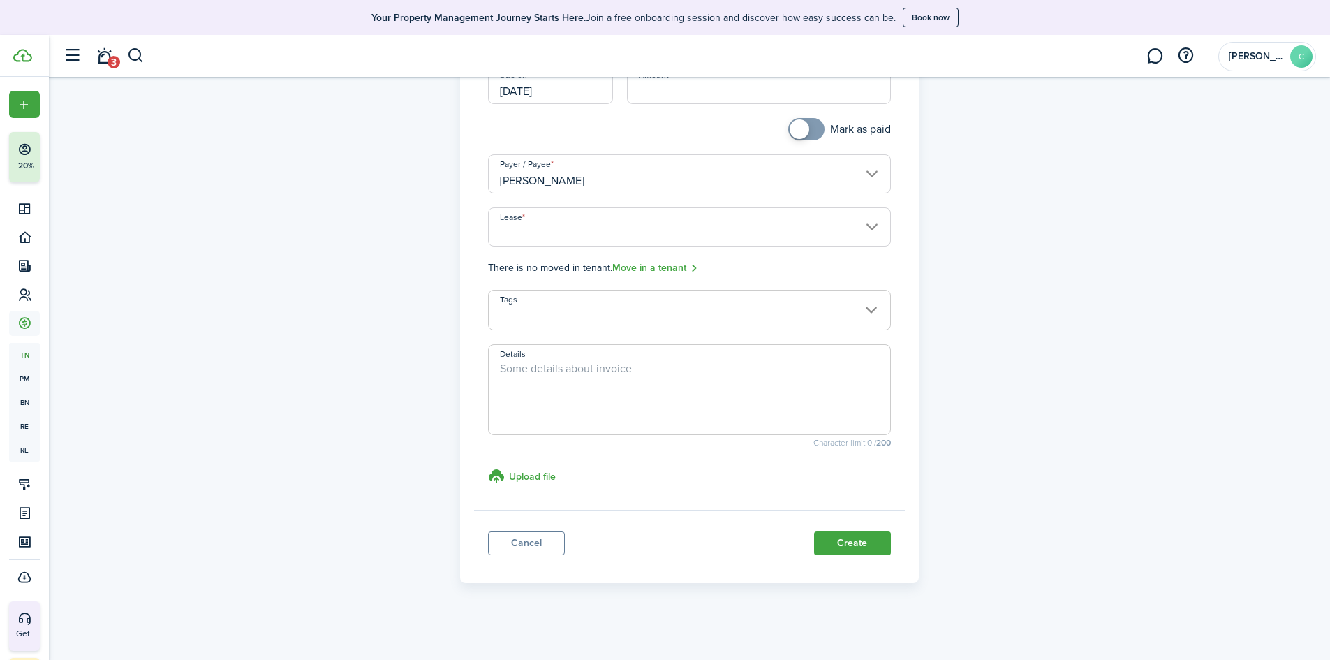
scroll to position [179, 0]
click at [870, 310] on span at bounding box center [689, 314] width 401 height 24
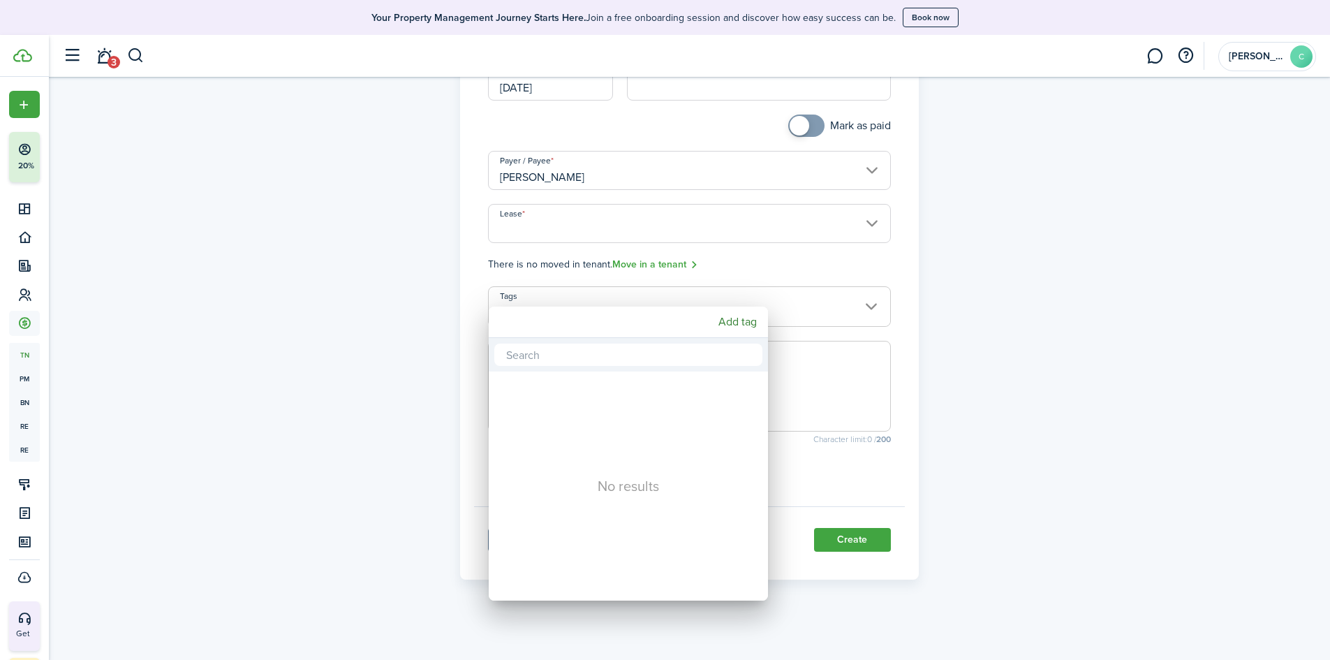
click at [1030, 299] on div at bounding box center [664, 329] width 1553 height 883
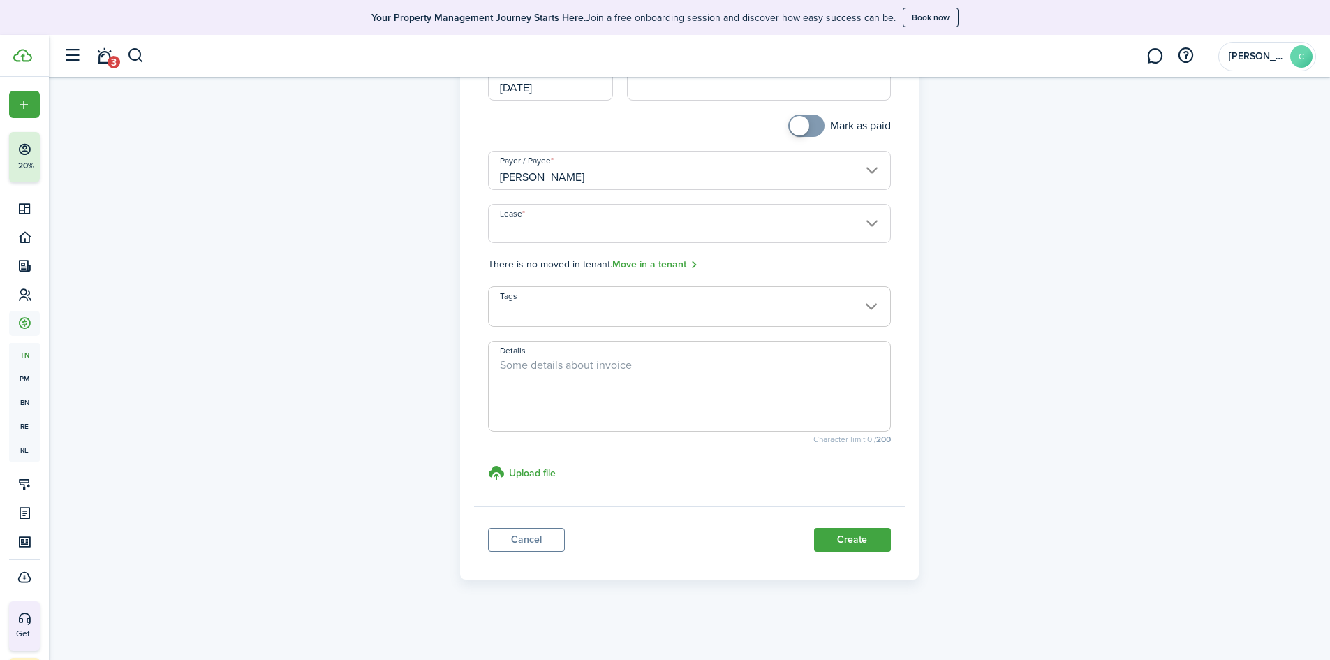
click at [656, 378] on textarea "Details" at bounding box center [689, 390] width 401 height 67
click at [991, 397] on div "Deposit and other liability Category & subcategory Deposit Due on [DATE] Amount…" at bounding box center [690, 248] width 810 height 661
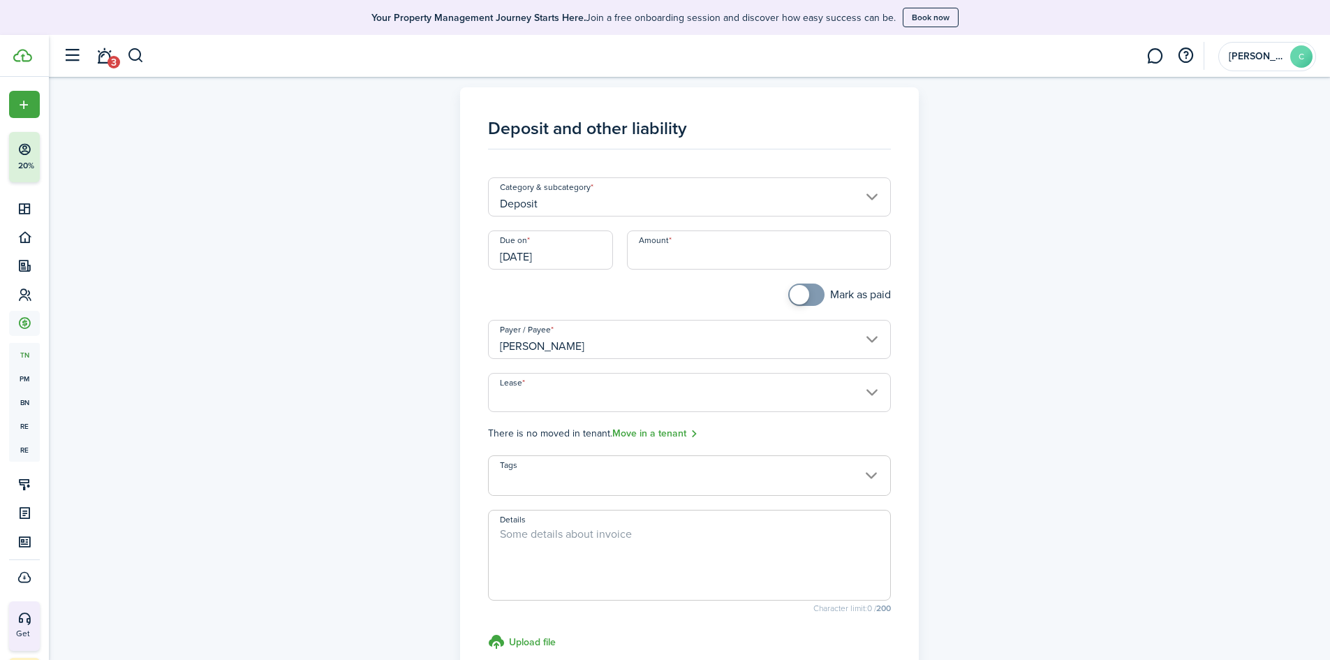
scroll to position [0, 0]
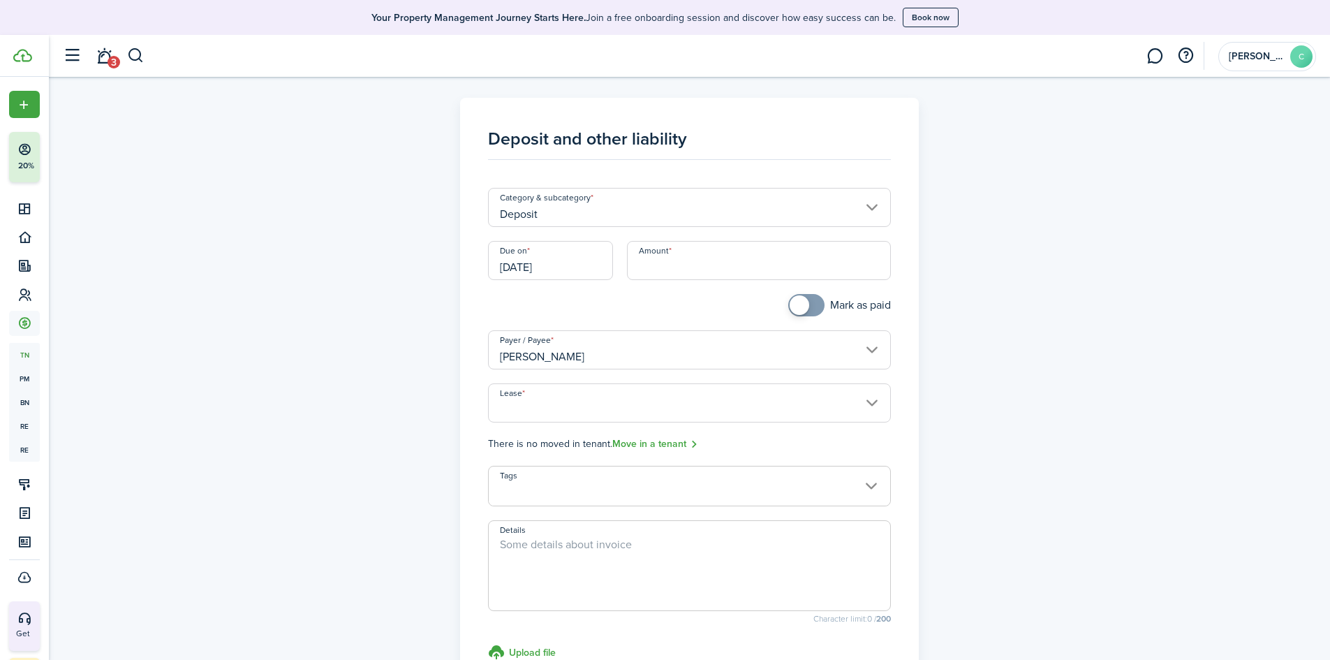
click at [709, 269] on input "Amount" at bounding box center [759, 260] width 264 height 39
click at [851, 205] on input "Deposit" at bounding box center [689, 207] width 403 height 39
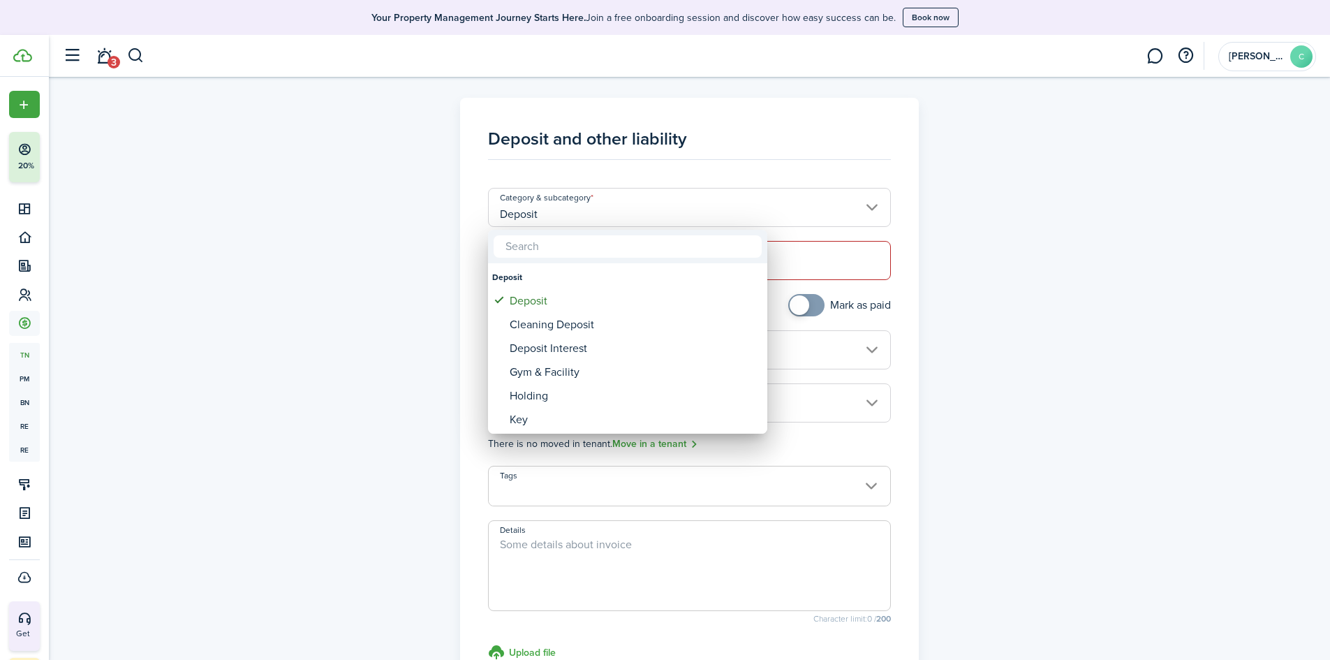
click at [1025, 207] on div at bounding box center [664, 329] width 1553 height 883
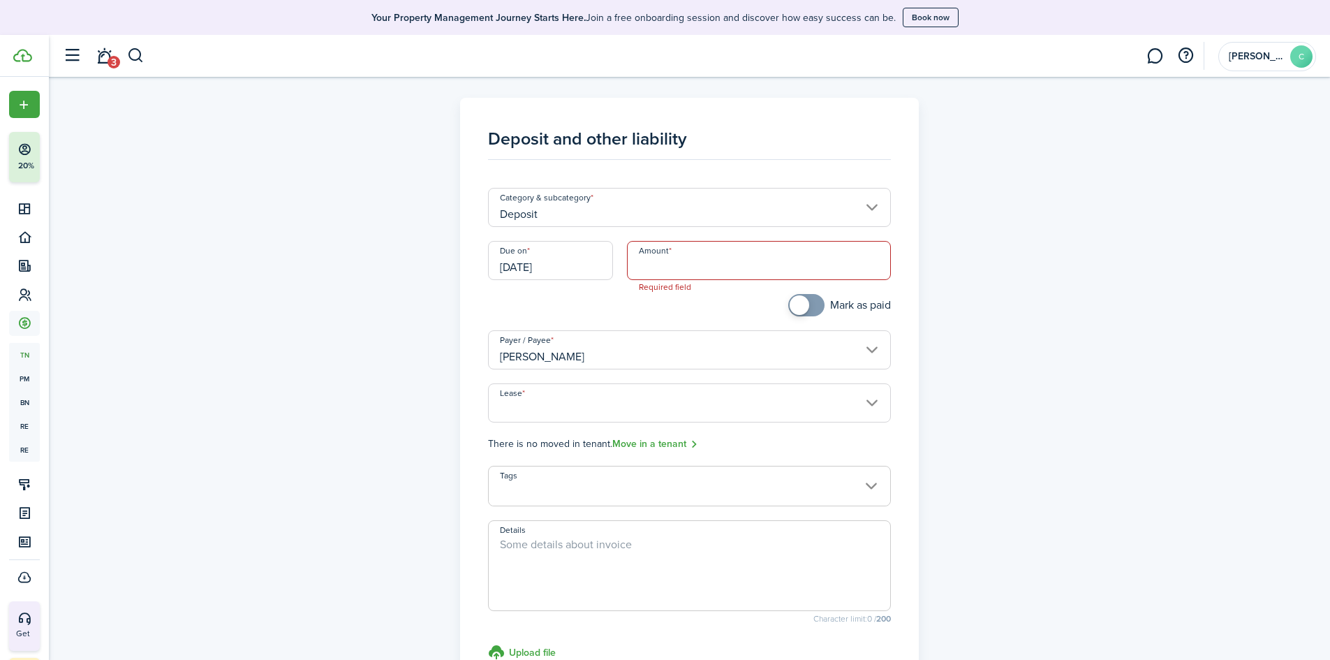
click at [343, 168] on div "Deposit and other liability Category & subcategory Deposit Due on [DATE] Amount…" at bounding box center [690, 428] width 810 height 661
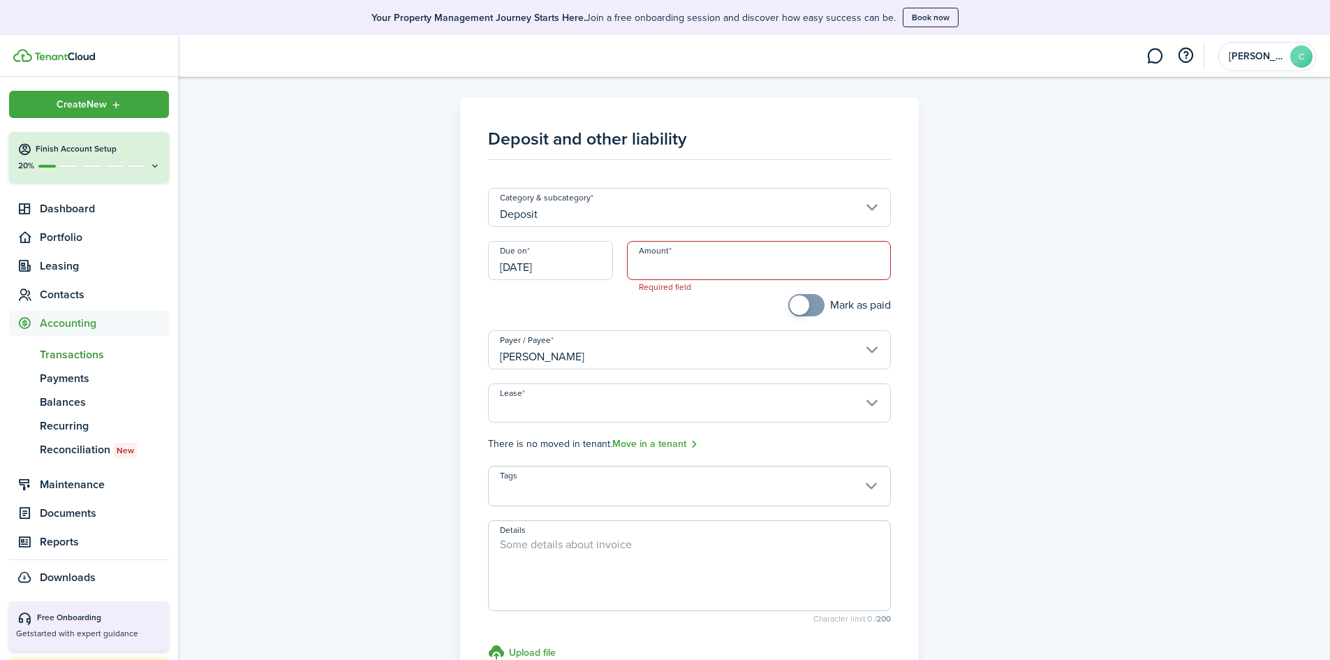
click at [75, 324] on span "Accounting" at bounding box center [104, 323] width 129 height 17
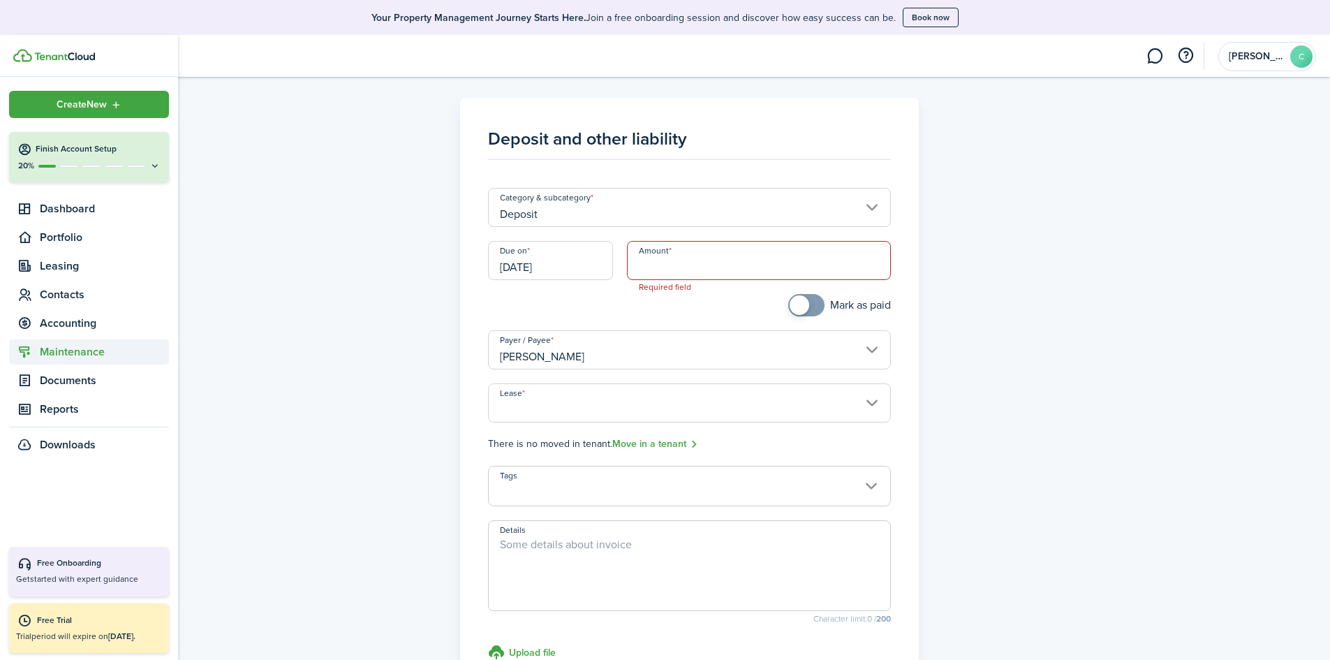
click at [66, 355] on span "Maintenance" at bounding box center [104, 351] width 129 height 17
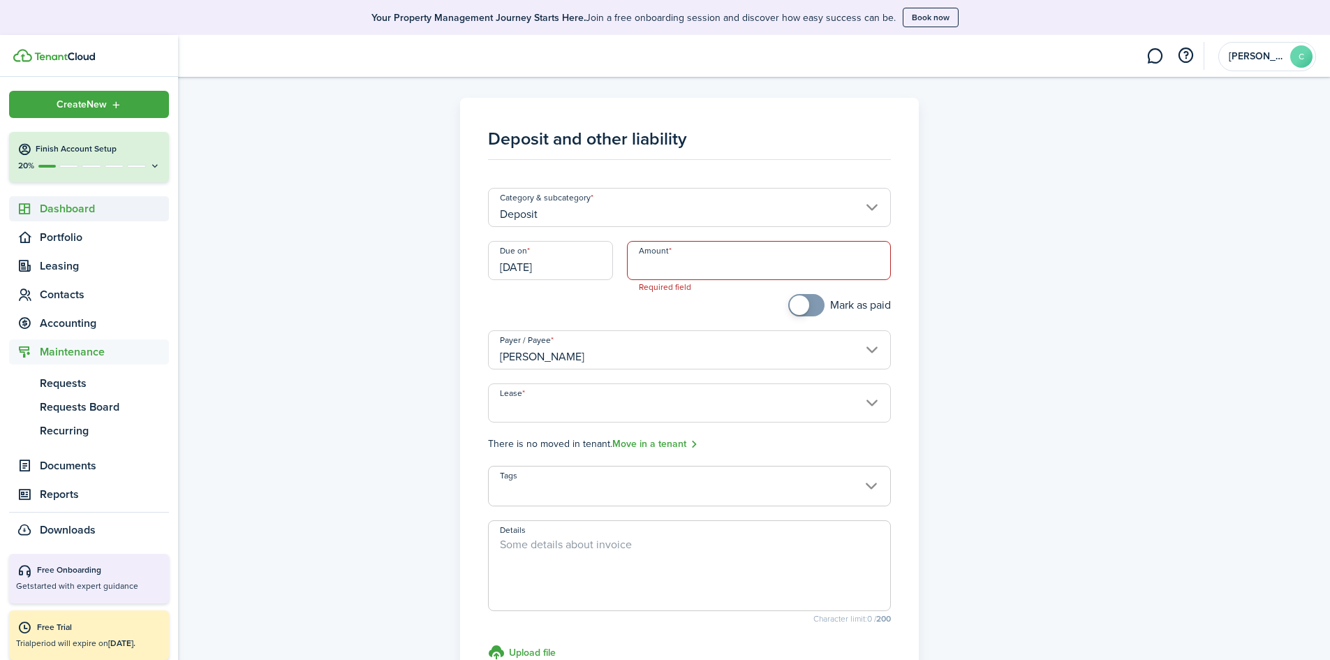
click at [69, 212] on span "Dashboard" at bounding box center [104, 208] width 129 height 17
click at [71, 246] on span "Dashboard" at bounding box center [104, 240] width 129 height 17
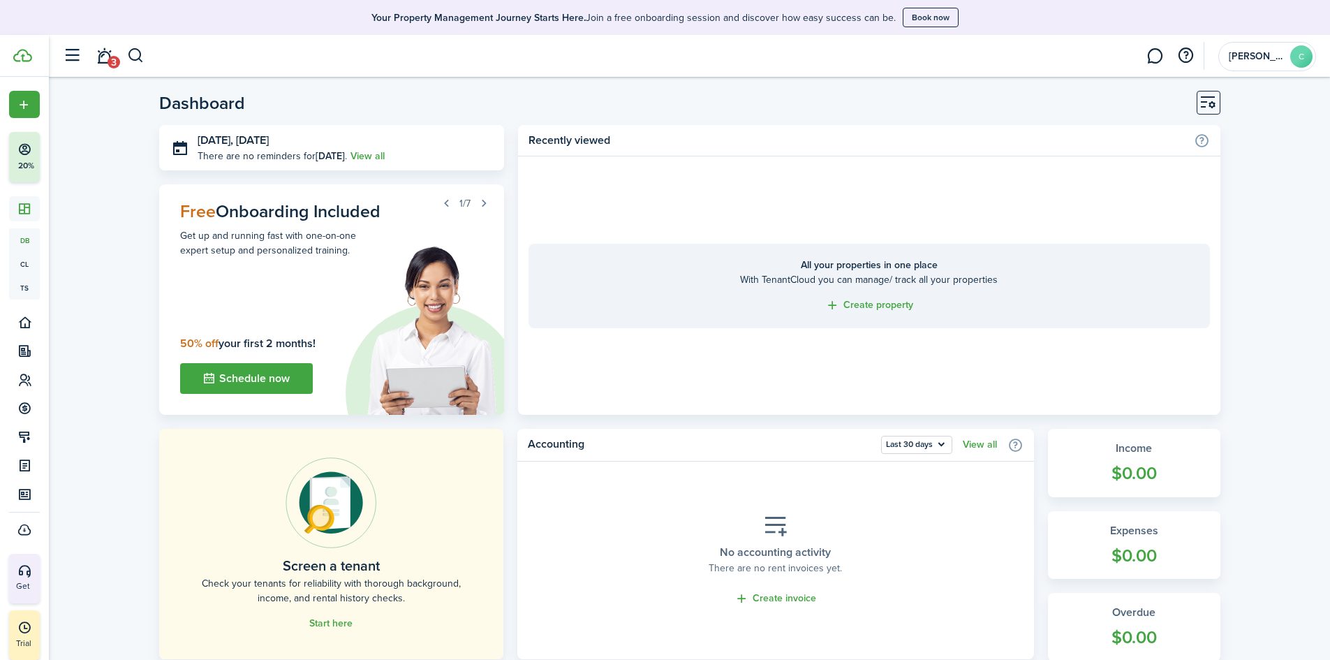
click at [1195, 95] on header-page "Dashboard" at bounding box center [689, 108] width 1061 height 34
click at [1217, 95] on button "Customise" at bounding box center [1208, 103] width 24 height 24
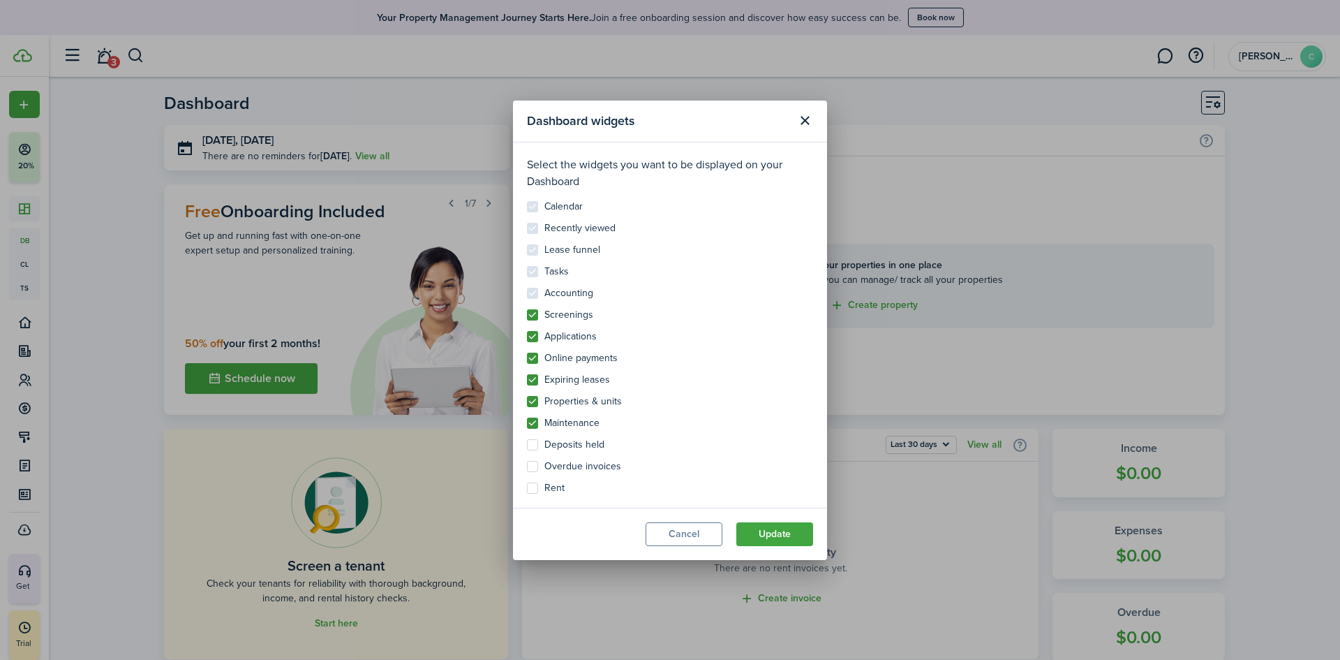
click at [803, 110] on button "Close modal" at bounding box center [805, 121] width 24 height 24
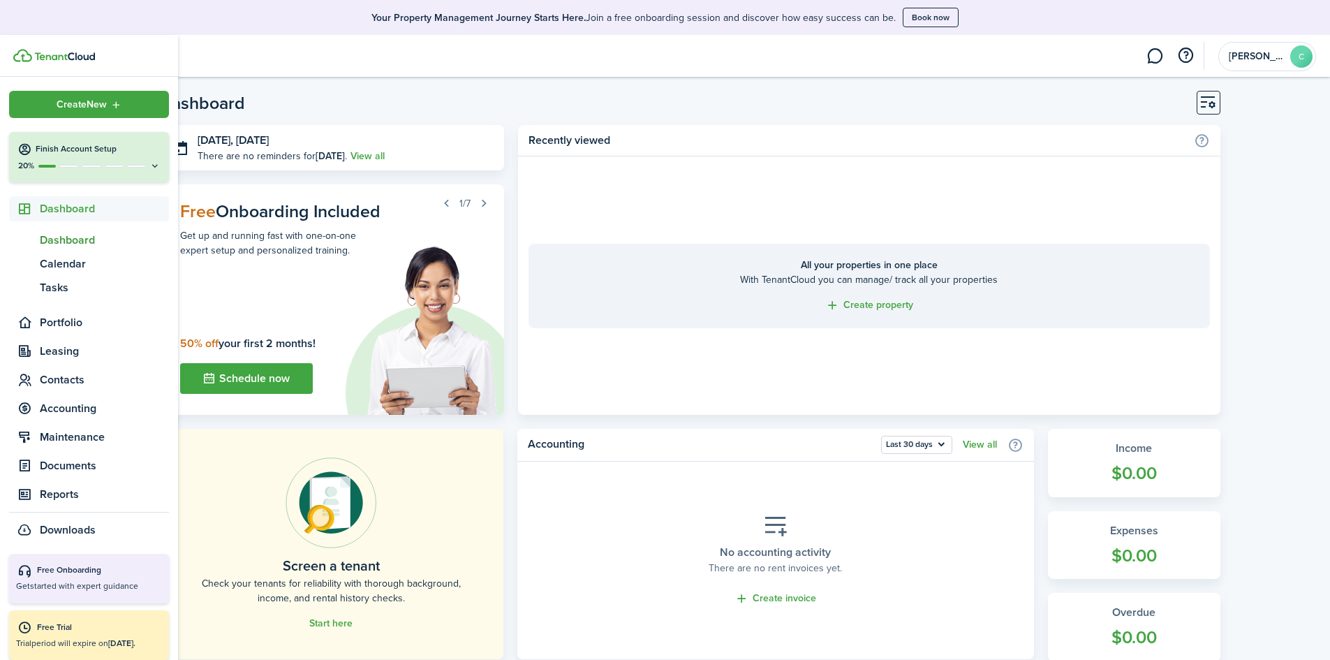
click at [163, 161] on nav "Create New Finish Account Setup 20% Dashboard db Dashboard cl Calendar ts Tasks…" at bounding box center [89, 315] width 178 height 477
click at [155, 164] on button "Finish Account Setup 20%" at bounding box center [89, 157] width 160 height 50
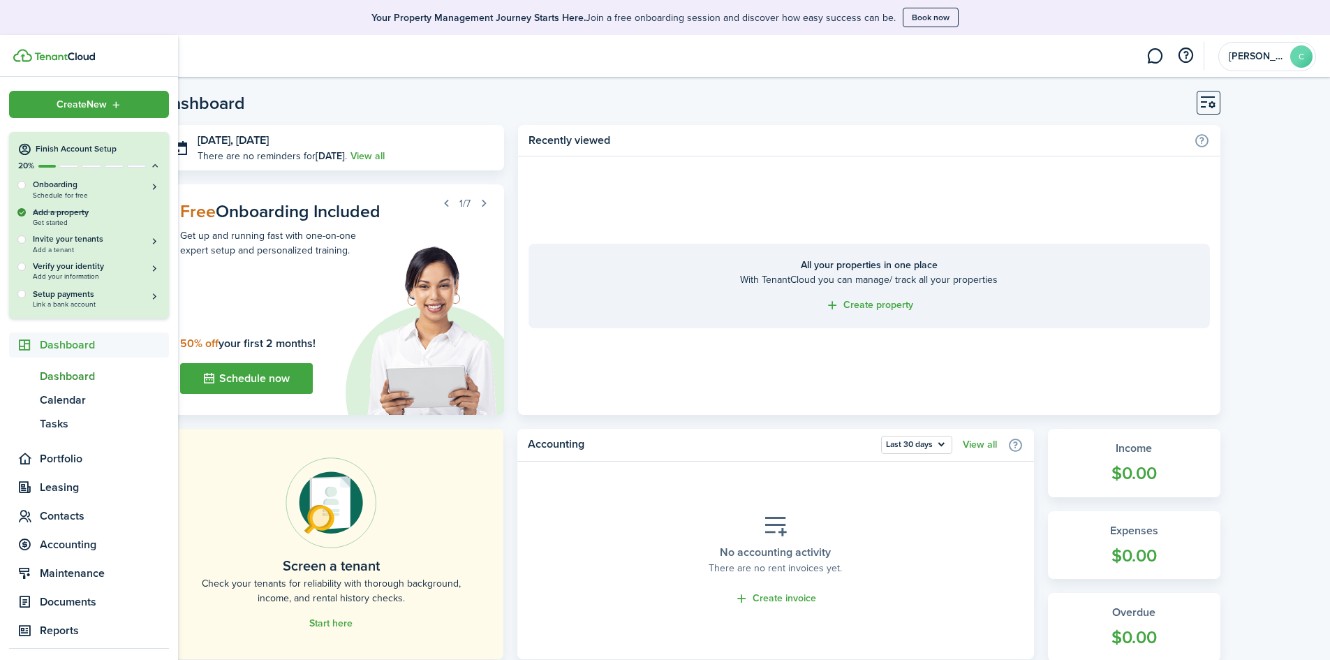
click at [66, 216] on div "Add a property Get started" at bounding box center [88, 216] width 143 height 20
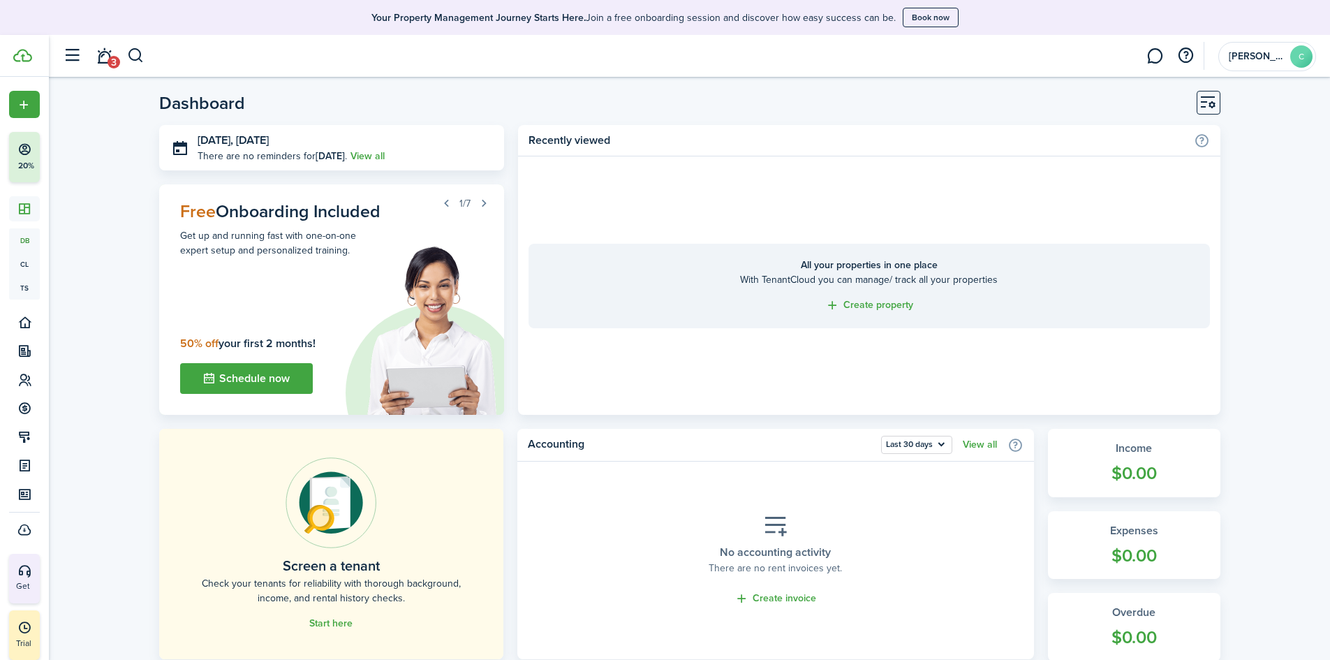
click at [831, 132] on home-widget-title "Recently viewed" at bounding box center [857, 140] width 658 height 17
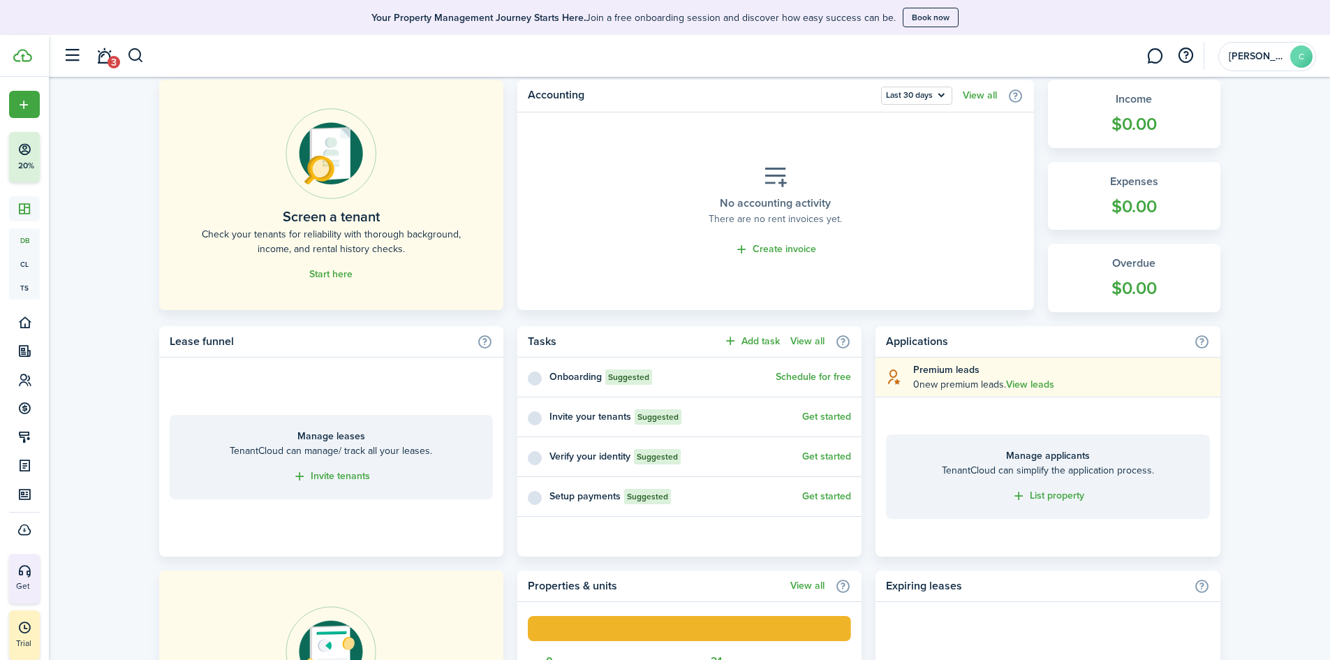
scroll to position [70, 0]
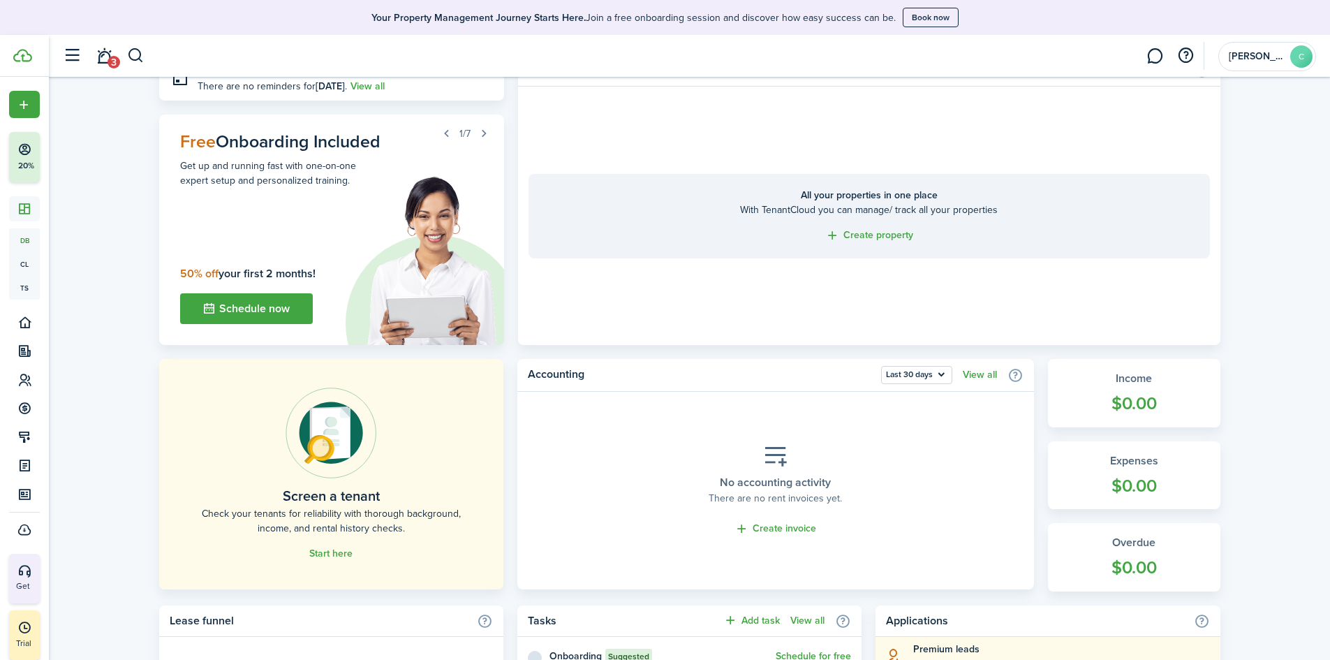
click at [68, 57] on button "button" at bounding box center [72, 56] width 27 height 27
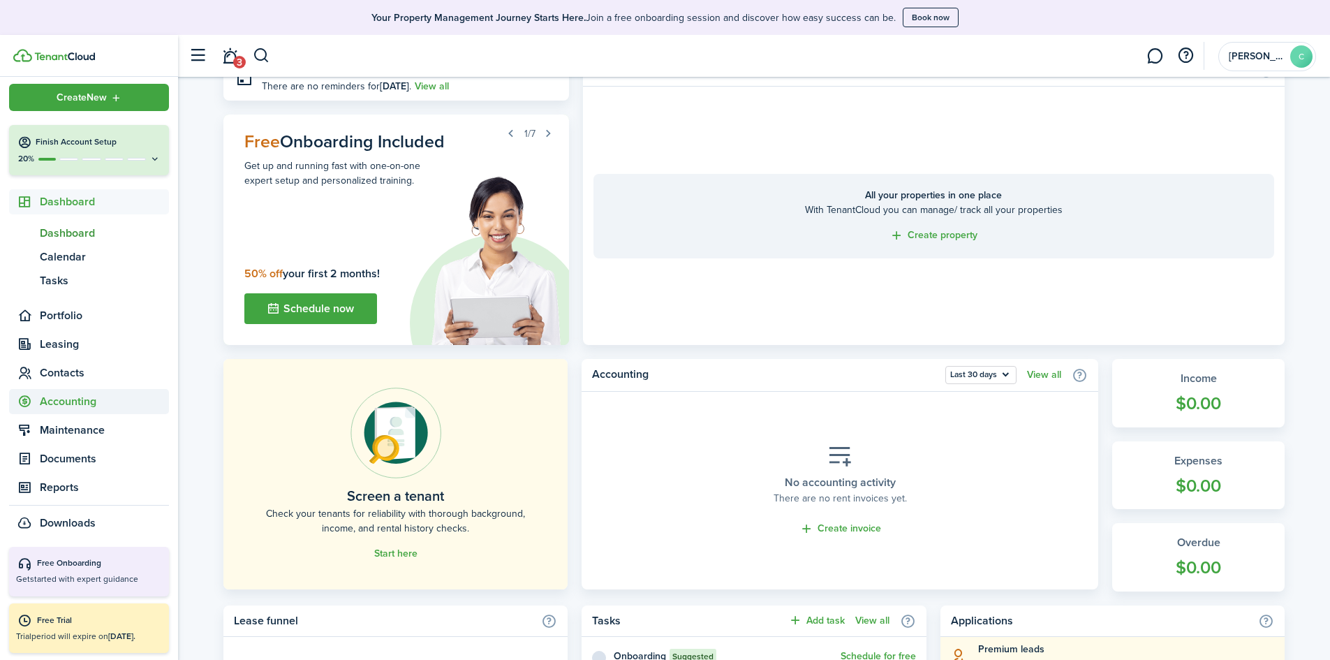
scroll to position [0, 0]
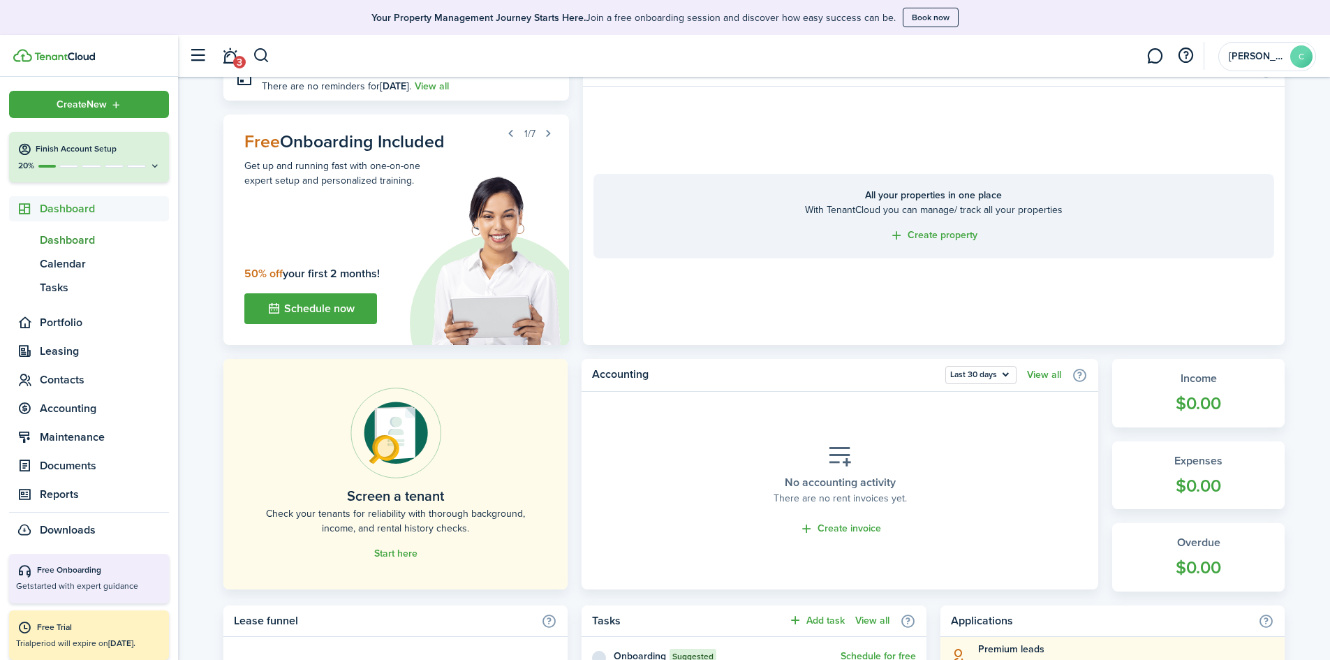
click at [144, 158] on button "Finish Account Setup 20%" at bounding box center [89, 157] width 160 height 50
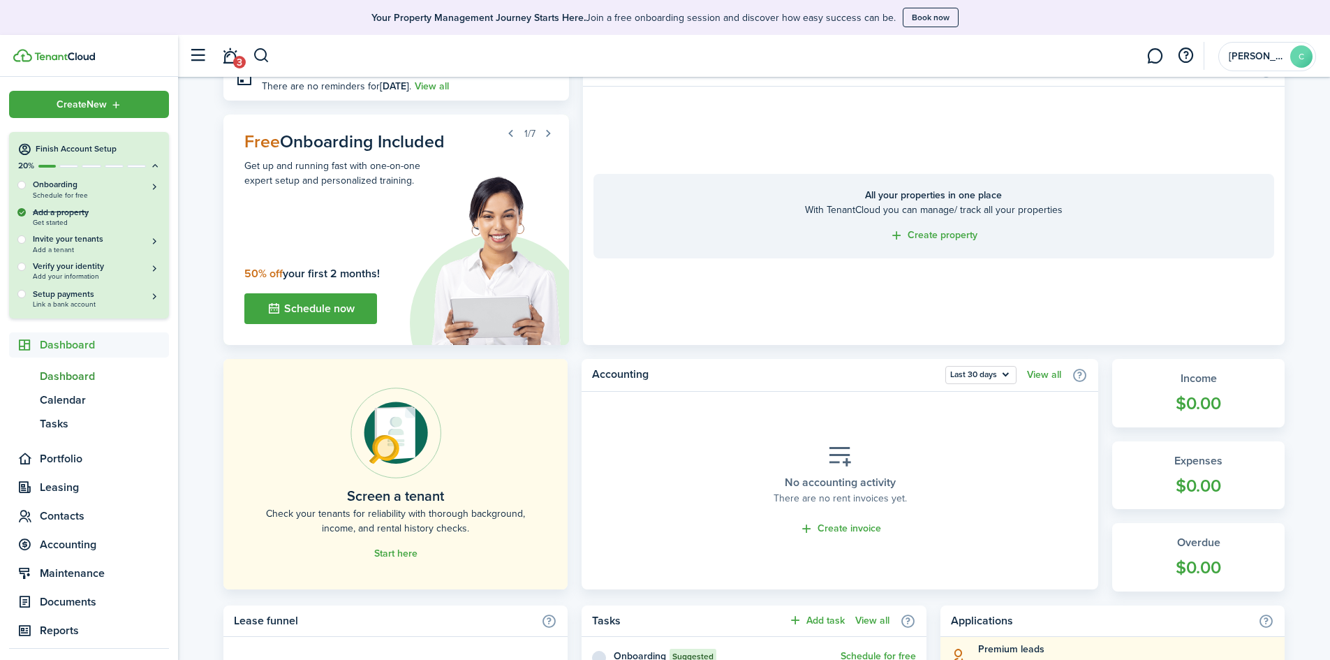
click at [144, 158] on button "Finish Account Setup 20%" at bounding box center [89, 152] width 160 height 40
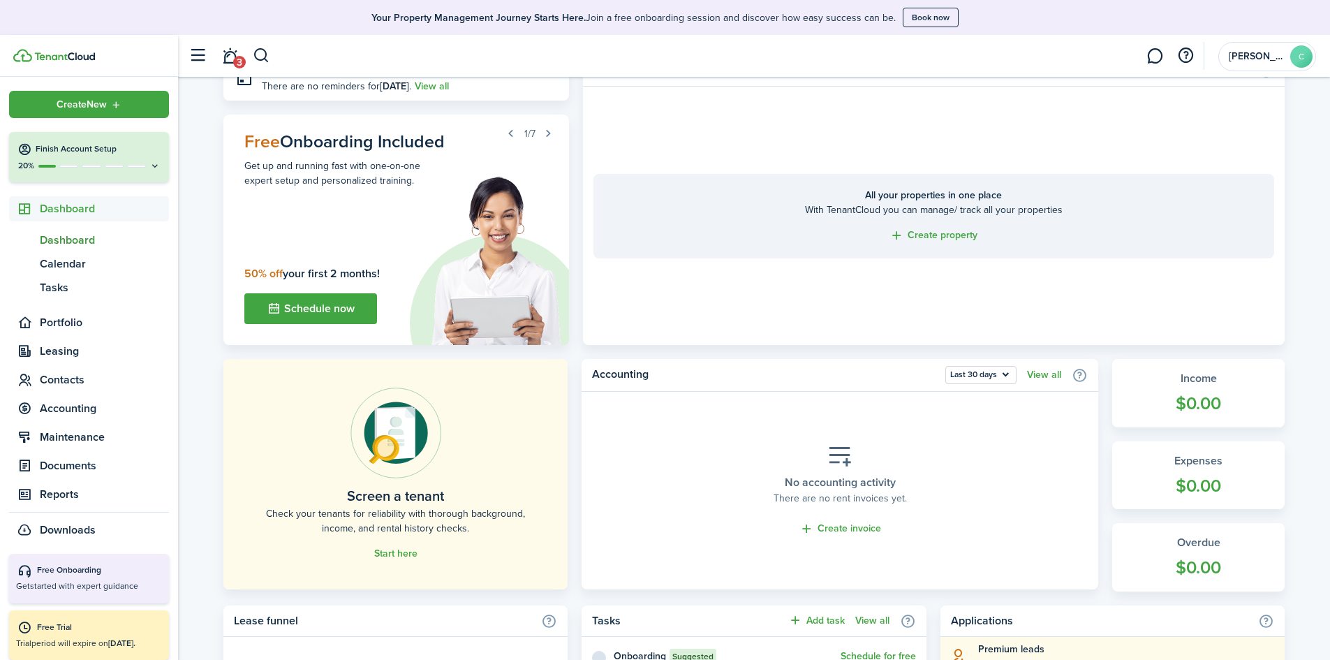
click at [119, 165] on div at bounding box center [92, 166] width 108 height 3
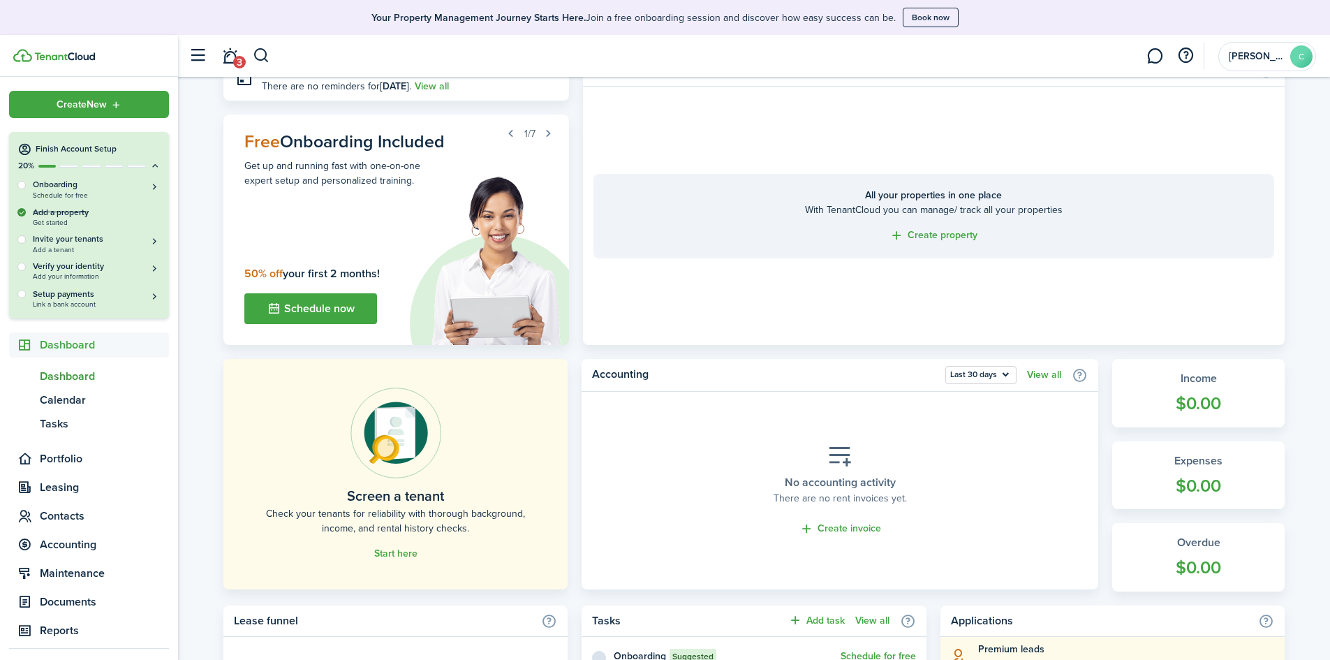
click at [72, 217] on div "Add a property Get started" at bounding box center [88, 216] width 143 height 20
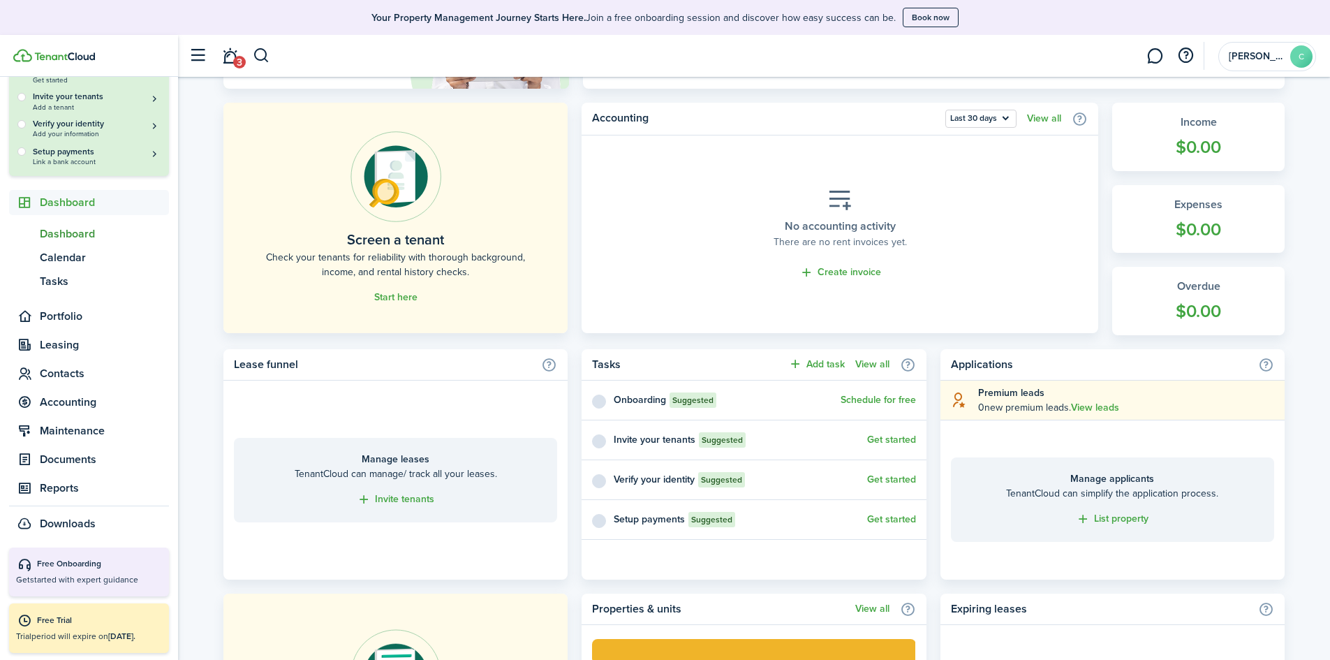
scroll to position [284, 0]
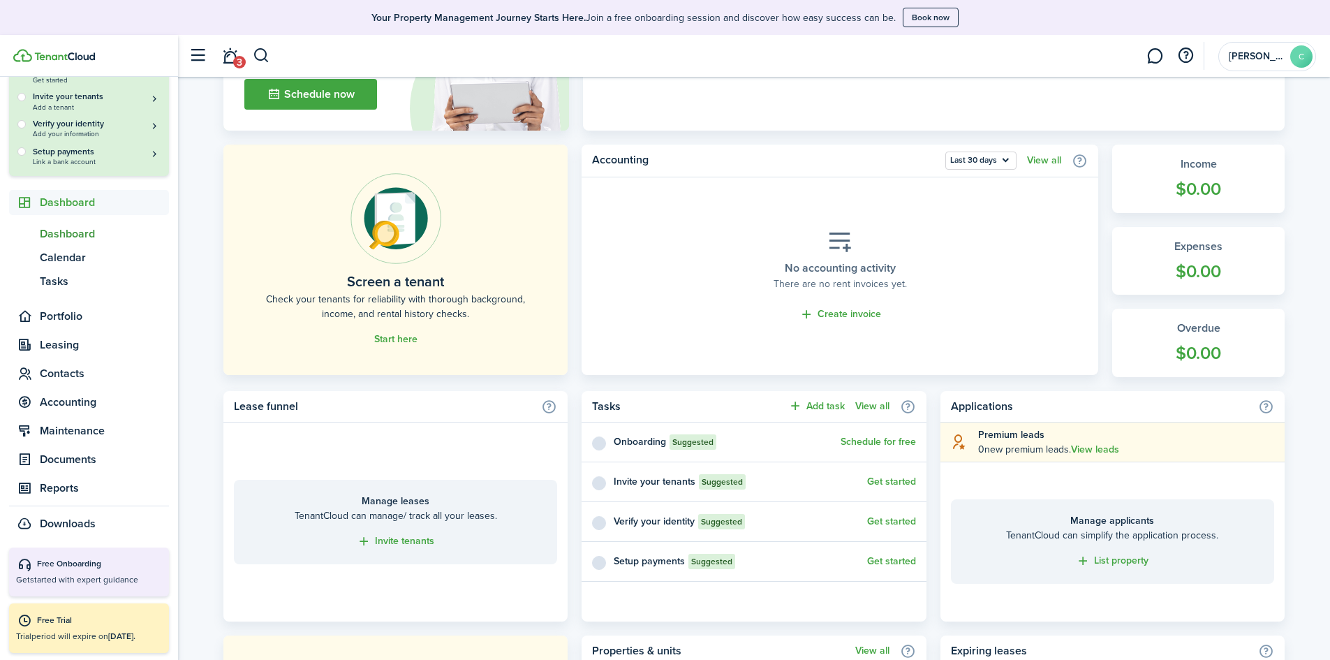
click at [1109, 560] on link "List property" at bounding box center [1112, 561] width 73 height 16
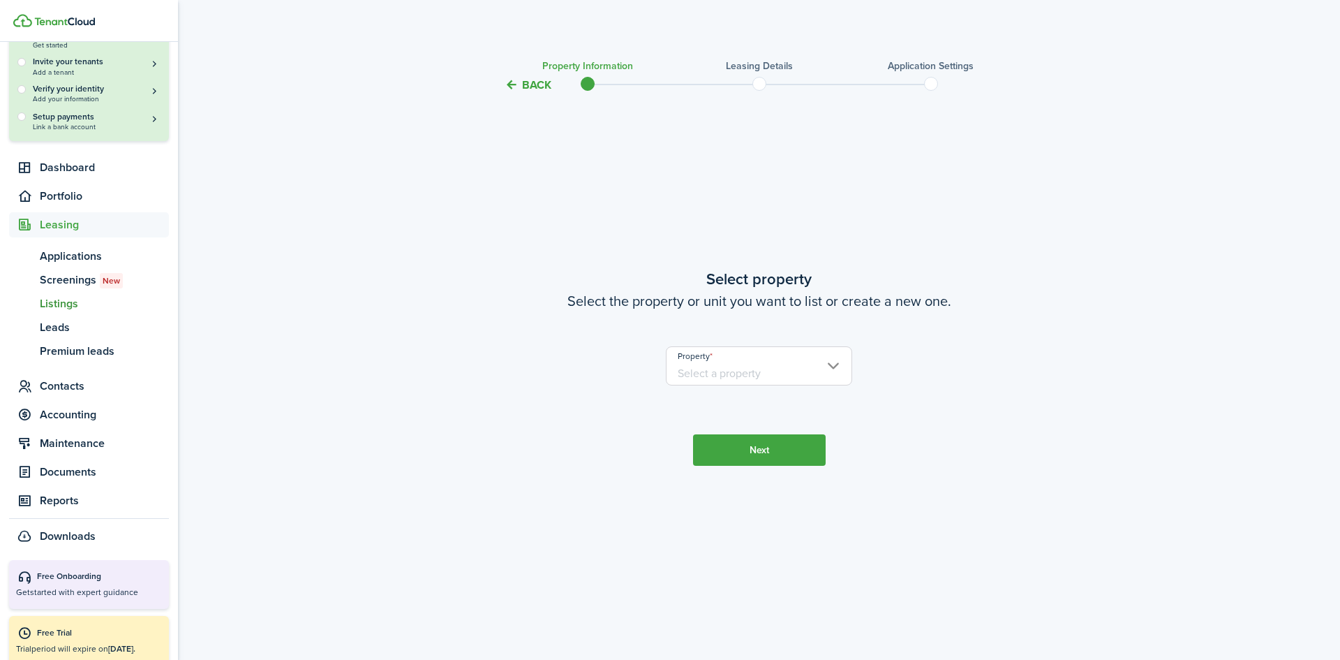
click at [831, 368] on input "Property" at bounding box center [759, 365] width 186 height 39
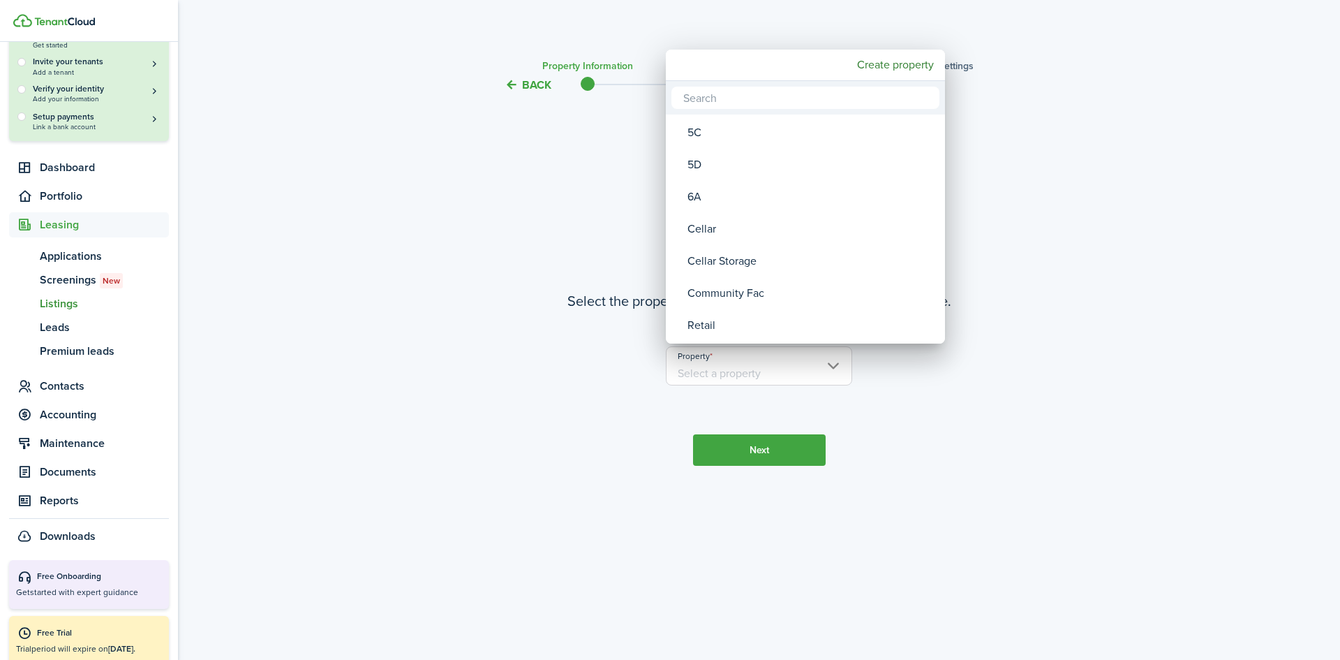
click at [1118, 427] on div at bounding box center [670, 329] width 1564 height 883
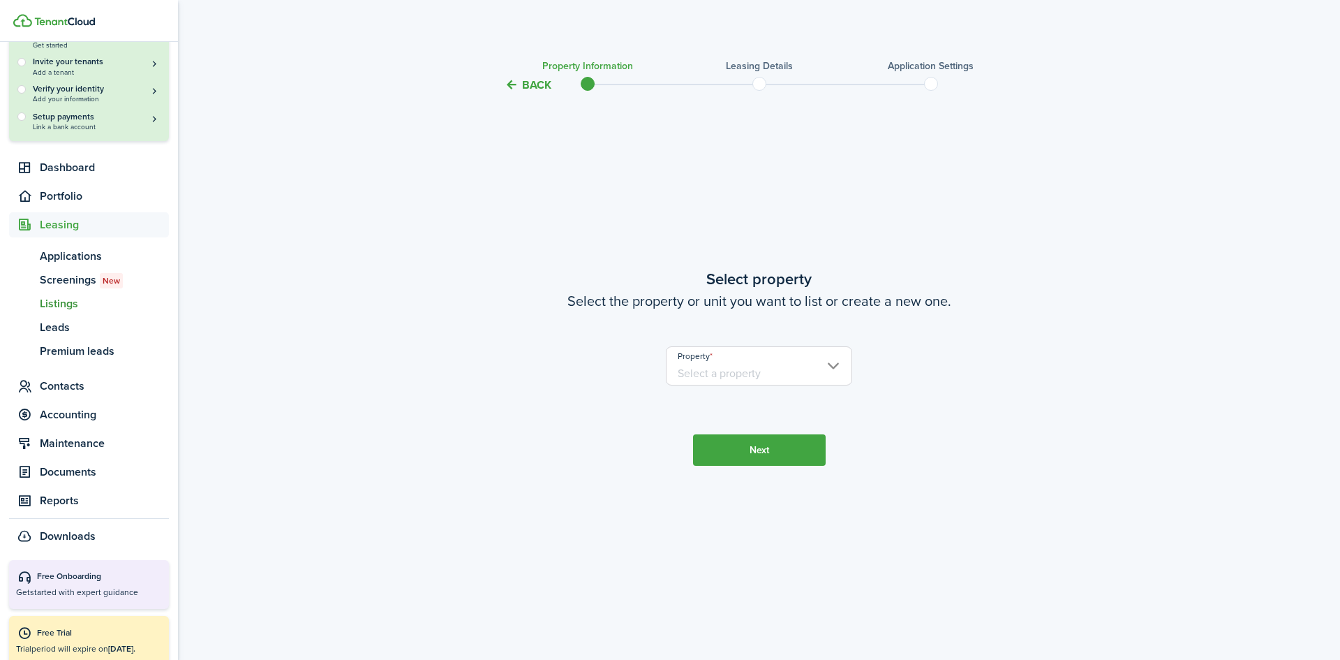
click at [816, 376] on input "Property" at bounding box center [759, 365] width 186 height 39
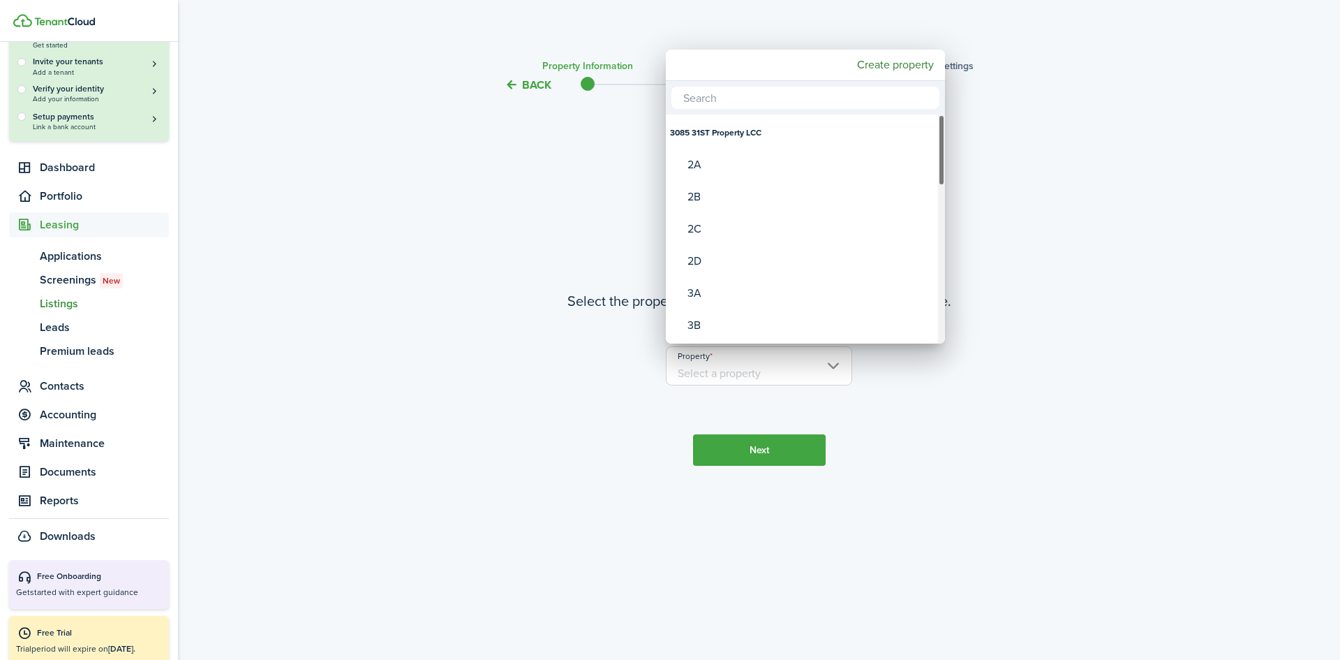
click at [778, 120] on div "3085 31ST Property LCC" at bounding box center [805, 133] width 271 height 32
click at [752, 133] on div "3085 31ST Property LCC" at bounding box center [805, 133] width 271 height 32
click at [611, 105] on div at bounding box center [670, 329] width 1564 height 883
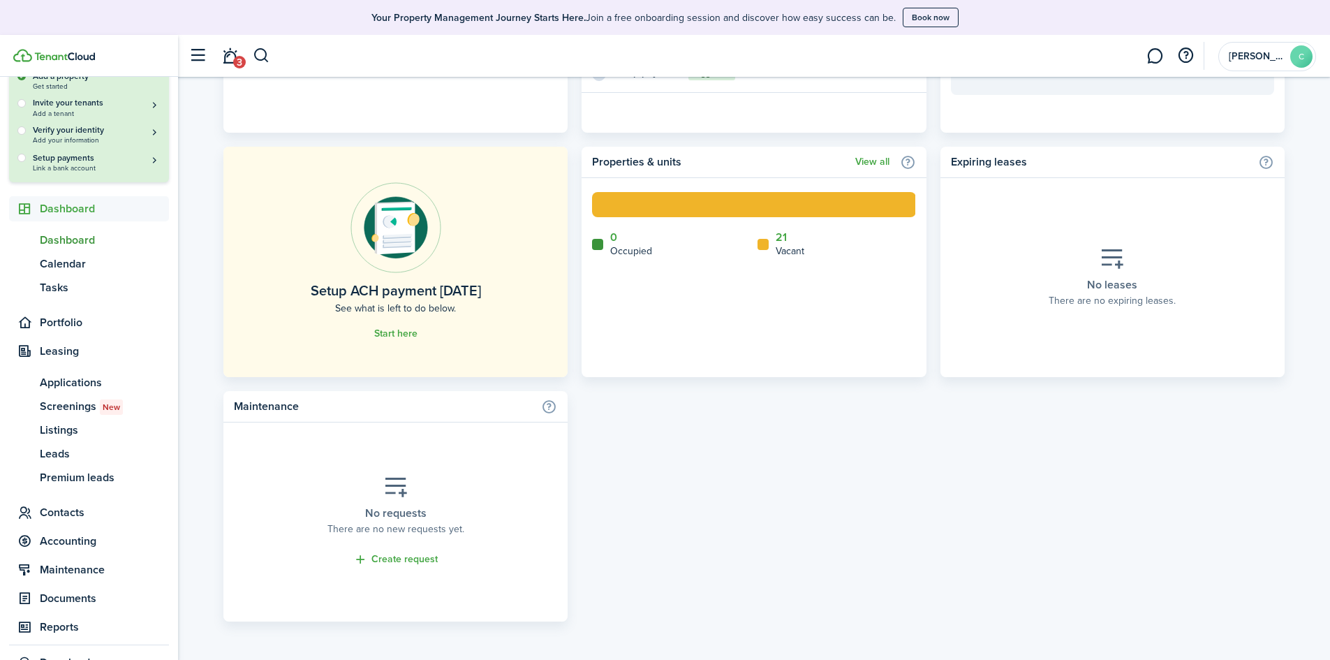
scroll to position [142, 0]
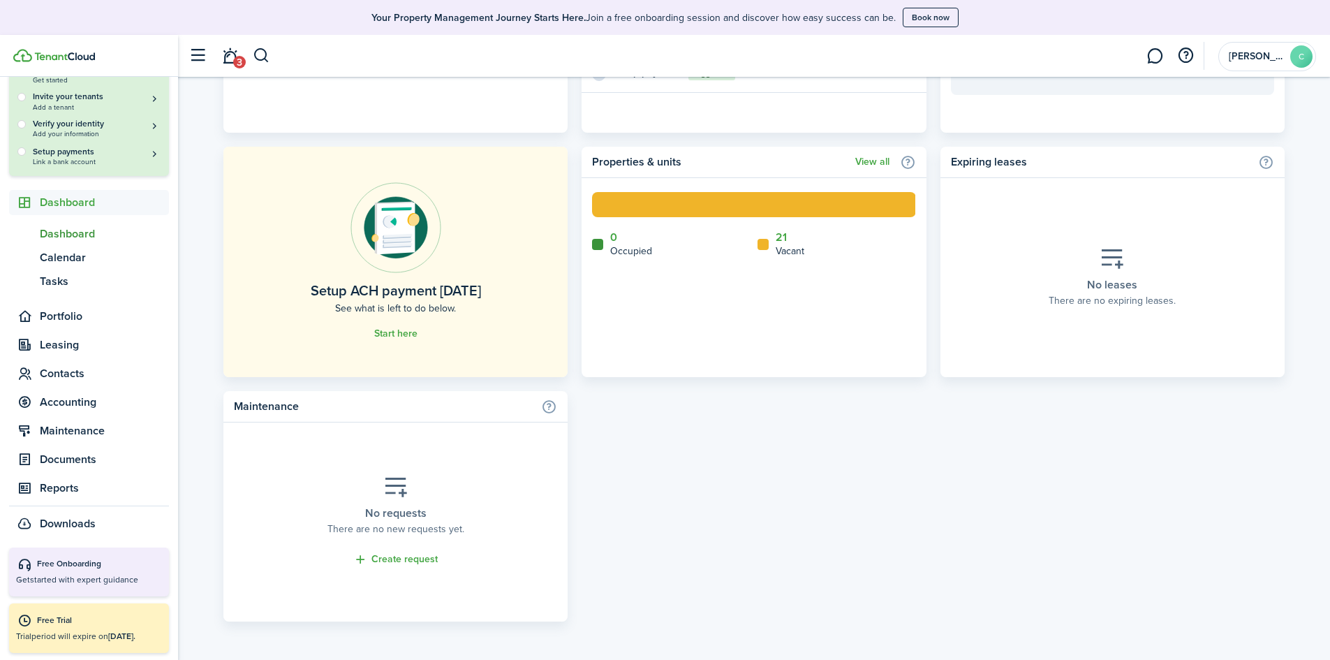
click at [41, 202] on span "Dashboard" at bounding box center [104, 202] width 129 height 17
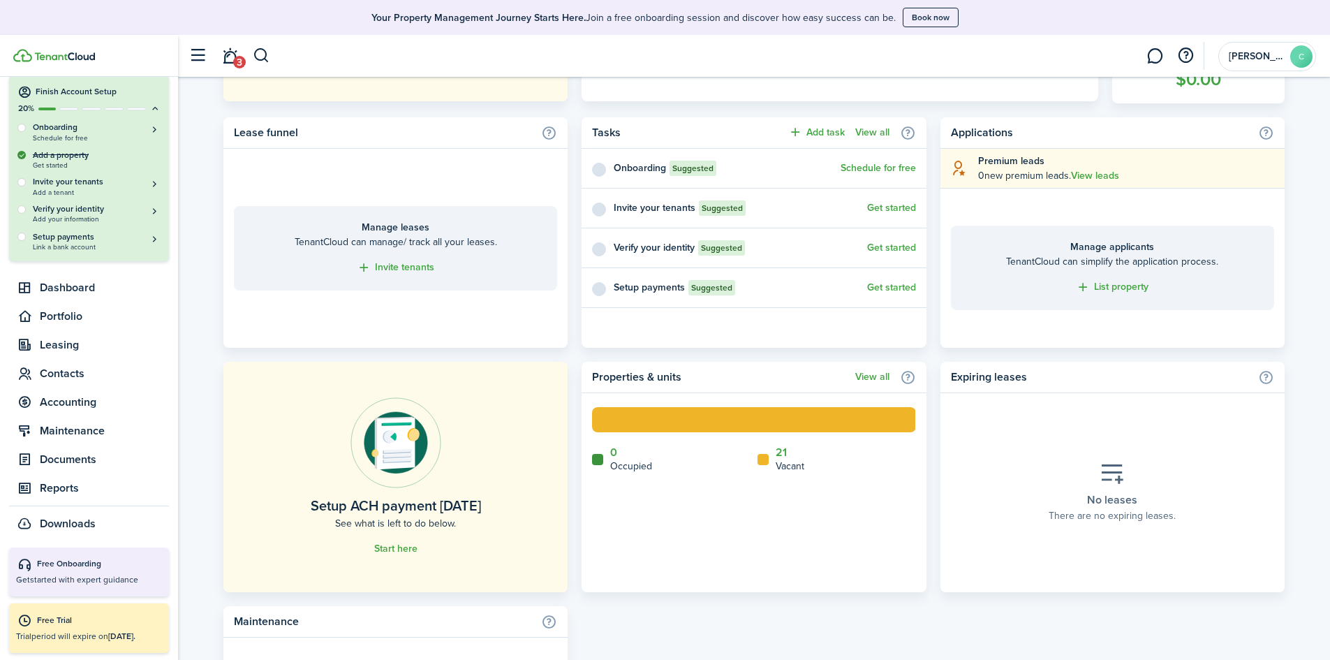
scroll to position [703, 0]
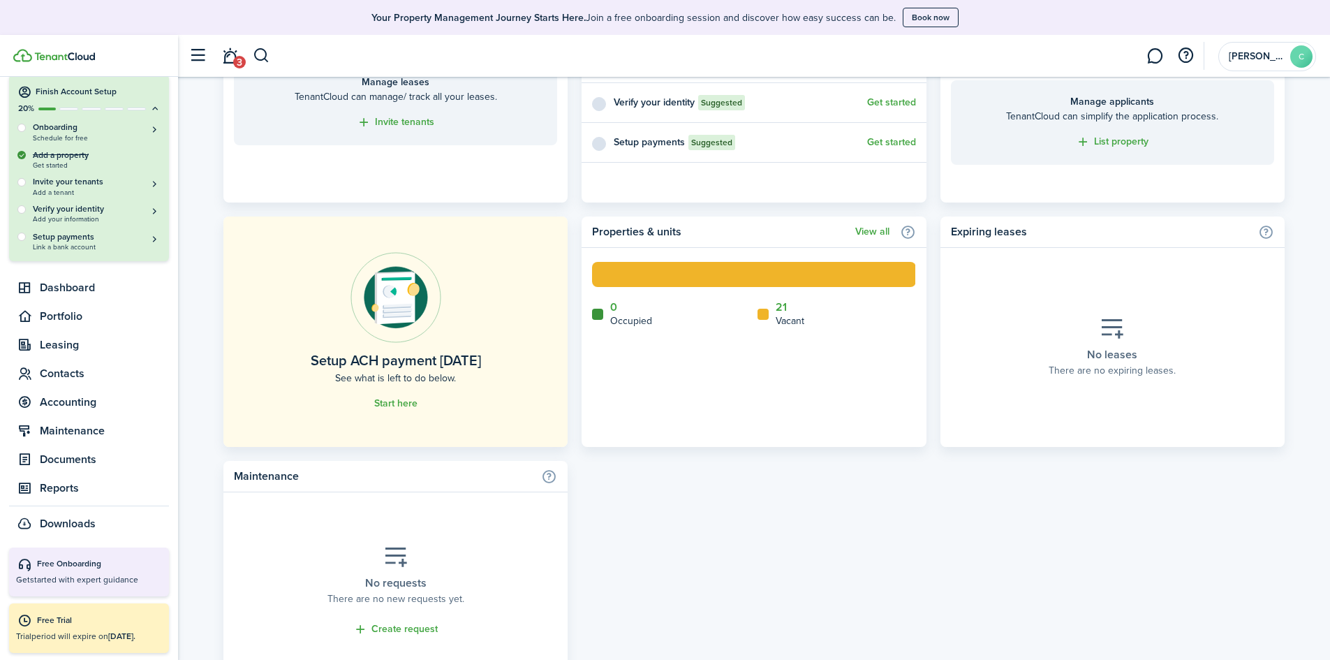
click at [388, 401] on link "Start here" at bounding box center [395, 403] width 43 height 11
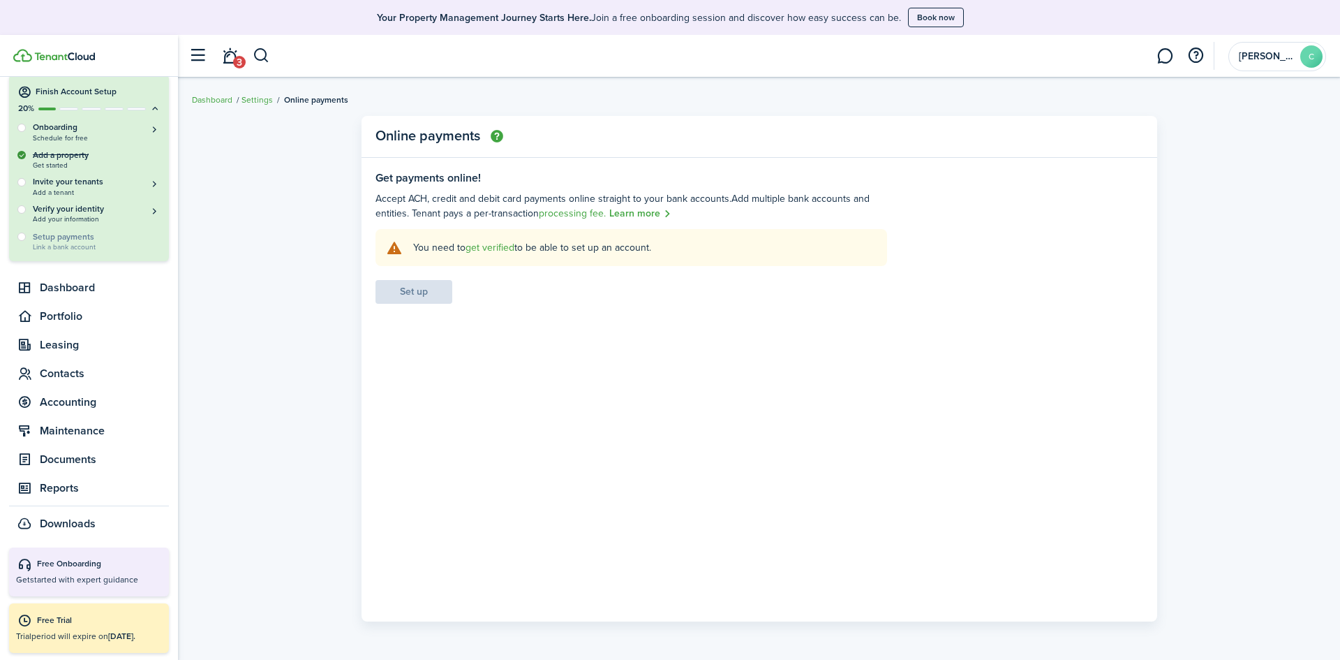
click at [420, 289] on settings-fieldset-body "You need to get verified to be able to set up an account. Set up" at bounding box center [632, 266] width 512 height 75
click at [54, 126] on h5 "Onboarding" at bounding box center [97, 127] width 128 height 12
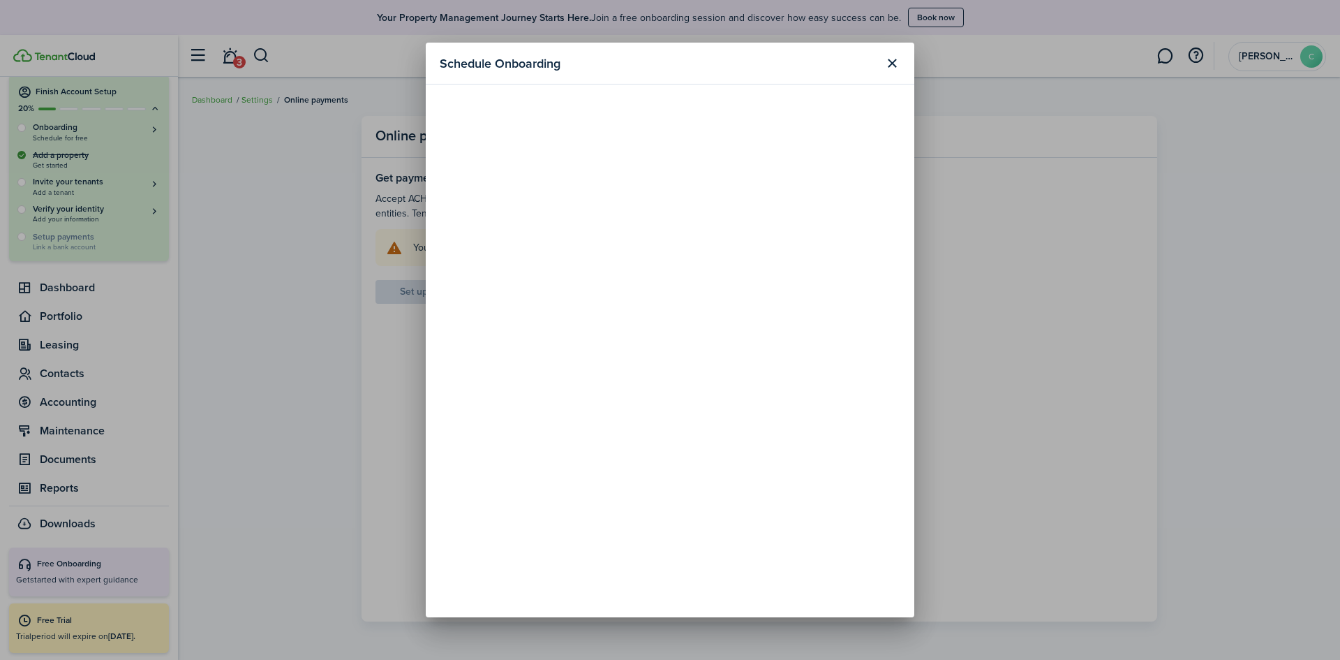
click at [905, 59] on header "Schedule Onboarding" at bounding box center [670, 64] width 489 height 42
click at [894, 62] on button "Close modal" at bounding box center [892, 64] width 24 height 24
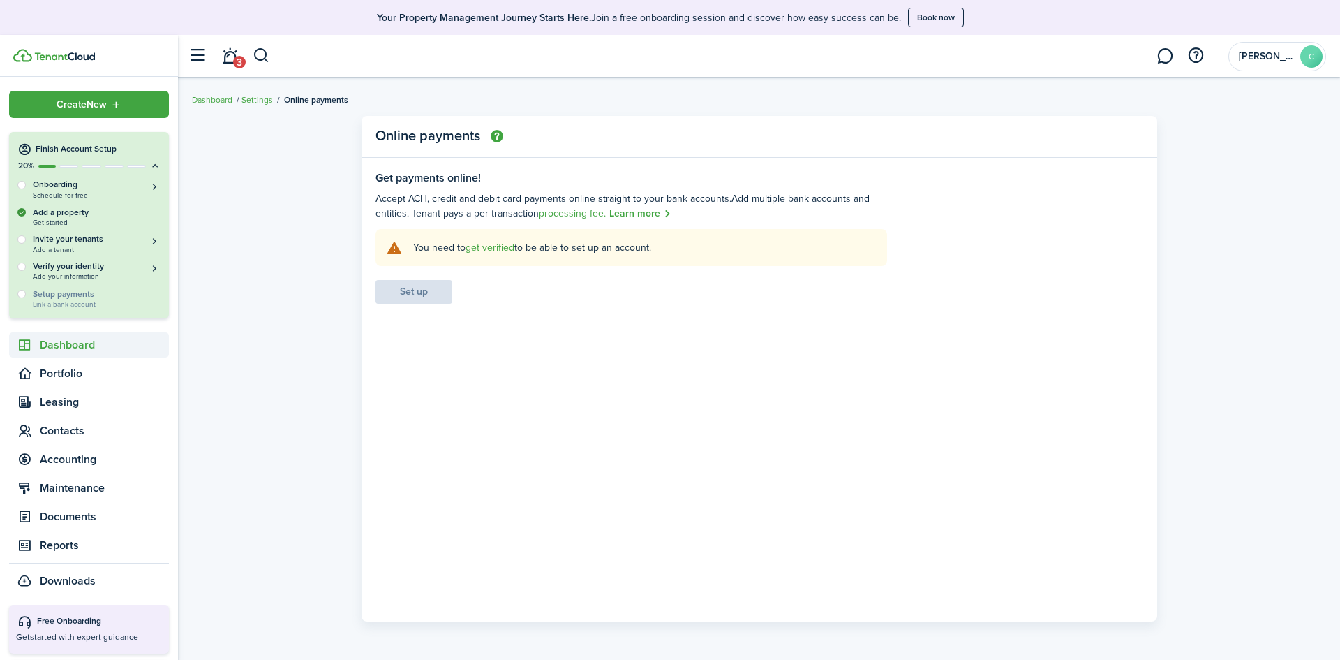
click at [79, 352] on span "Dashboard" at bounding box center [104, 344] width 129 height 17
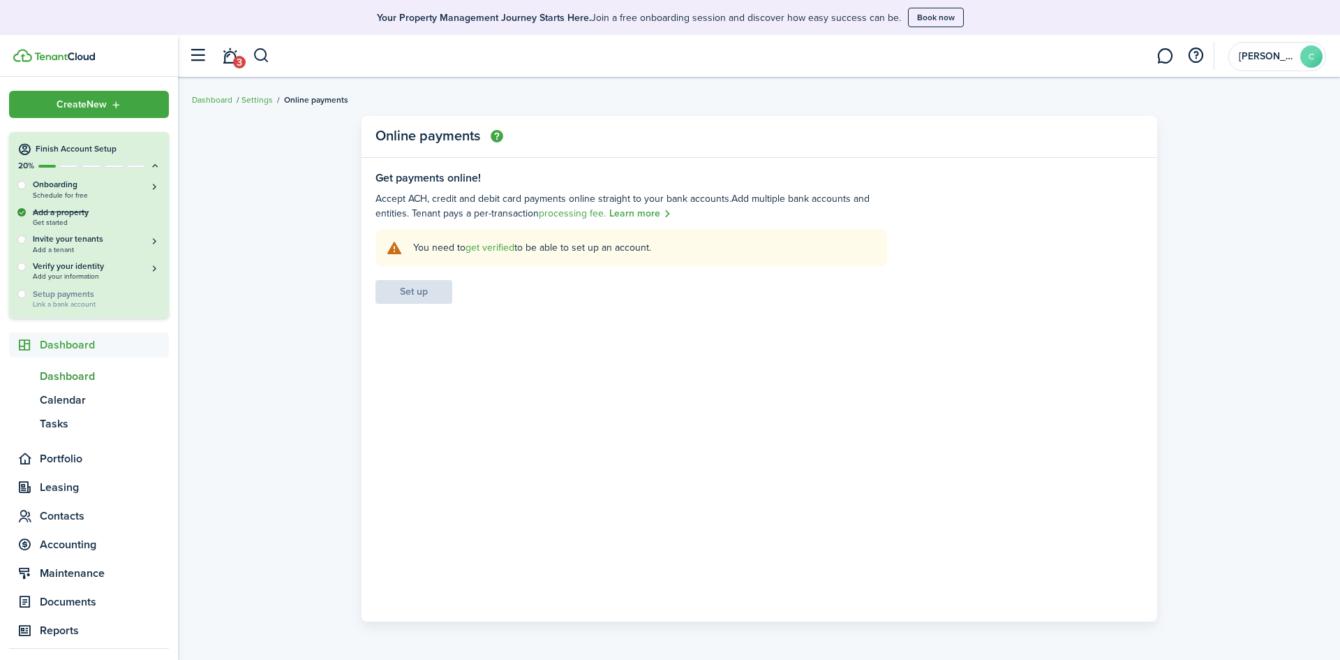
click at [60, 369] on span "Dashboard" at bounding box center [104, 376] width 129 height 17
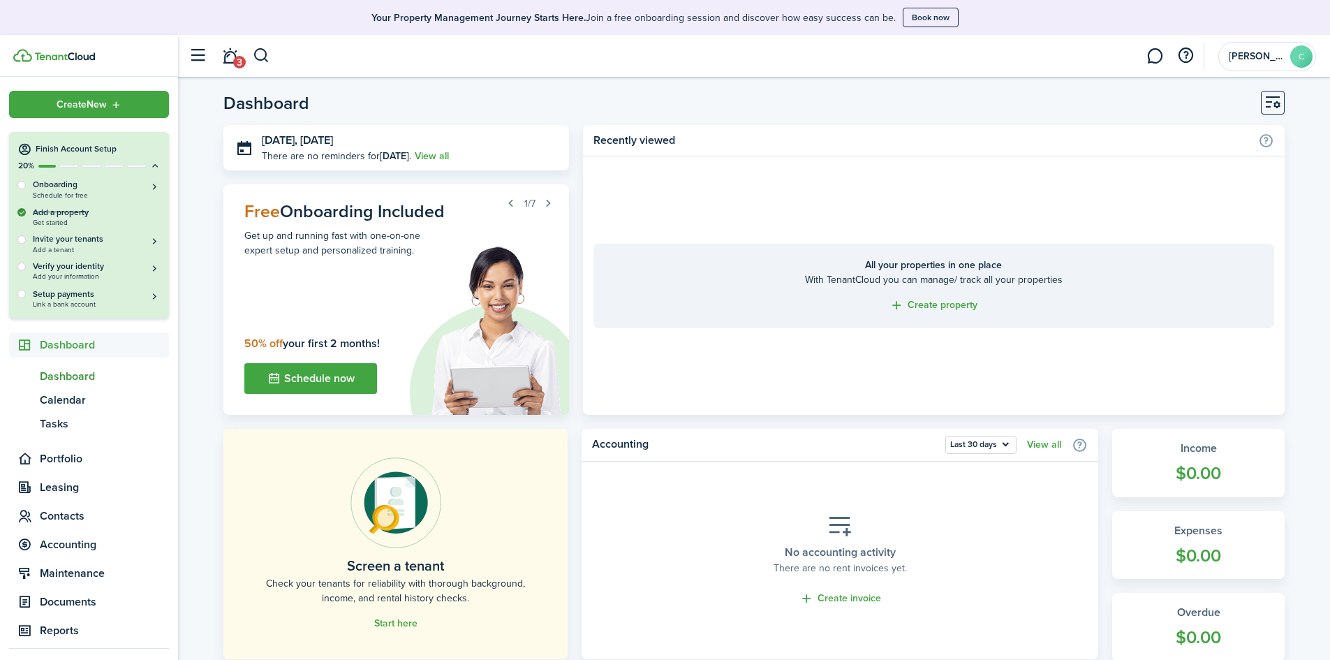
click at [932, 304] on link "Create property" at bounding box center [933, 305] width 88 height 16
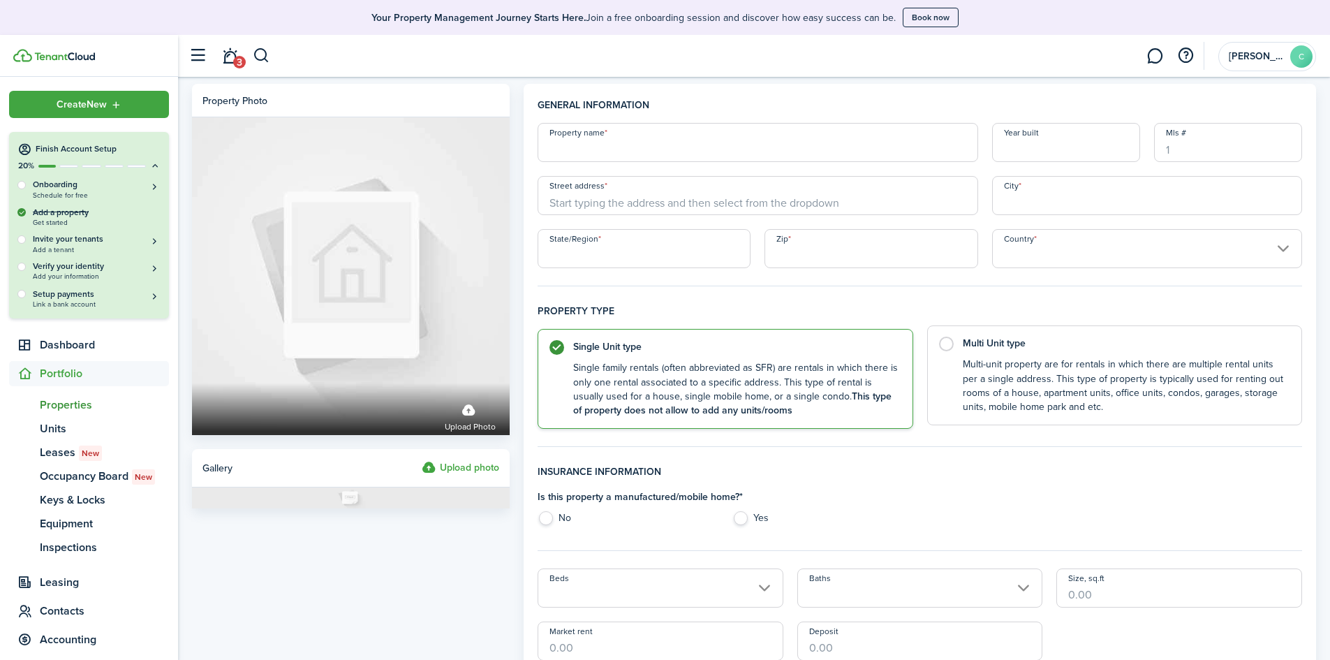
click at [977, 329] on label "Multi Unit type Multi-unit property are for rentals in which there are multiple…" at bounding box center [1114, 375] width 375 height 100
radio input "false"
radio input "true"
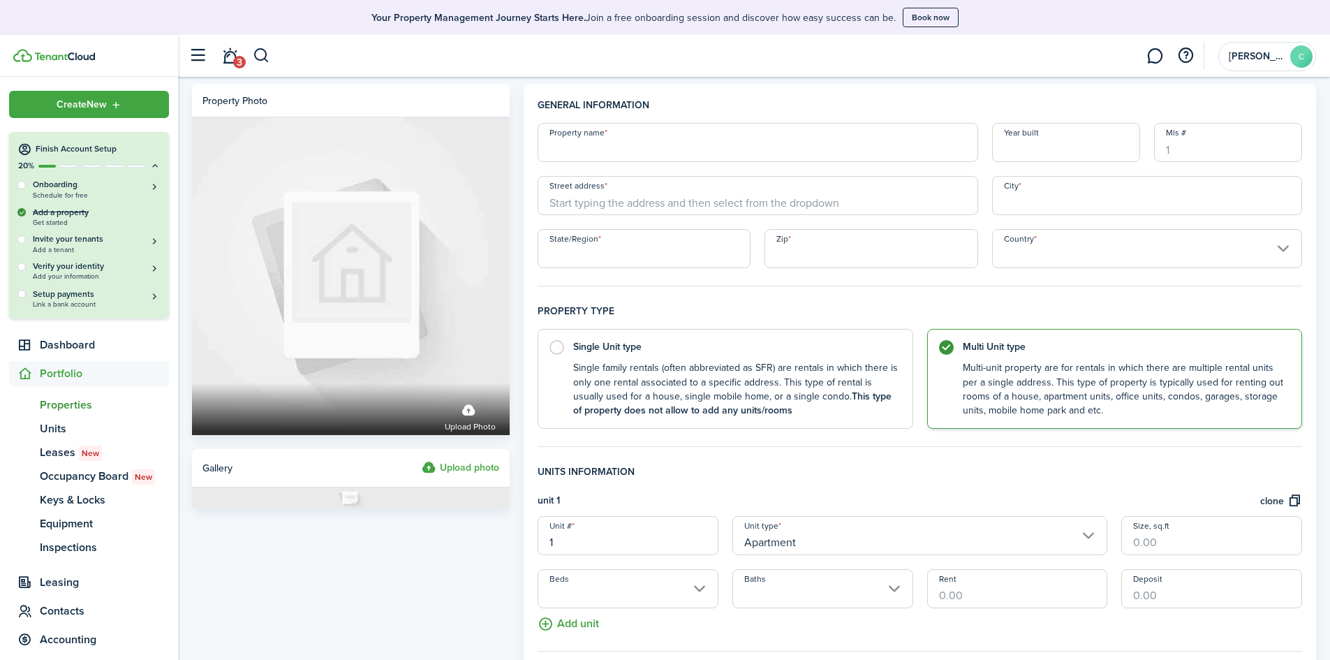
click at [201, 56] on button "button" at bounding box center [197, 56] width 27 height 27
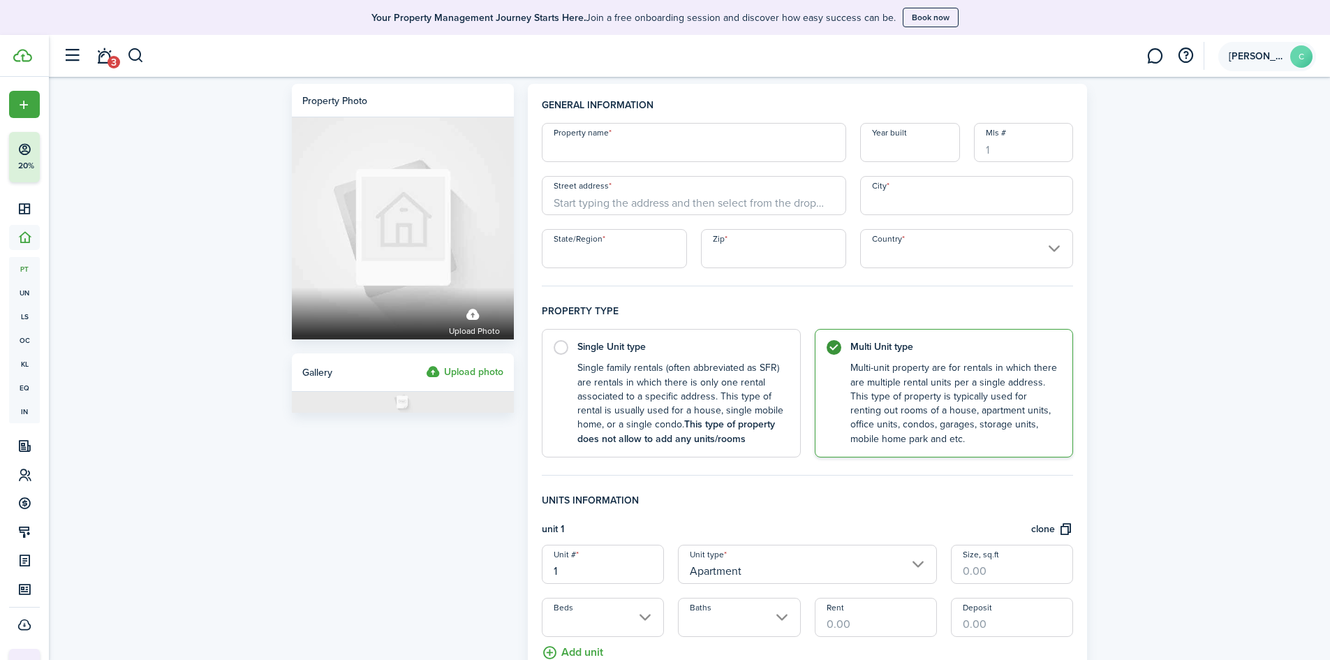
click at [1242, 52] on span "[PERSON_NAME]" at bounding box center [1257, 57] width 56 height 10
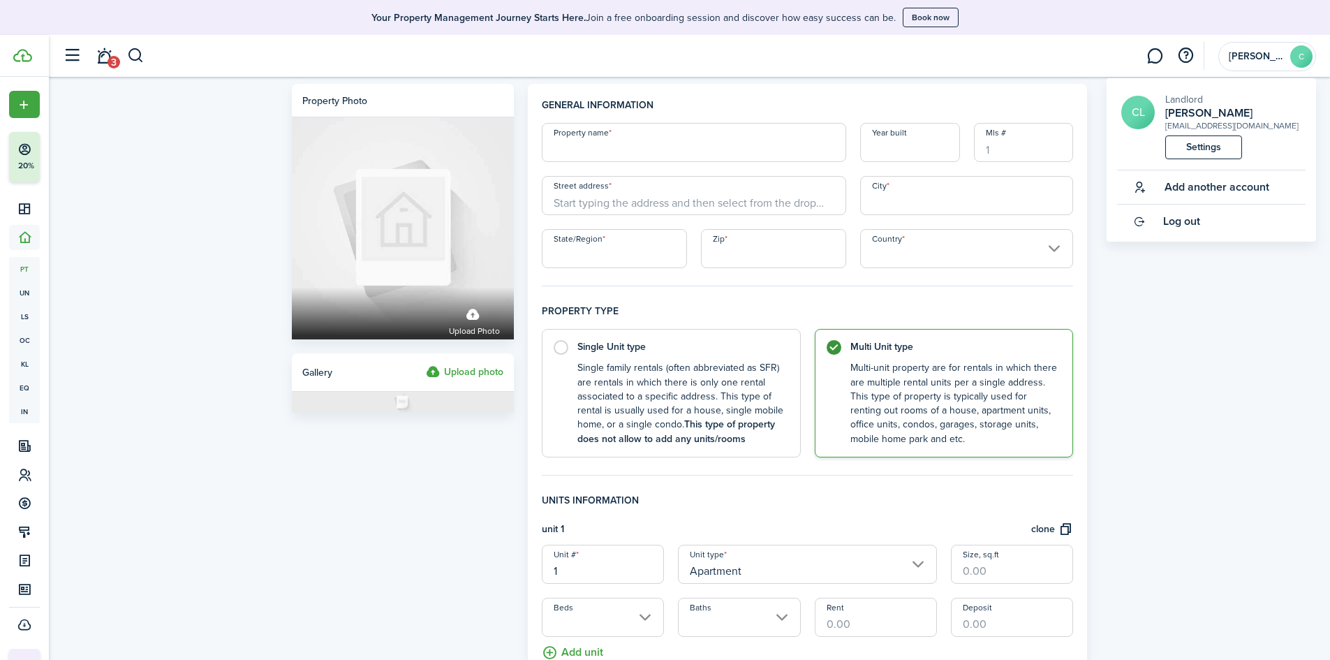
click at [1201, 149] on link "Settings" at bounding box center [1203, 147] width 77 height 24
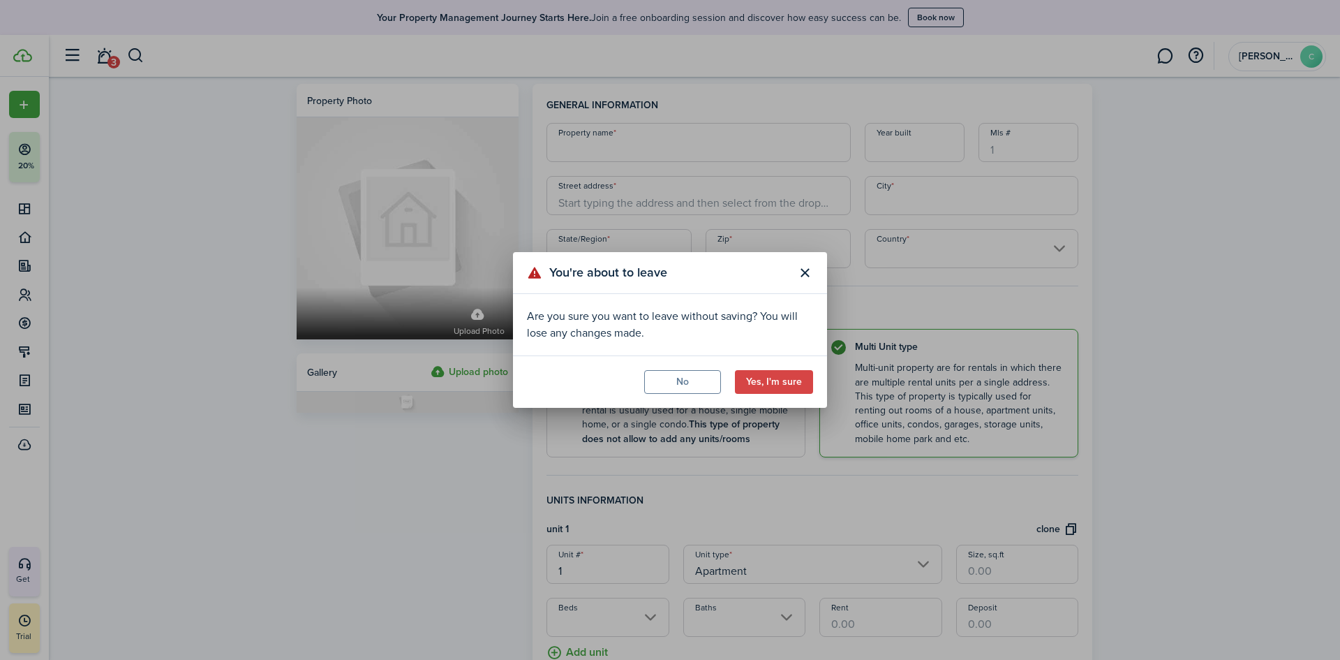
click at [812, 276] on button "Close modal" at bounding box center [805, 273] width 24 height 24
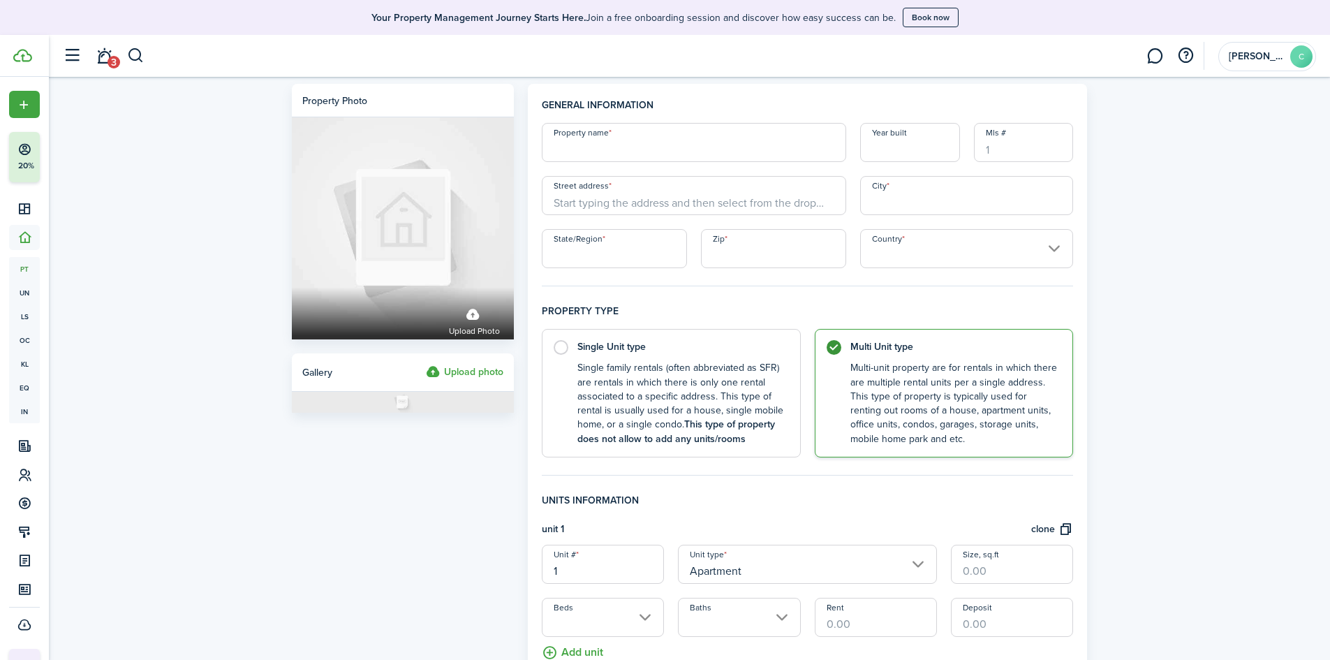
click at [1159, 65] on link at bounding box center [1154, 56] width 27 height 36
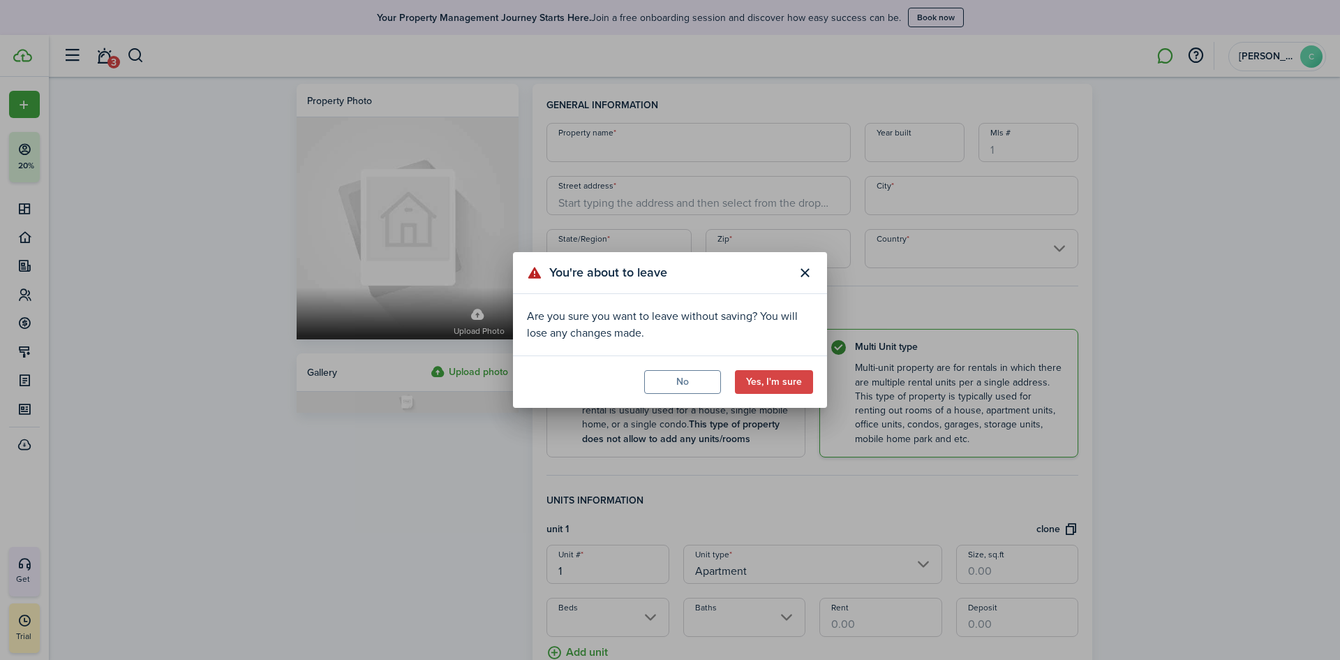
click at [810, 271] on button "Close modal" at bounding box center [805, 273] width 24 height 24
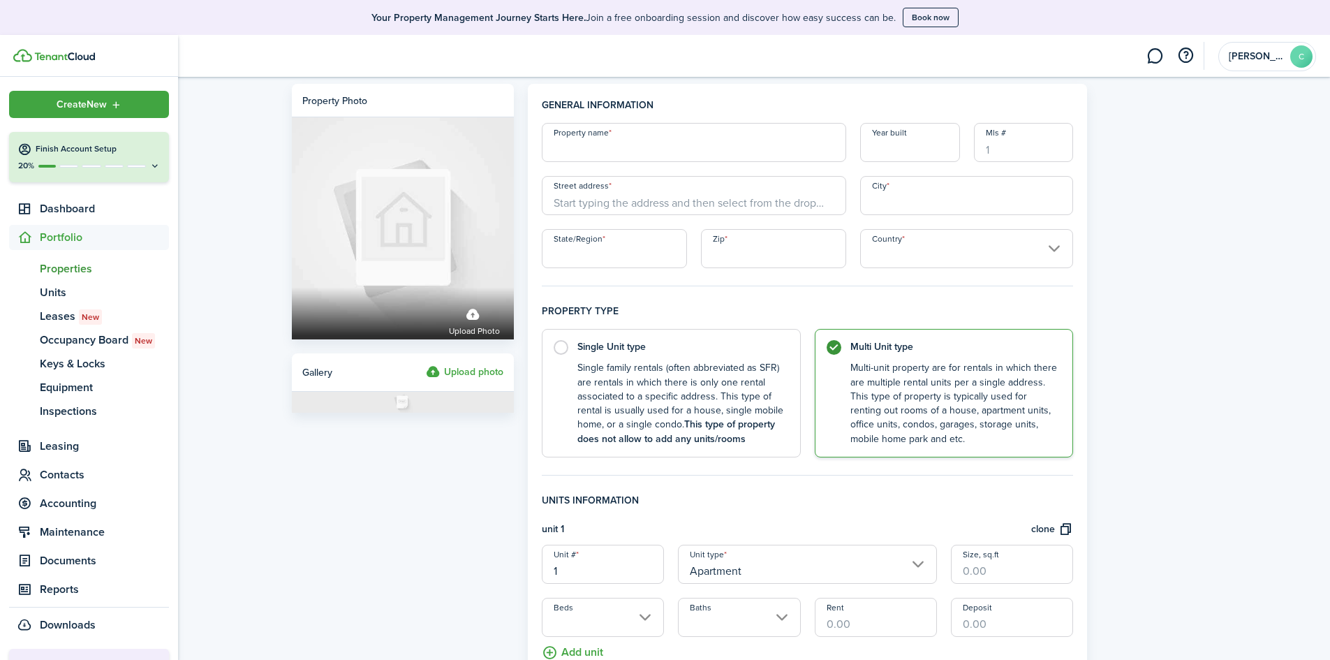
click at [81, 138] on button "Finish Account Setup 20%" at bounding box center [89, 157] width 160 height 50
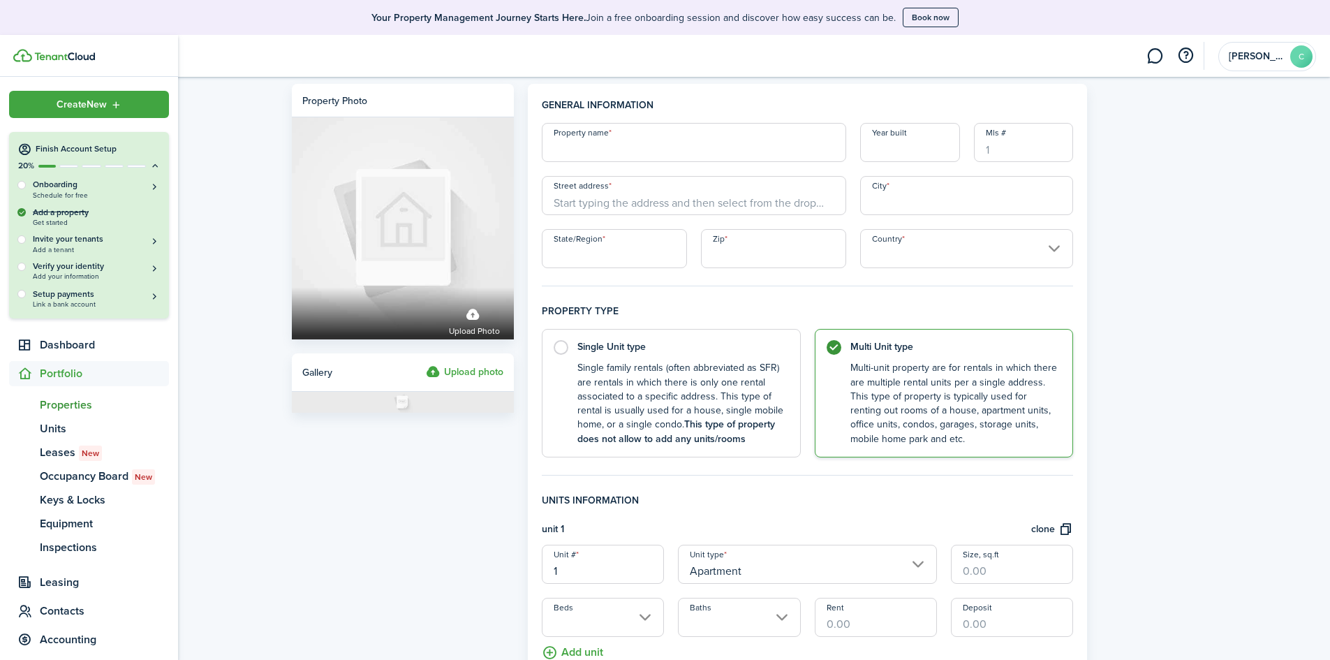
click at [88, 138] on button "Finish Account Setup 20%" at bounding box center [89, 152] width 160 height 40
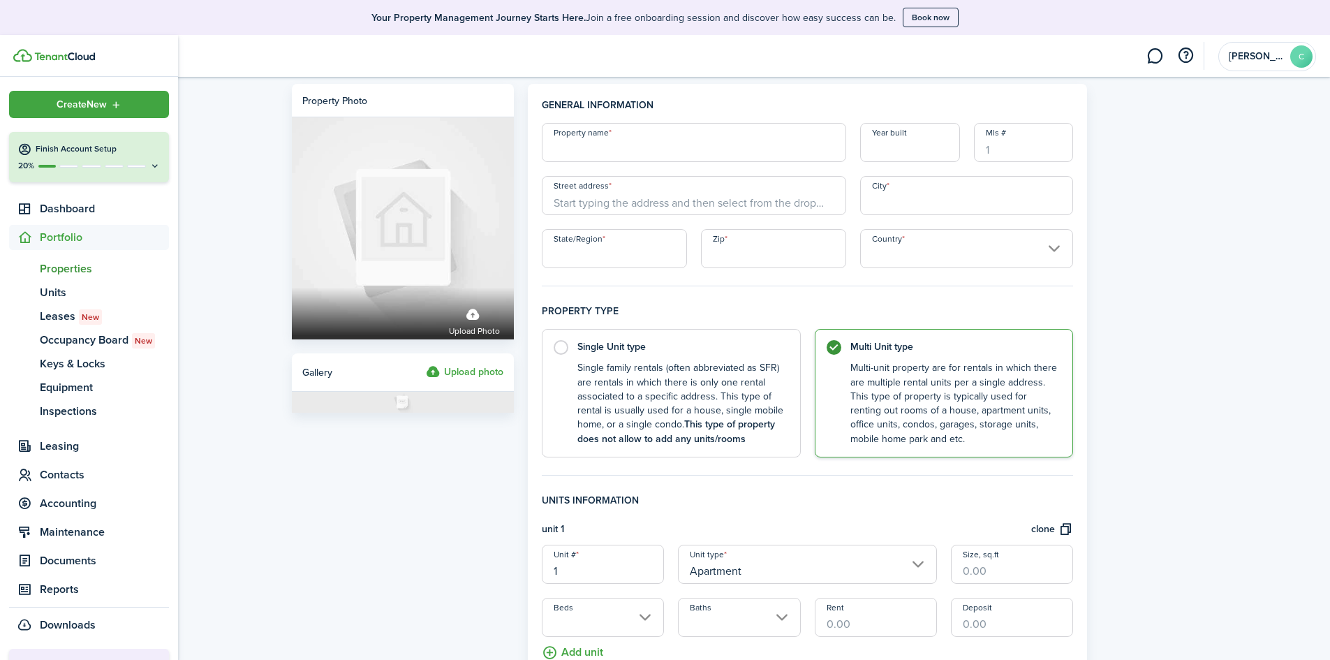
click at [73, 269] on span "Properties" at bounding box center [104, 268] width 129 height 17
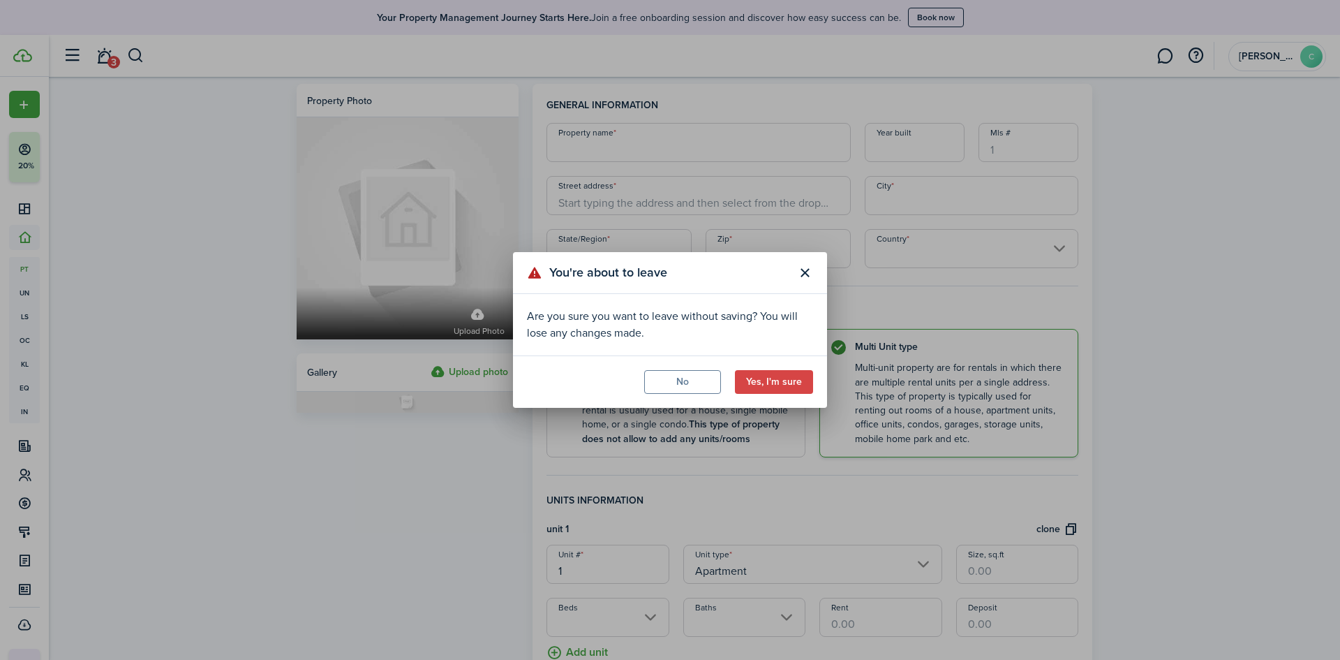
click at [770, 397] on modal-footer "No Yes, I'm sure" at bounding box center [670, 381] width 314 height 52
click at [776, 390] on button "Yes, I'm sure" at bounding box center [774, 382] width 78 height 24
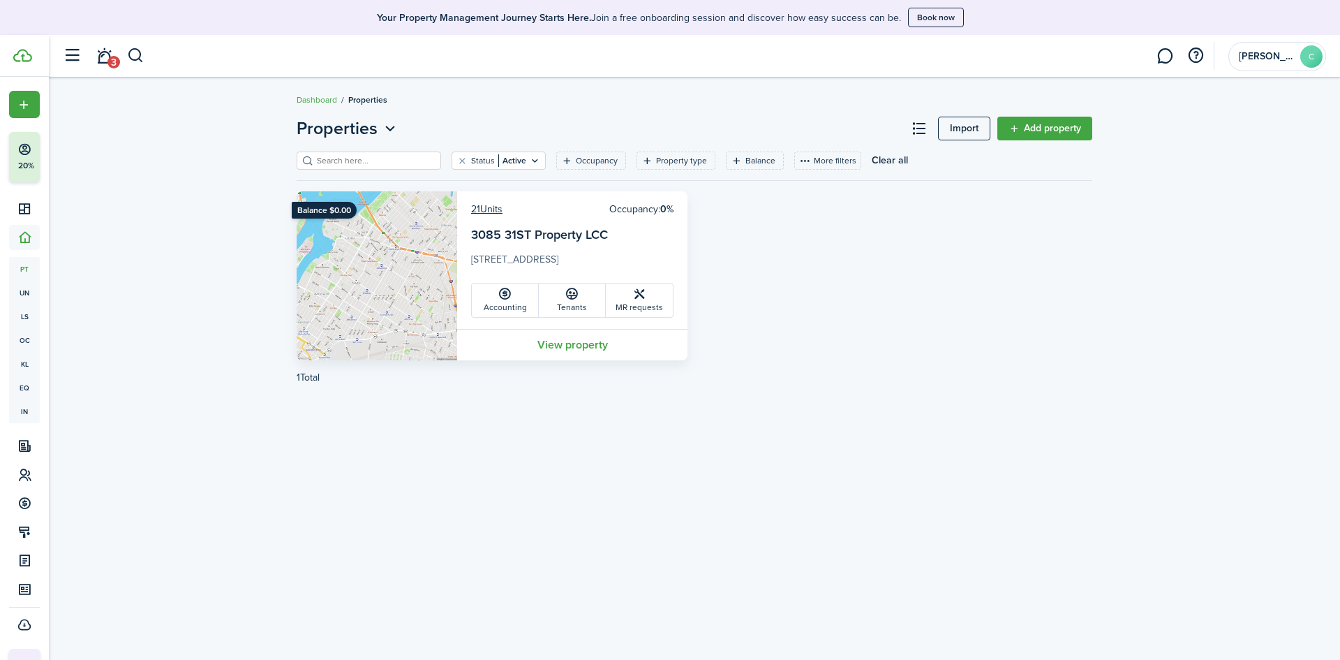
click at [577, 232] on link "3085 31ST Property LCC" at bounding box center [539, 234] width 137 height 18
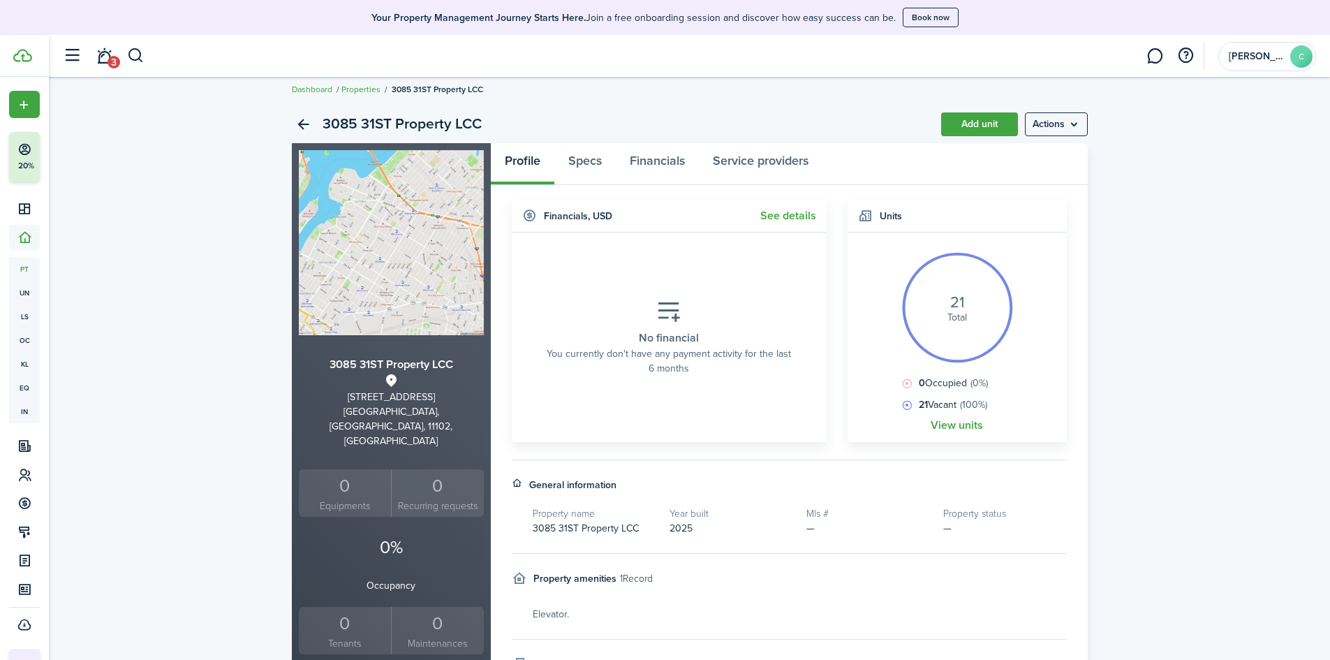
scroll to position [7, 0]
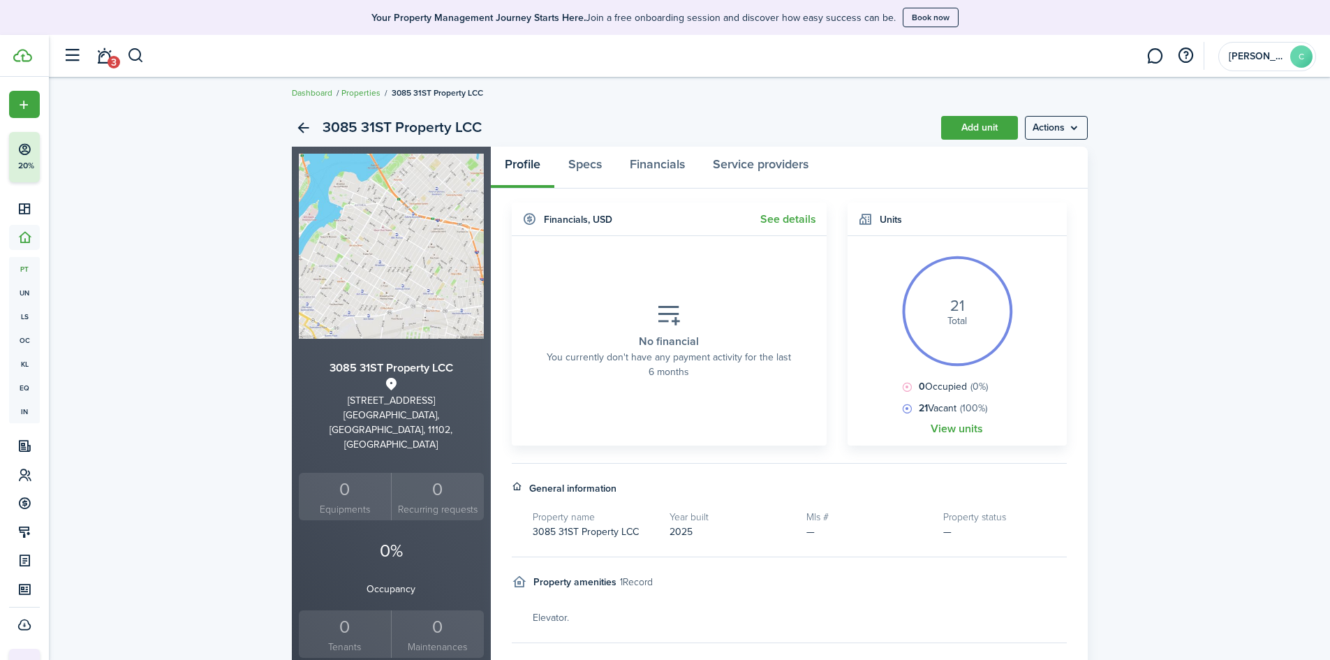
click at [1056, 124] on menu-btn "Actions" at bounding box center [1056, 128] width 63 height 24
click at [1043, 156] on link "Edit property" at bounding box center [1026, 159] width 122 height 24
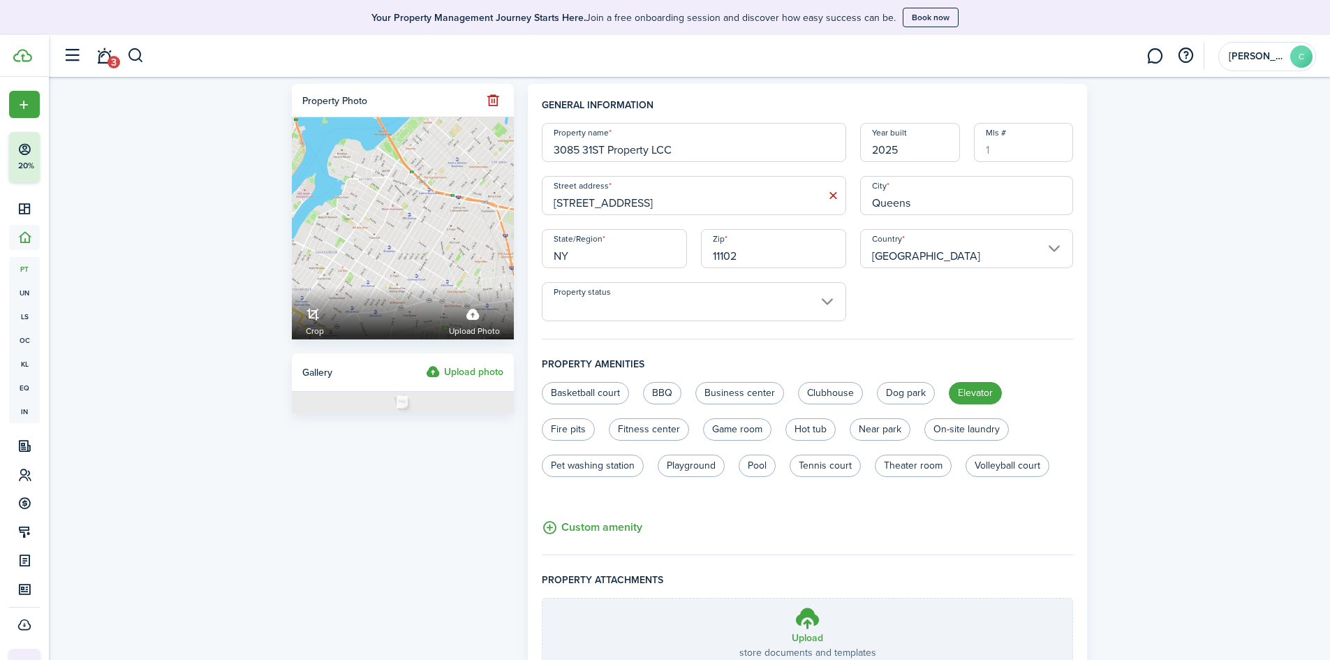
click at [665, 147] on input "3085 31ST Property LCC" at bounding box center [694, 142] width 304 height 39
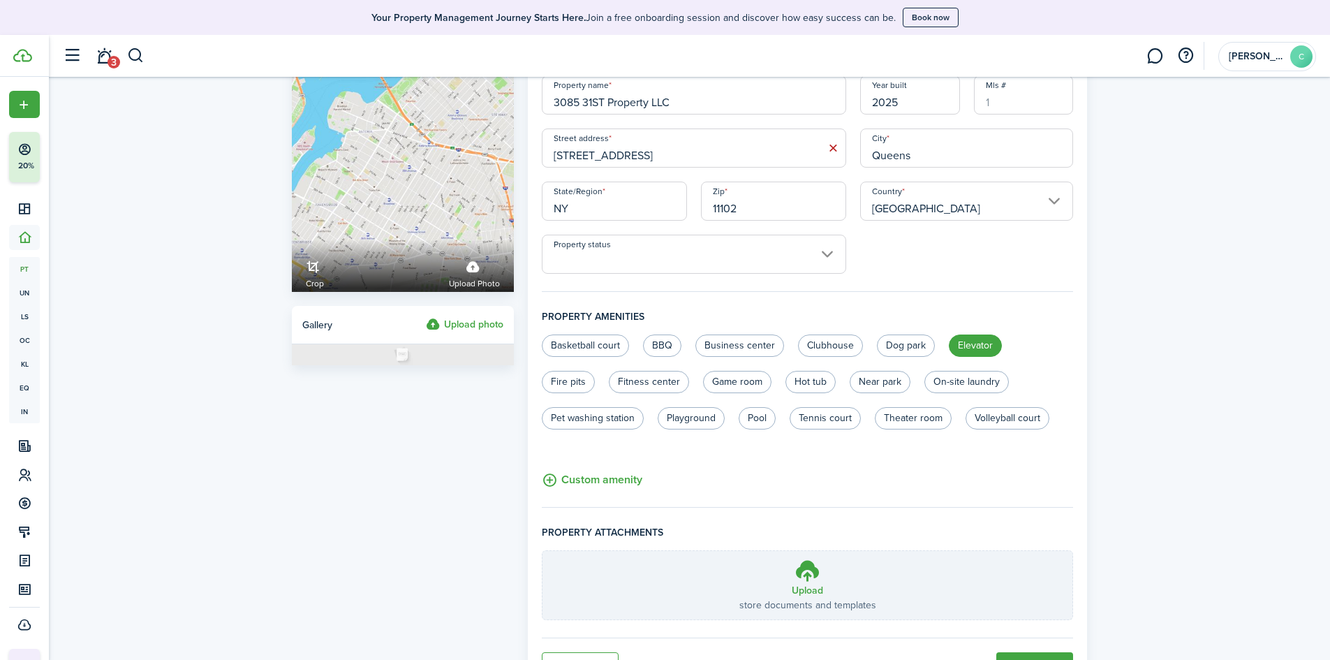
scroll to position [116, 0]
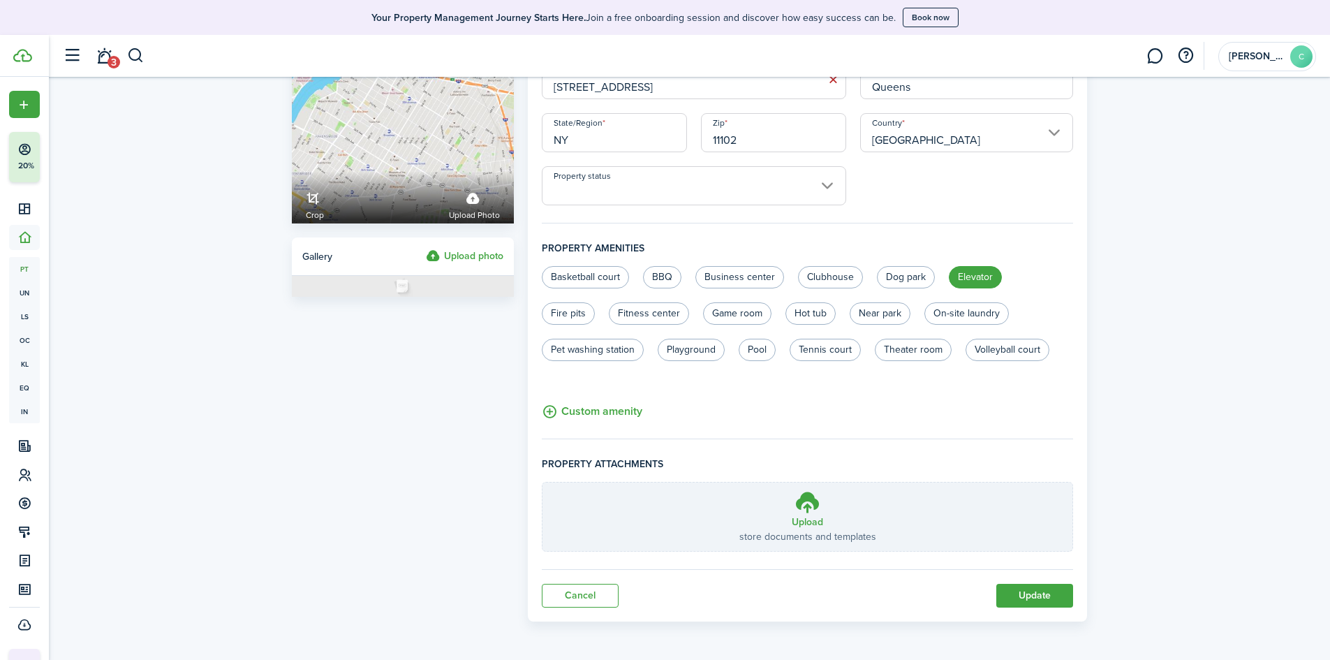
type input "3085 31ST Property LLC"
click at [1002, 588] on button "Update" at bounding box center [1034, 596] width 77 height 24
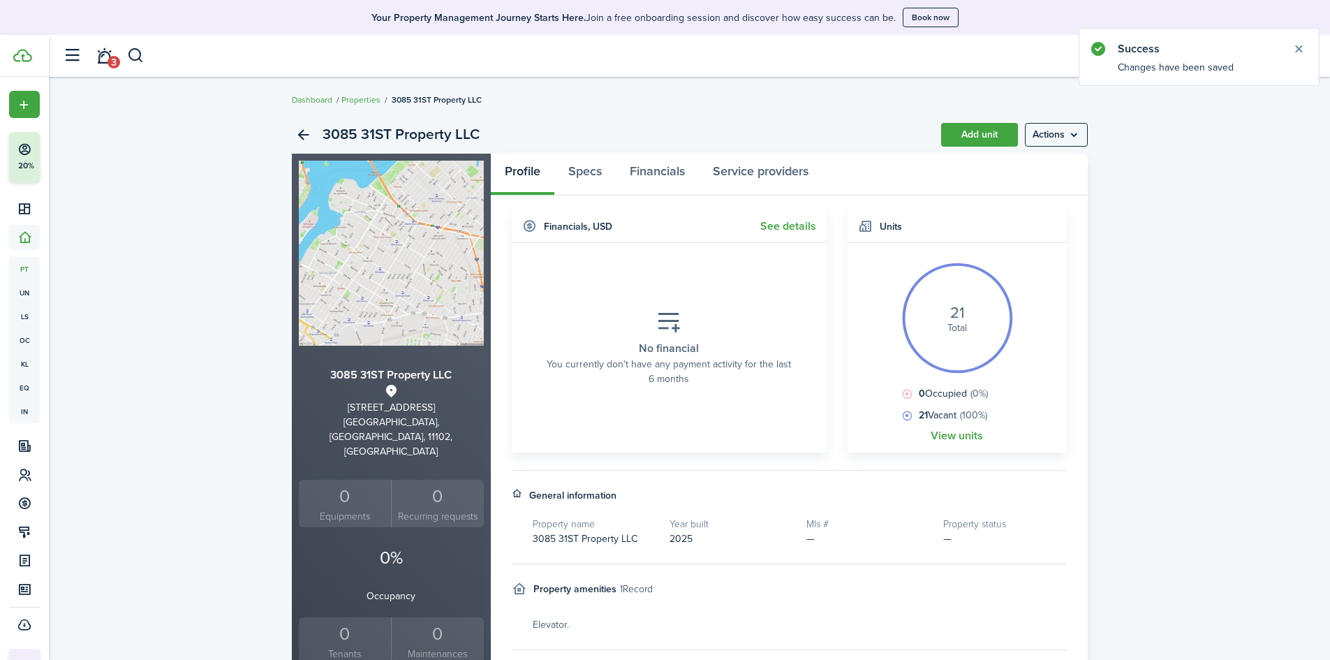
click at [371, 483] on div "0" at bounding box center [345, 496] width 86 height 27
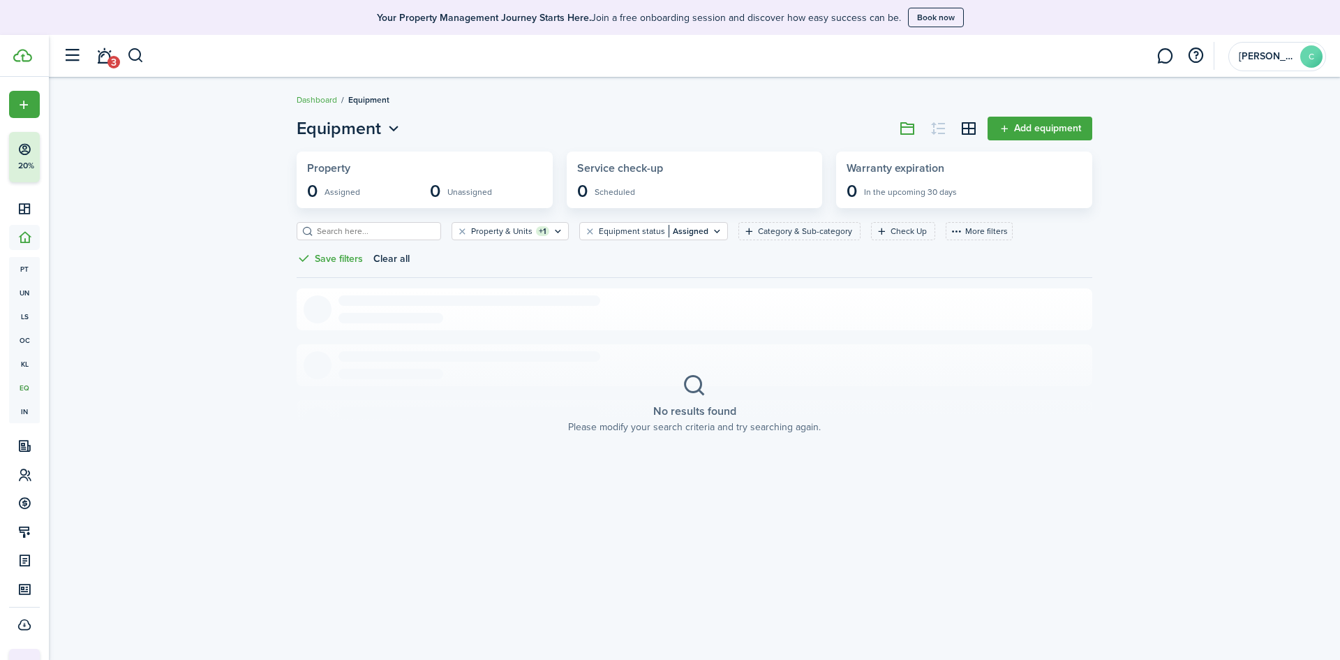
drag, startPoint x: 565, startPoint y: 319, endPoint x: 477, endPoint y: 273, distance: 99.3
click at [564, 319] on section "No results found Please modify your search criteria and try searching again." at bounding box center [695, 403] width 796 height 230
click at [363, 185] on widget-stats-group-list "0 Assigned 0 Unassigned" at bounding box center [424, 191] width 235 height 20
click at [1042, 127] on link "Add equipment" at bounding box center [1040, 129] width 105 height 24
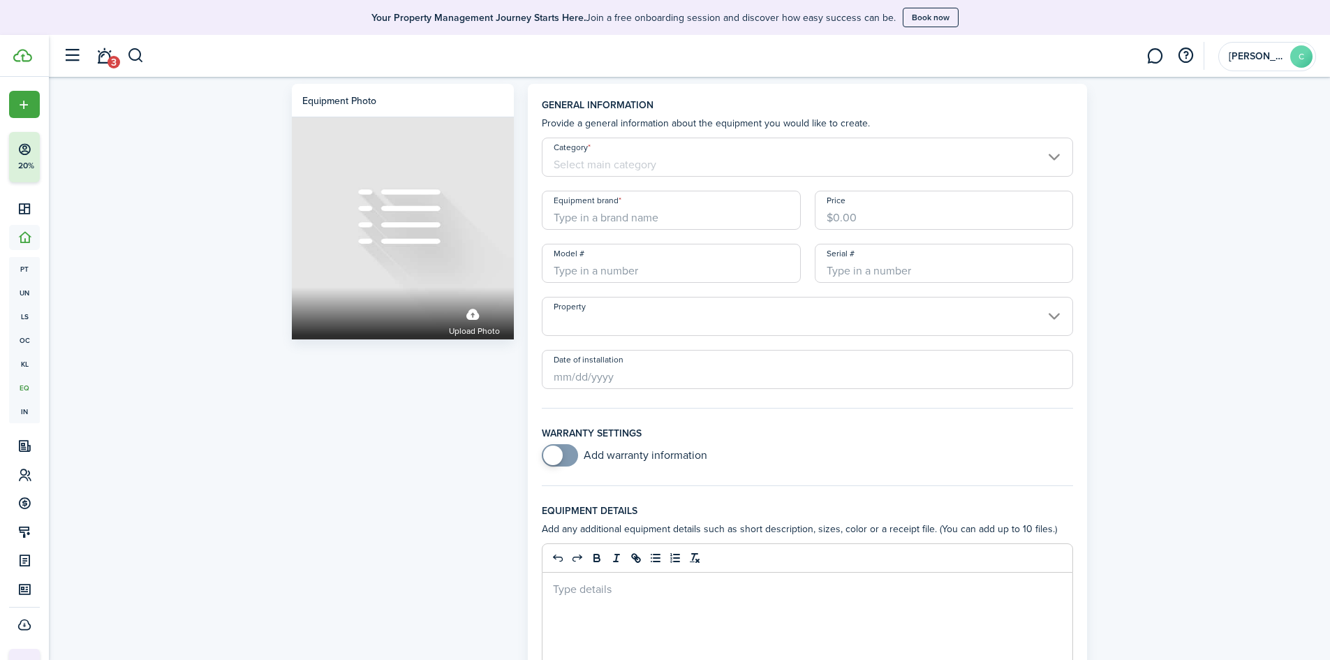
click at [715, 164] on input "Category" at bounding box center [808, 157] width 532 height 39
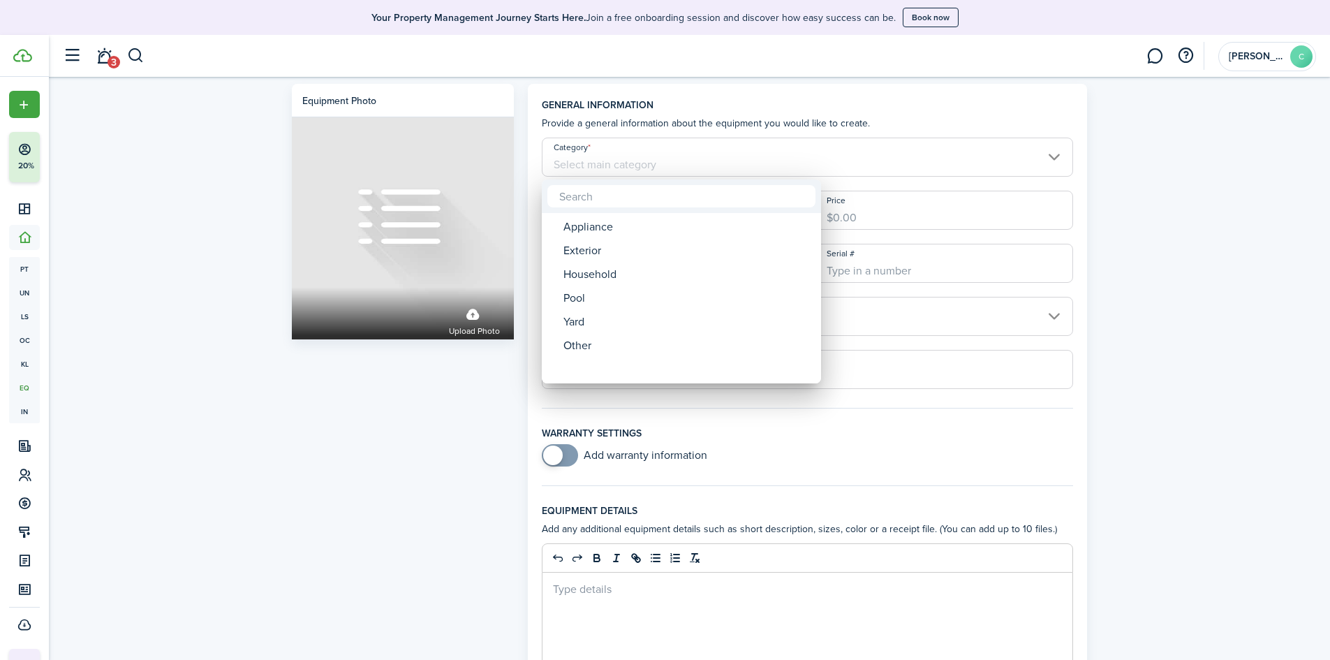
click at [1280, 347] on div at bounding box center [664, 329] width 1553 height 883
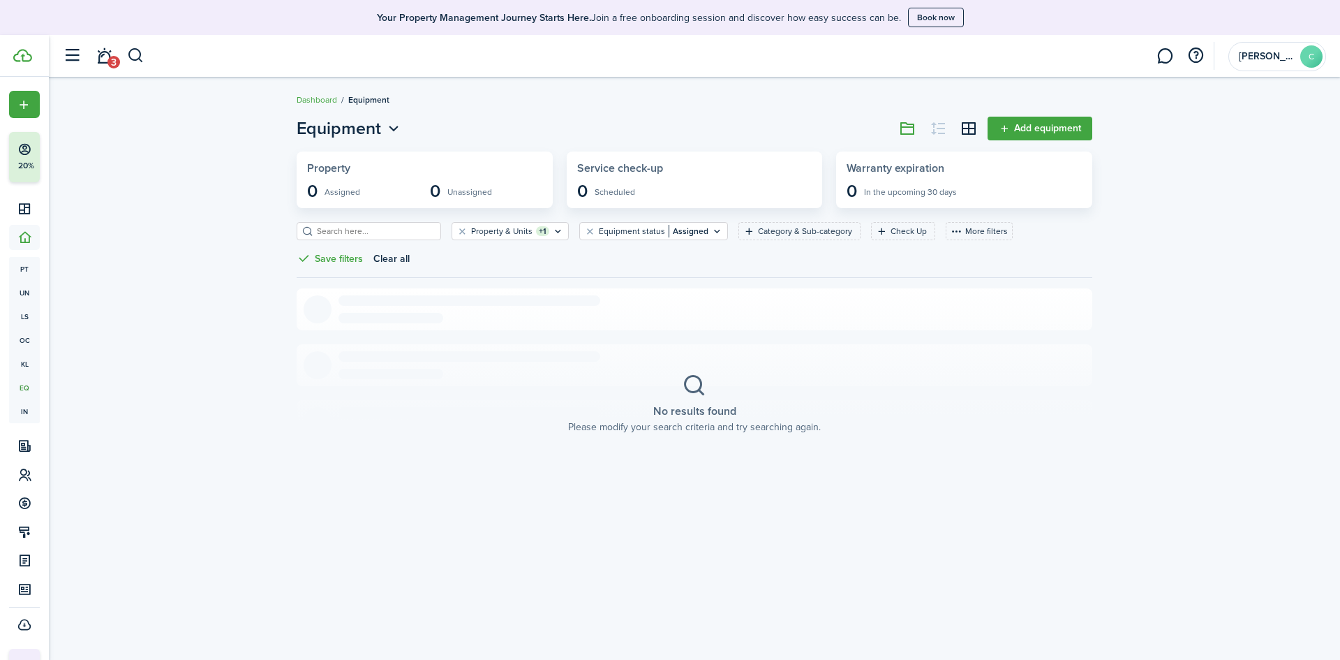
click at [628, 166] on widget-stats-title "Service check-up" at bounding box center [694, 168] width 235 height 13
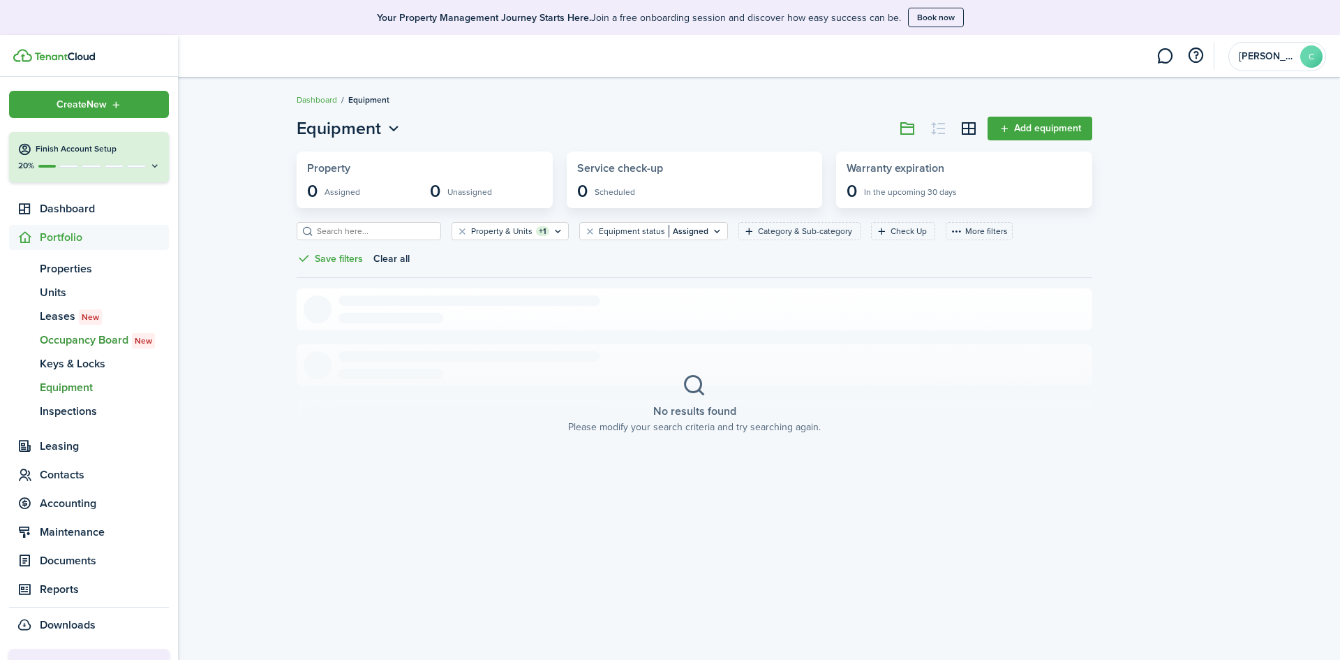
click at [94, 343] on span "Occupancy Board New" at bounding box center [104, 340] width 129 height 17
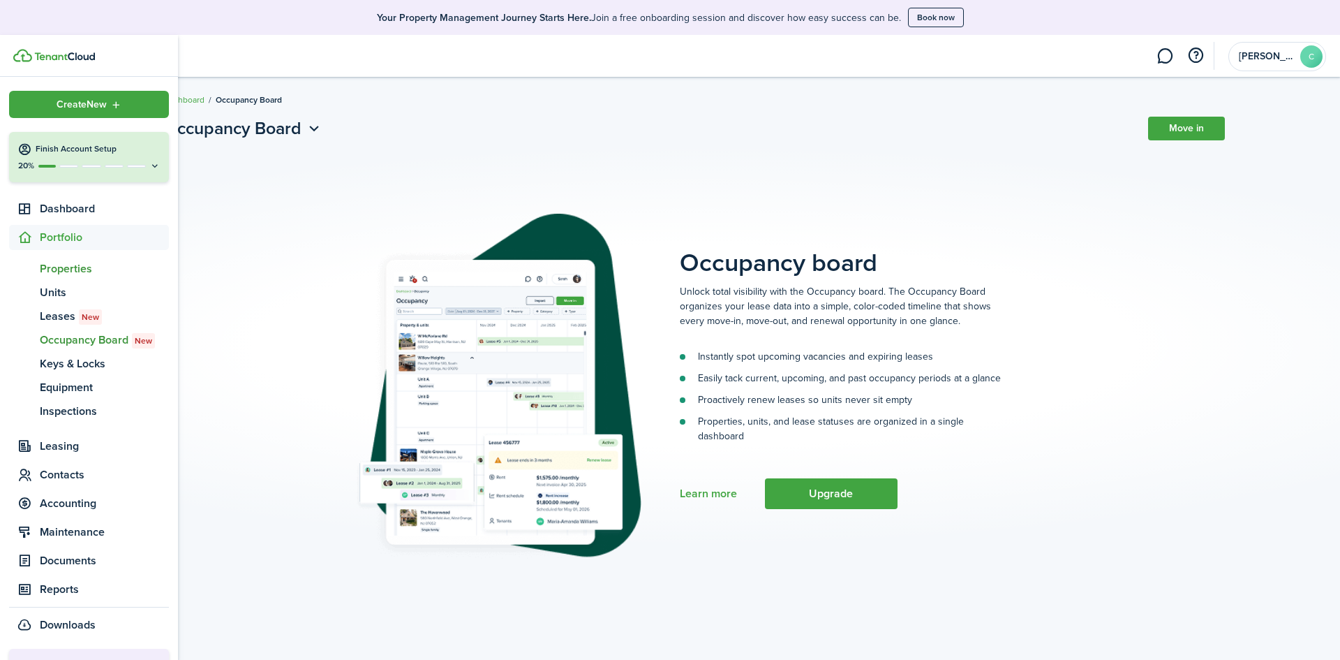
click at [56, 260] on span "Properties" at bounding box center [104, 268] width 129 height 17
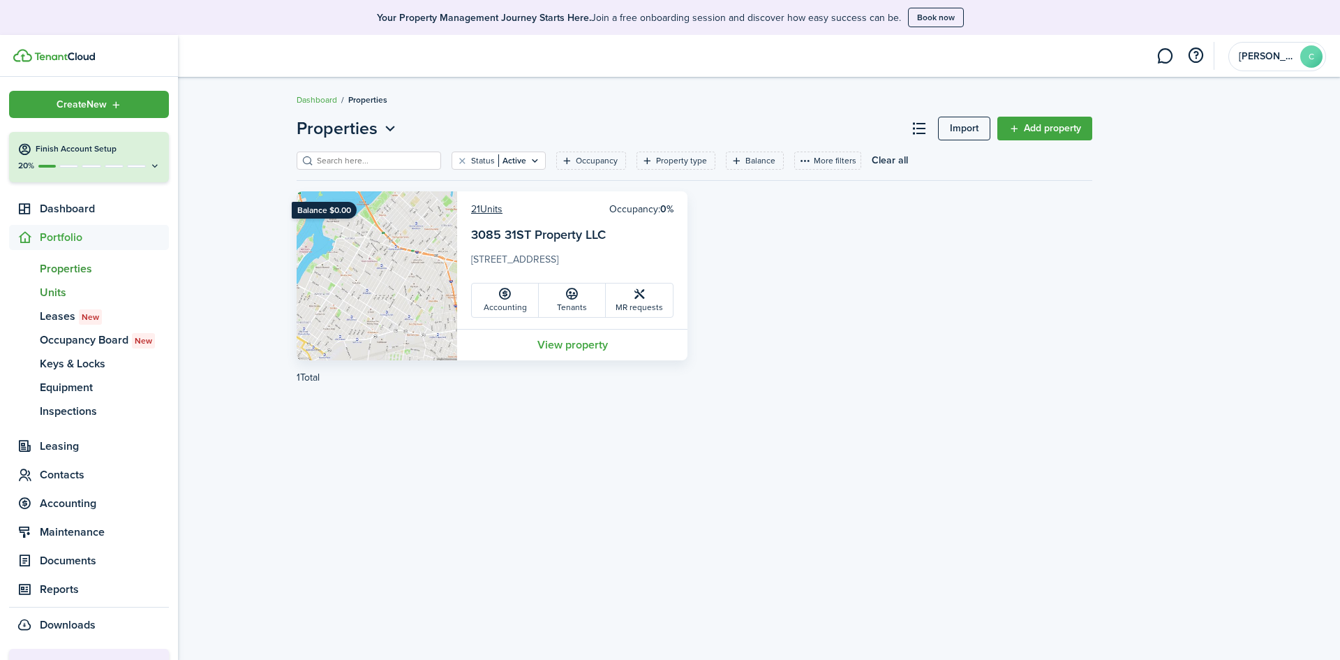
click at [42, 290] on span "Units" at bounding box center [104, 292] width 129 height 17
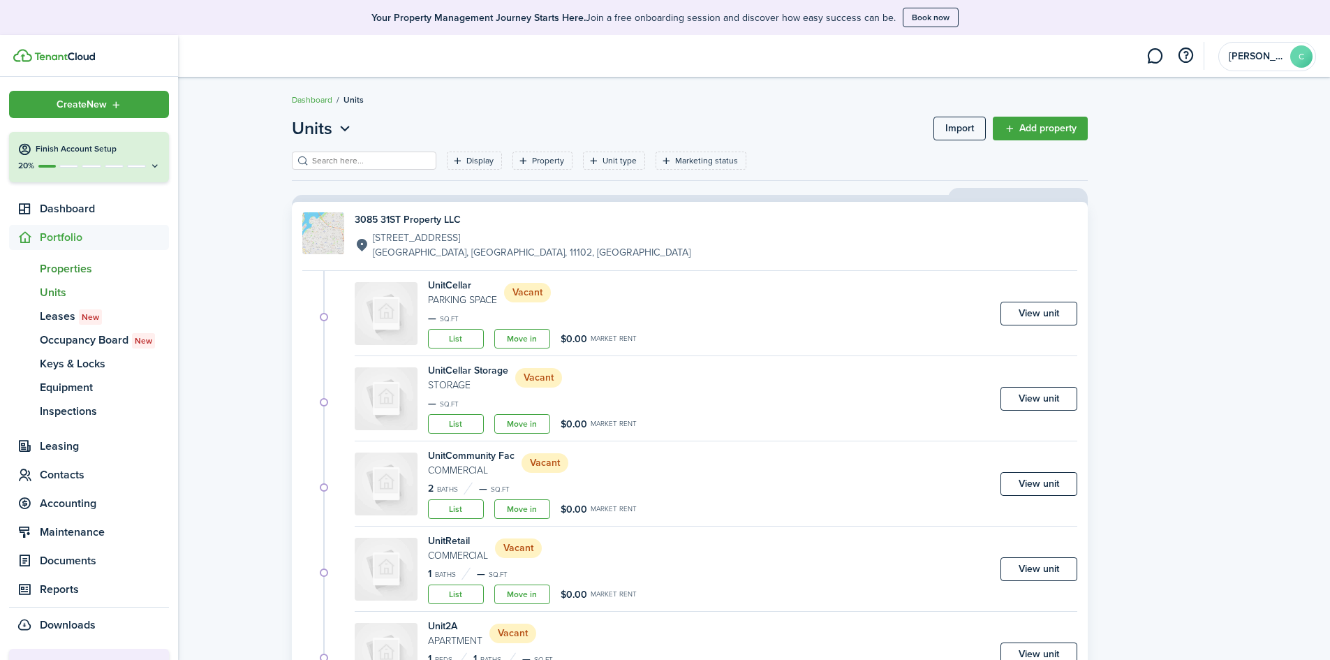
click at [66, 272] on span "Properties" at bounding box center [104, 268] width 129 height 17
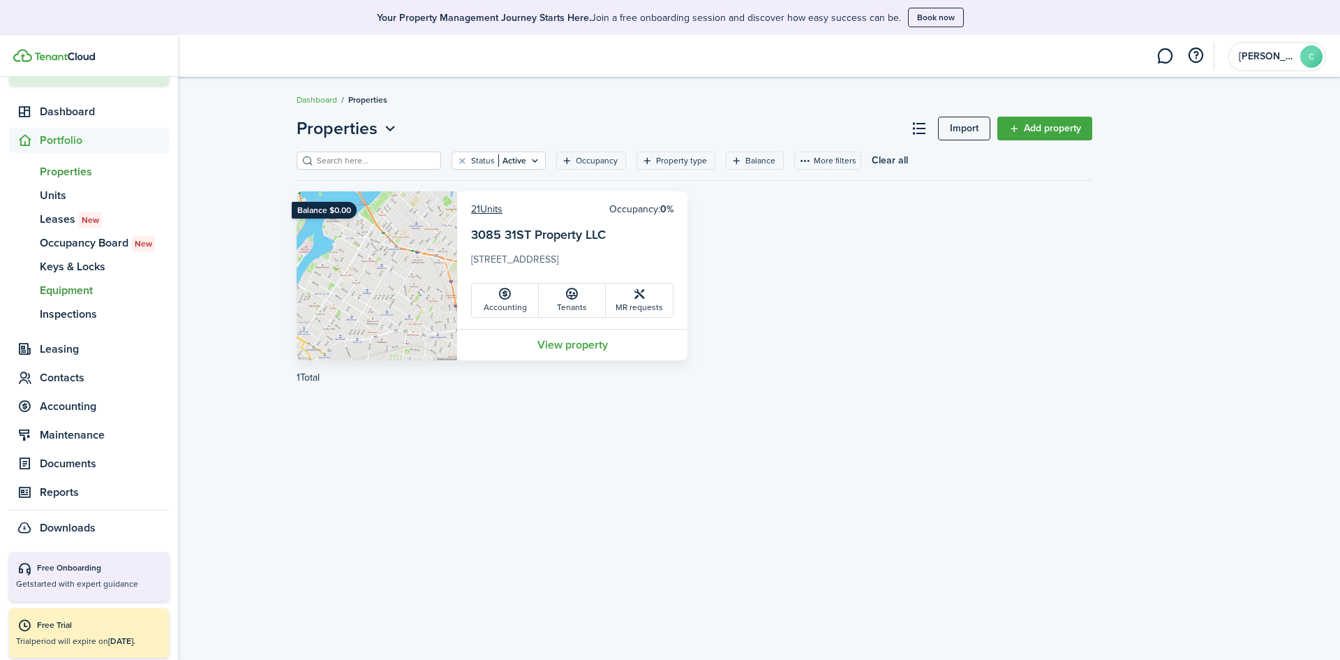
scroll to position [102, 0]
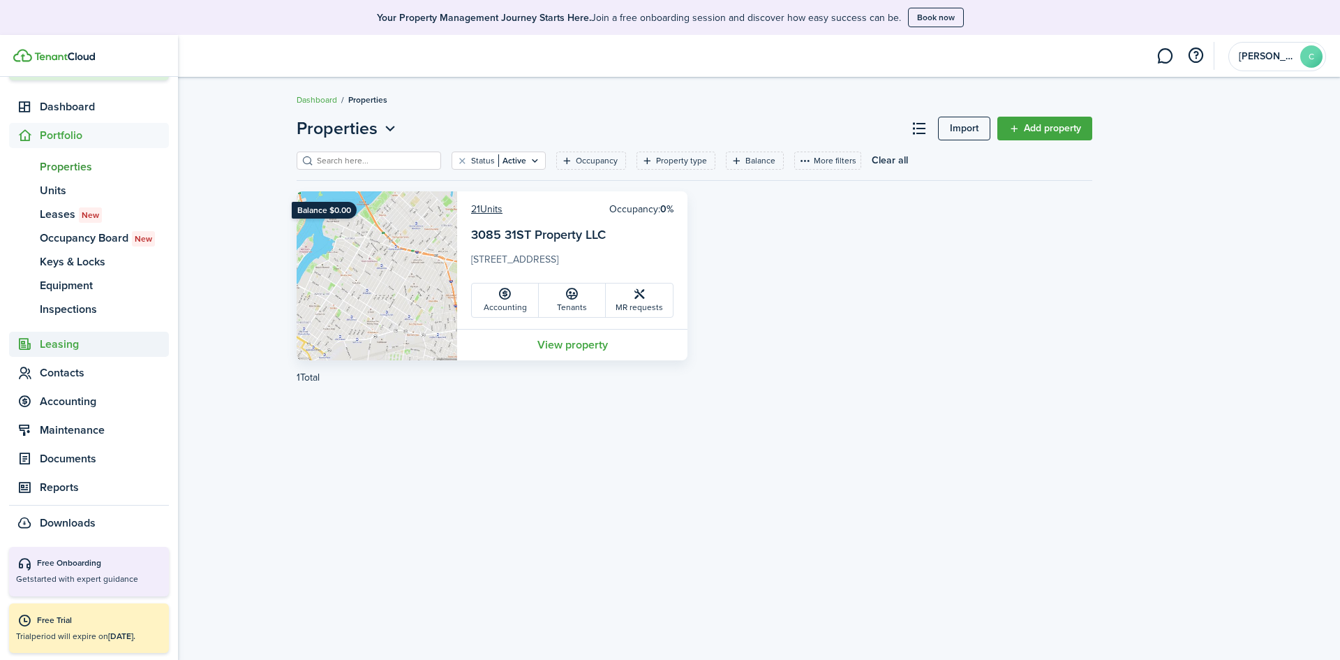
click at [57, 350] on span "Leasing" at bounding box center [104, 344] width 129 height 17
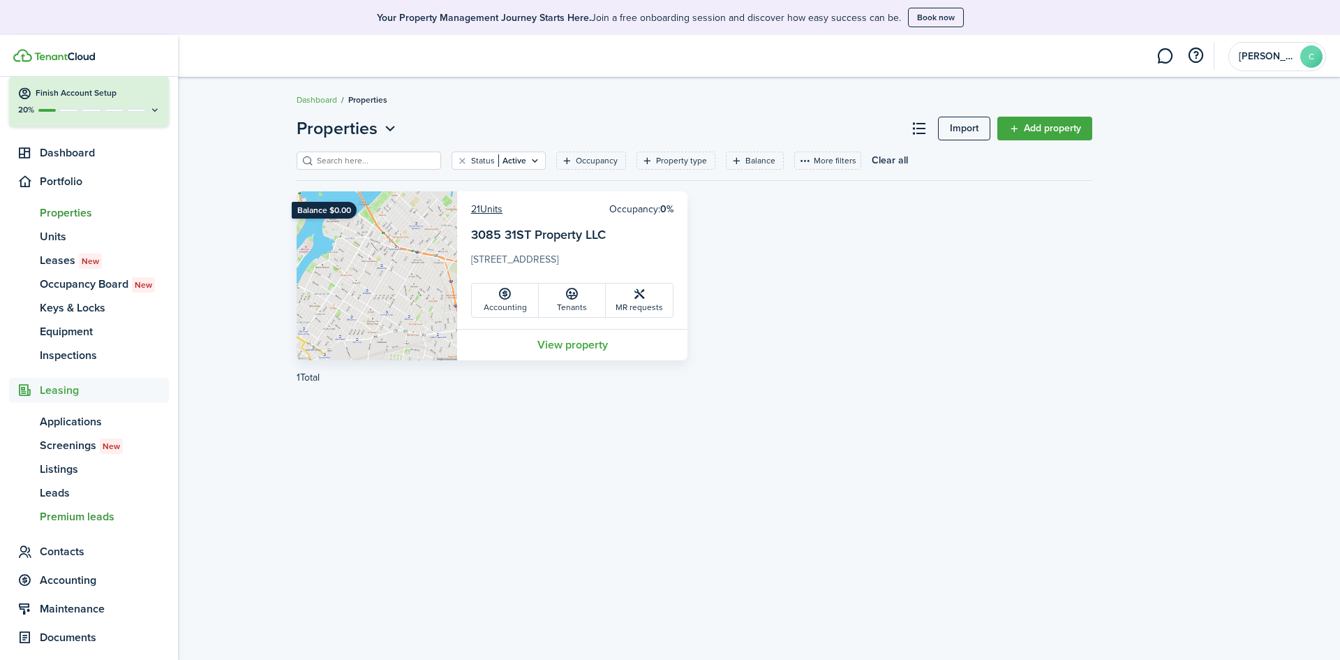
scroll to position [54, 0]
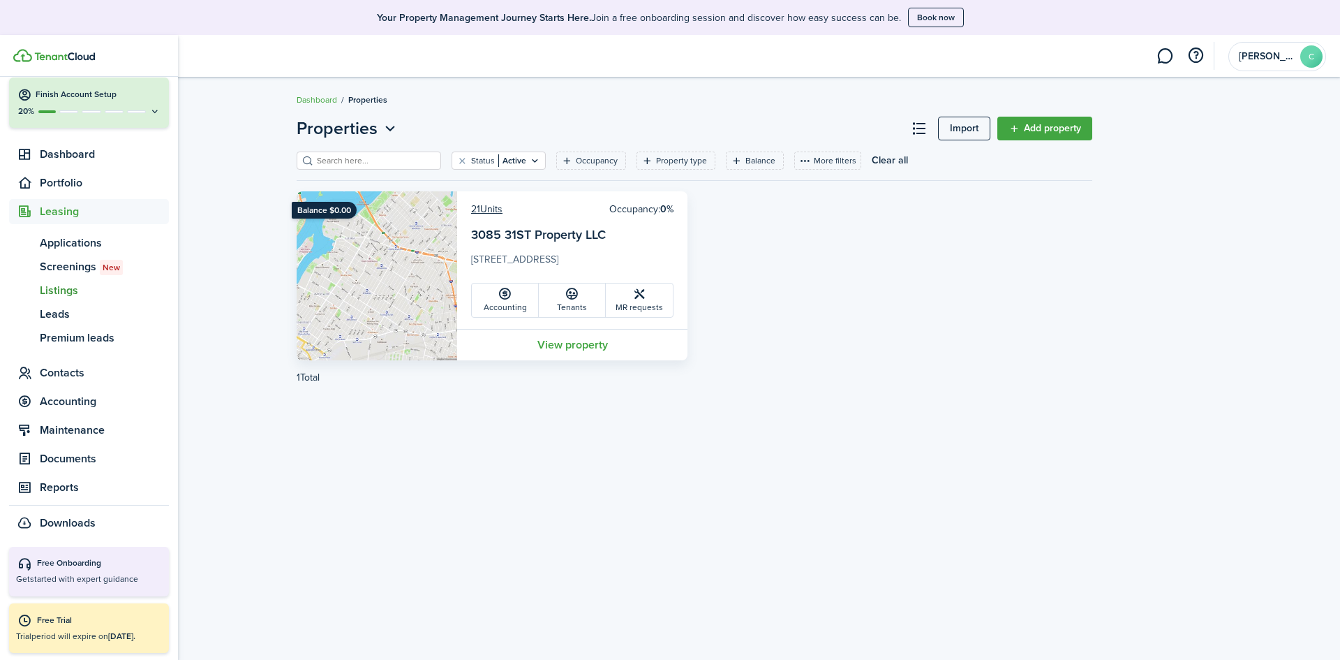
click at [73, 290] on span "Listings" at bounding box center [104, 290] width 129 height 17
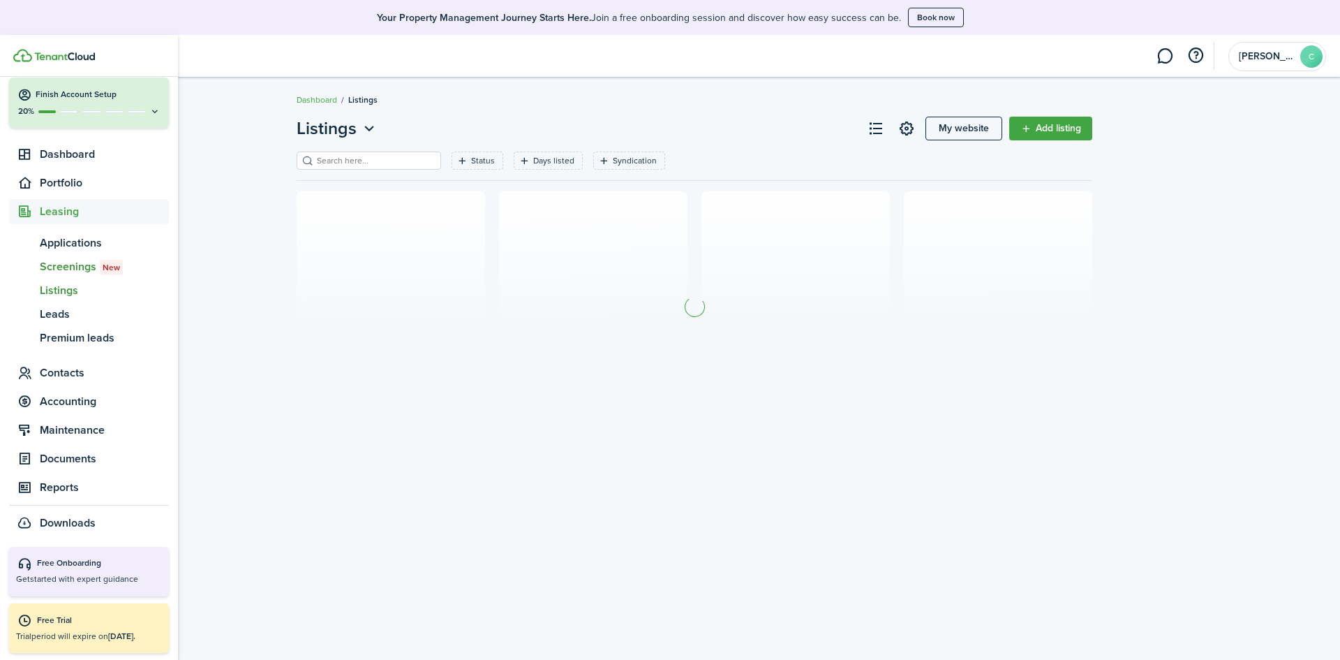
click at [84, 271] on span "Screenings New" at bounding box center [104, 266] width 129 height 17
